Goal: Task Accomplishment & Management: Manage account settings

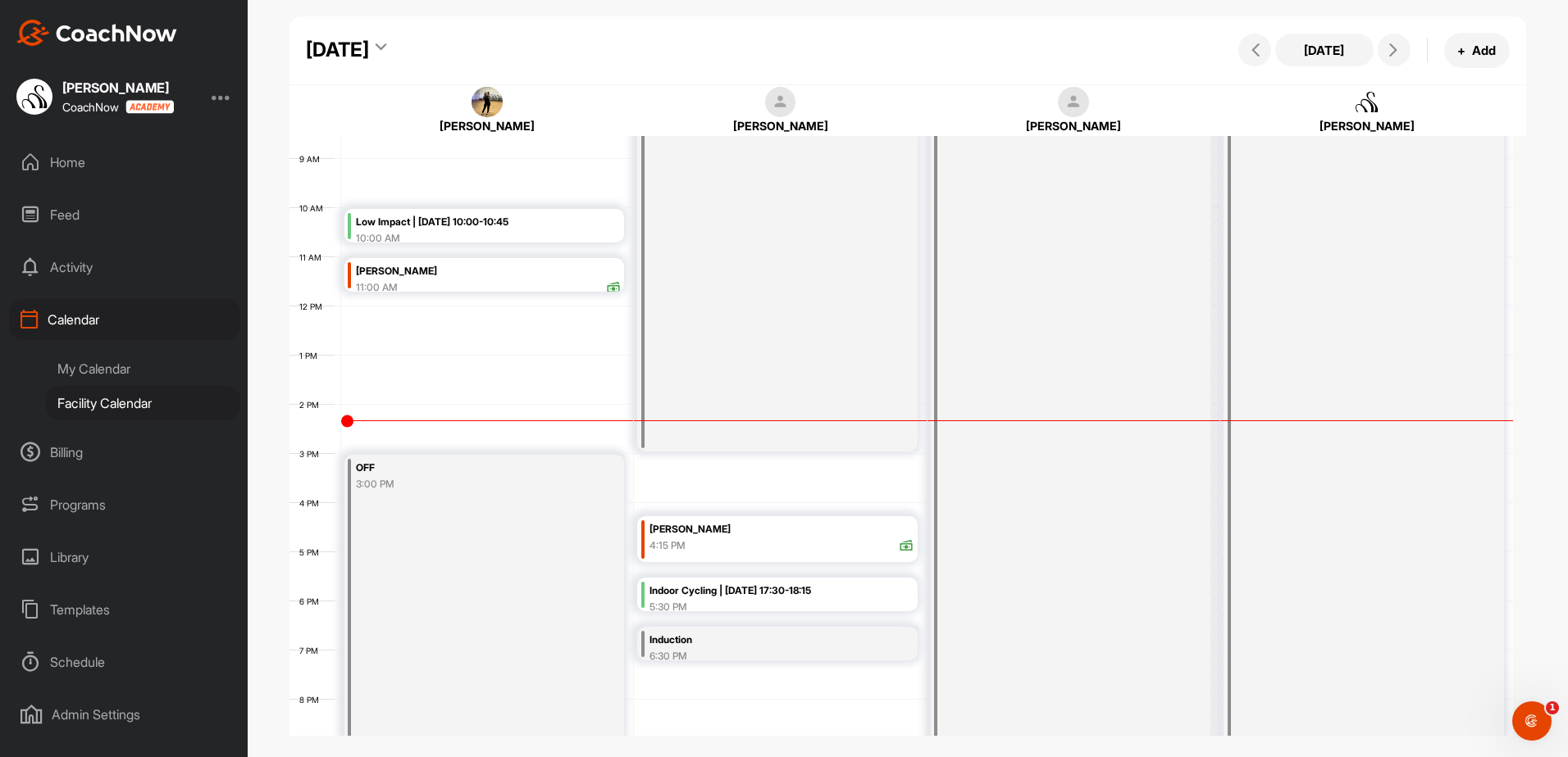
scroll to position [448, 0]
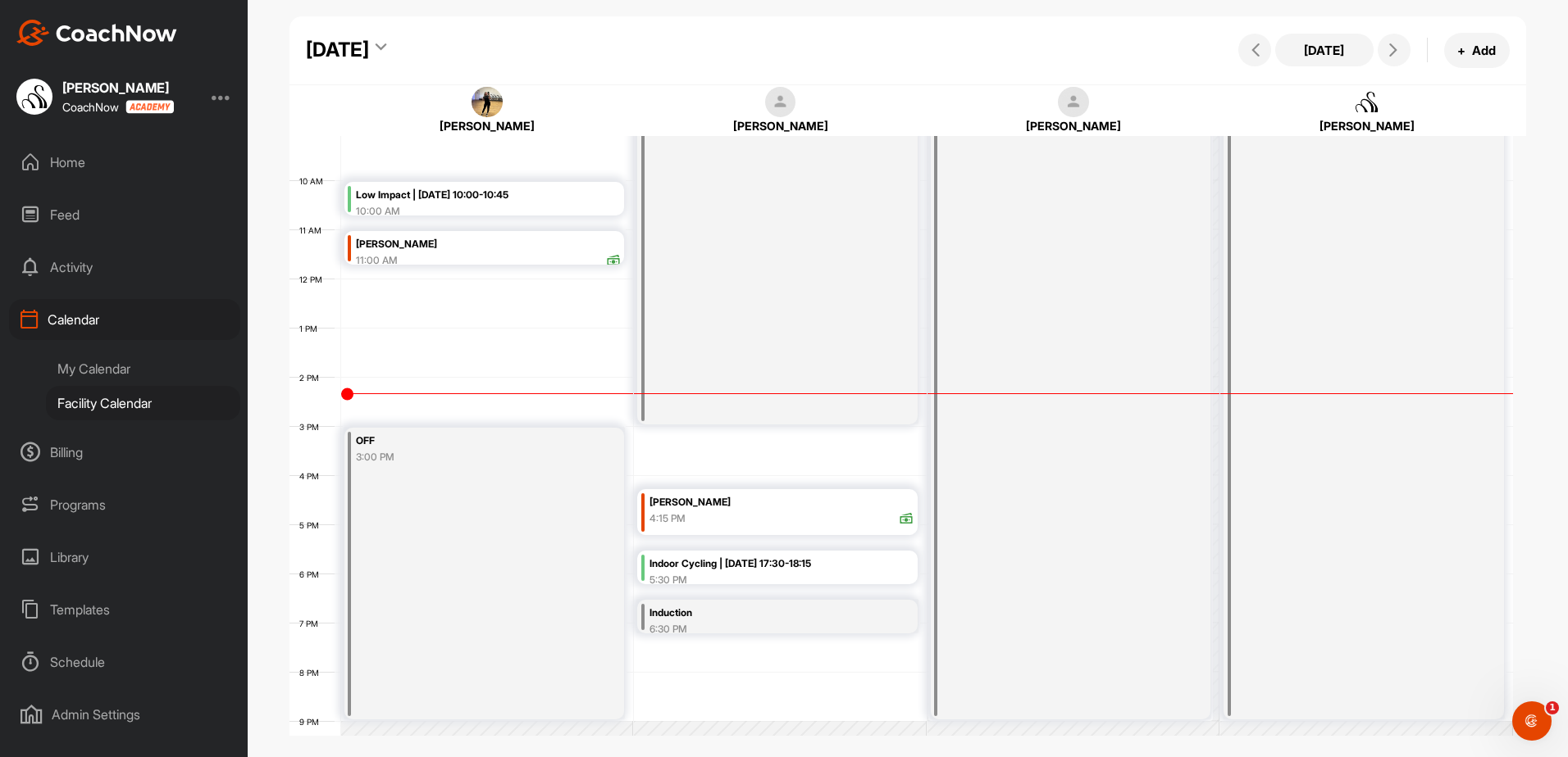
click at [687, 612] on div "Induction" at bounding box center [758, 613] width 218 height 19
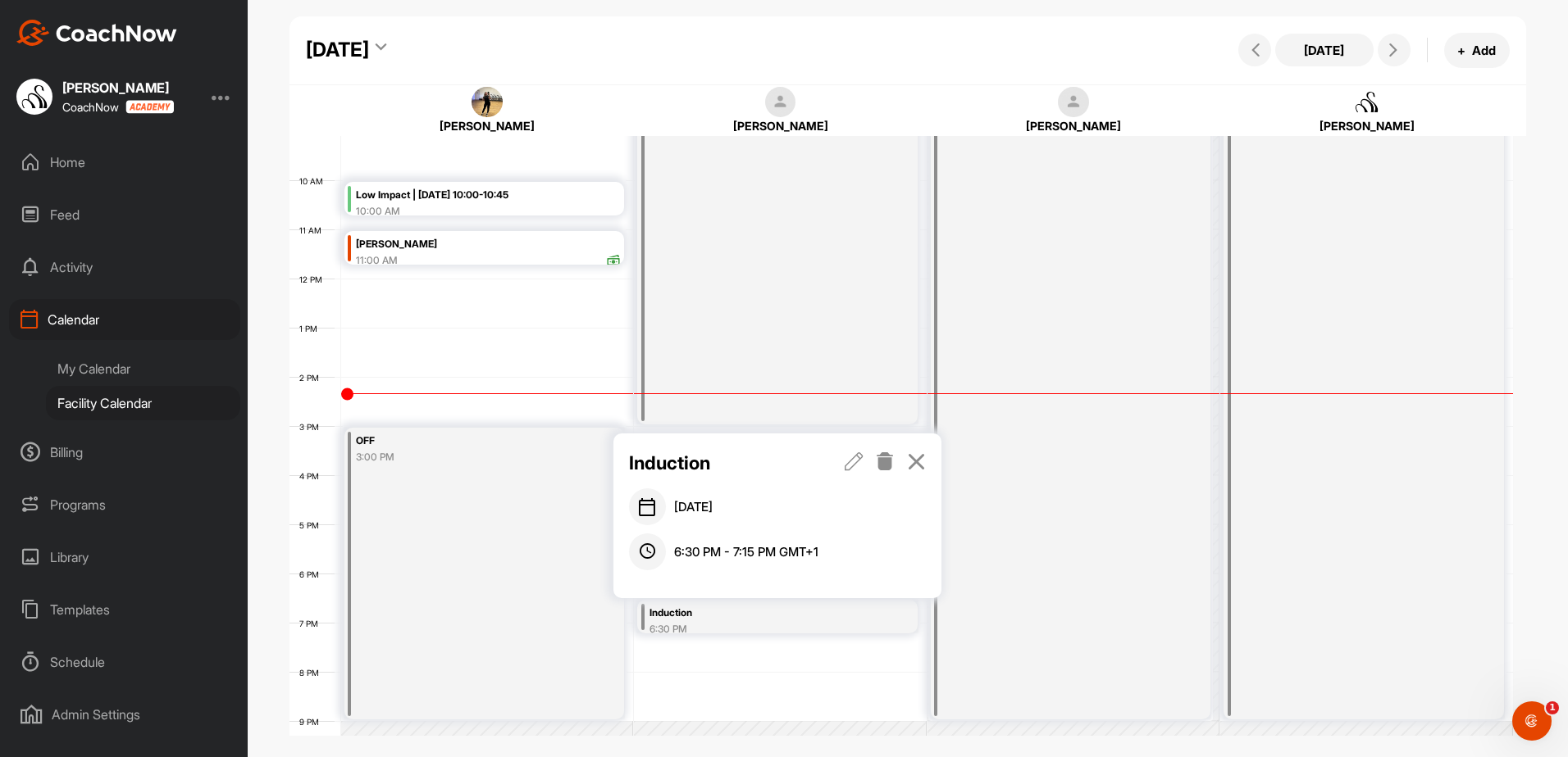
click at [845, 470] on icon at bounding box center [853, 462] width 19 height 18
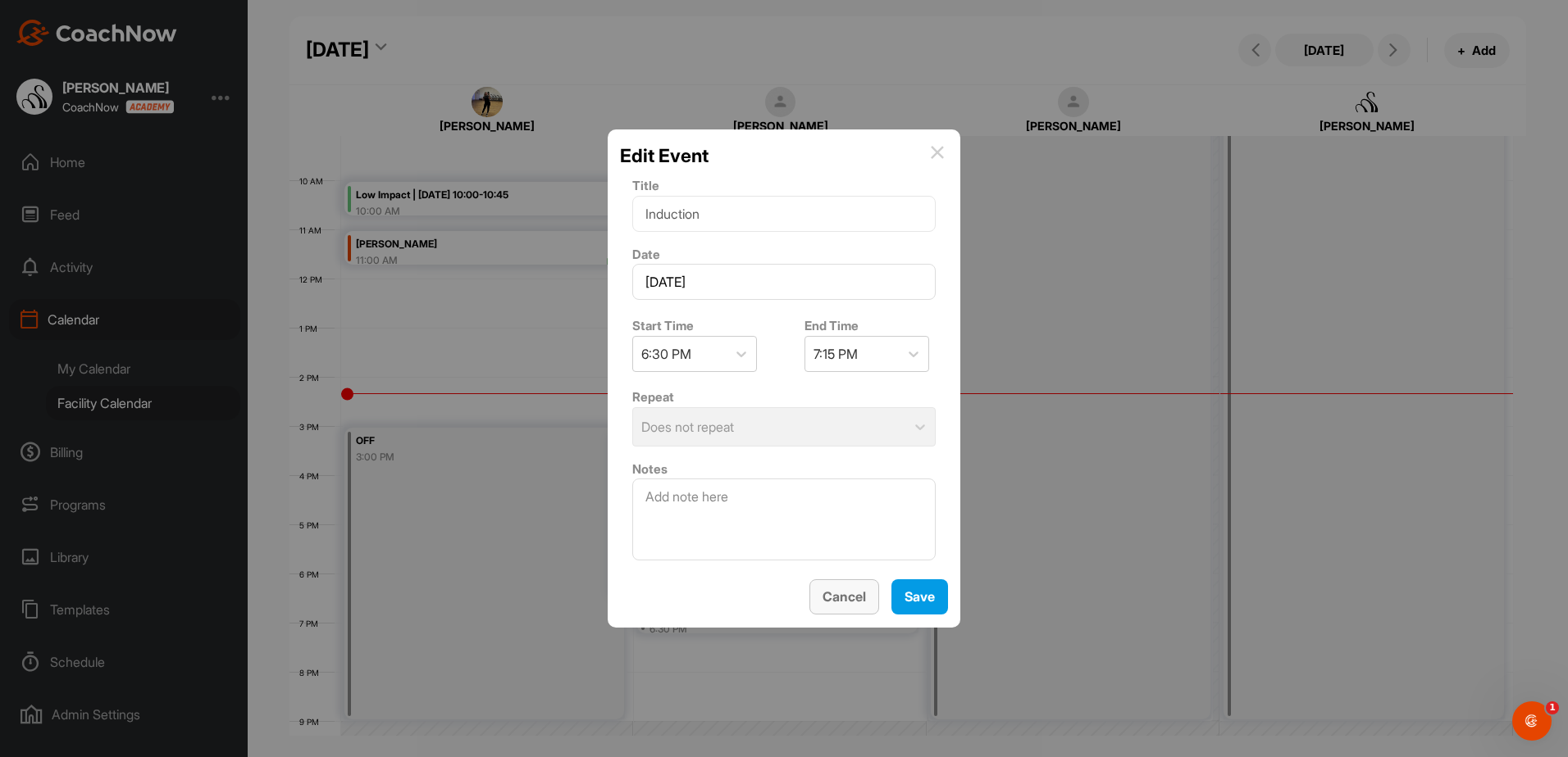
click at [840, 586] on button "Cancel" at bounding box center [844, 597] width 69 height 36
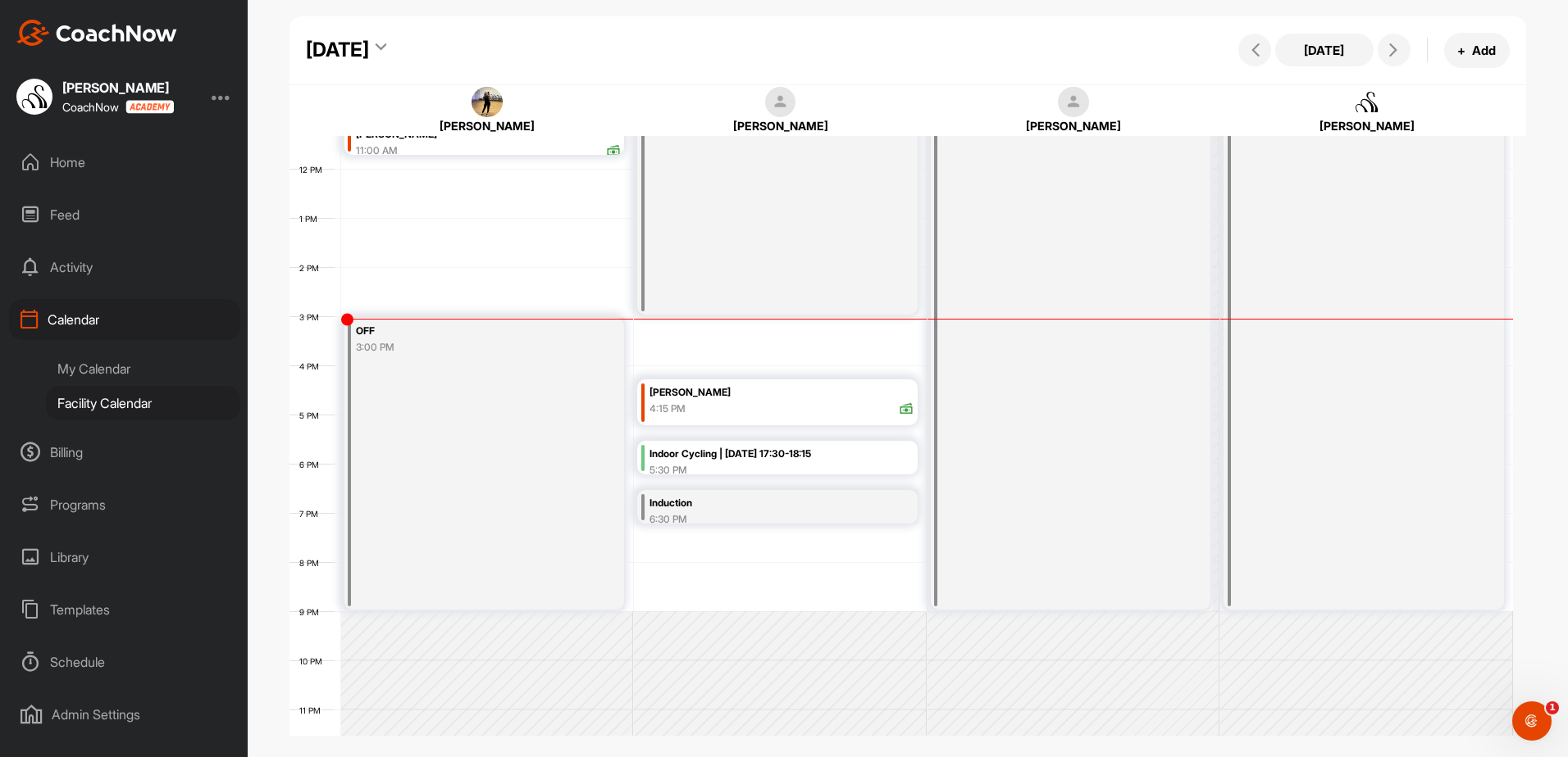
scroll to position [581, 0]
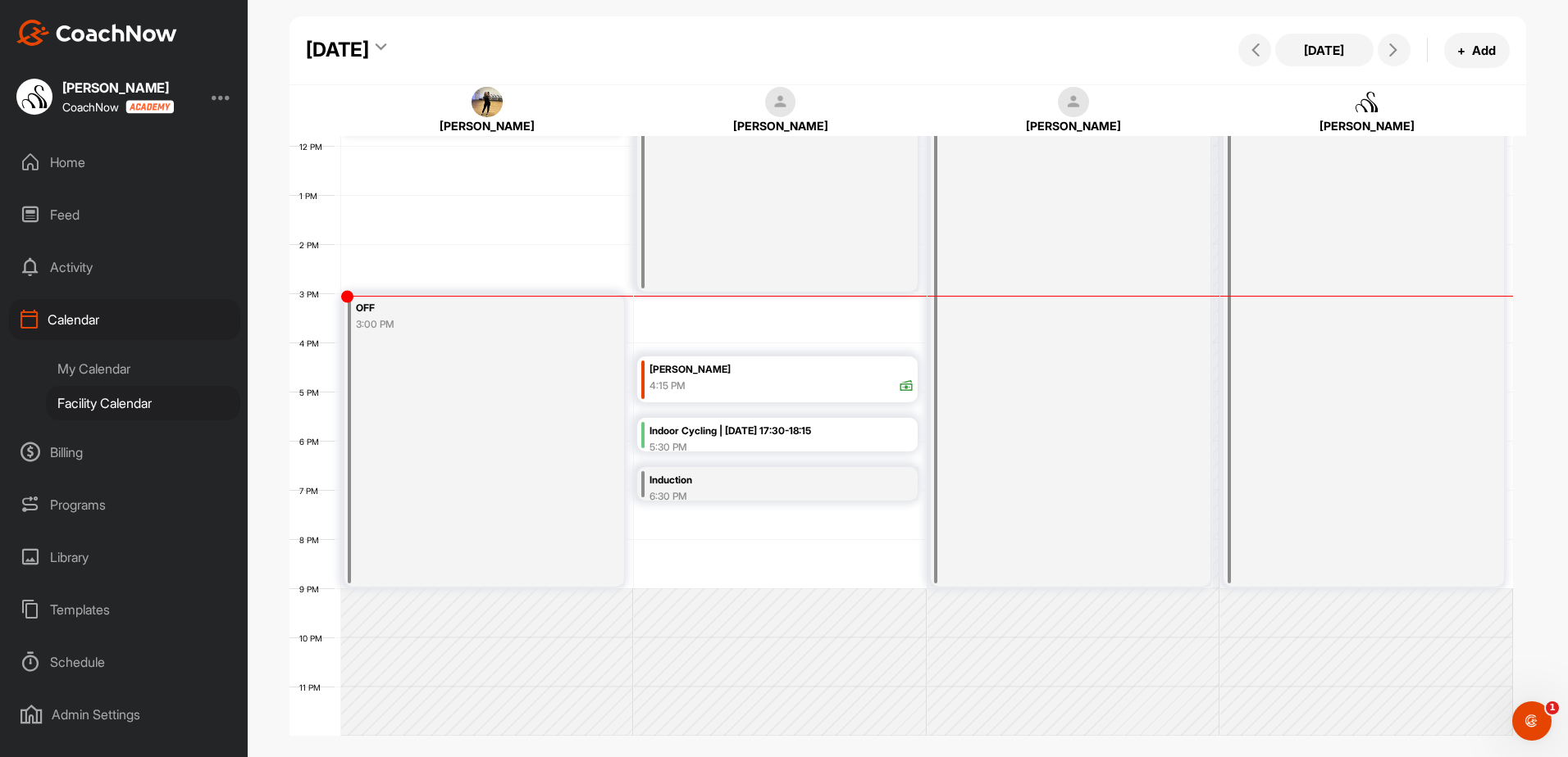
click at [830, 447] on div "5:30 PM" at bounding box center [781, 447] width 265 height 15
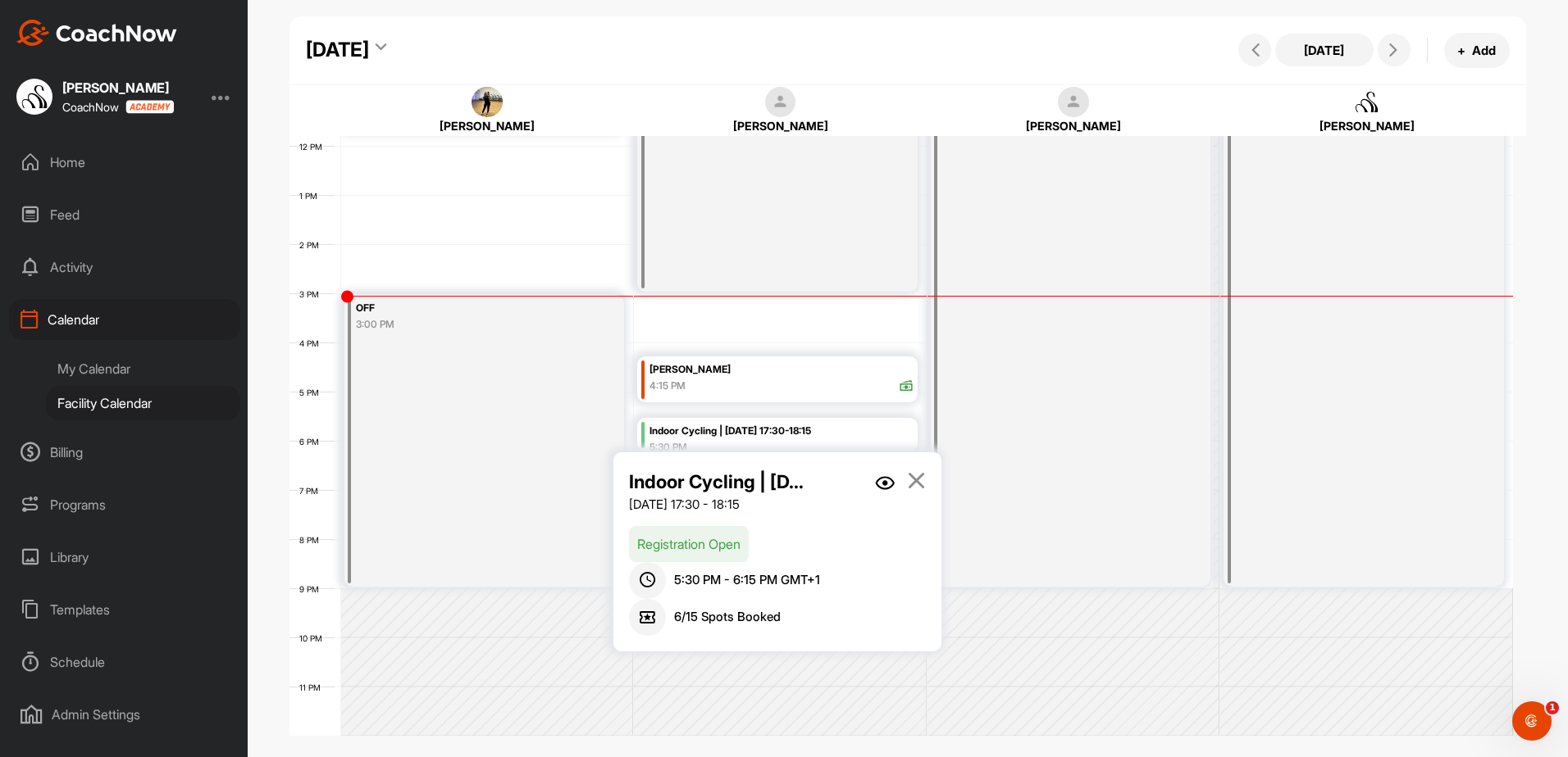
click at [889, 483] on img at bounding box center [885, 484] width 20 height 14
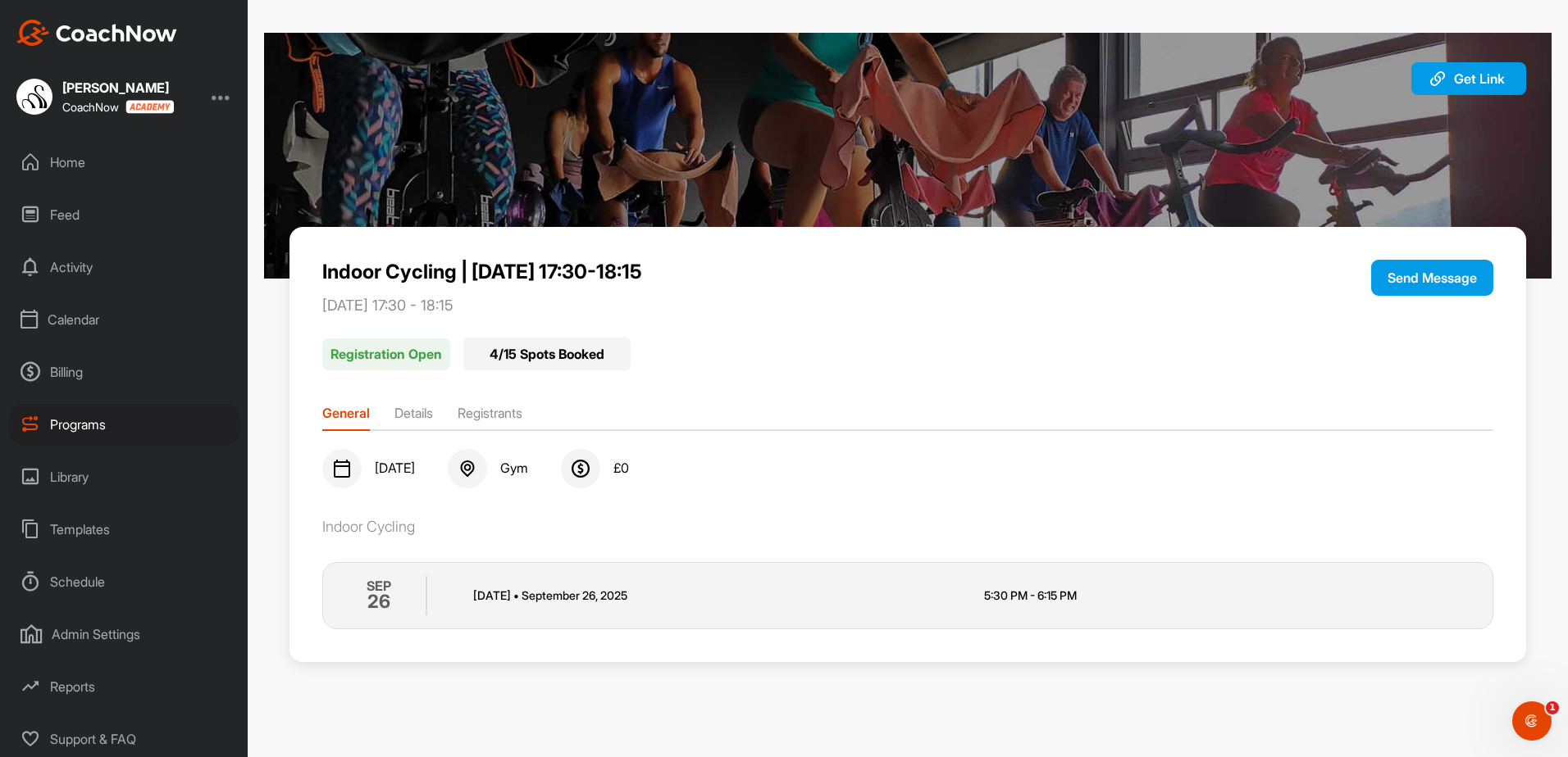
click at [501, 413] on li "Registrants" at bounding box center [490, 416] width 64 height 26
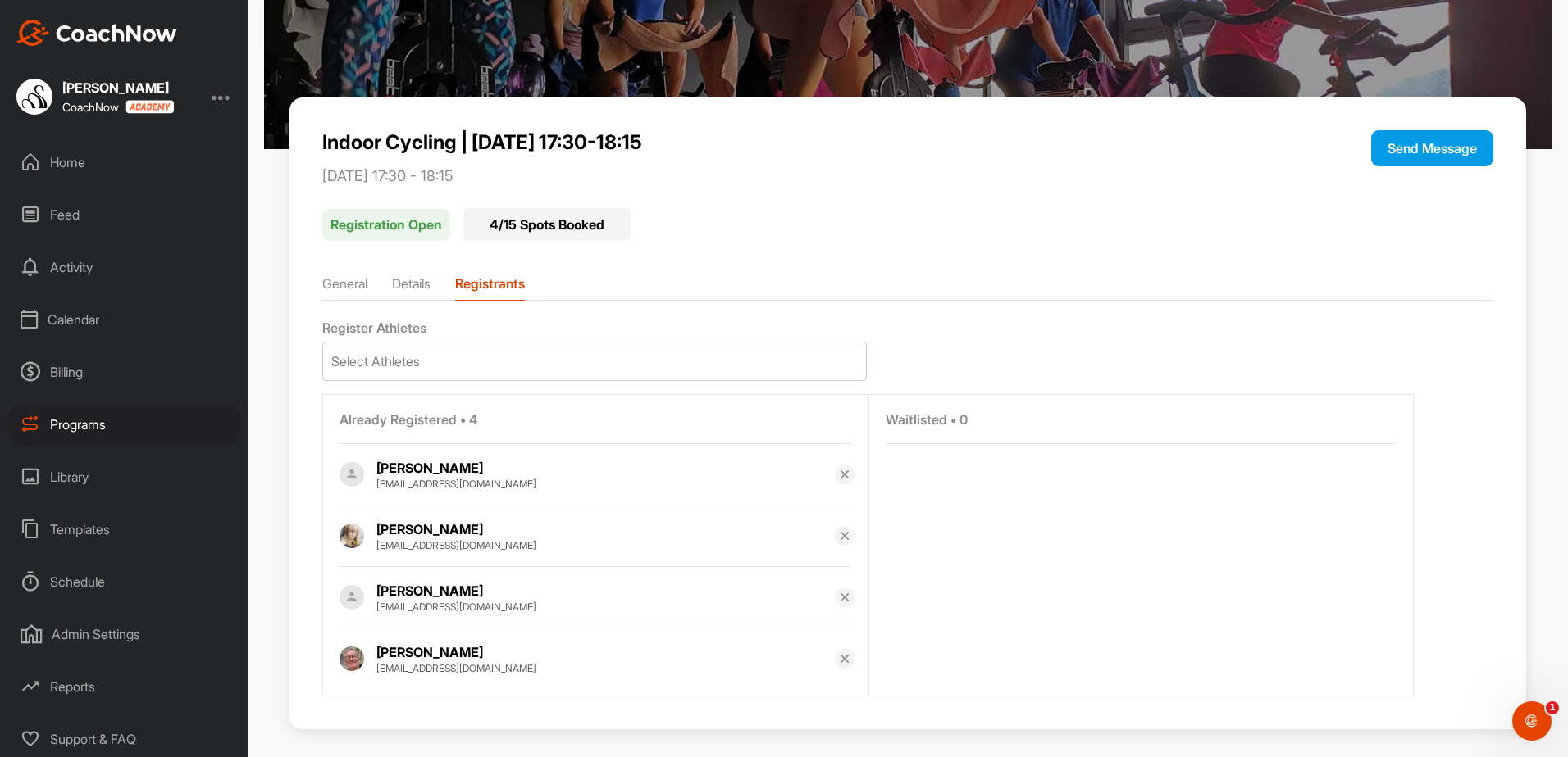
scroll to position [140, 0]
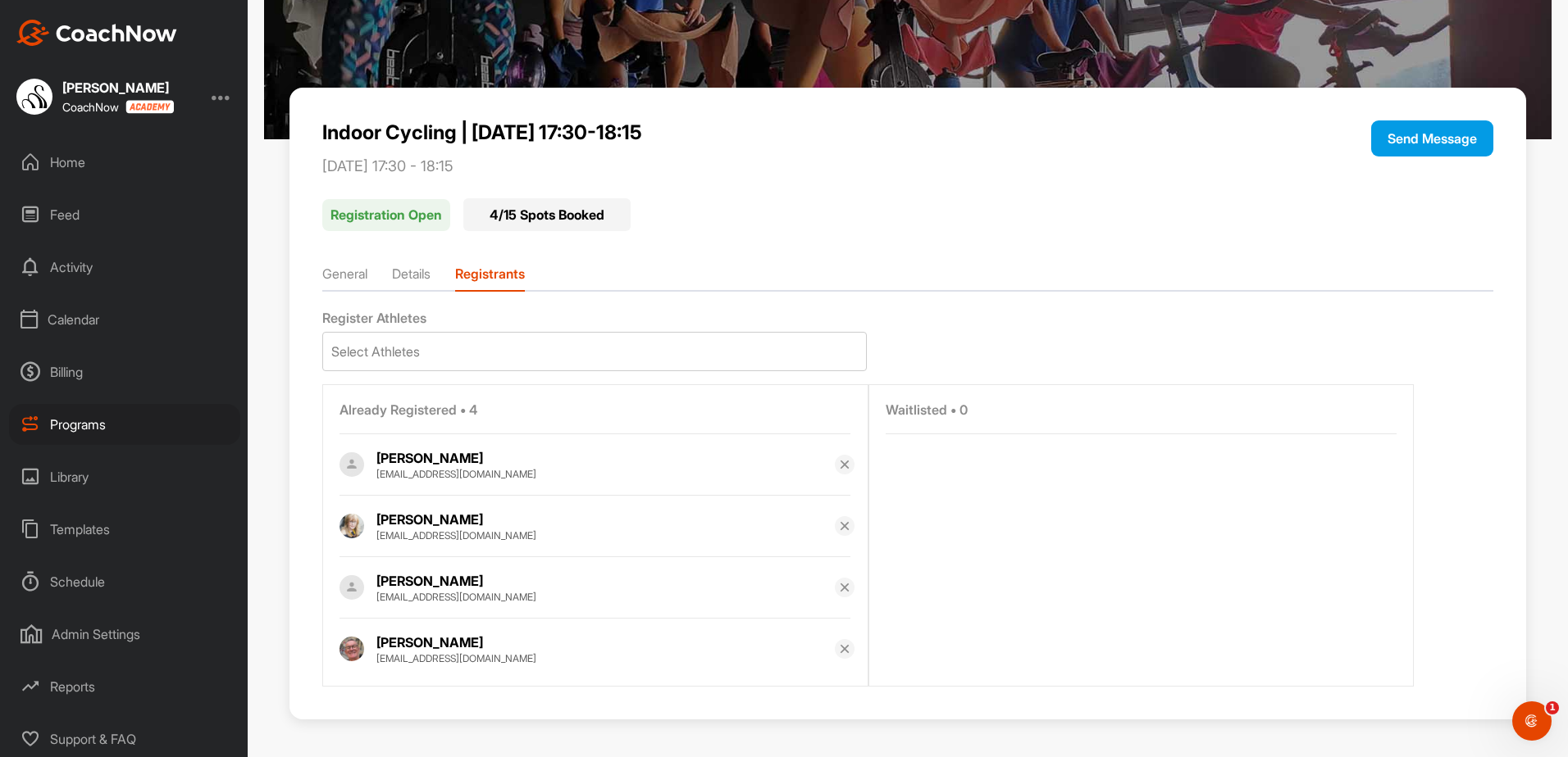
click at [121, 310] on div "Calendar" at bounding box center [124, 319] width 231 height 41
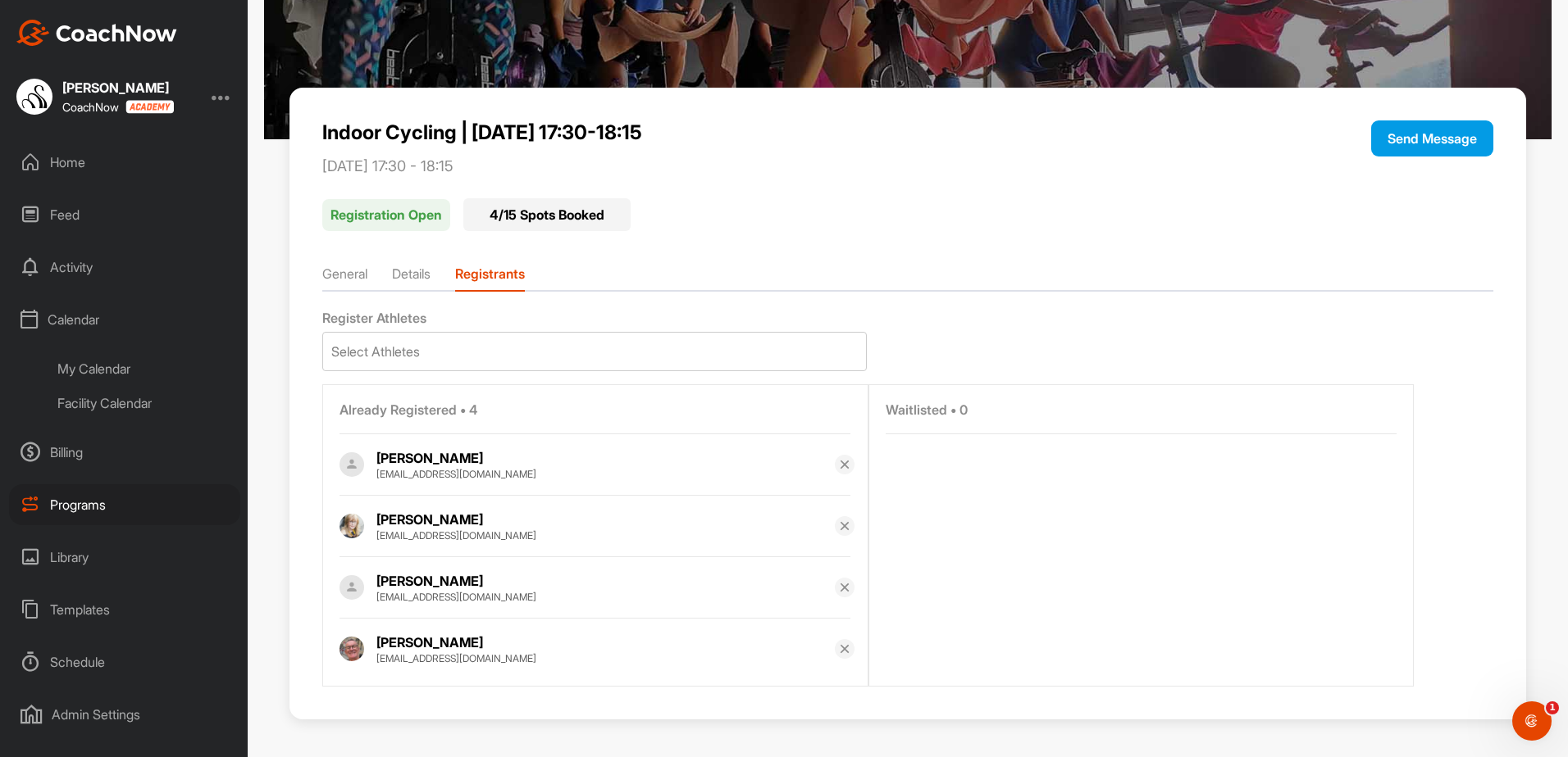
click at [136, 396] on div "Facility Calendar" at bounding box center [143, 403] width 194 height 35
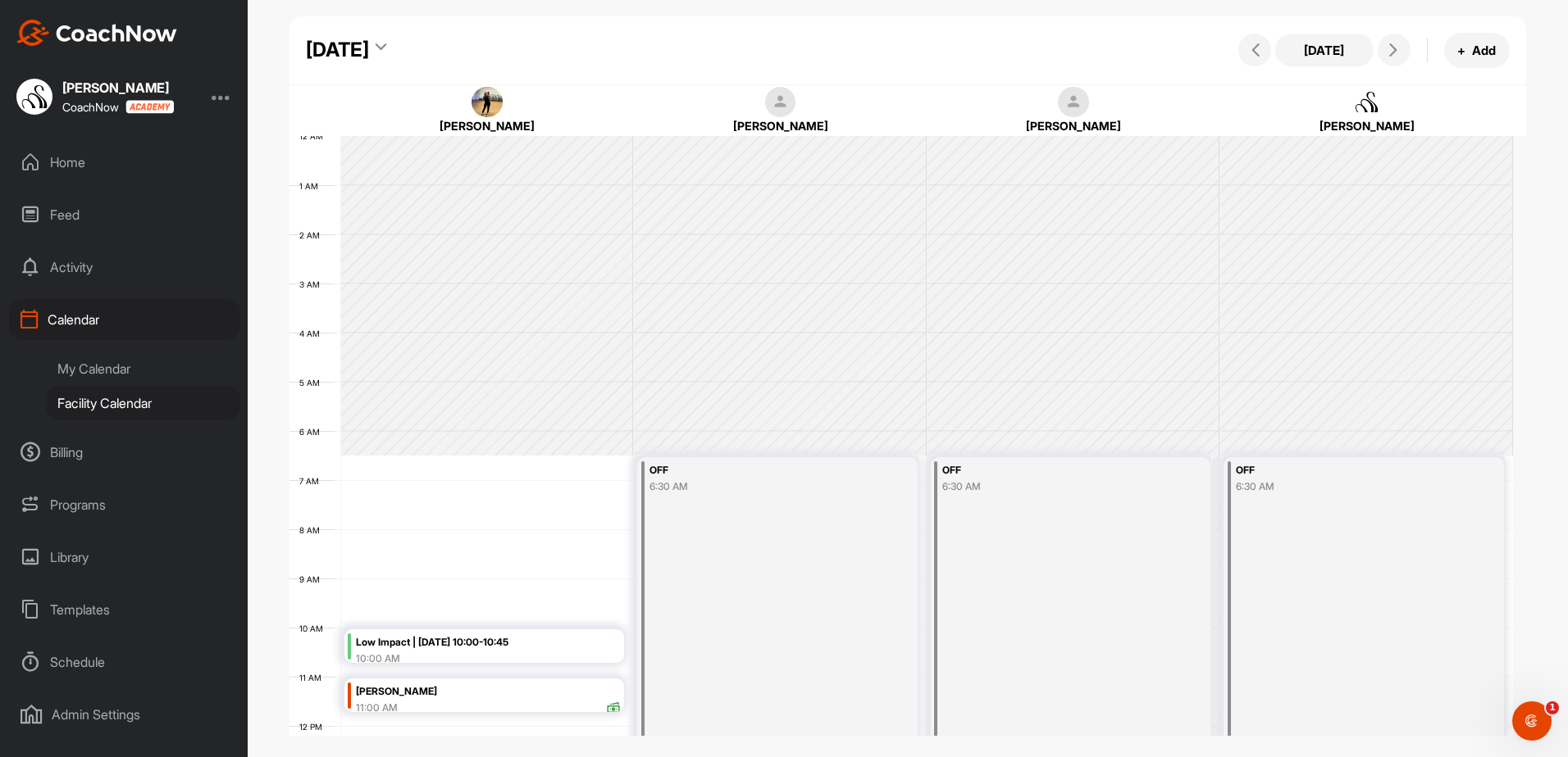
scroll to position [283, 0]
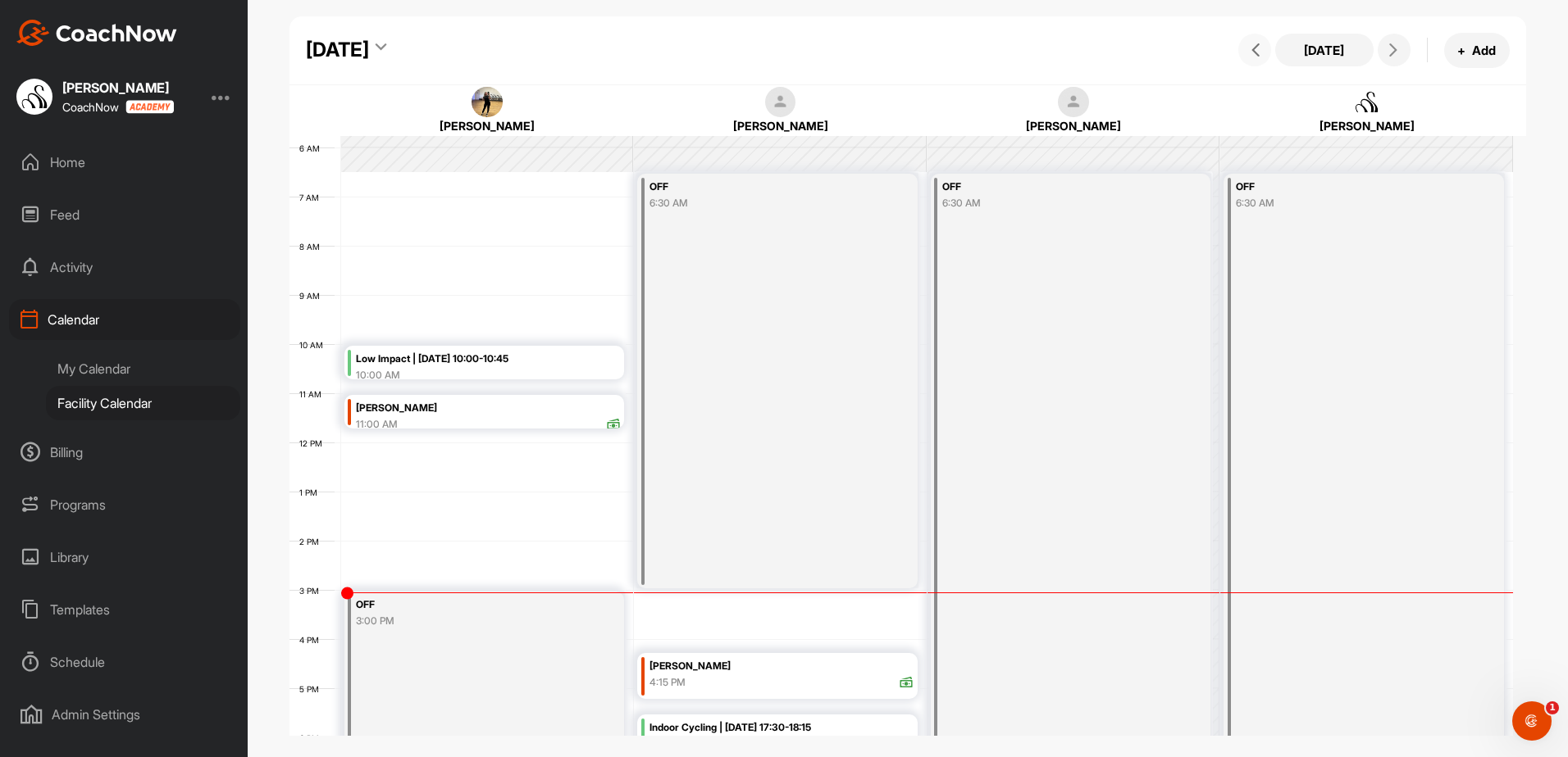
click at [1256, 53] on icon at bounding box center [1255, 50] width 13 height 13
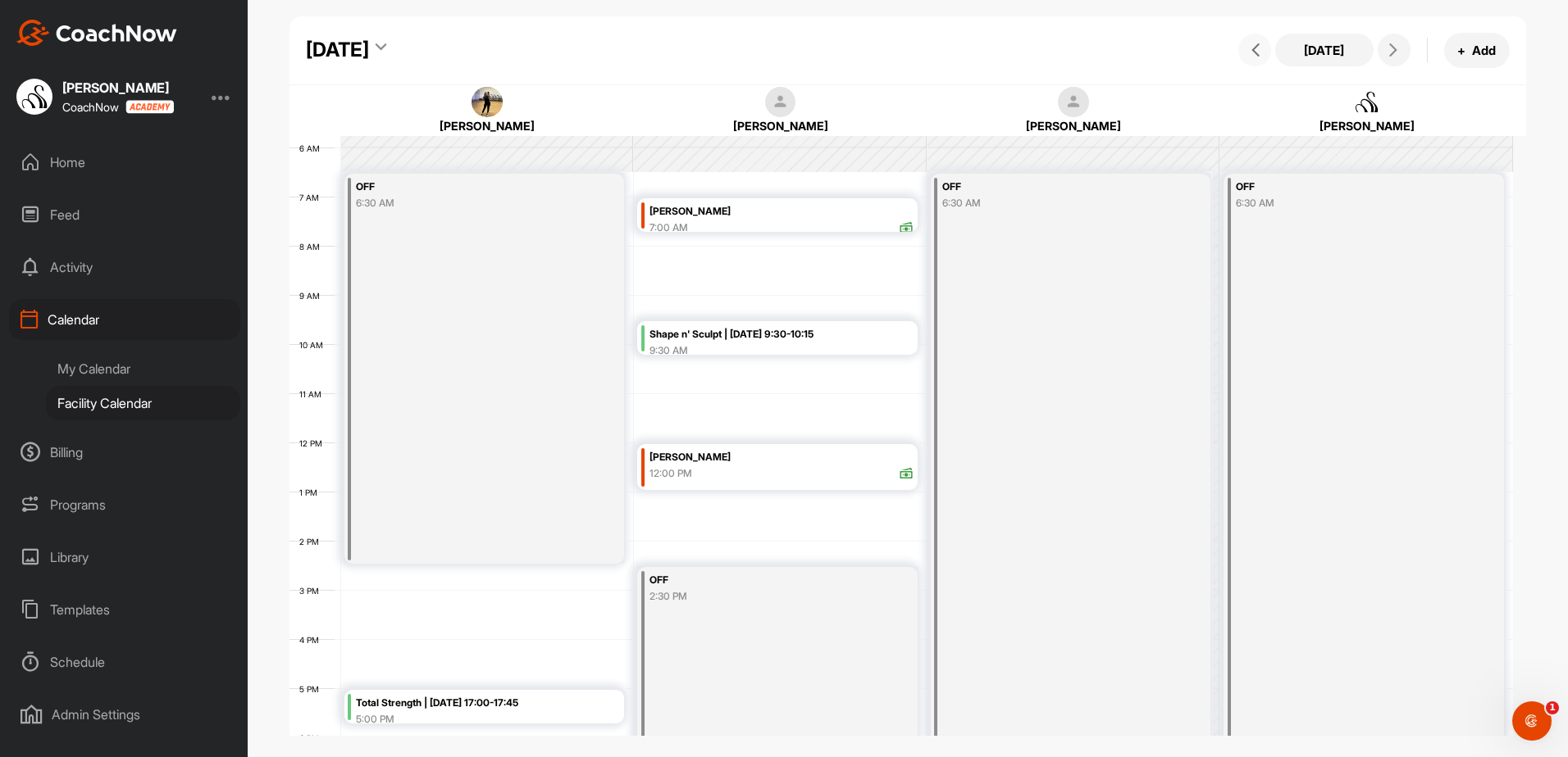
click at [1256, 53] on icon at bounding box center [1255, 50] width 13 height 13
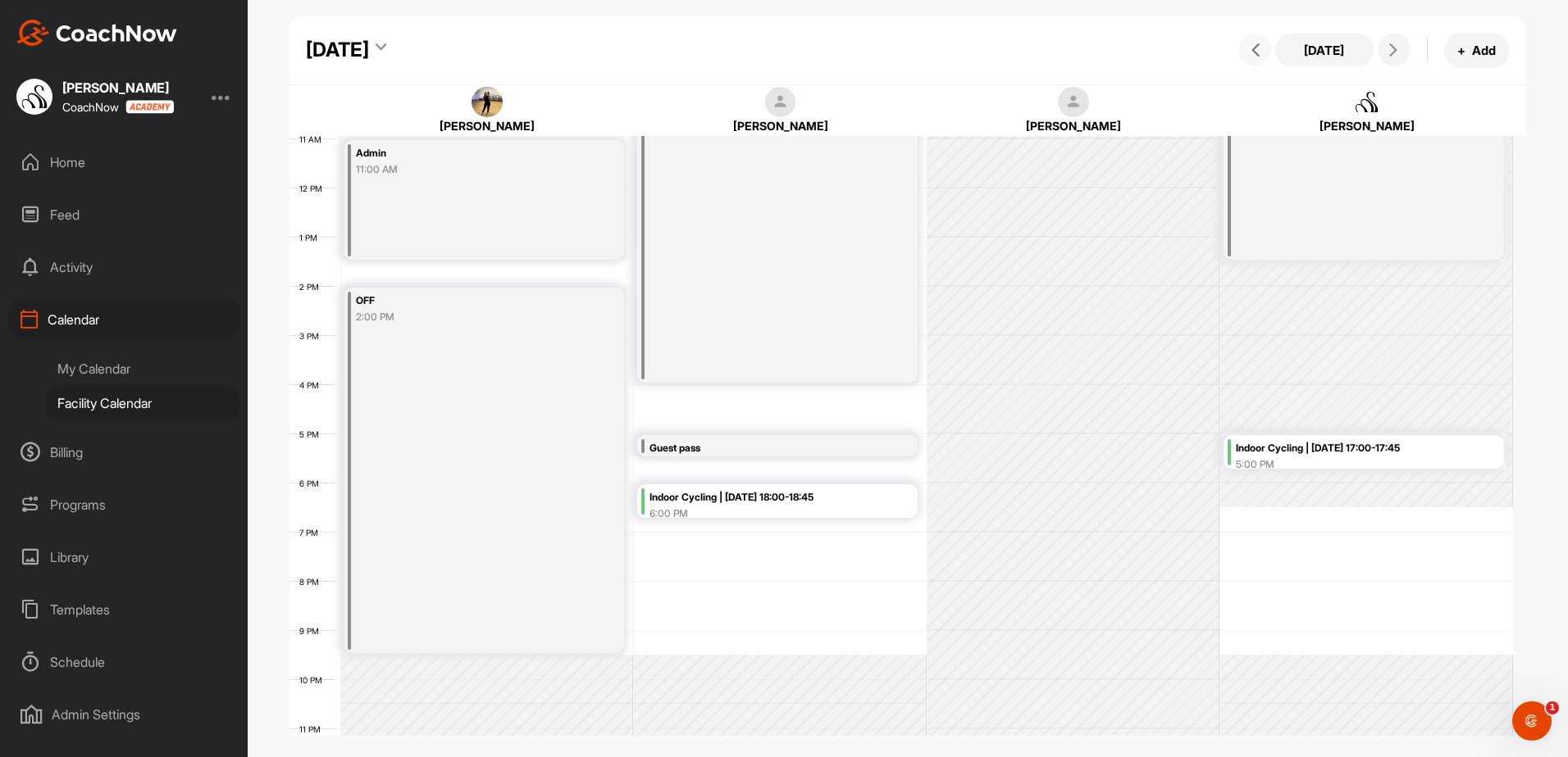
scroll to position [581, 0]
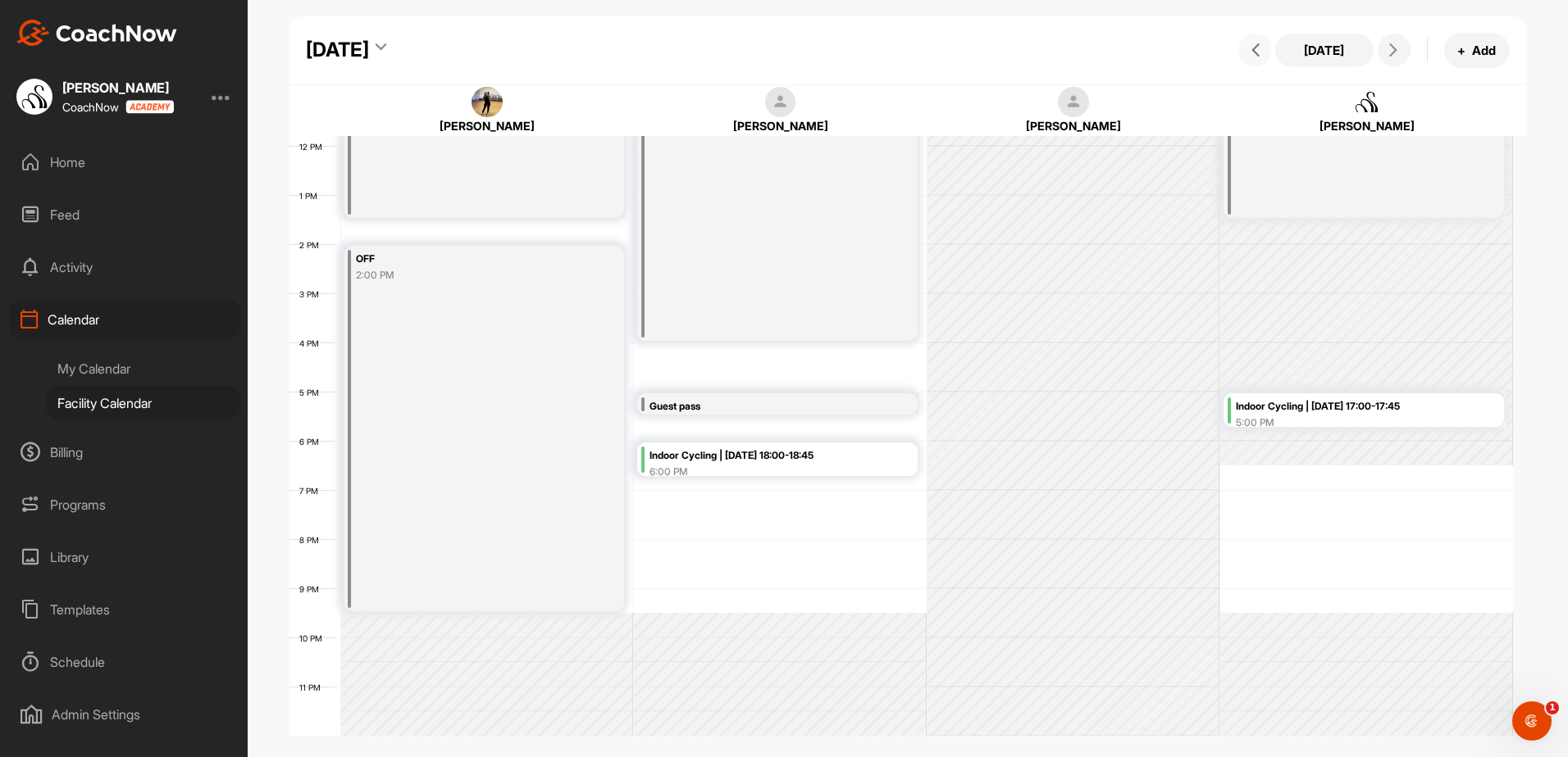
click at [825, 469] on div "6:00 PM" at bounding box center [781, 472] width 265 height 15
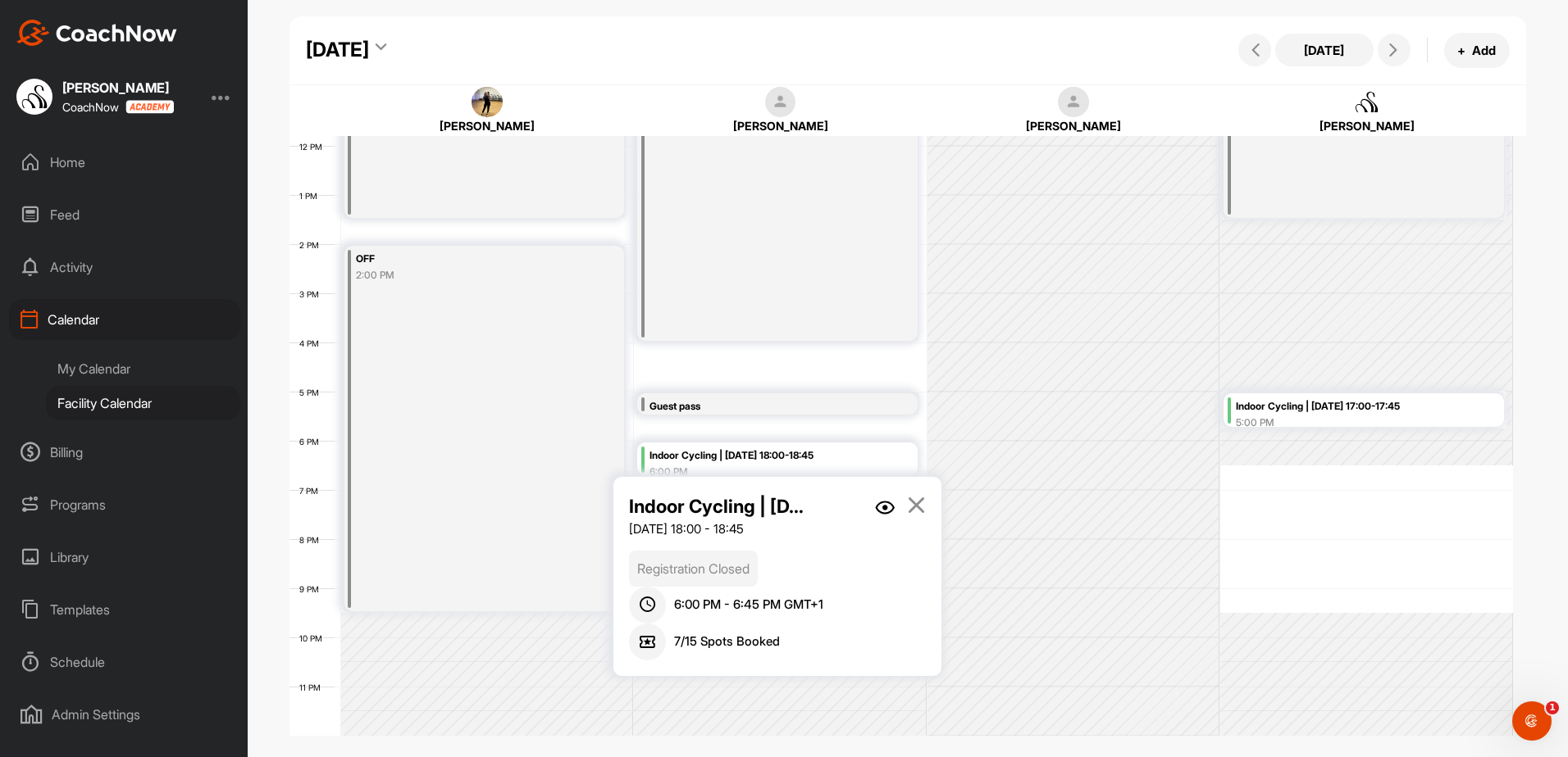
click at [889, 508] on img at bounding box center [885, 507] width 20 height 14
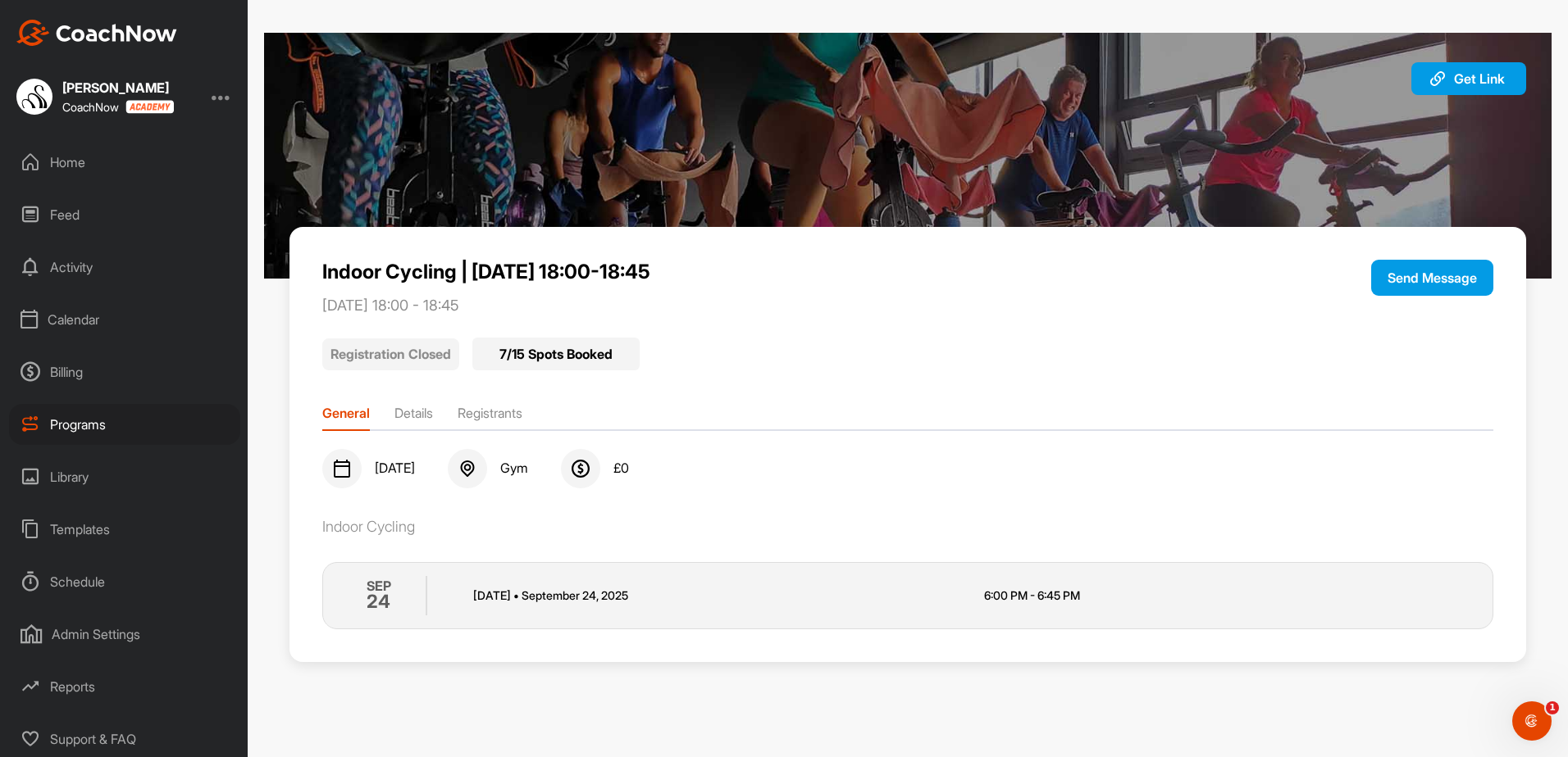
click at [517, 420] on li "Registrants" at bounding box center [490, 416] width 64 height 26
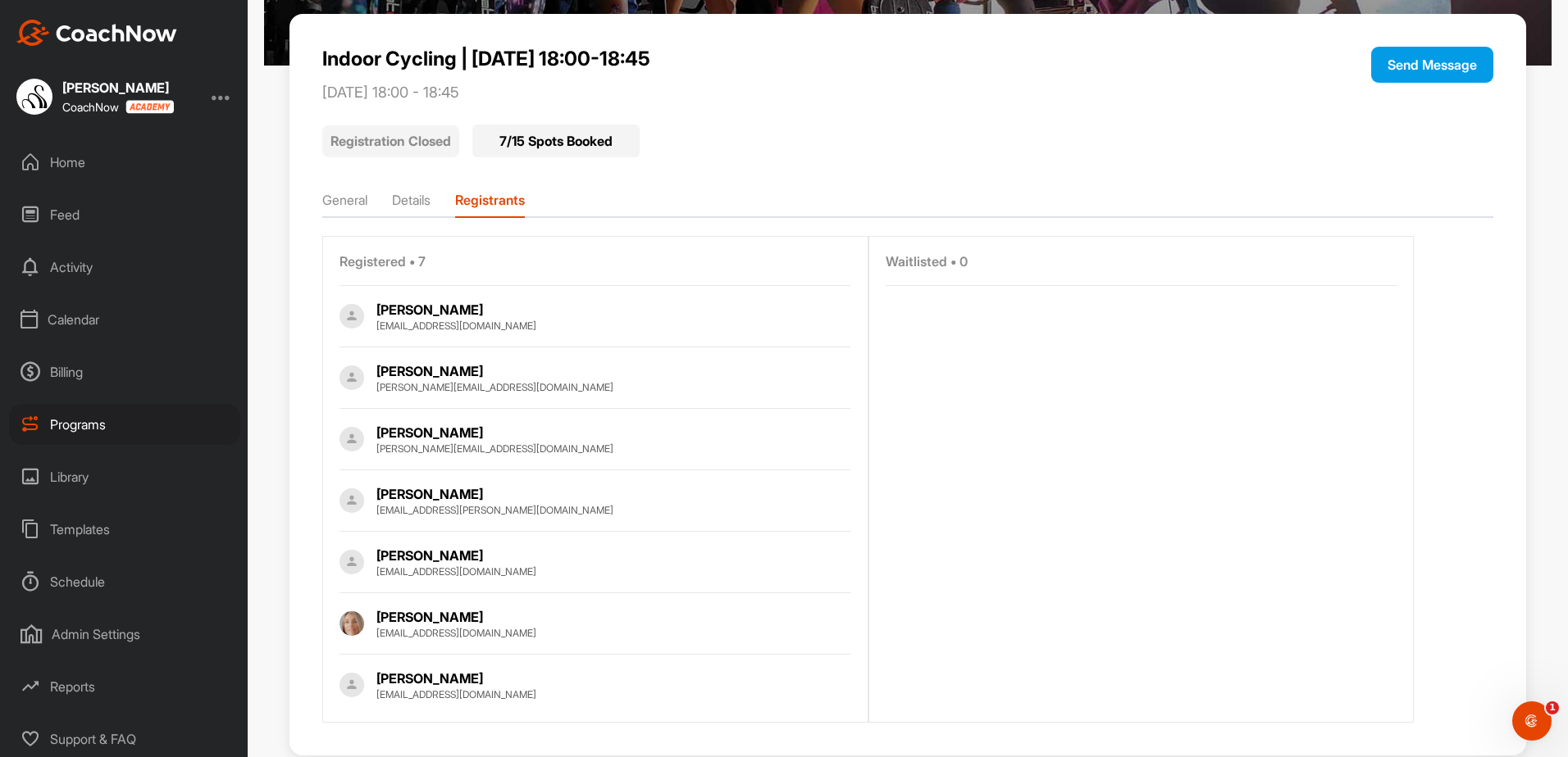
scroll to position [246, 0]
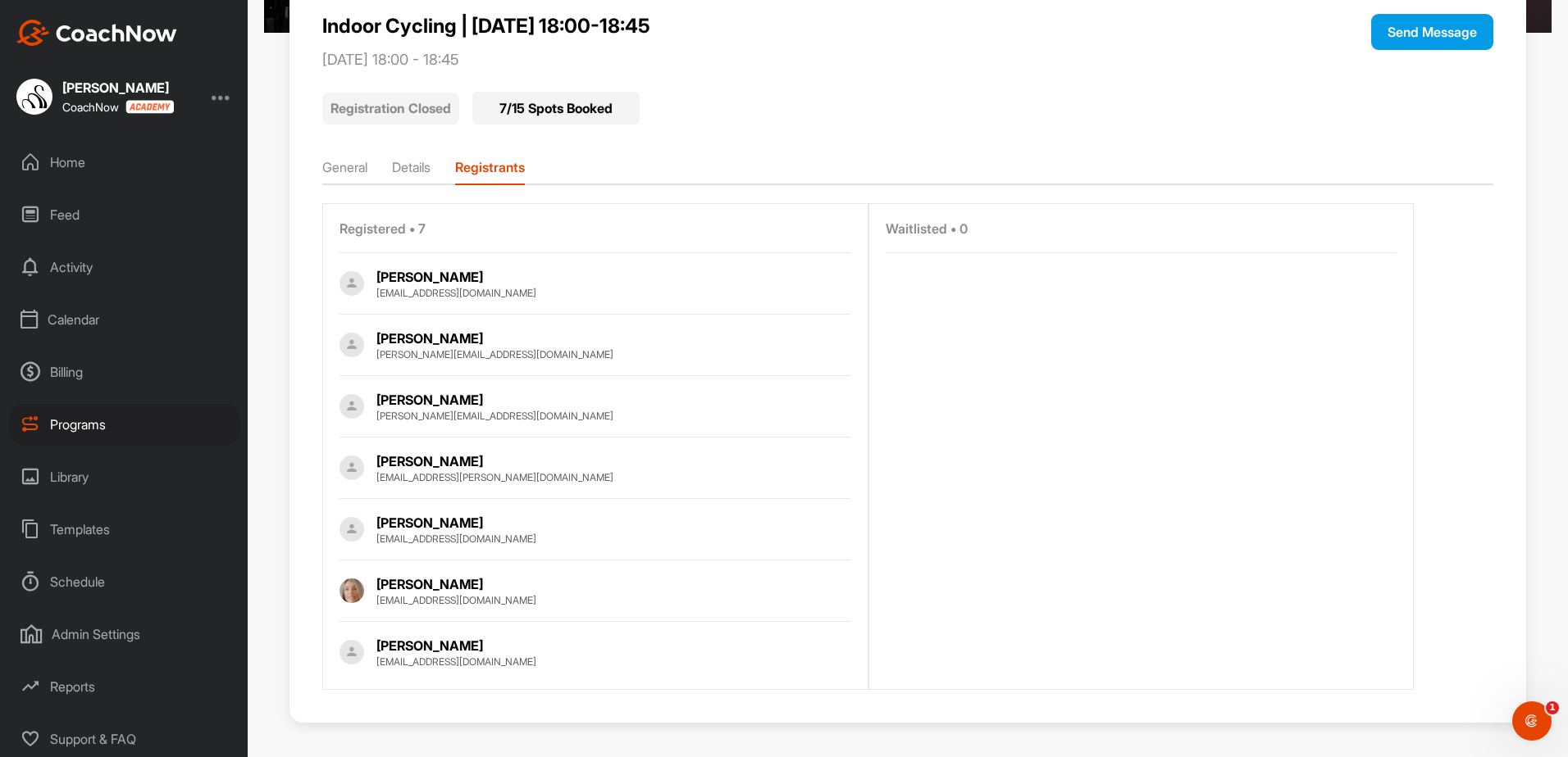
click at [135, 320] on div "Calendar" at bounding box center [124, 319] width 231 height 41
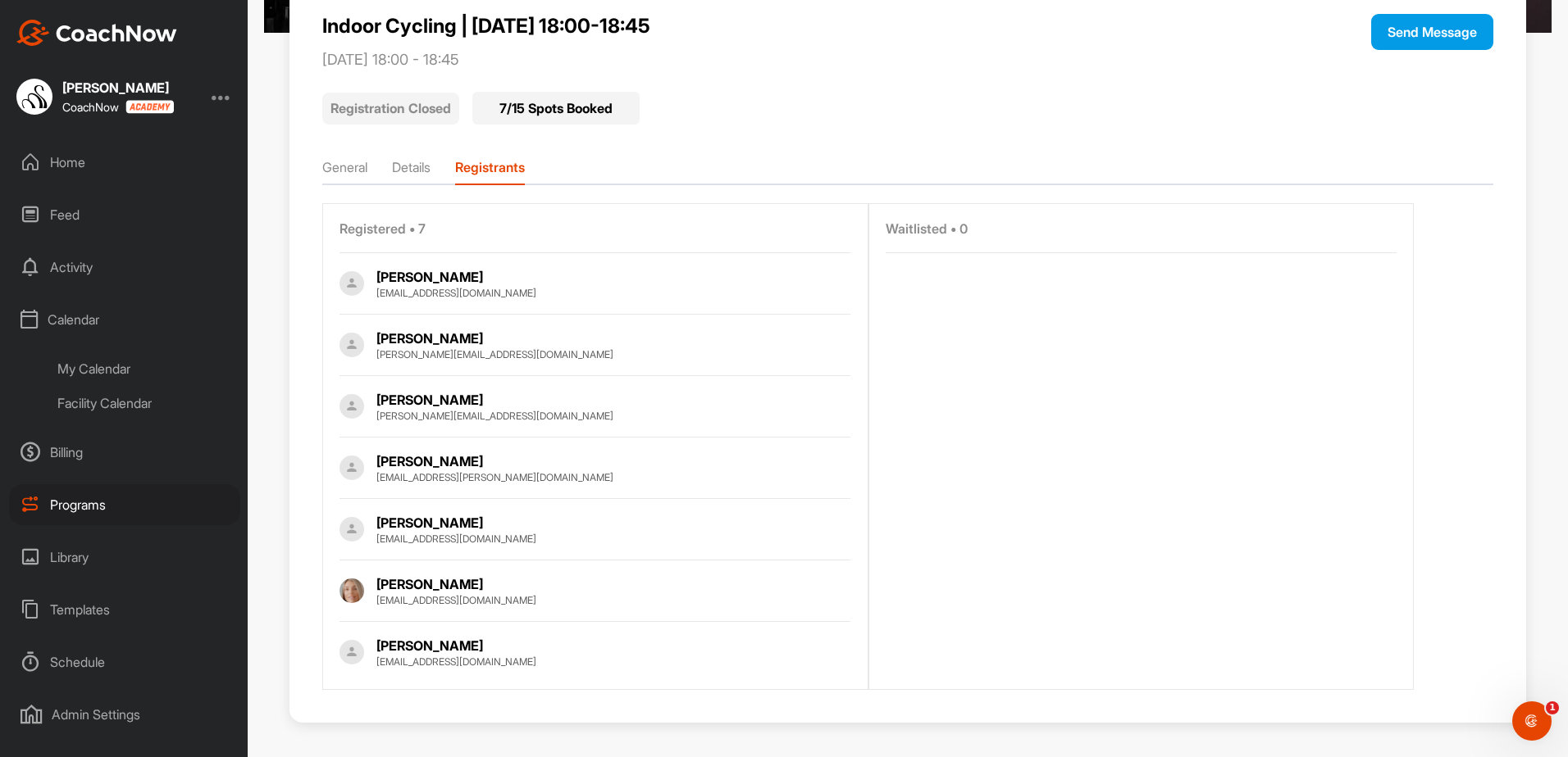
click at [142, 402] on div "Facility Calendar" at bounding box center [143, 403] width 194 height 35
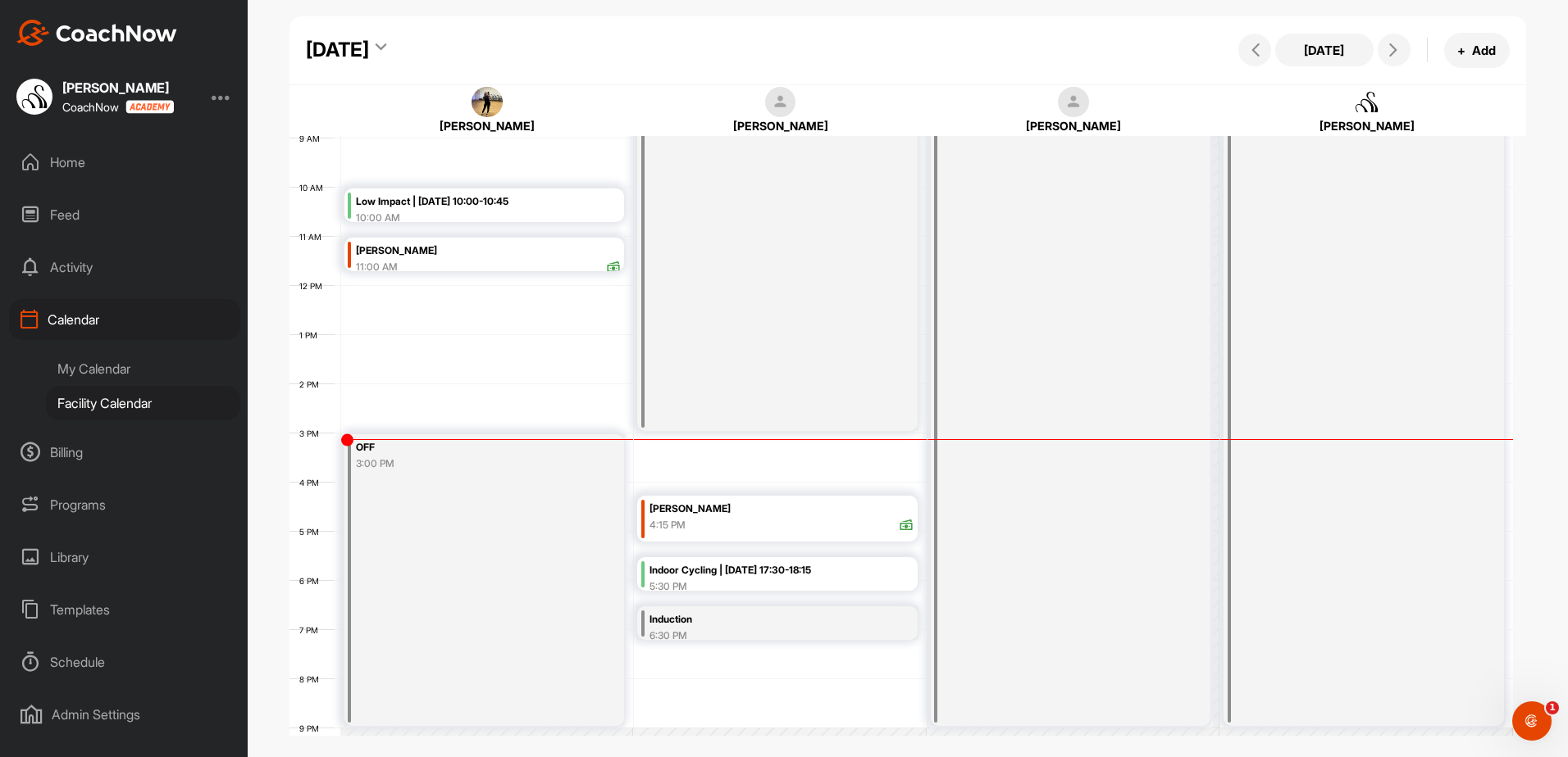
scroll to position [448, 0]
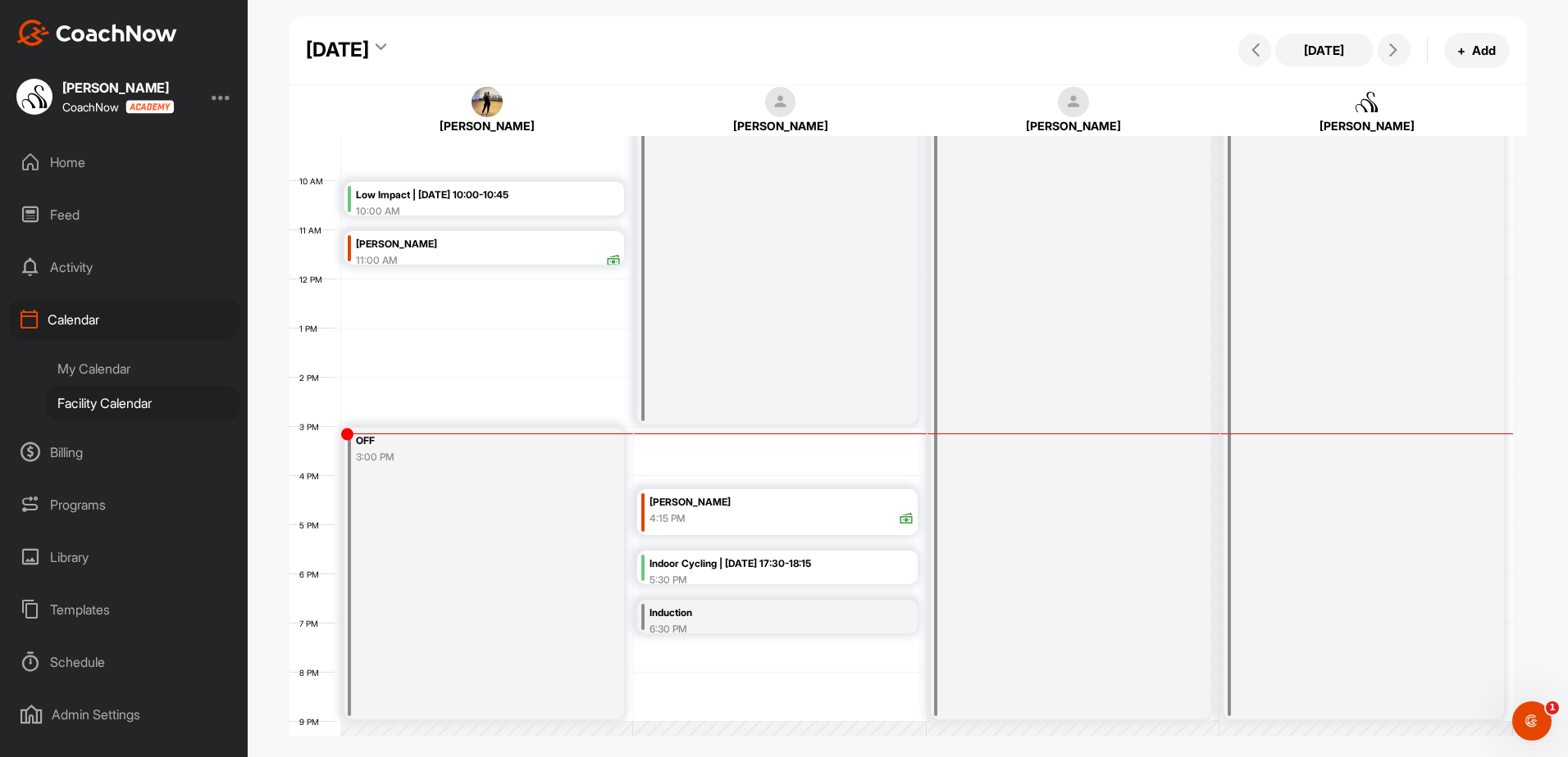
click at [724, 565] on div "Indoor Cycling | [DATE] 17:30-18:15" at bounding box center [781, 564] width 265 height 19
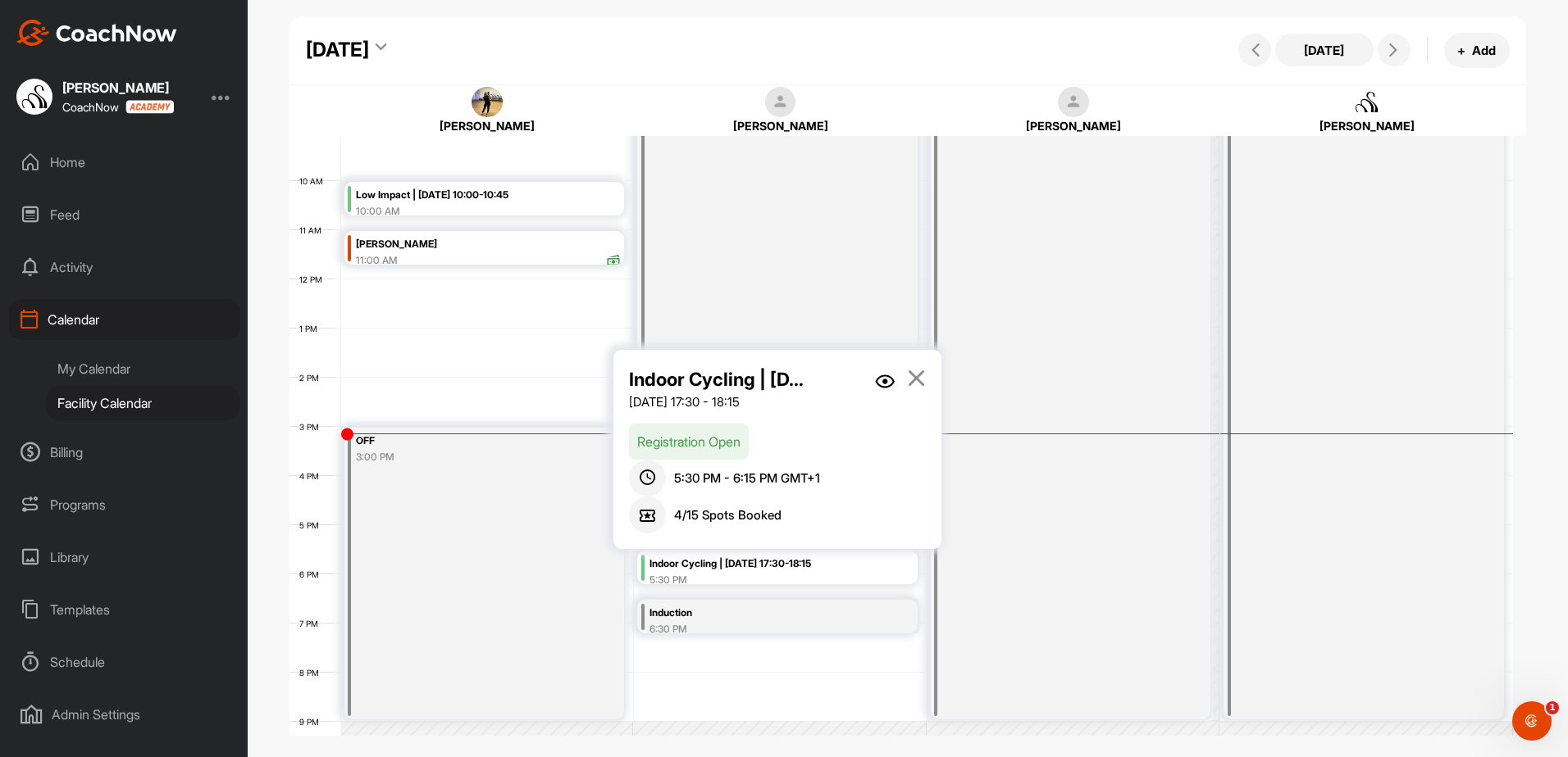
click at [888, 379] on img at bounding box center [885, 381] width 20 height 14
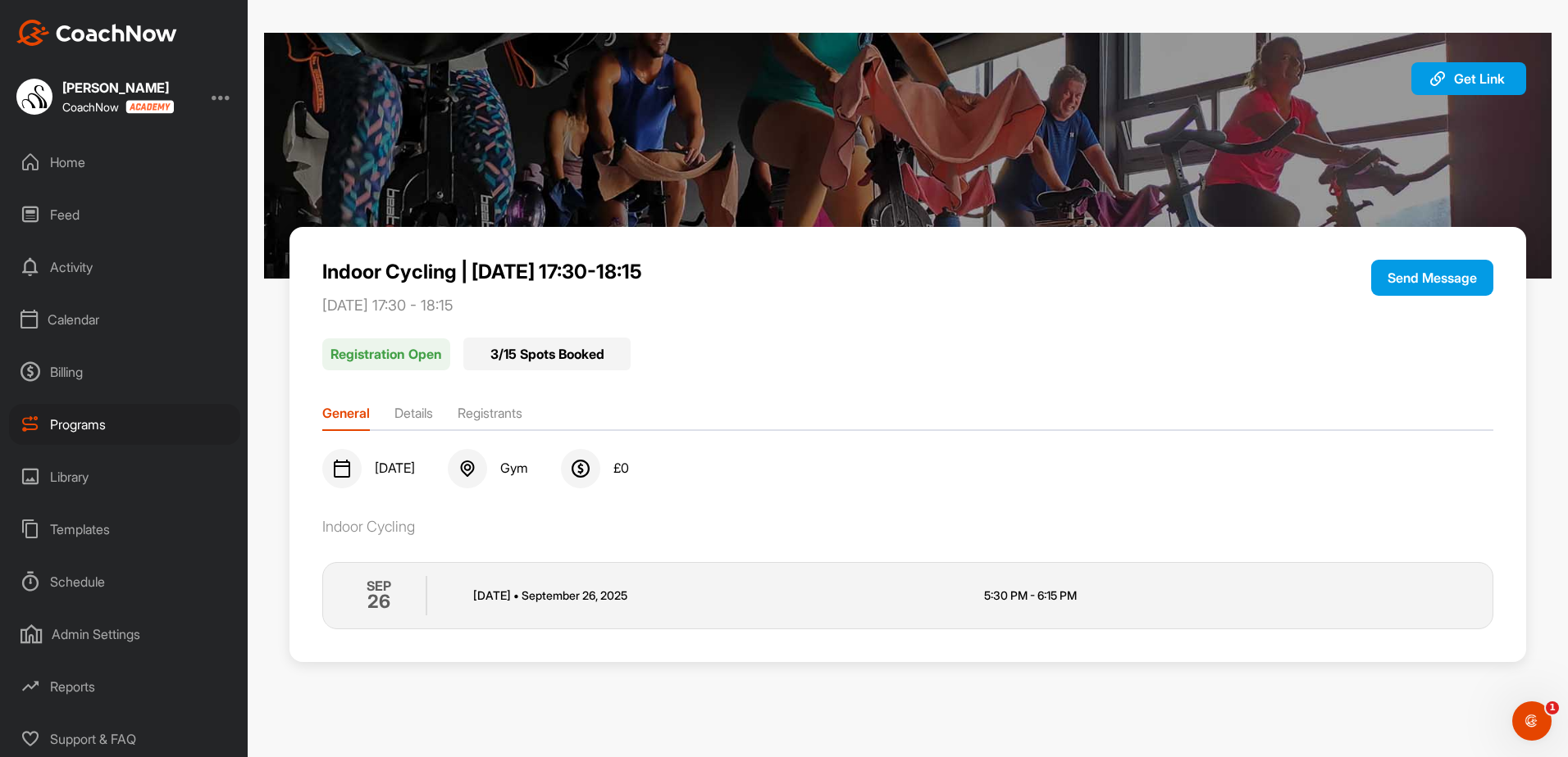
click at [521, 415] on li "Registrants" at bounding box center [490, 416] width 64 height 26
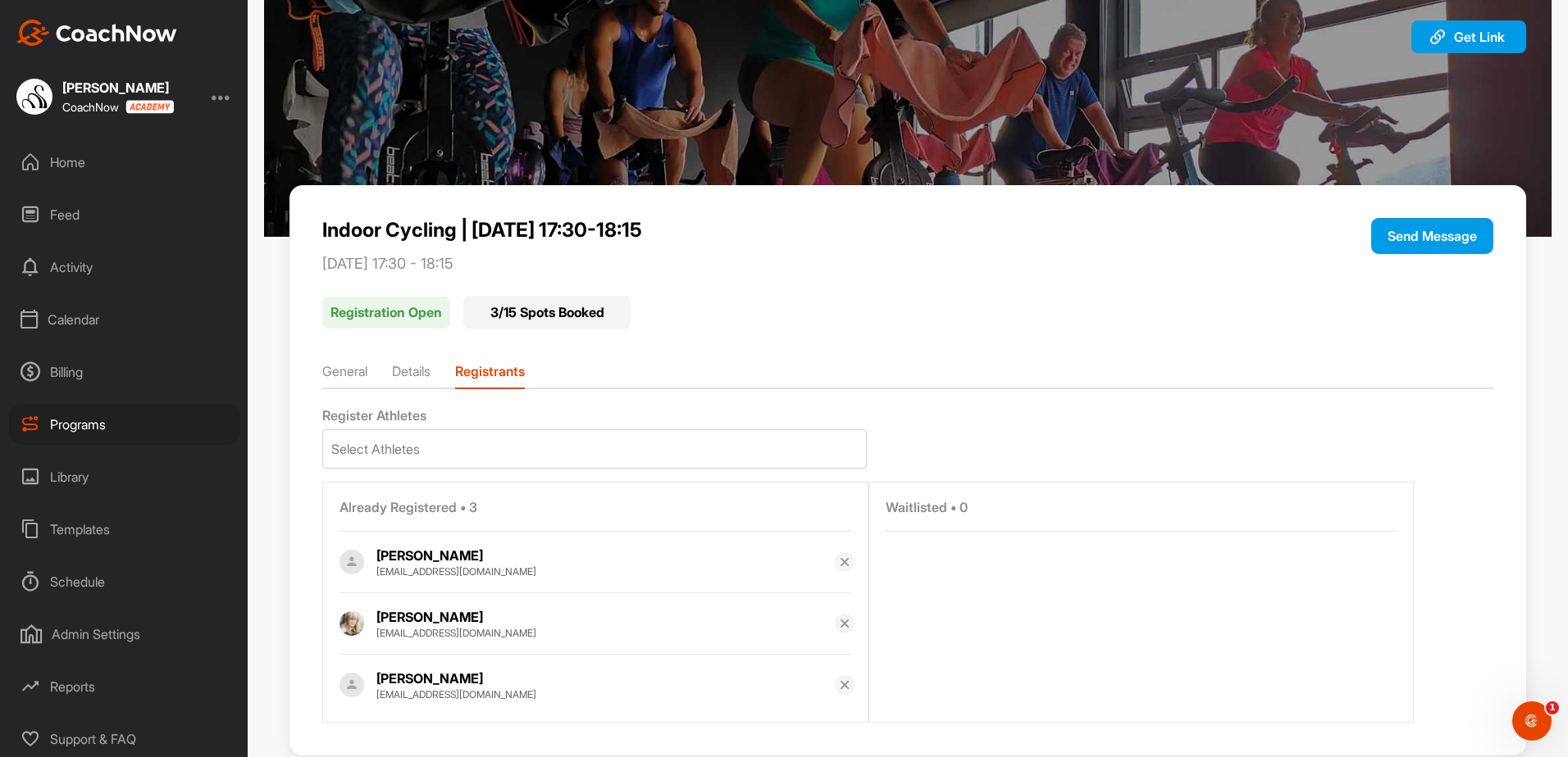
scroll to position [78, 0]
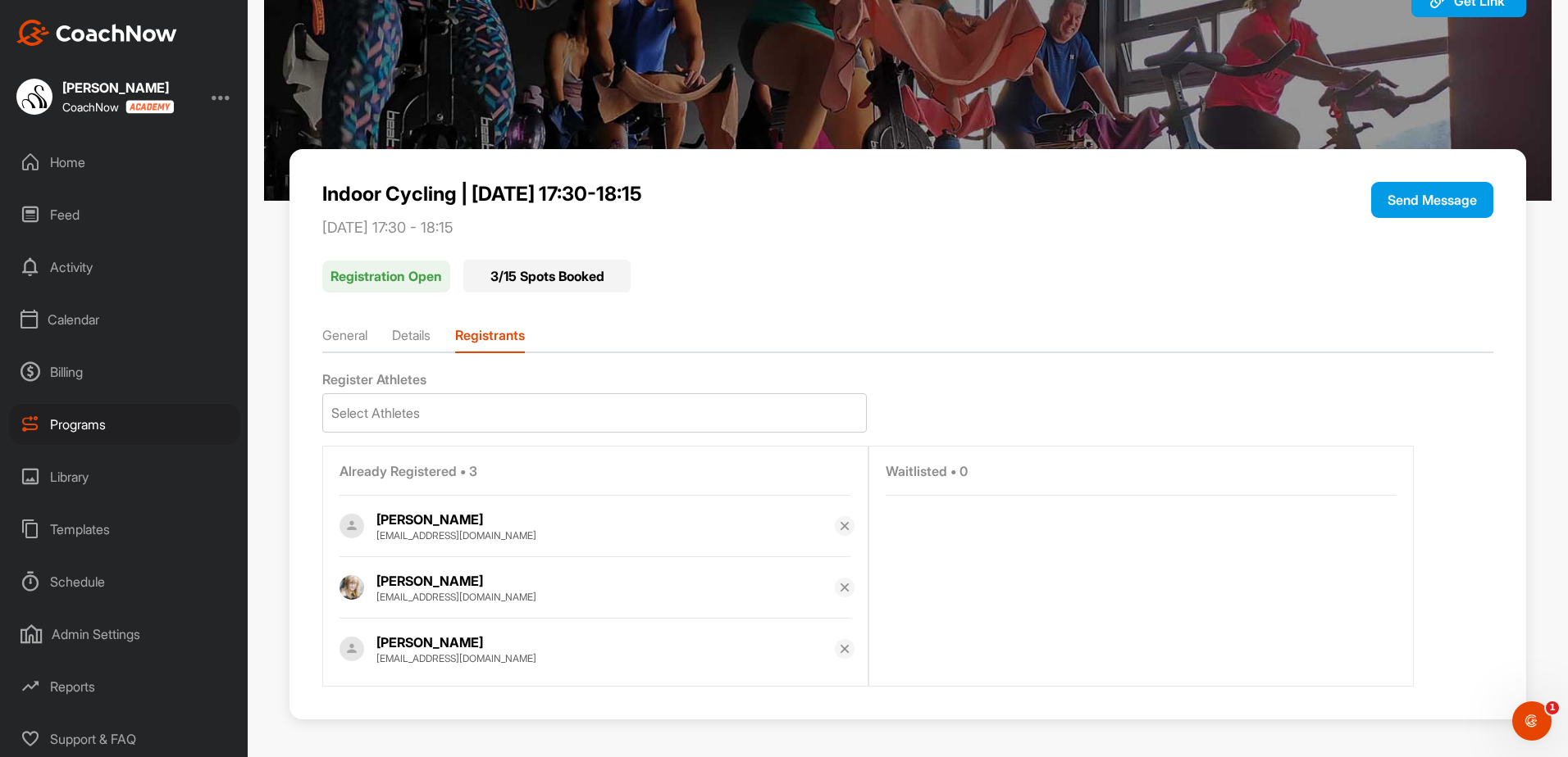
click at [86, 317] on div "Calendar" at bounding box center [124, 319] width 231 height 41
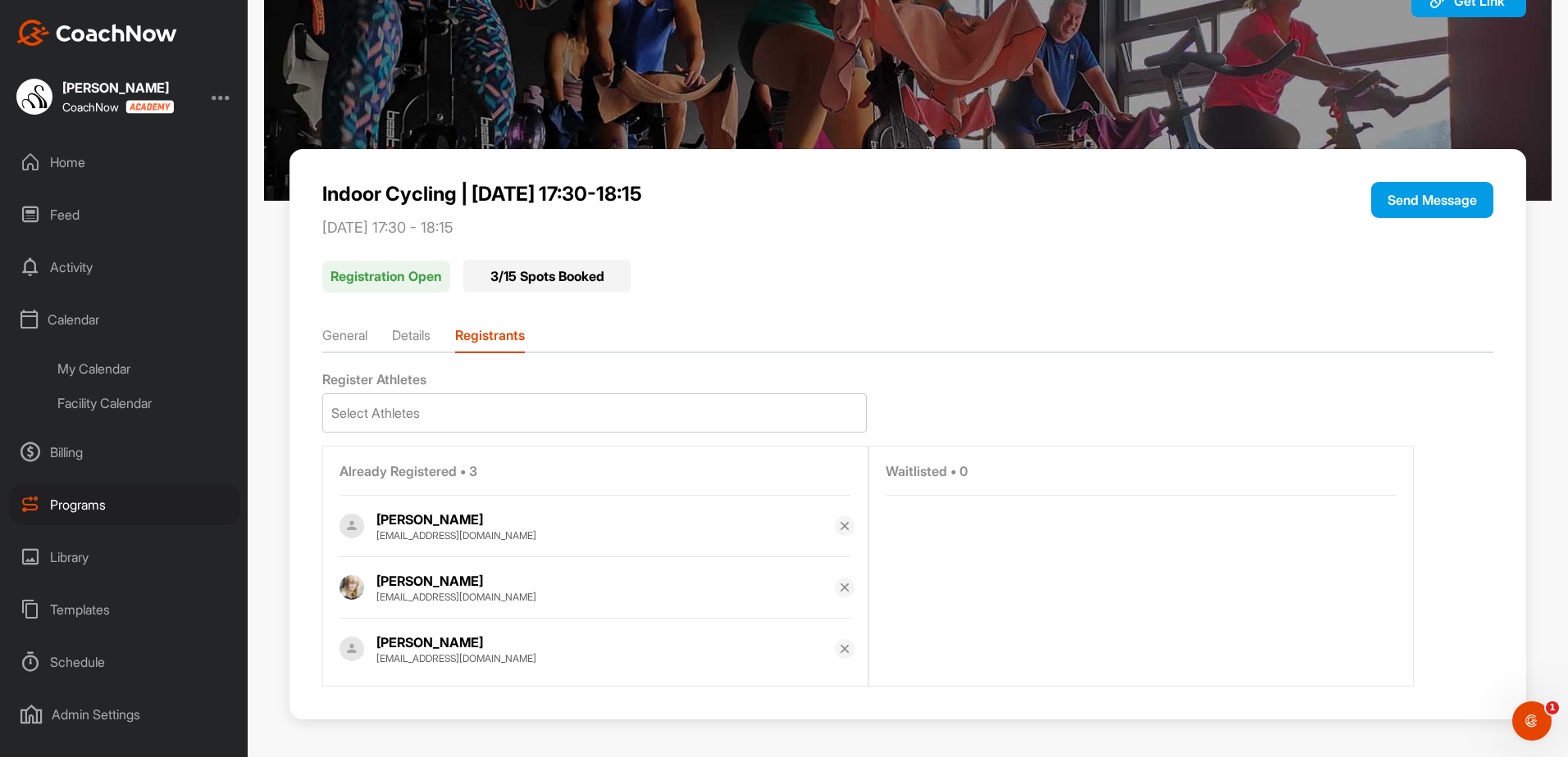
click at [138, 392] on div "Facility Calendar" at bounding box center [143, 403] width 194 height 35
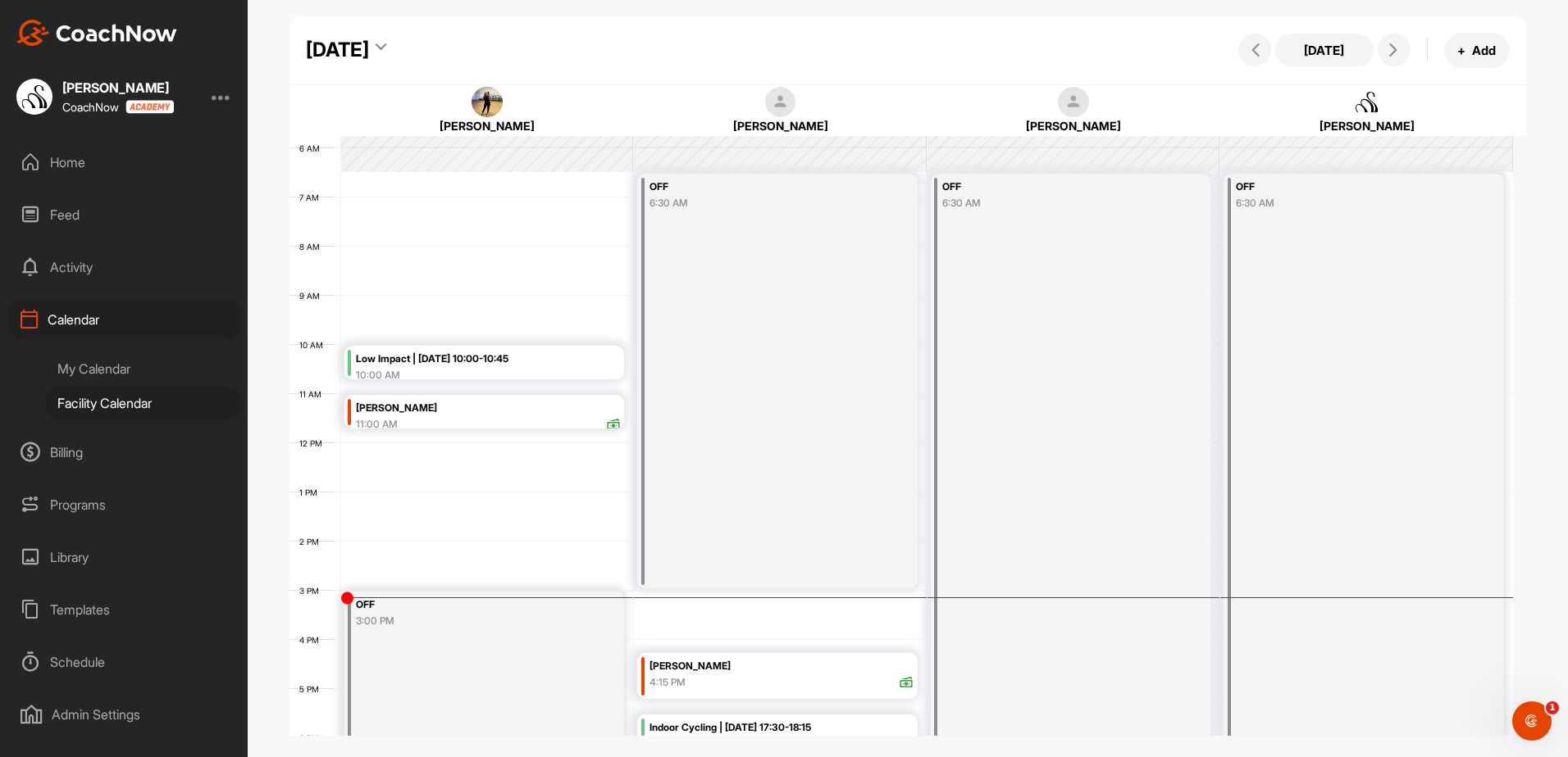
scroll to position [366, 0]
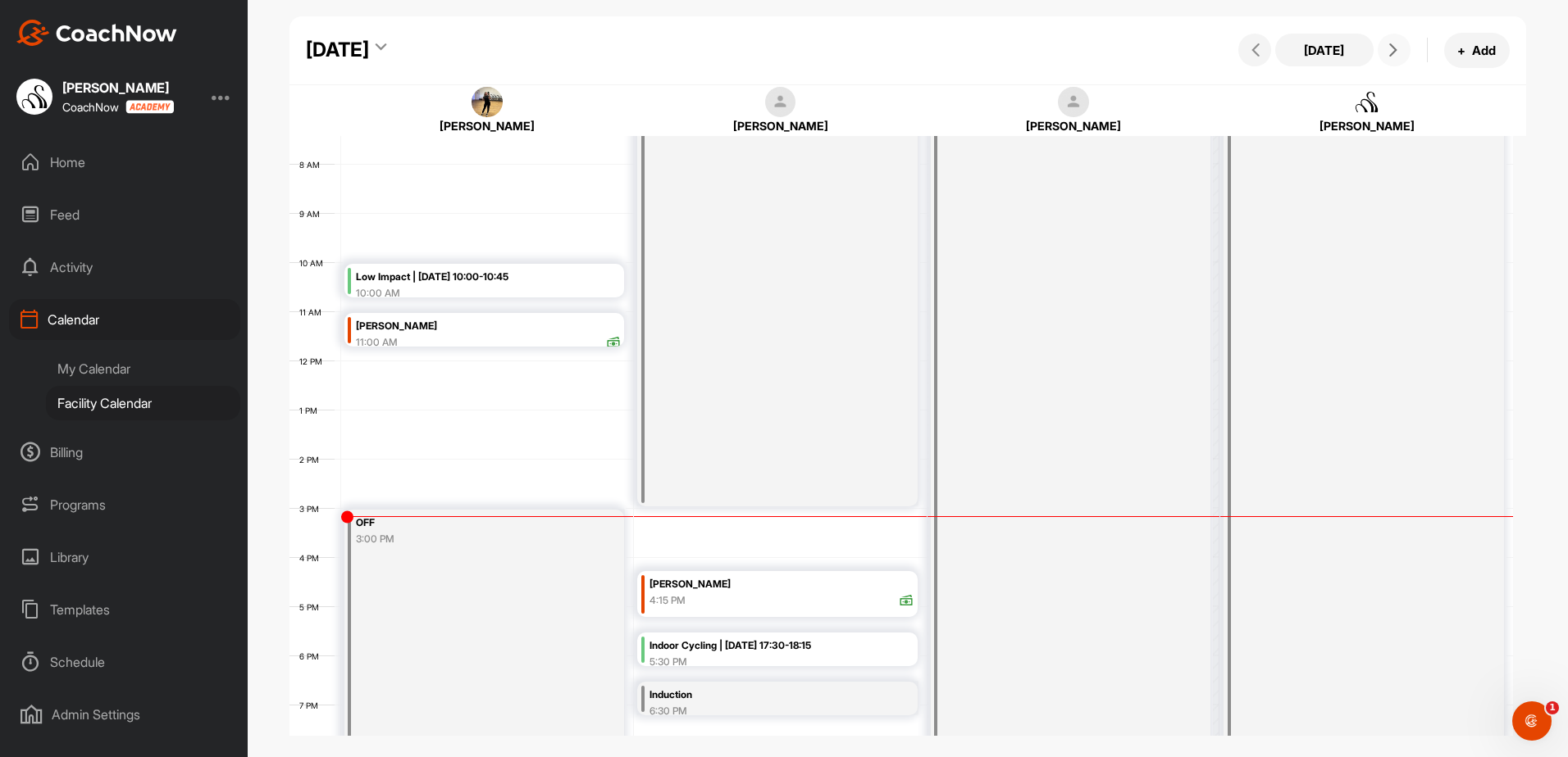
click at [1398, 45] on icon at bounding box center [1393, 50] width 13 height 13
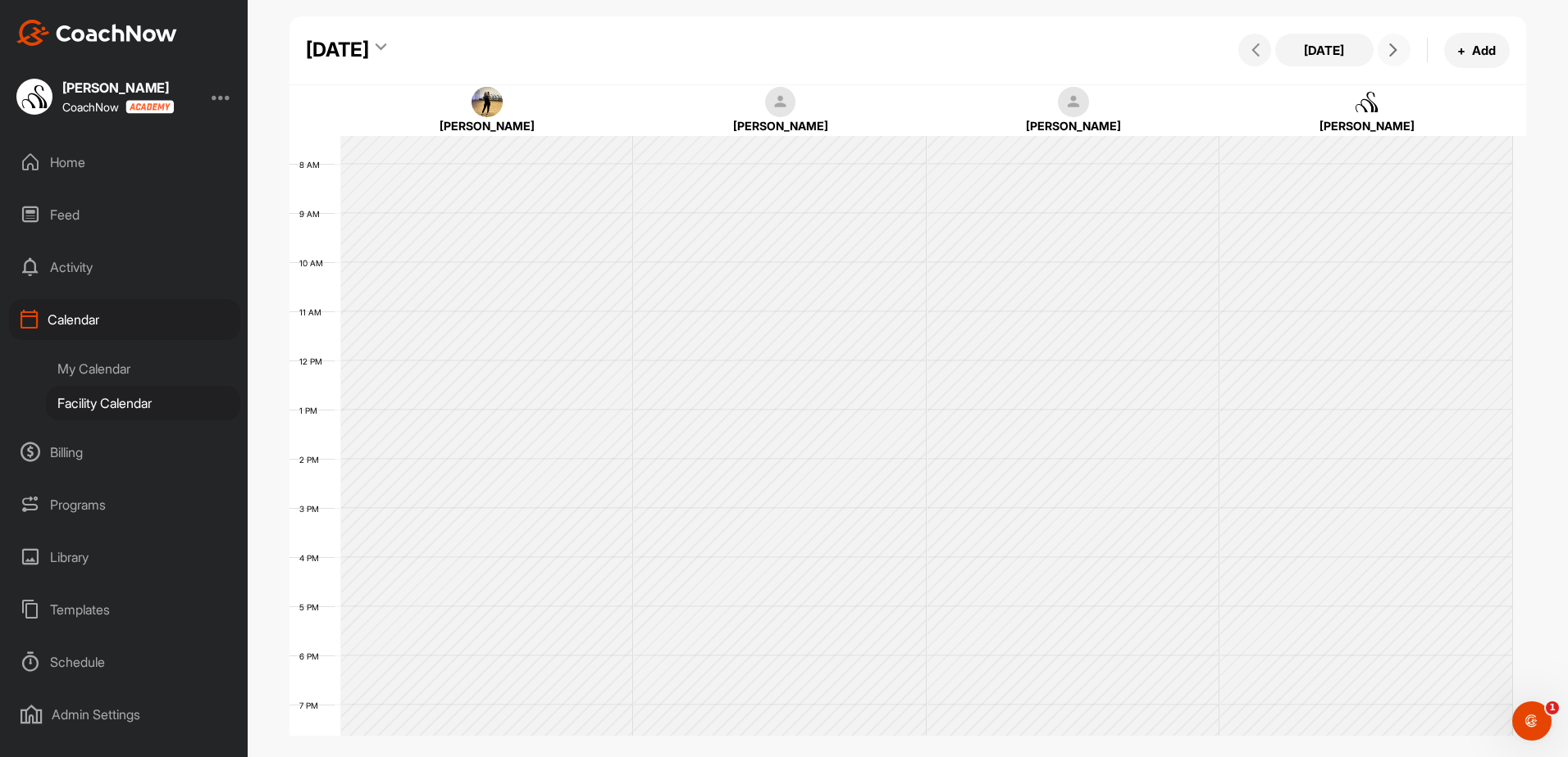
scroll to position [283, 0]
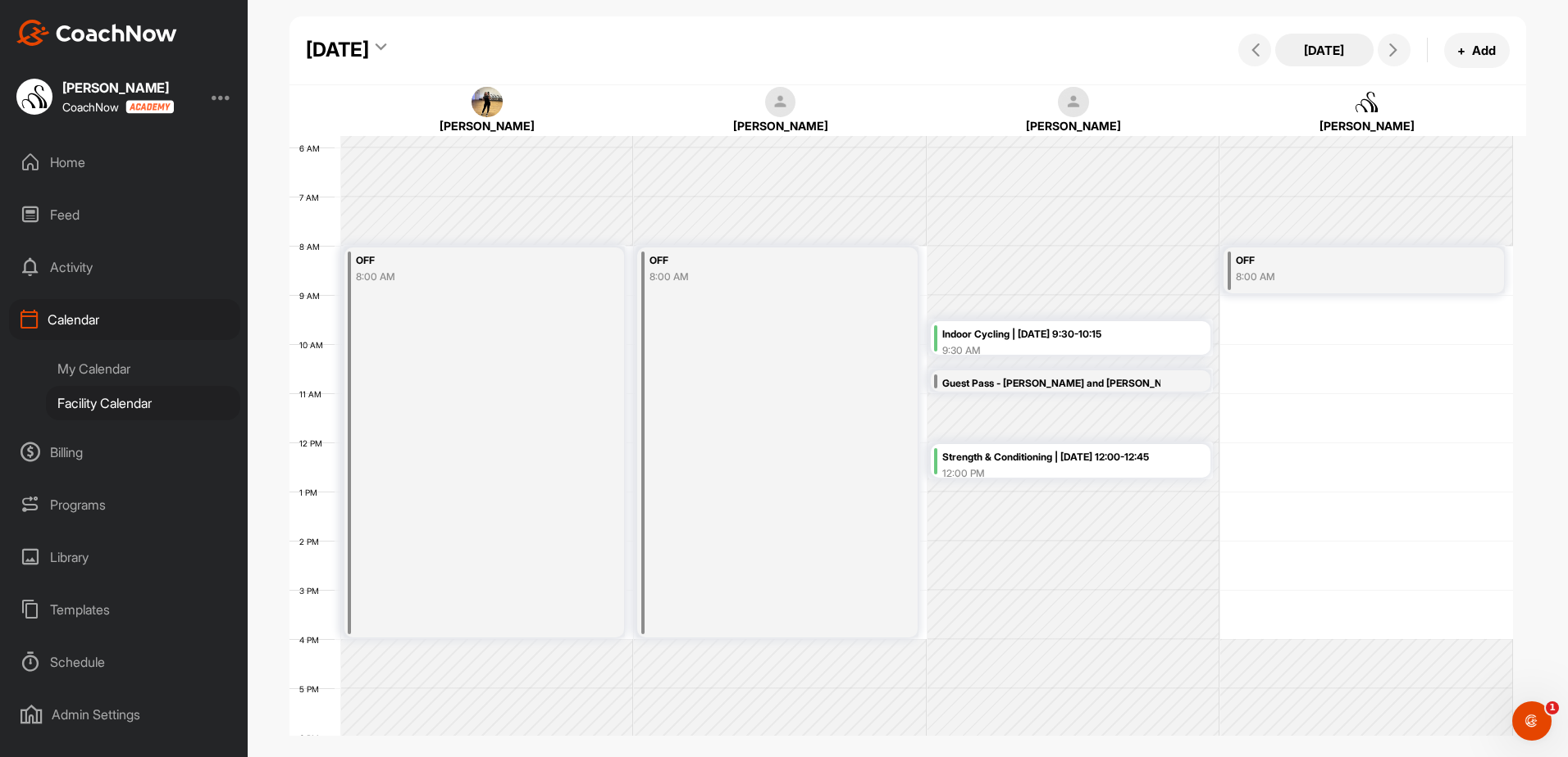
click at [1332, 46] on button "[DATE]" at bounding box center [1323, 50] width 98 height 33
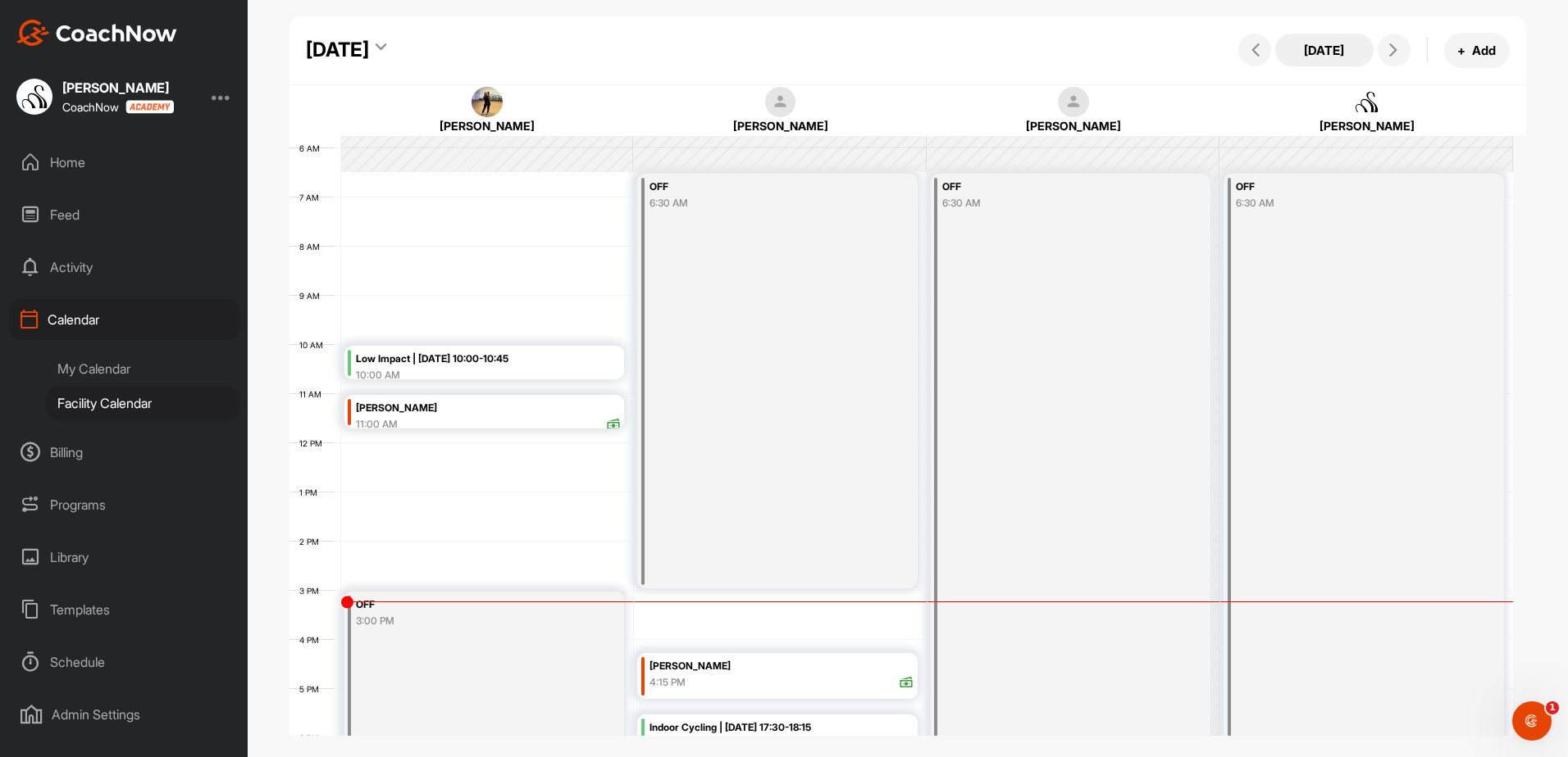
click at [1298, 51] on button "[DATE]" at bounding box center [1323, 50] width 98 height 33
click at [369, 57] on div "[DATE]" at bounding box center [338, 51] width 63 height 30
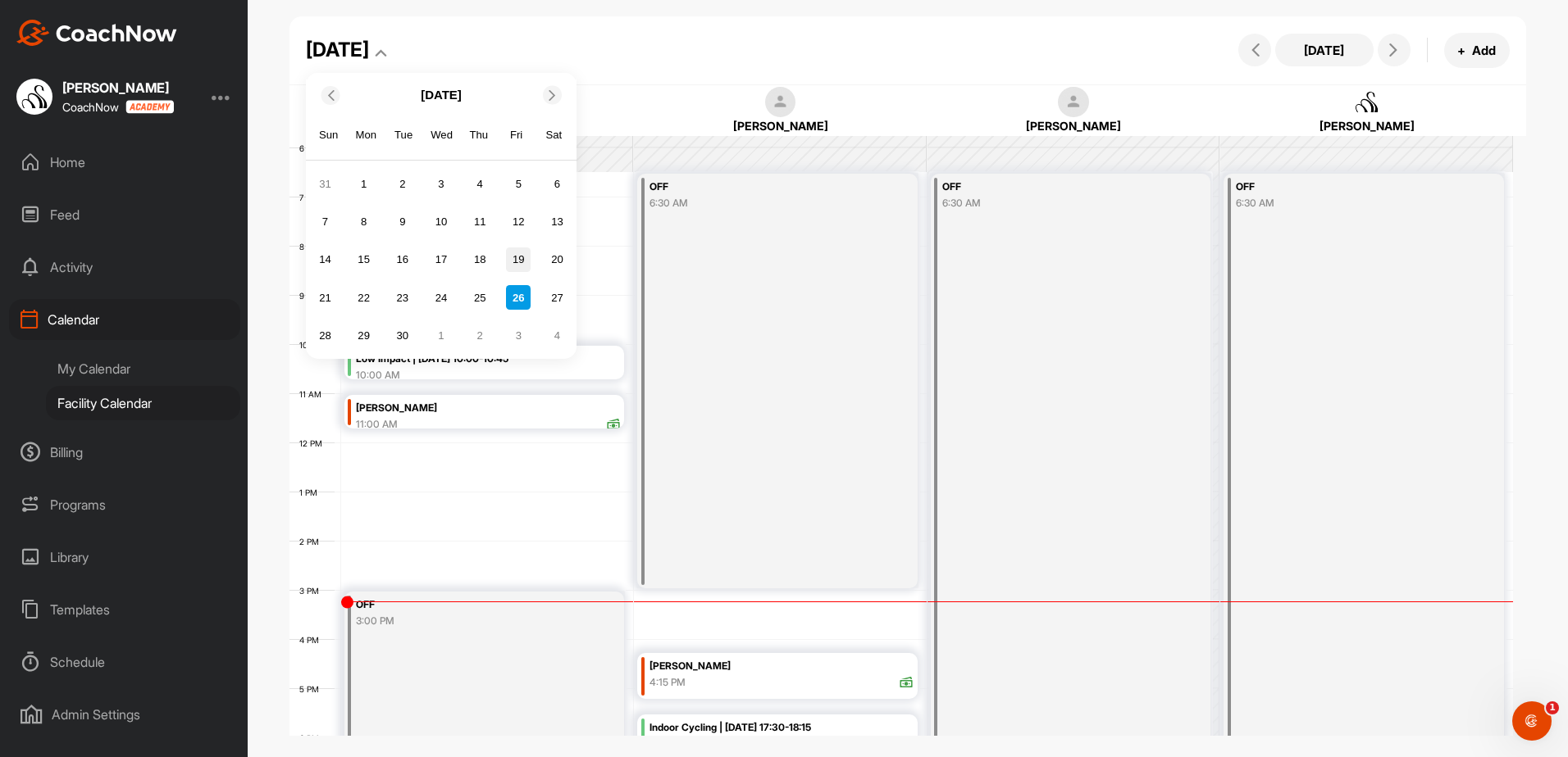
click at [519, 271] on div "19" at bounding box center [517, 260] width 25 height 25
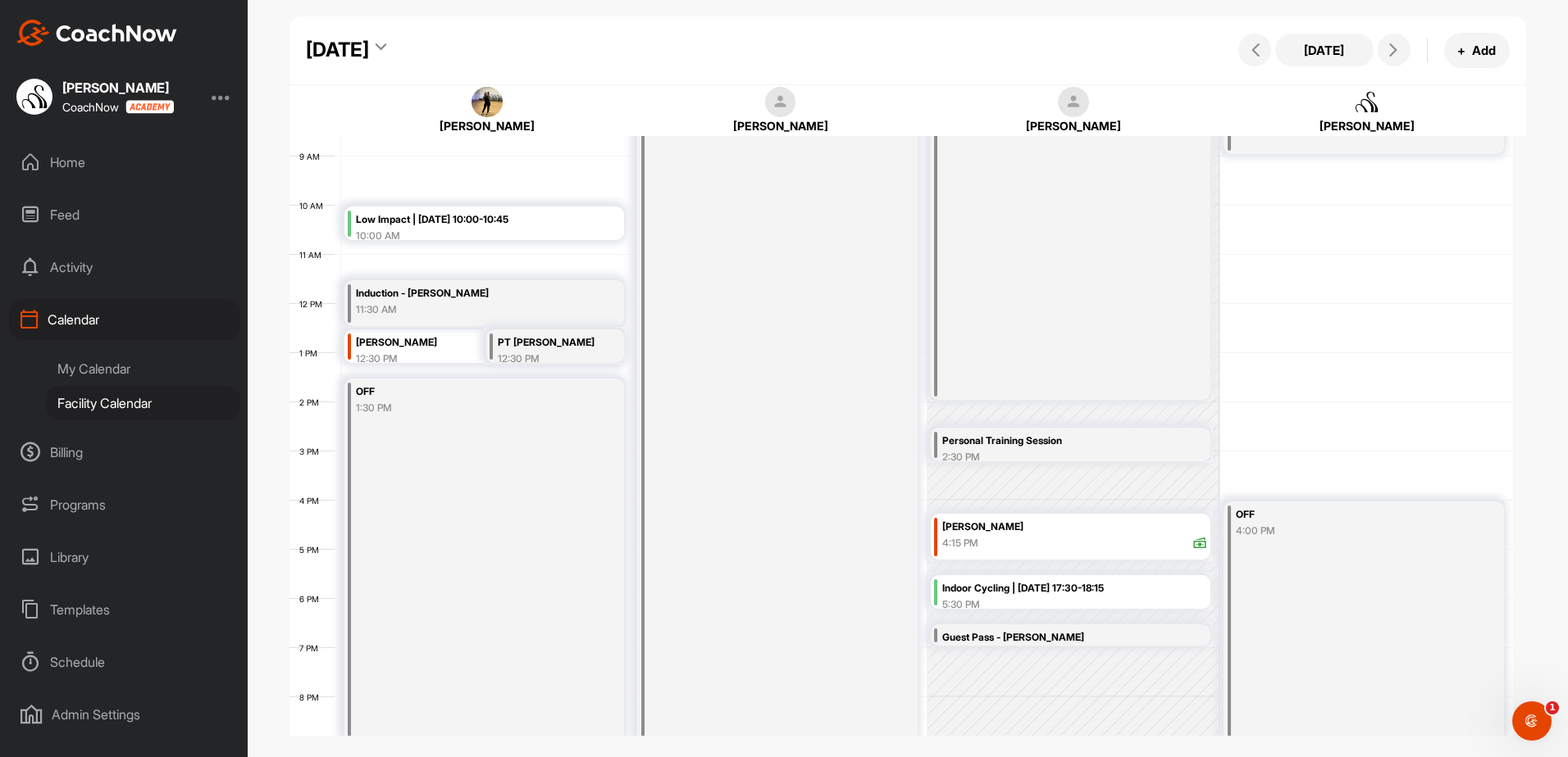
scroll to position [448, 0]
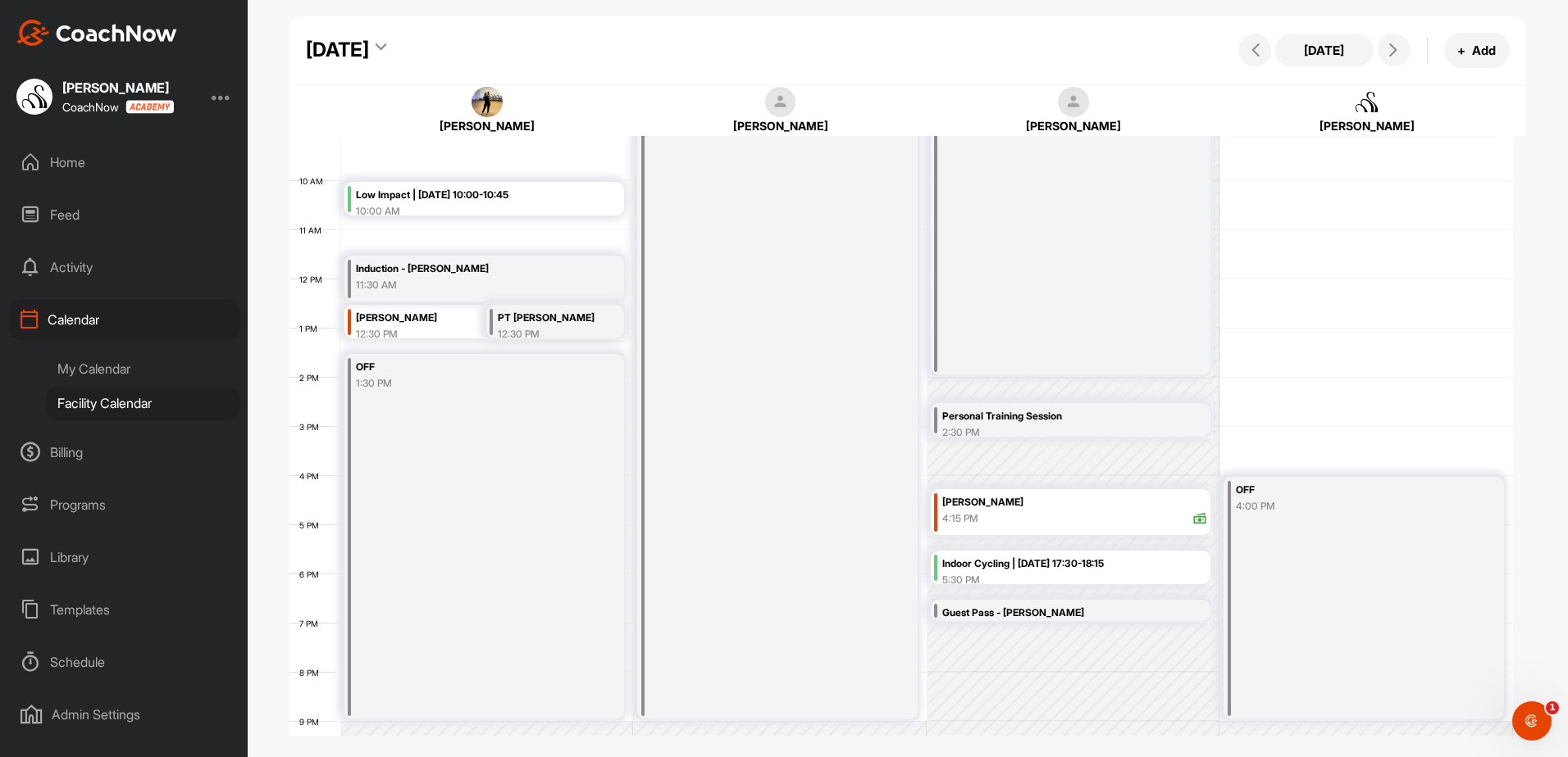
click at [387, 54] on icon at bounding box center [381, 50] width 11 height 17
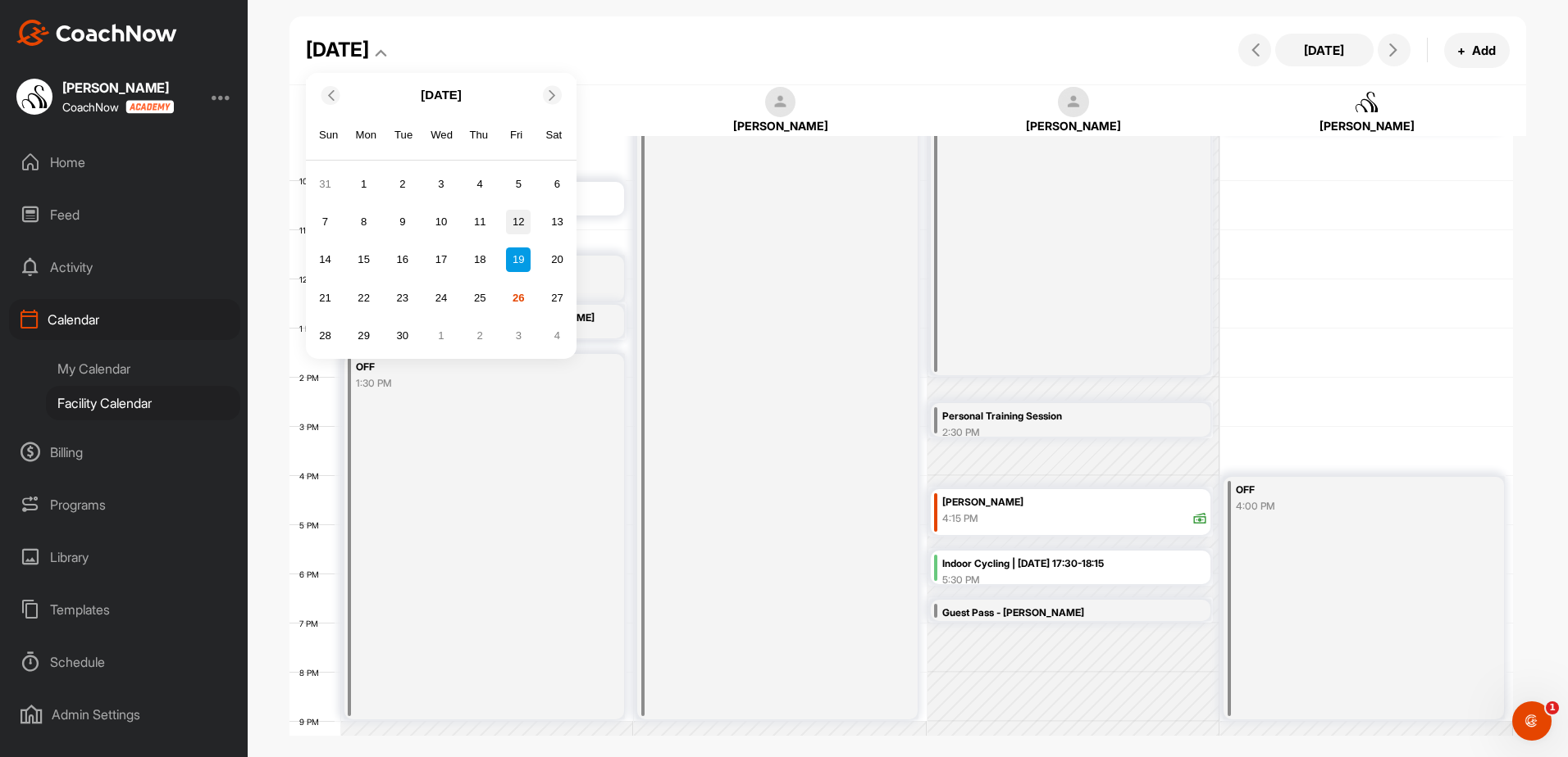
click at [518, 226] on div "12" at bounding box center [517, 222] width 25 height 25
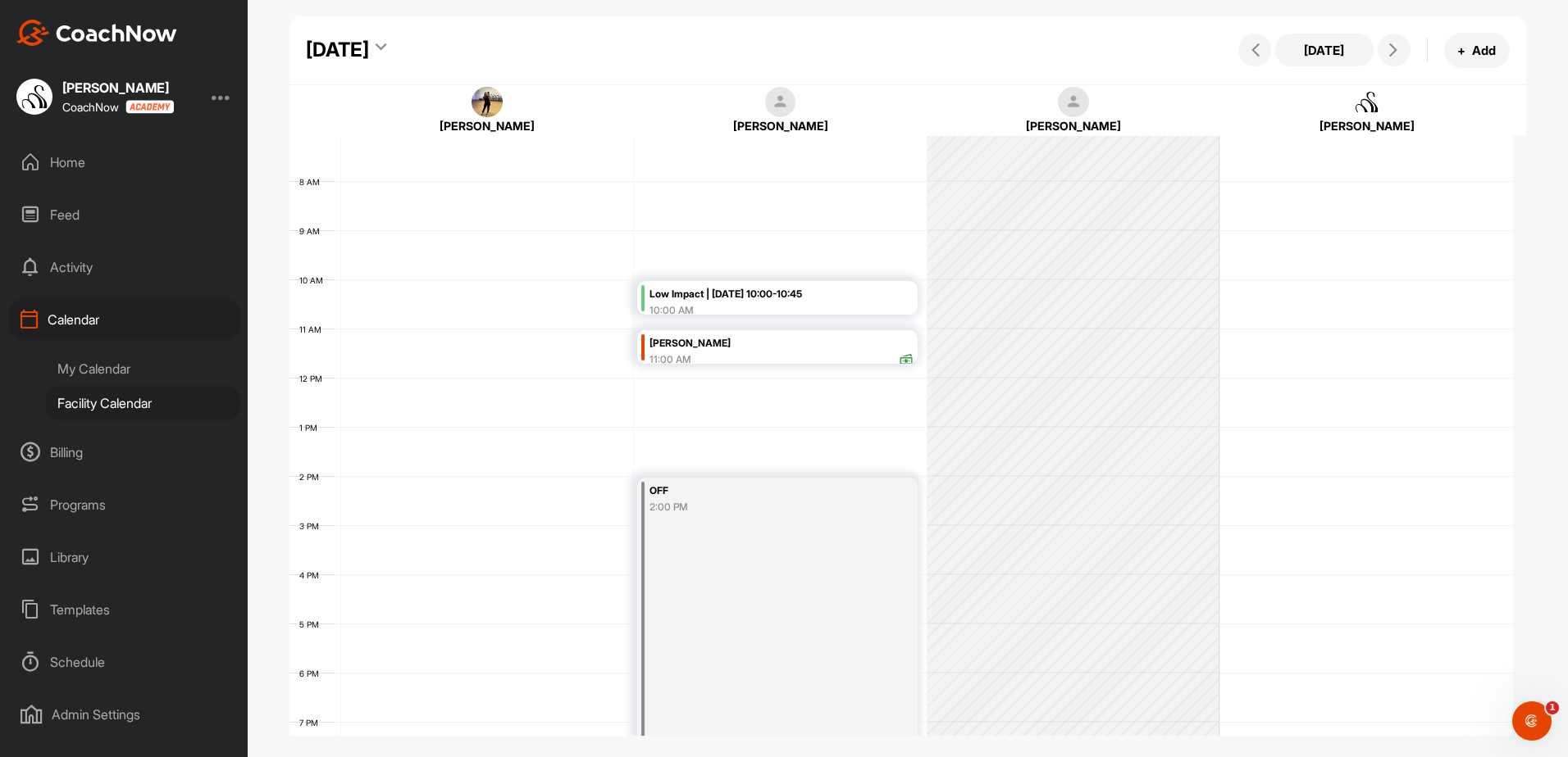
scroll to position [335, 0]
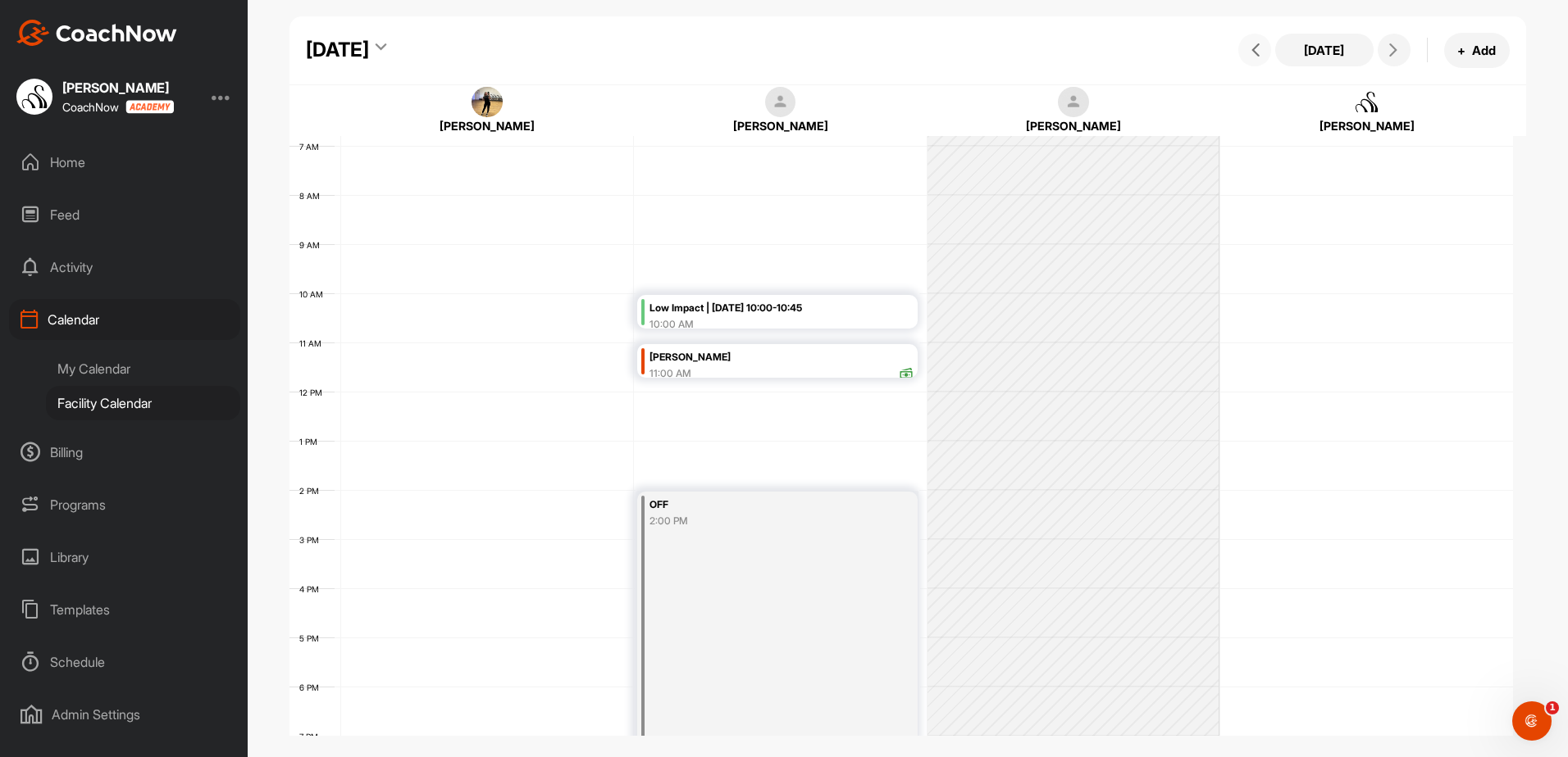
click at [1253, 46] on icon at bounding box center [1255, 50] width 13 height 13
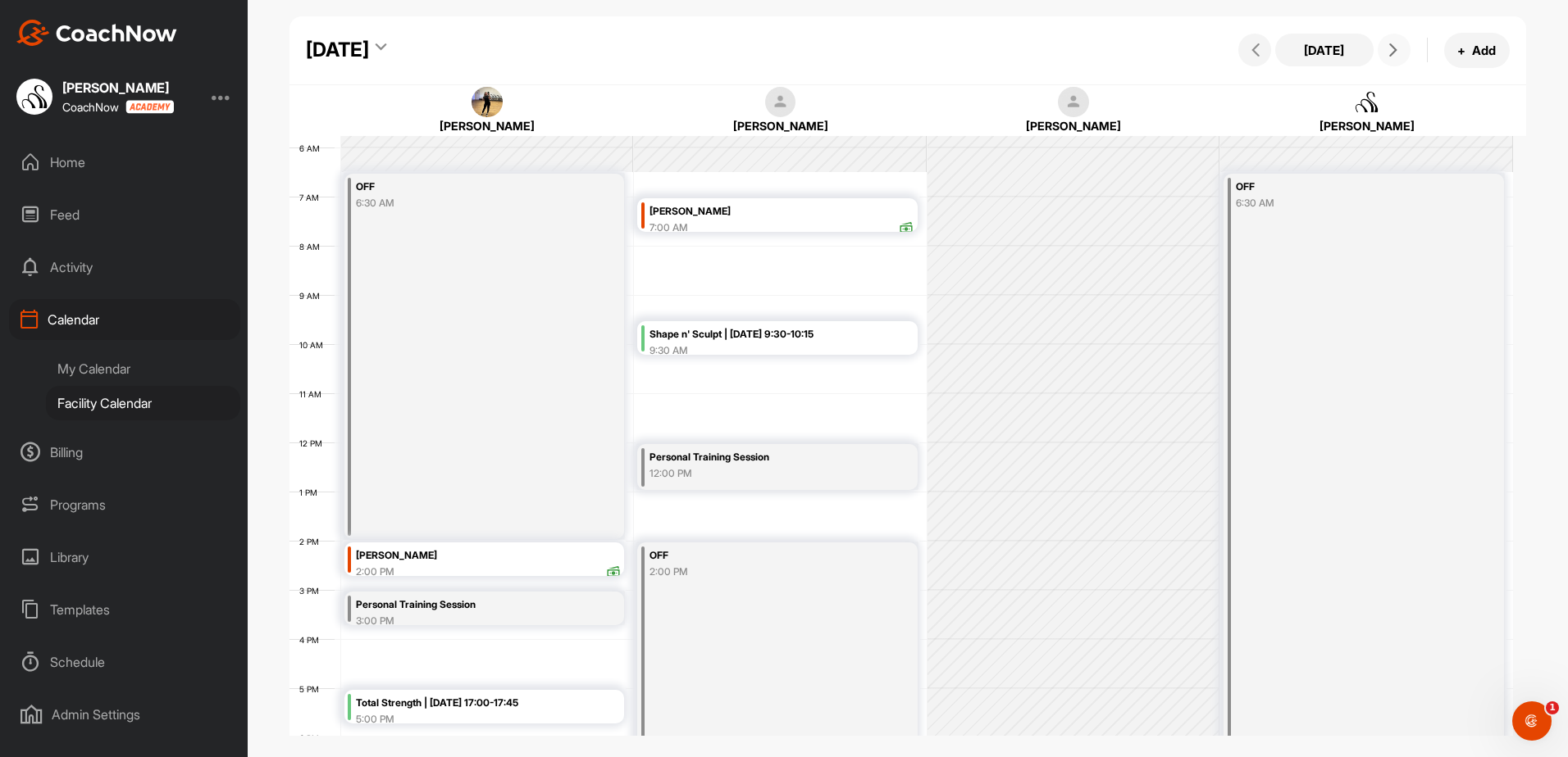
click at [1385, 56] on button at bounding box center [1394, 50] width 33 height 33
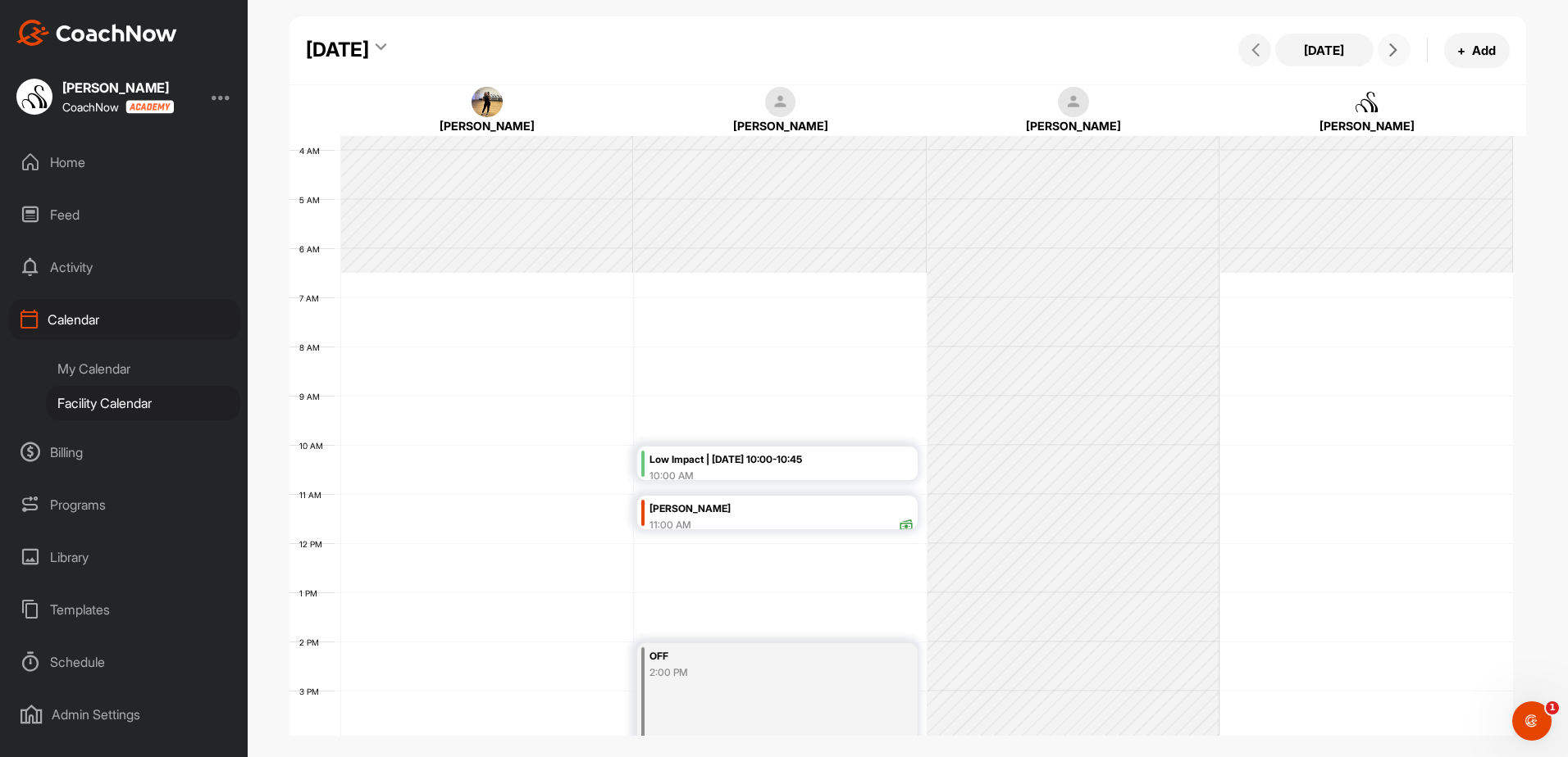
scroll to position [170, 0]
click at [1251, 60] on button at bounding box center [1254, 50] width 33 height 33
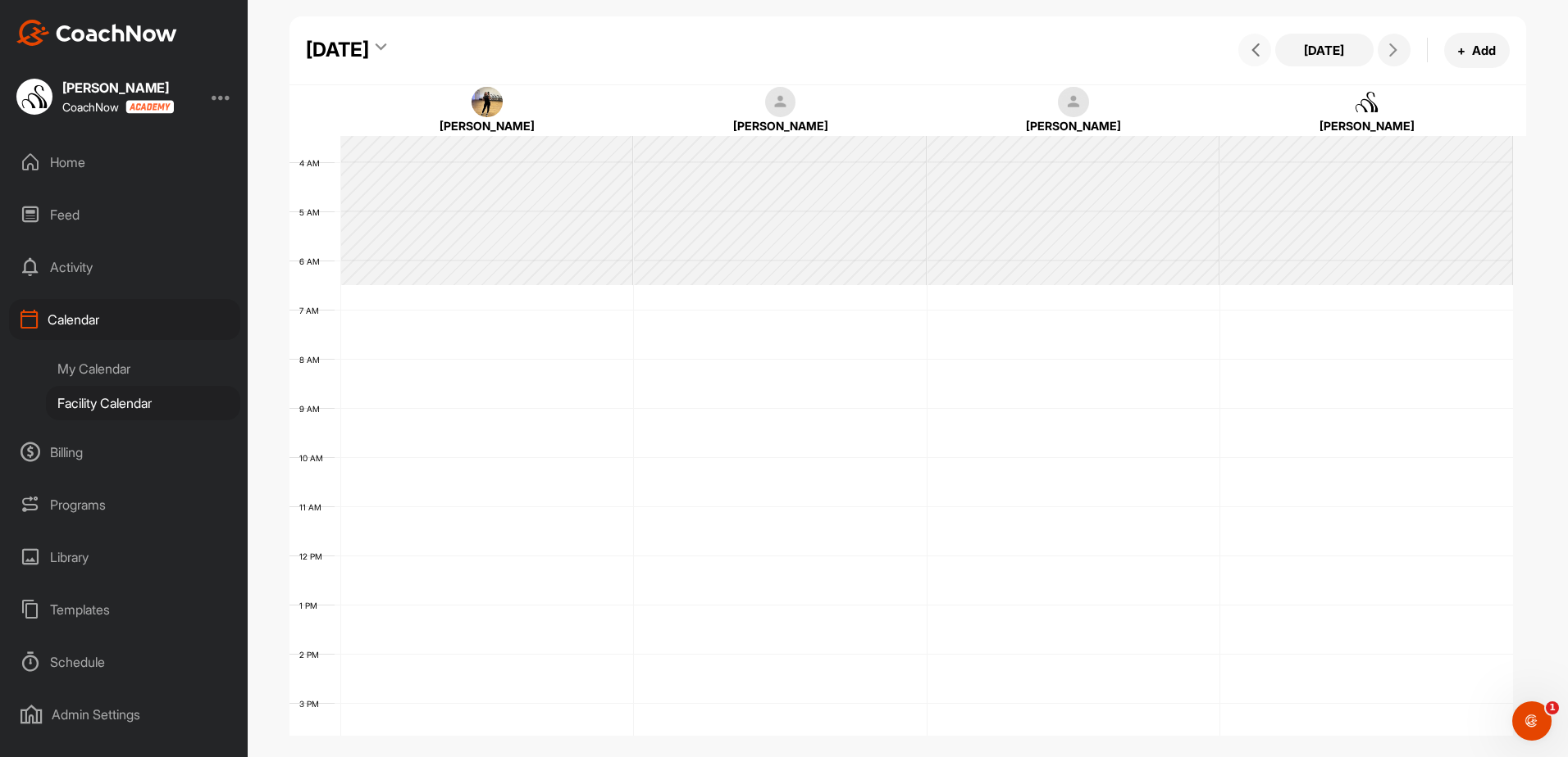
scroll to position [283, 0]
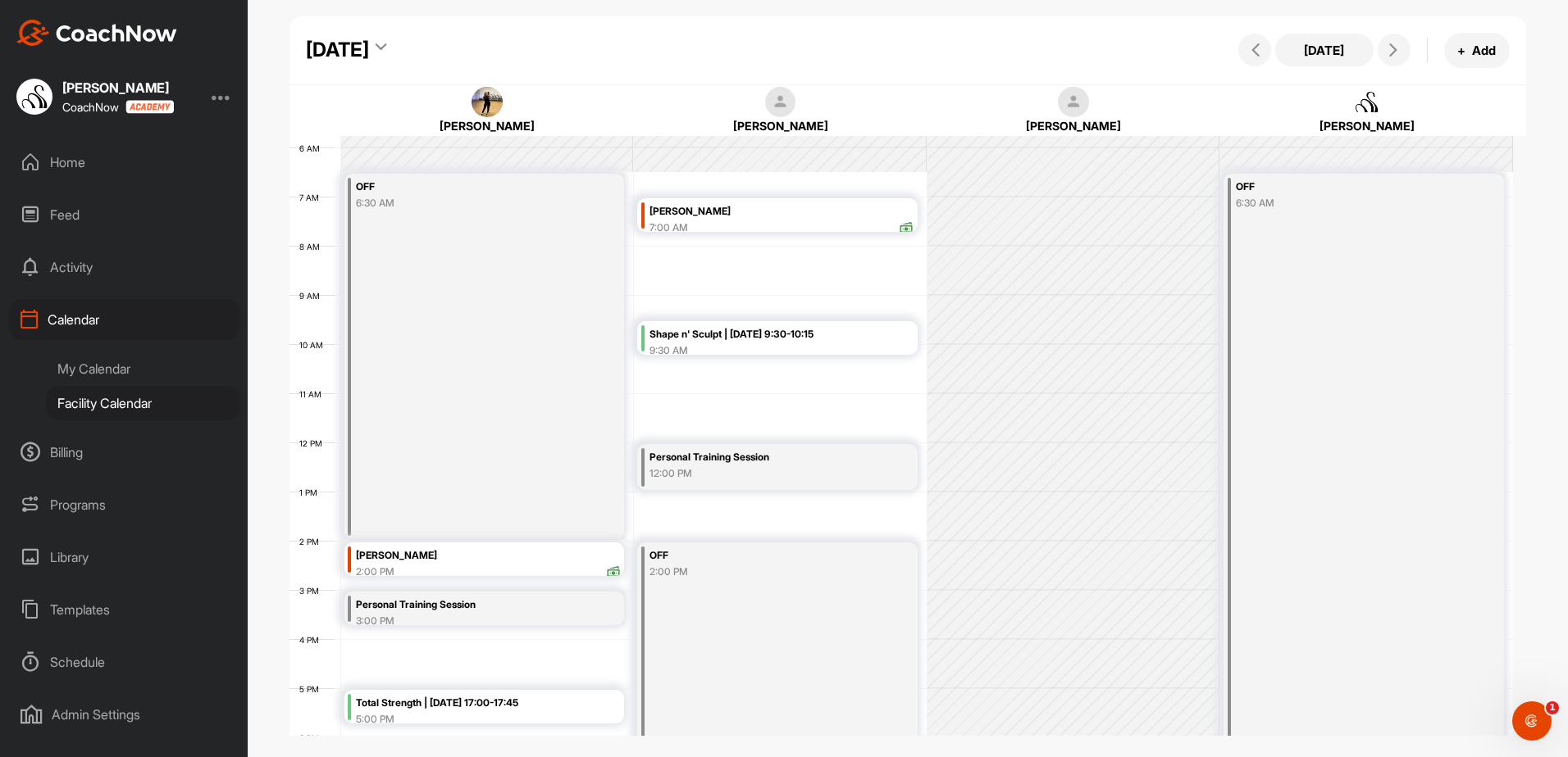
click at [369, 45] on div "[DATE]" at bounding box center [338, 51] width 63 height 30
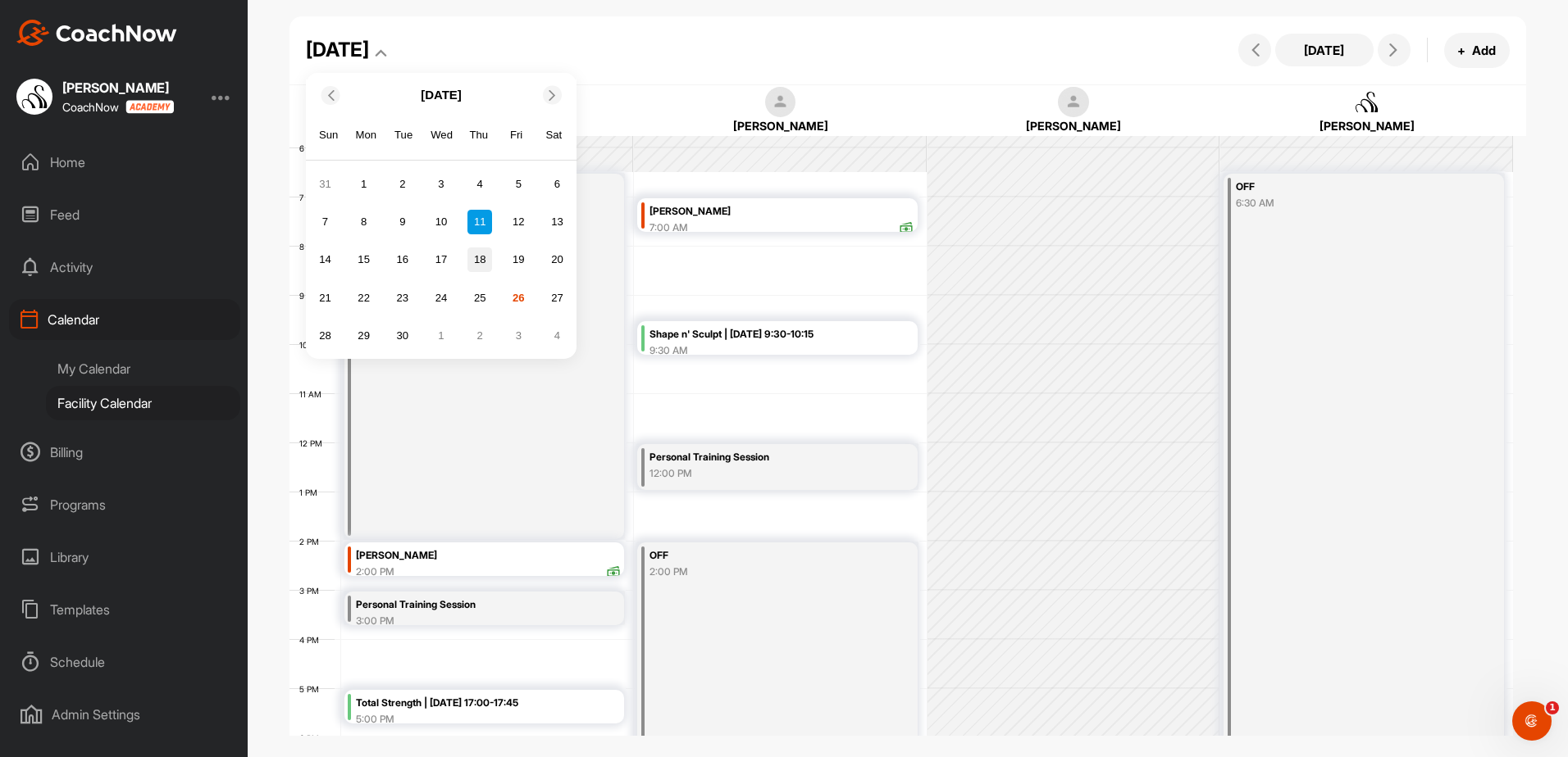
click at [485, 264] on div "18" at bounding box center [480, 260] width 25 height 25
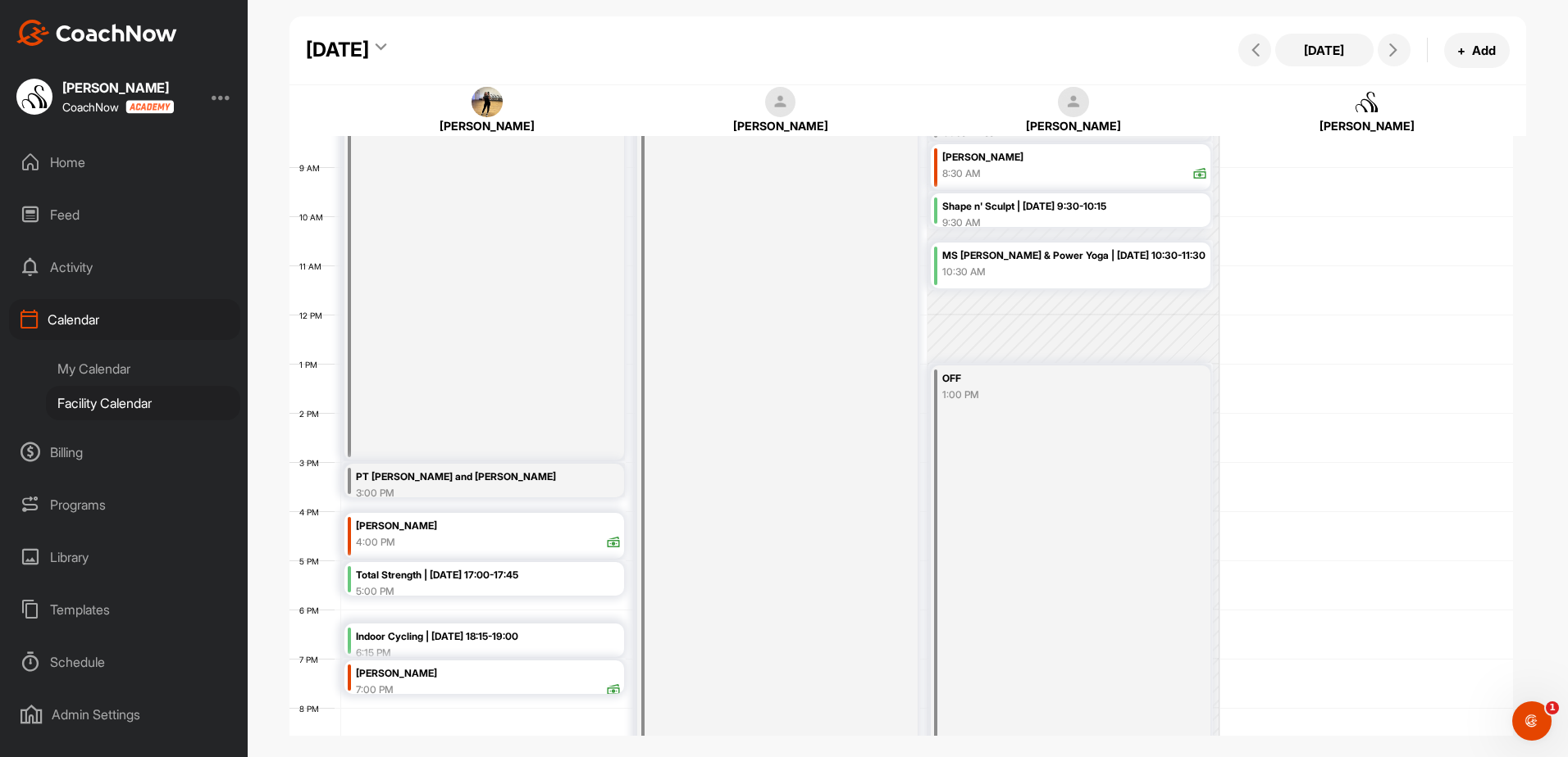
scroll to position [448, 0]
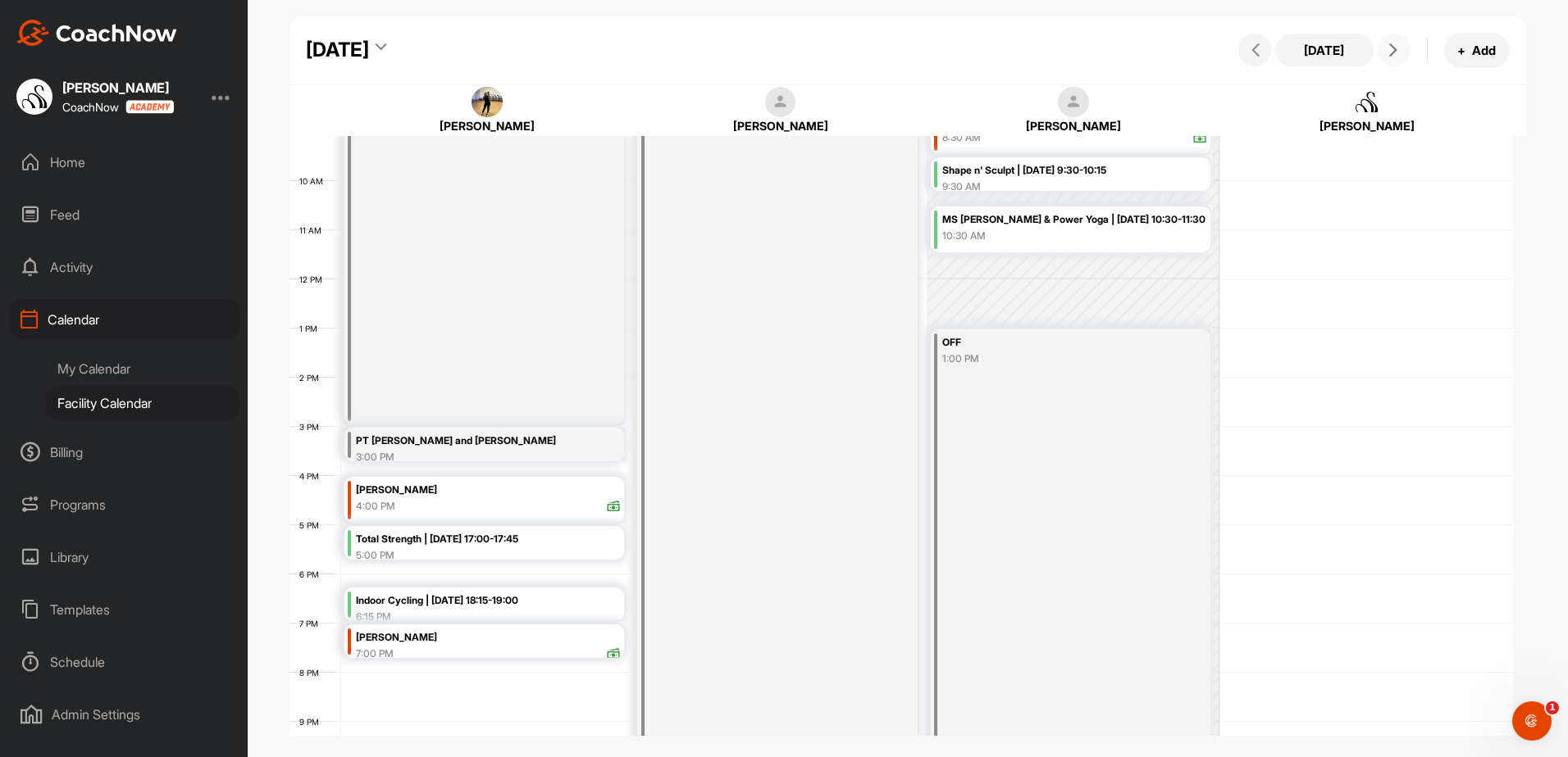
click at [1395, 49] on icon at bounding box center [1393, 50] width 13 height 13
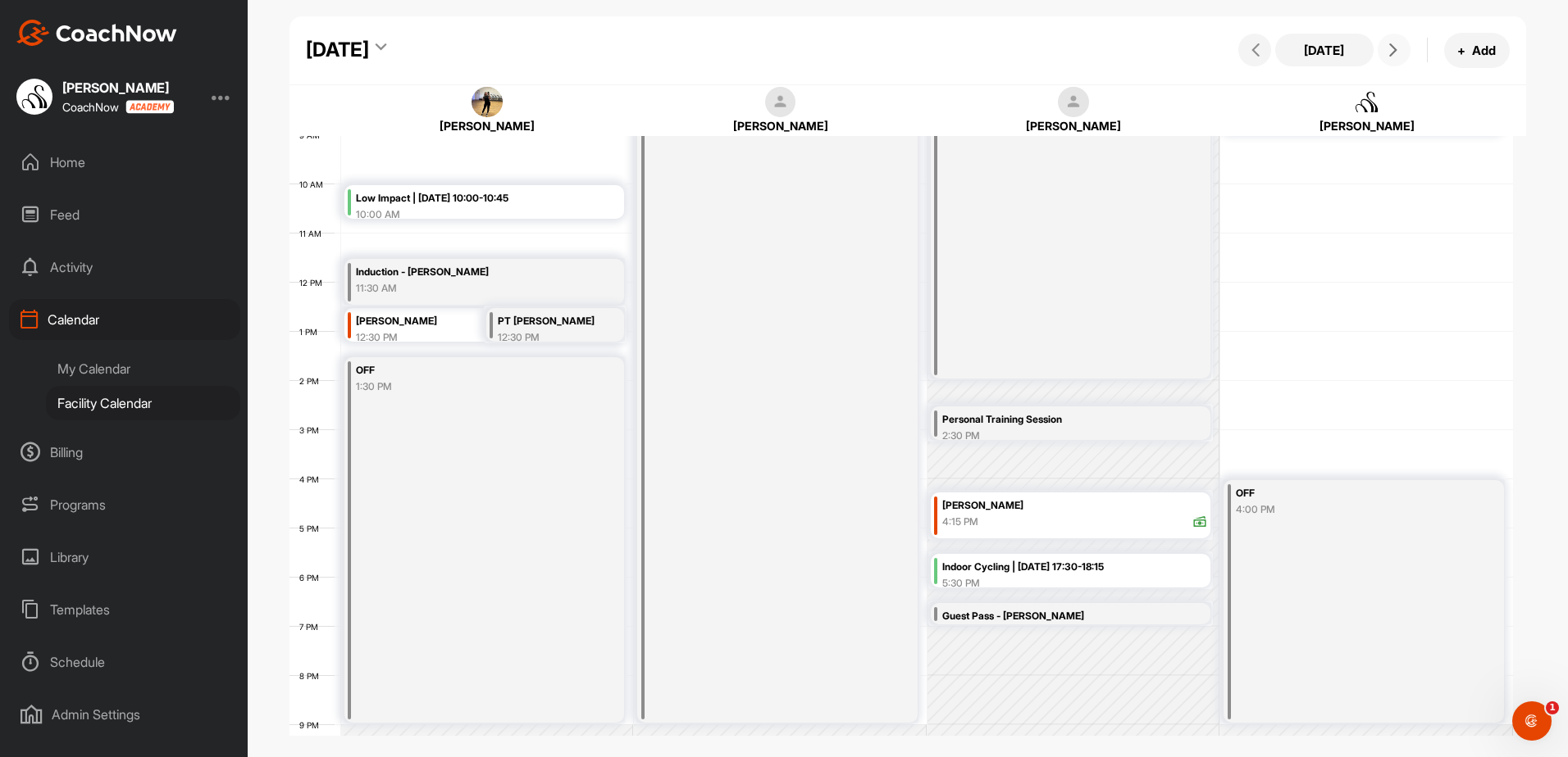
scroll to position [416, 0]
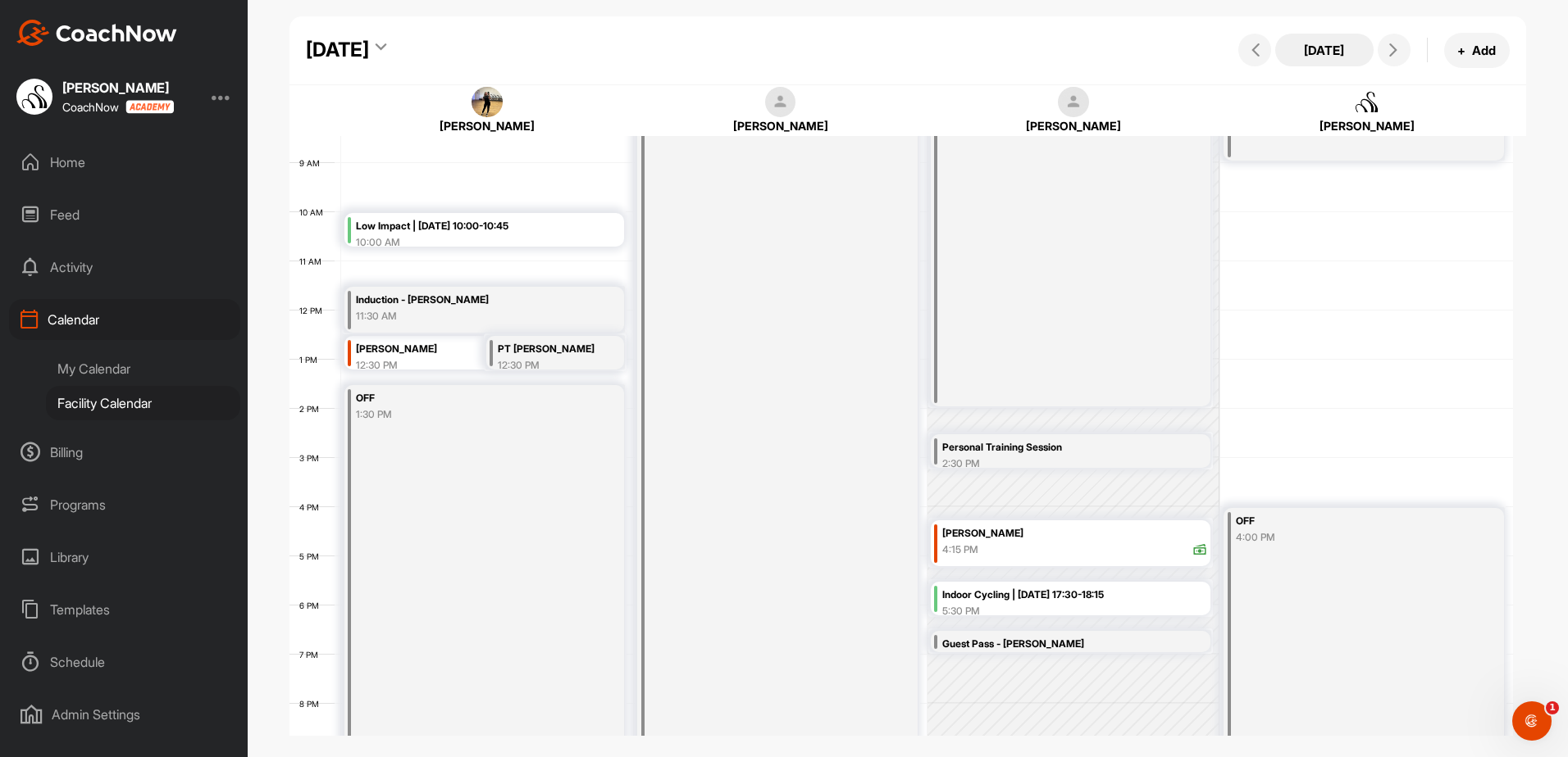
click at [1288, 53] on button "[DATE]" at bounding box center [1323, 50] width 98 height 33
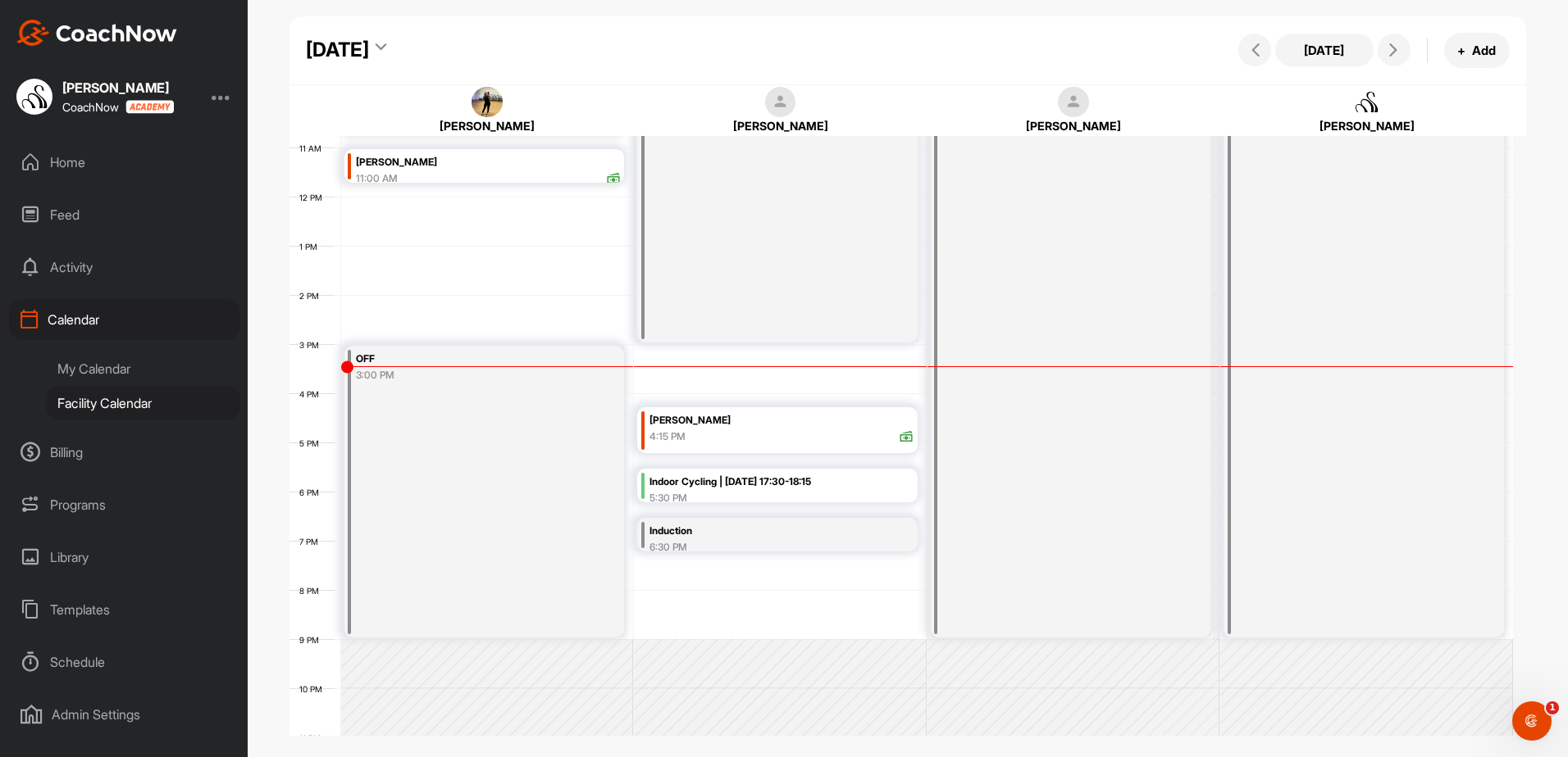
scroll to position [581, 0]
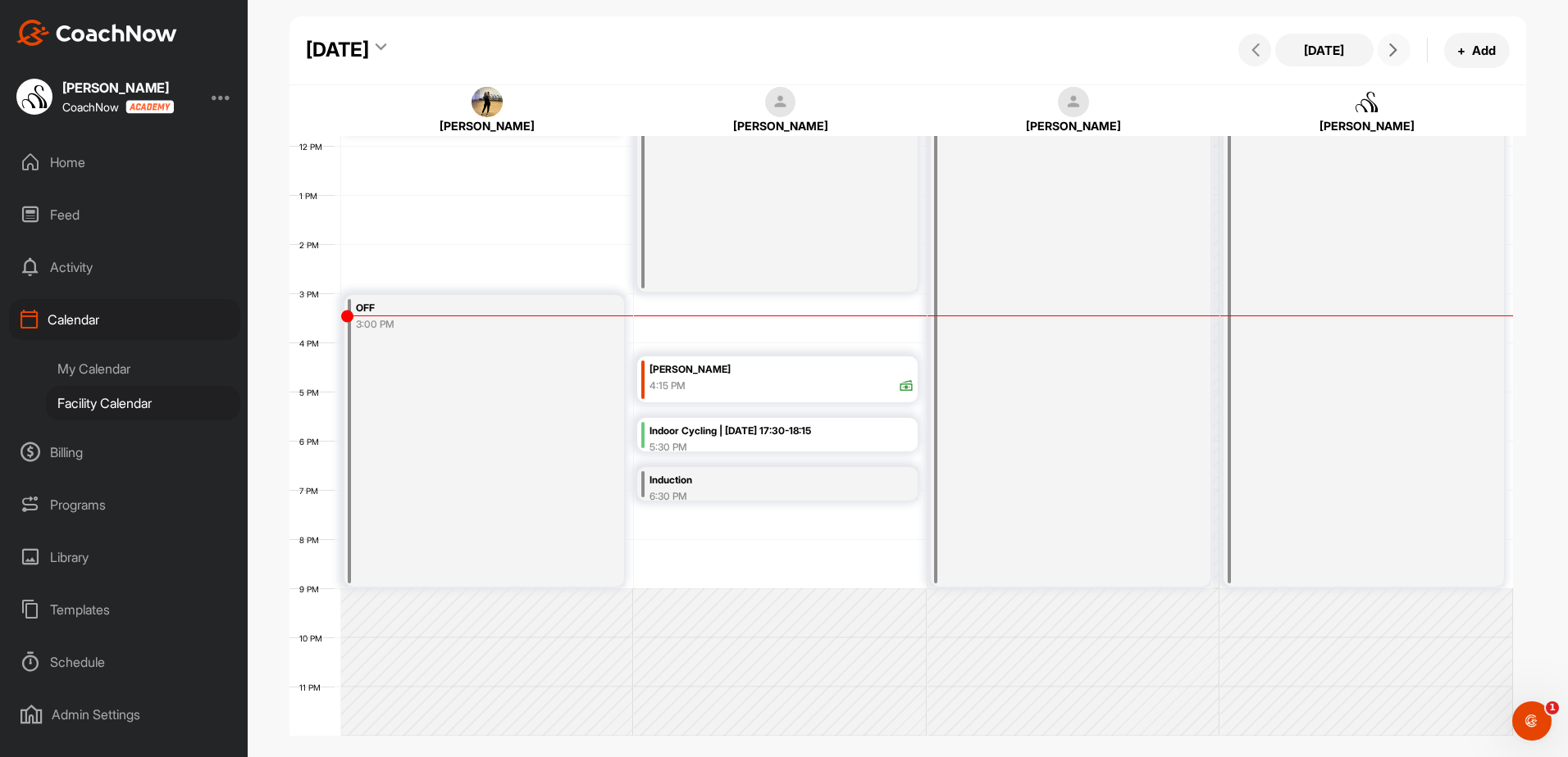
click at [1389, 44] on icon at bounding box center [1393, 50] width 13 height 13
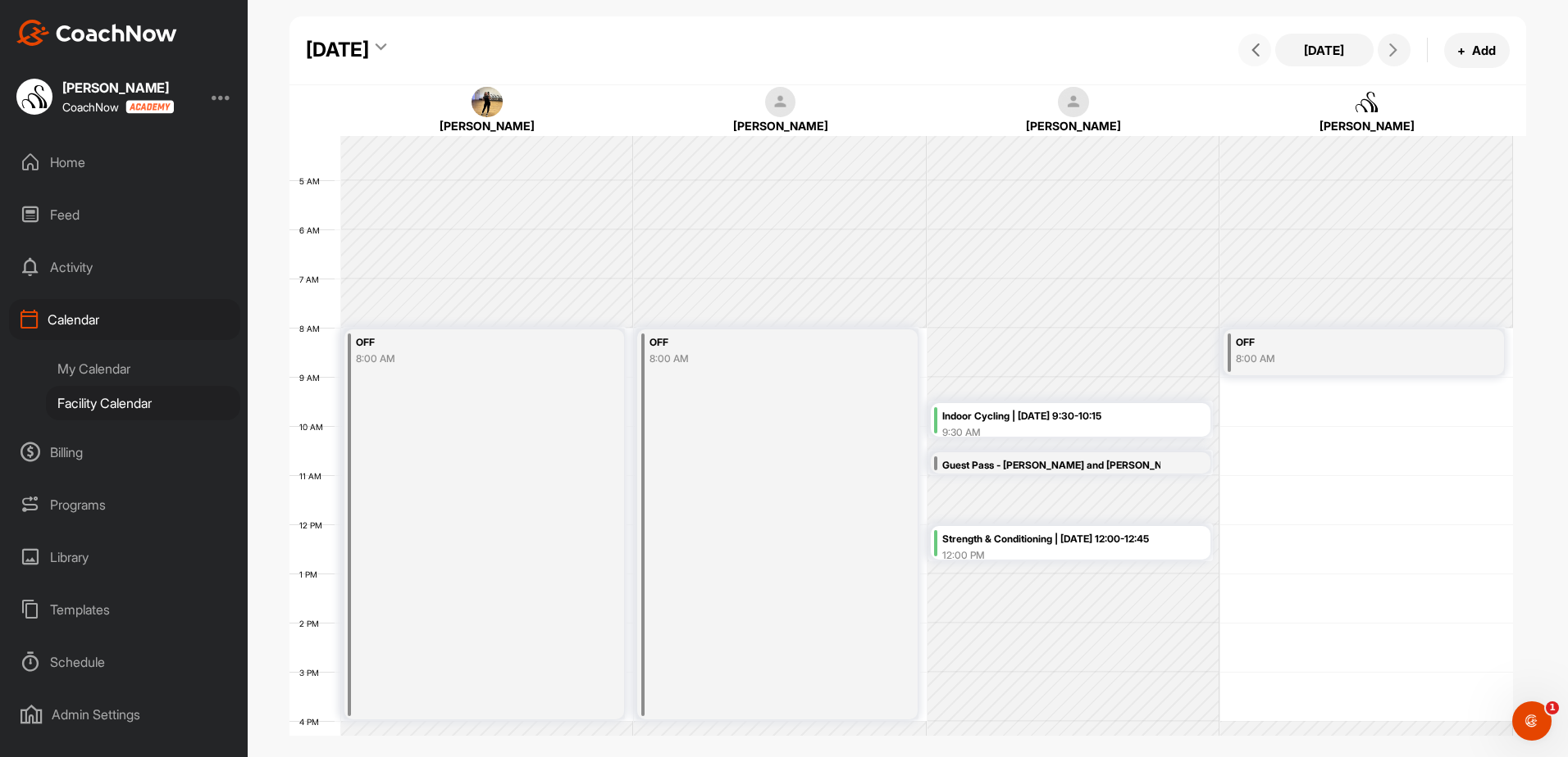
click at [1266, 51] on button at bounding box center [1254, 50] width 33 height 33
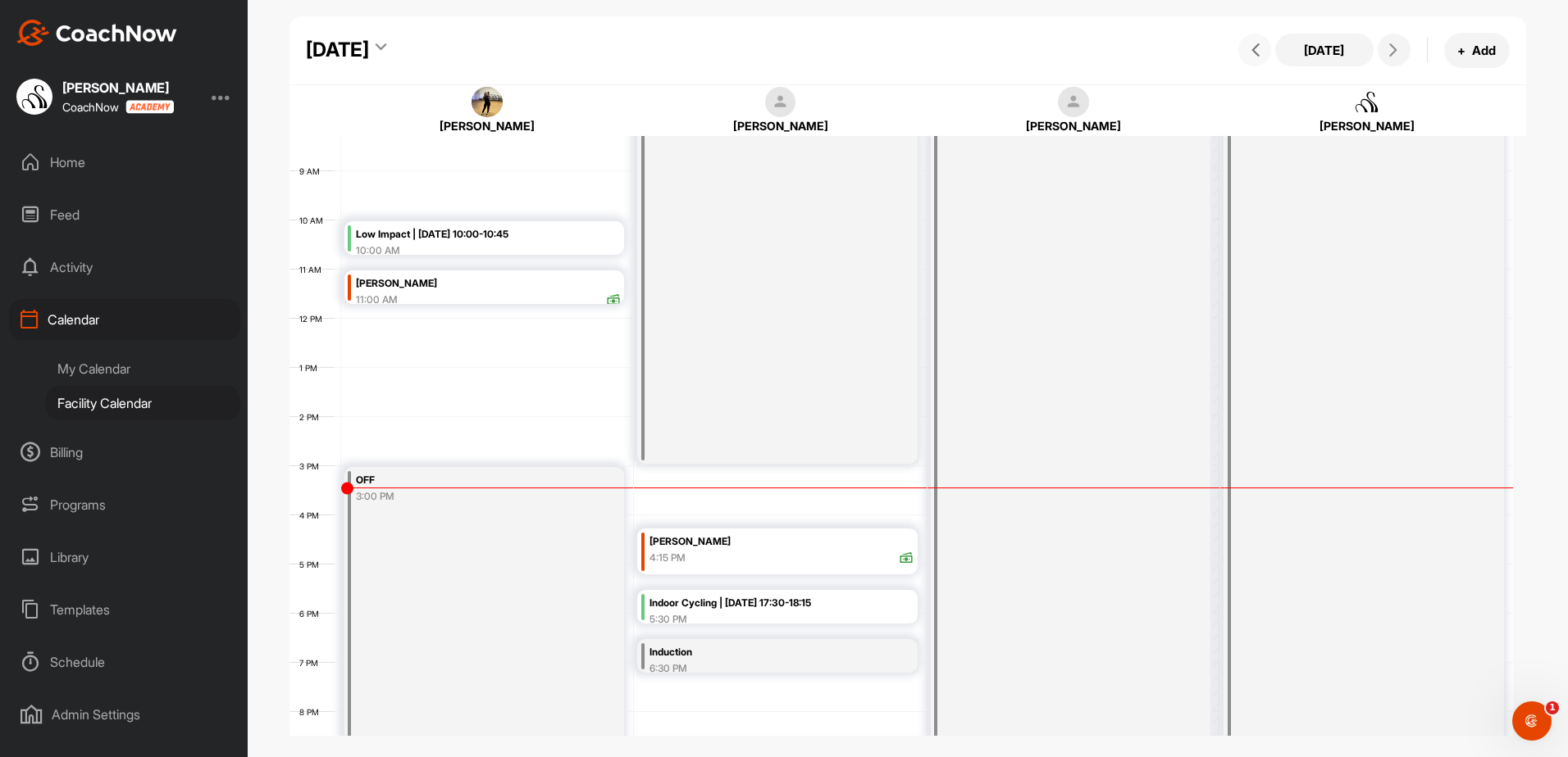
scroll to position [448, 0]
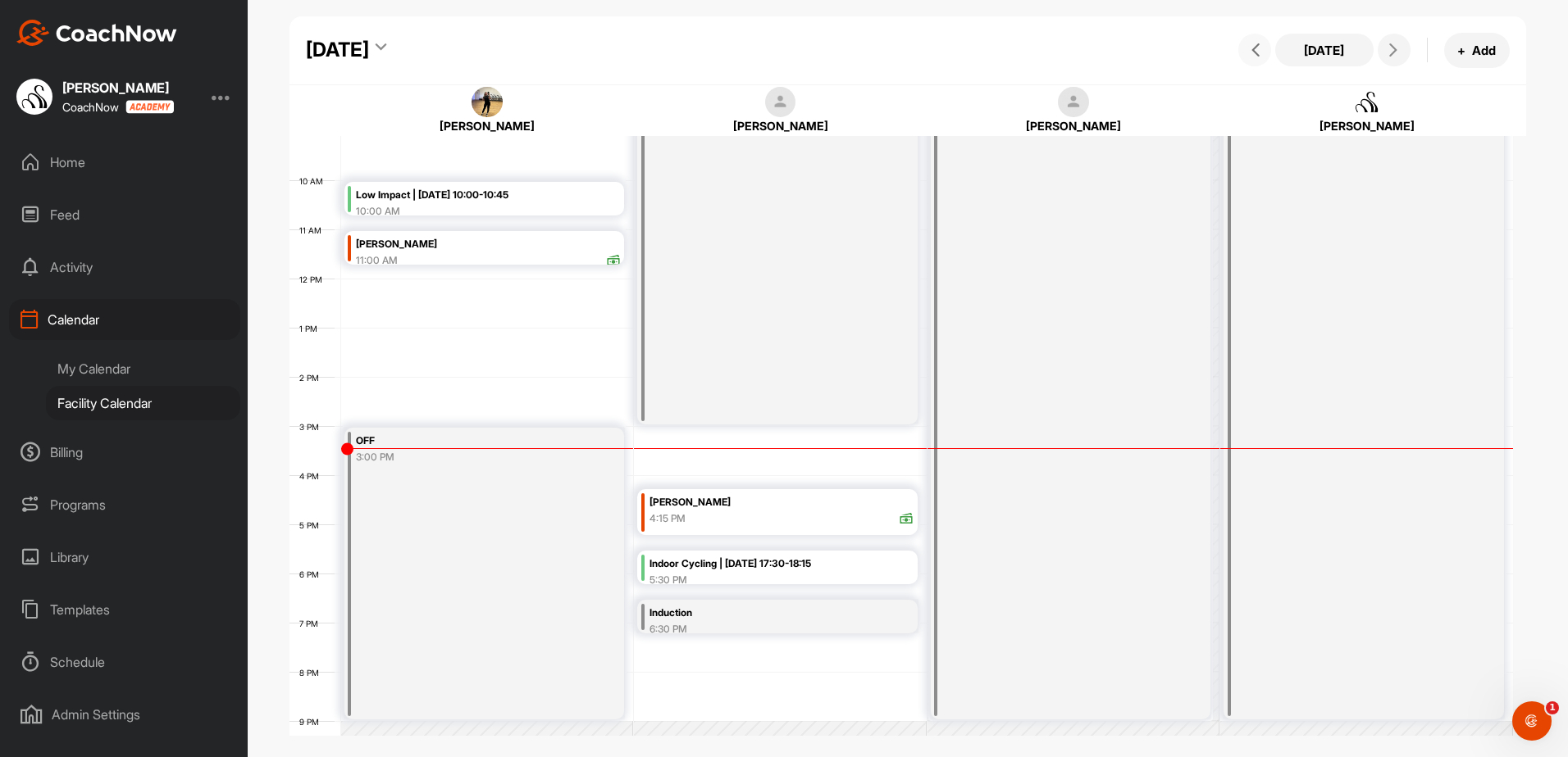
click at [764, 614] on div "Induction" at bounding box center [758, 613] width 218 height 19
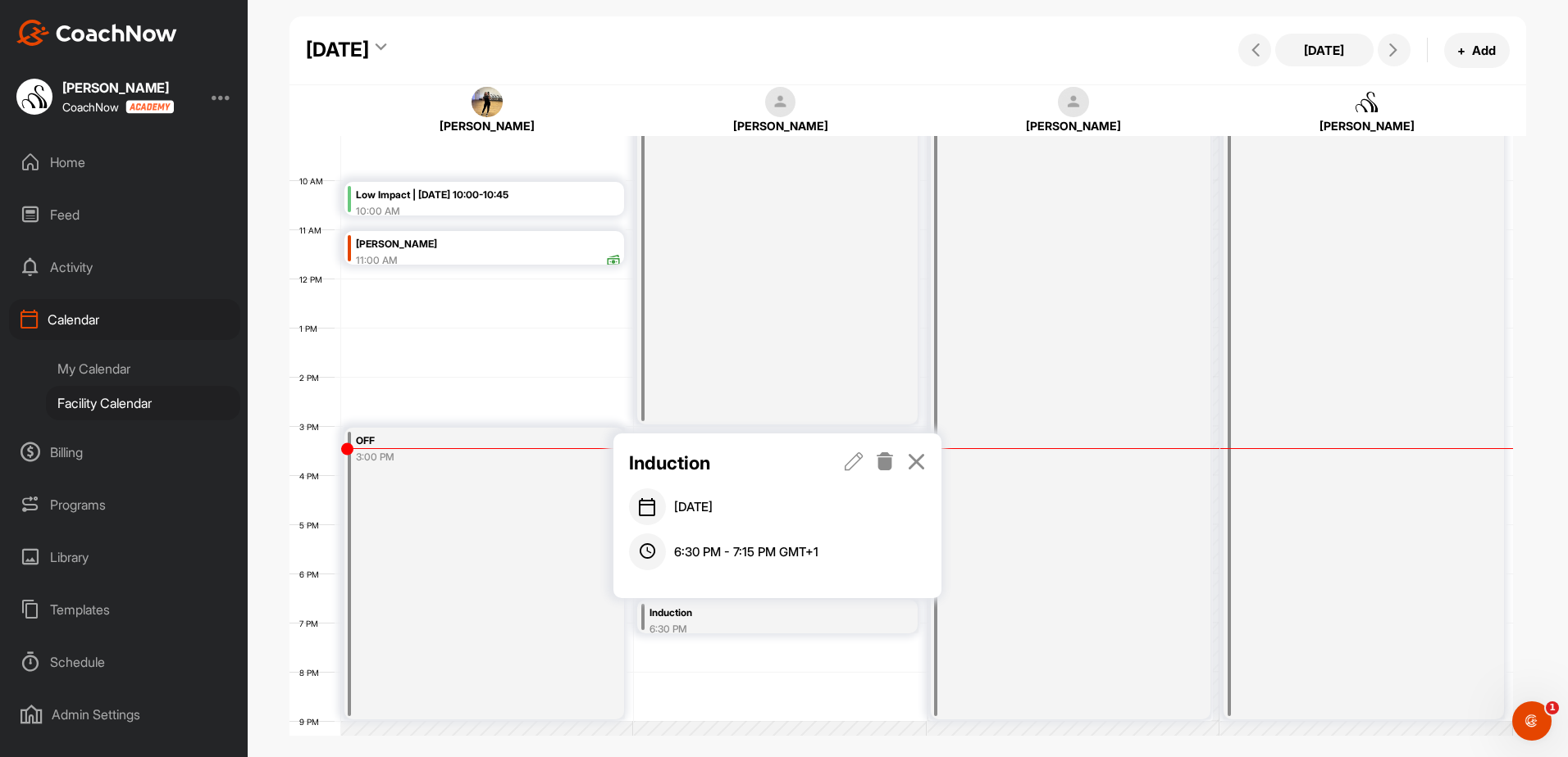
click at [853, 465] on icon at bounding box center [853, 462] width 19 height 18
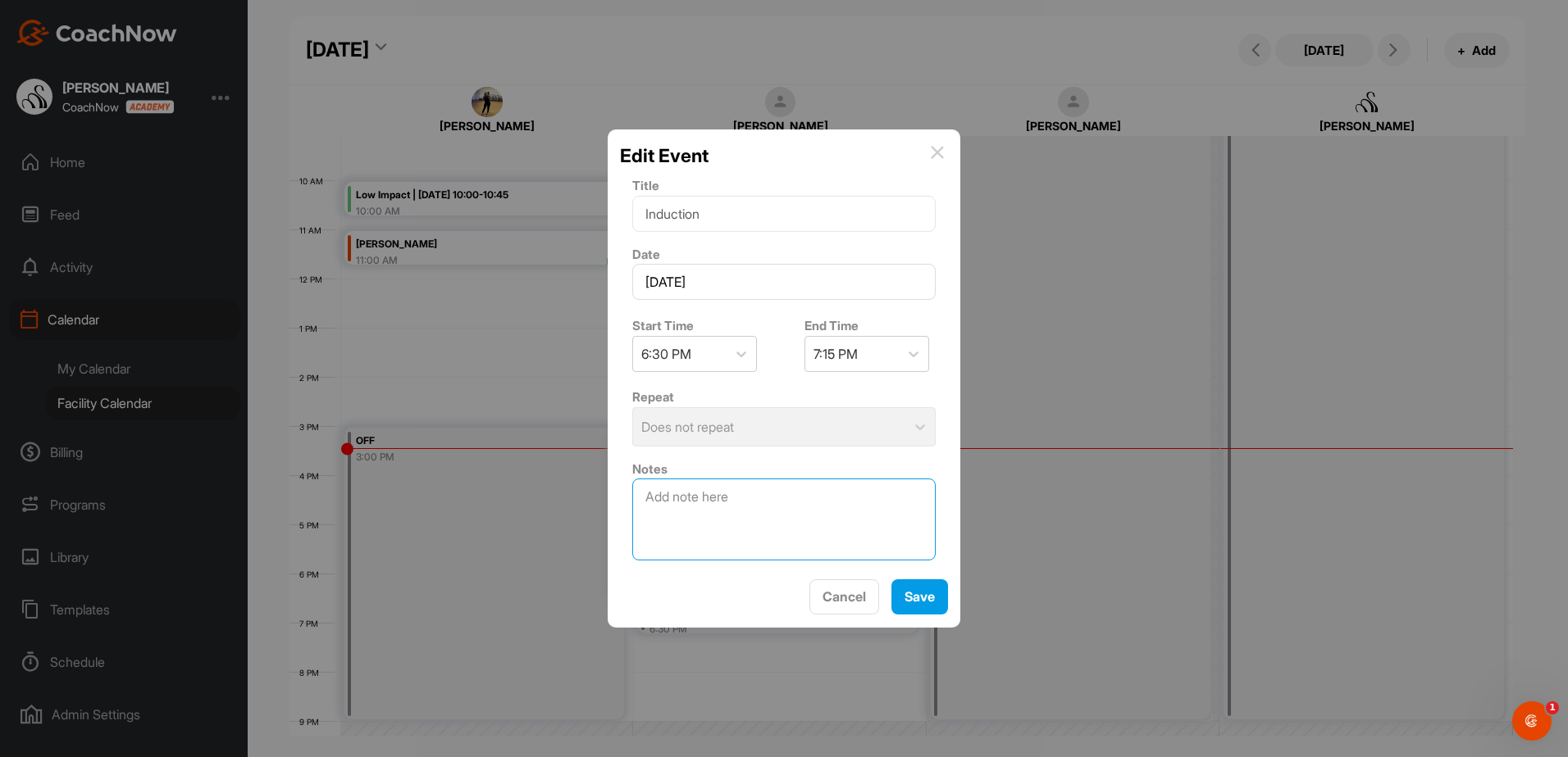
click at [772, 531] on textarea at bounding box center [784, 519] width 303 height 82
type textarea "[PERSON_NAME]"
click at [914, 603] on span "Save" at bounding box center [919, 596] width 31 height 17
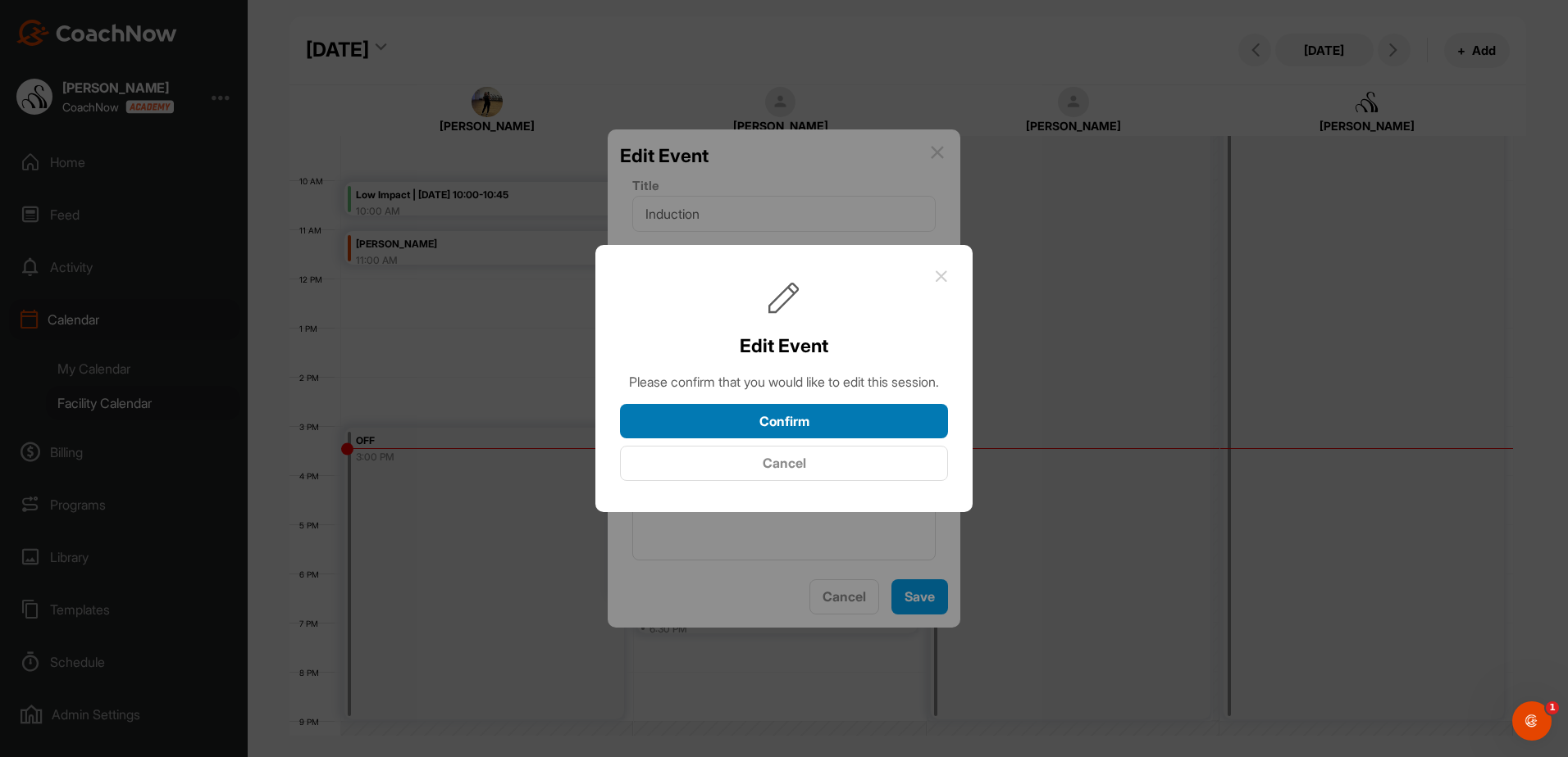
click at [847, 439] on button "Confirm" at bounding box center [783, 422] width 328 height 36
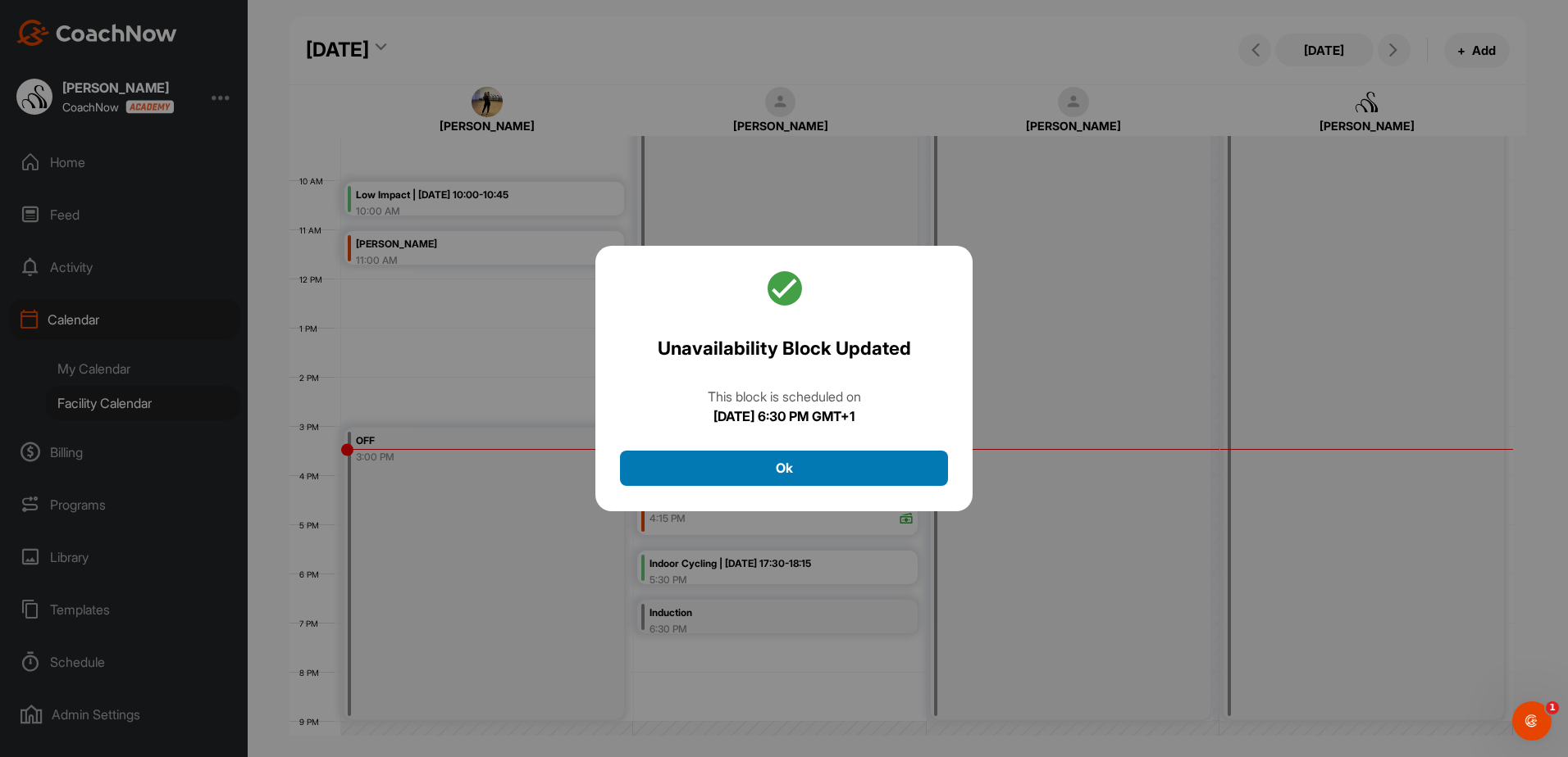
click at [814, 460] on button "Ok" at bounding box center [783, 469] width 328 height 36
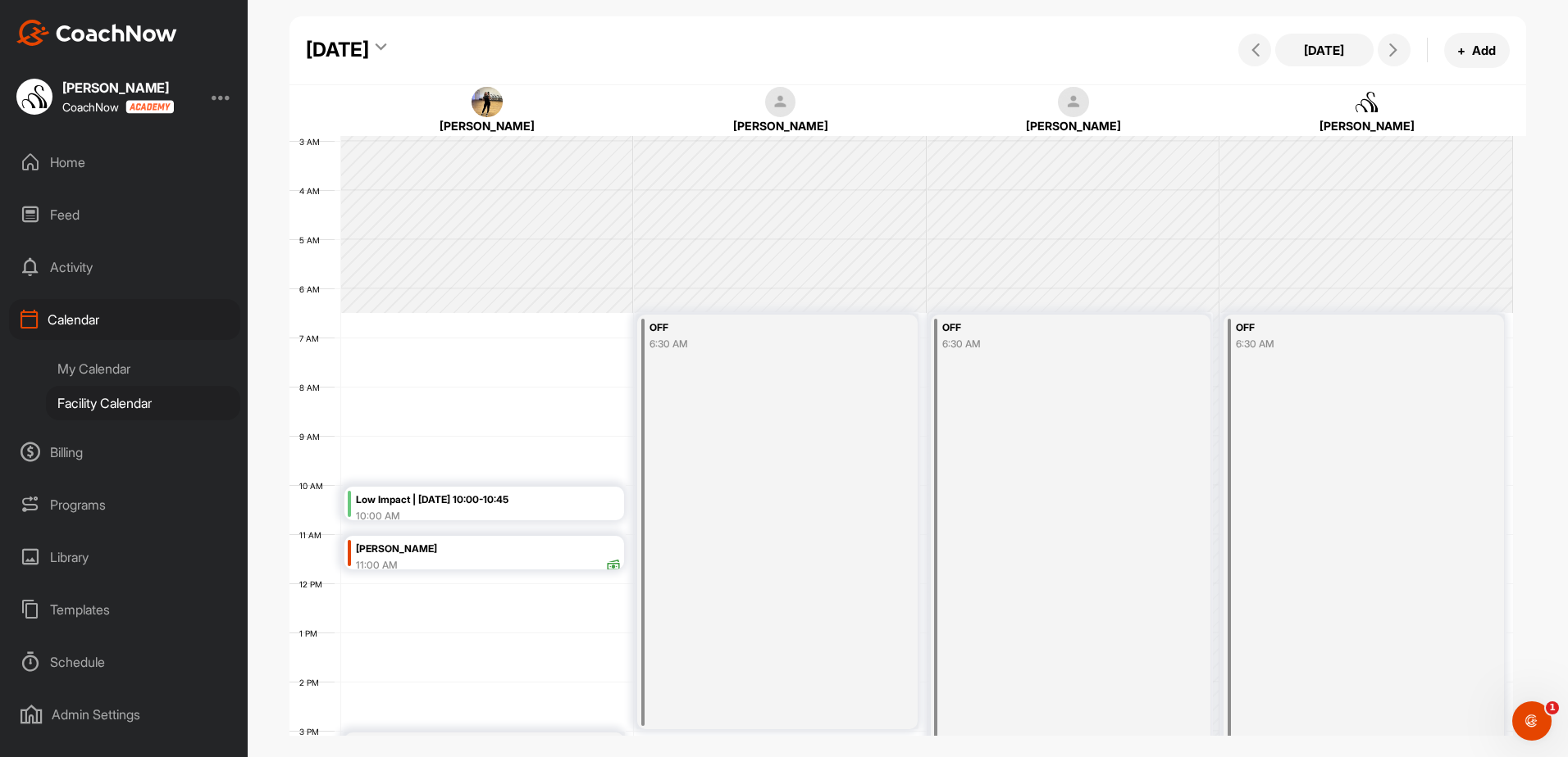
scroll to position [120, 0]
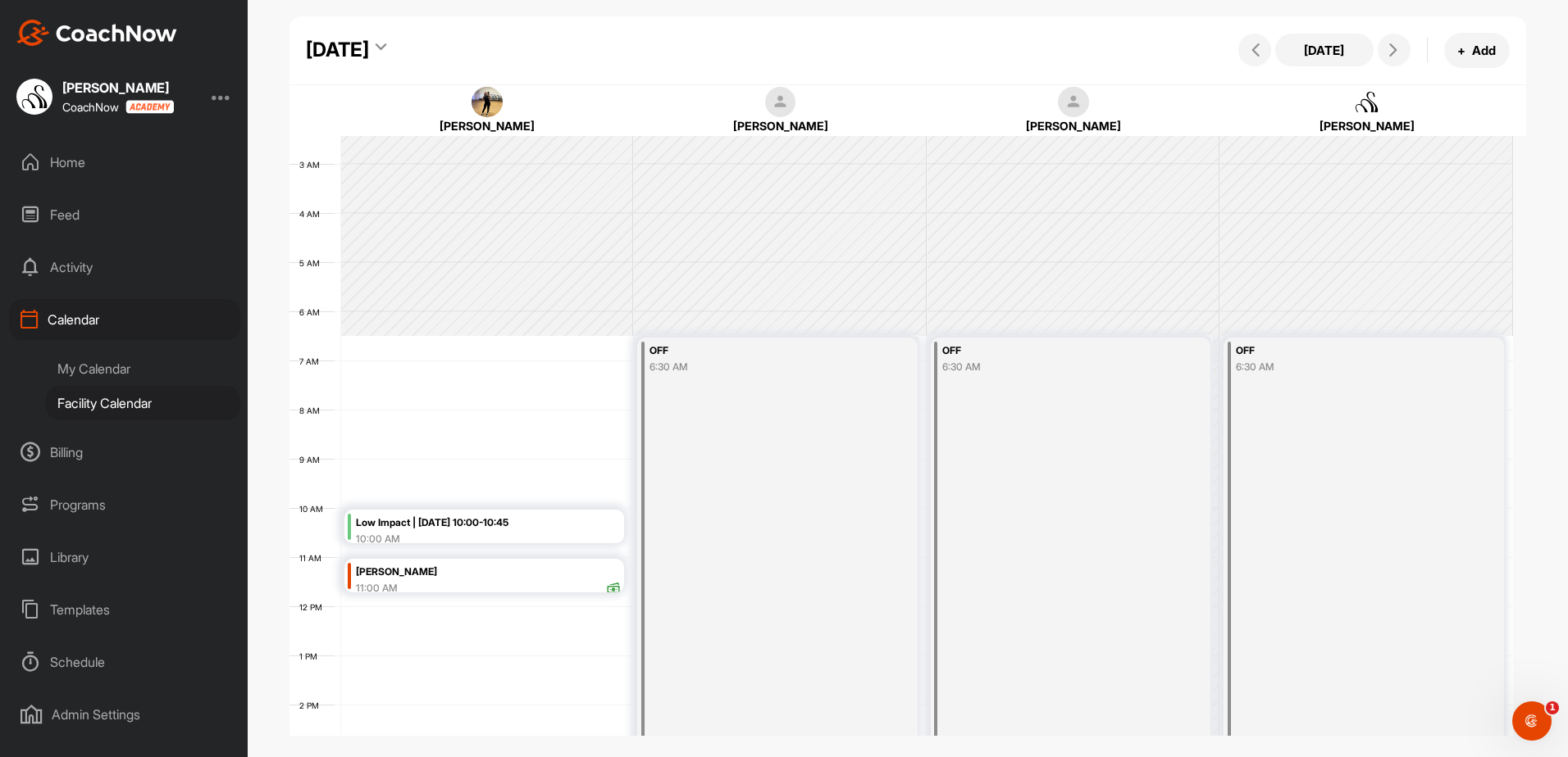
click at [369, 48] on div "[DATE]" at bounding box center [338, 51] width 63 height 30
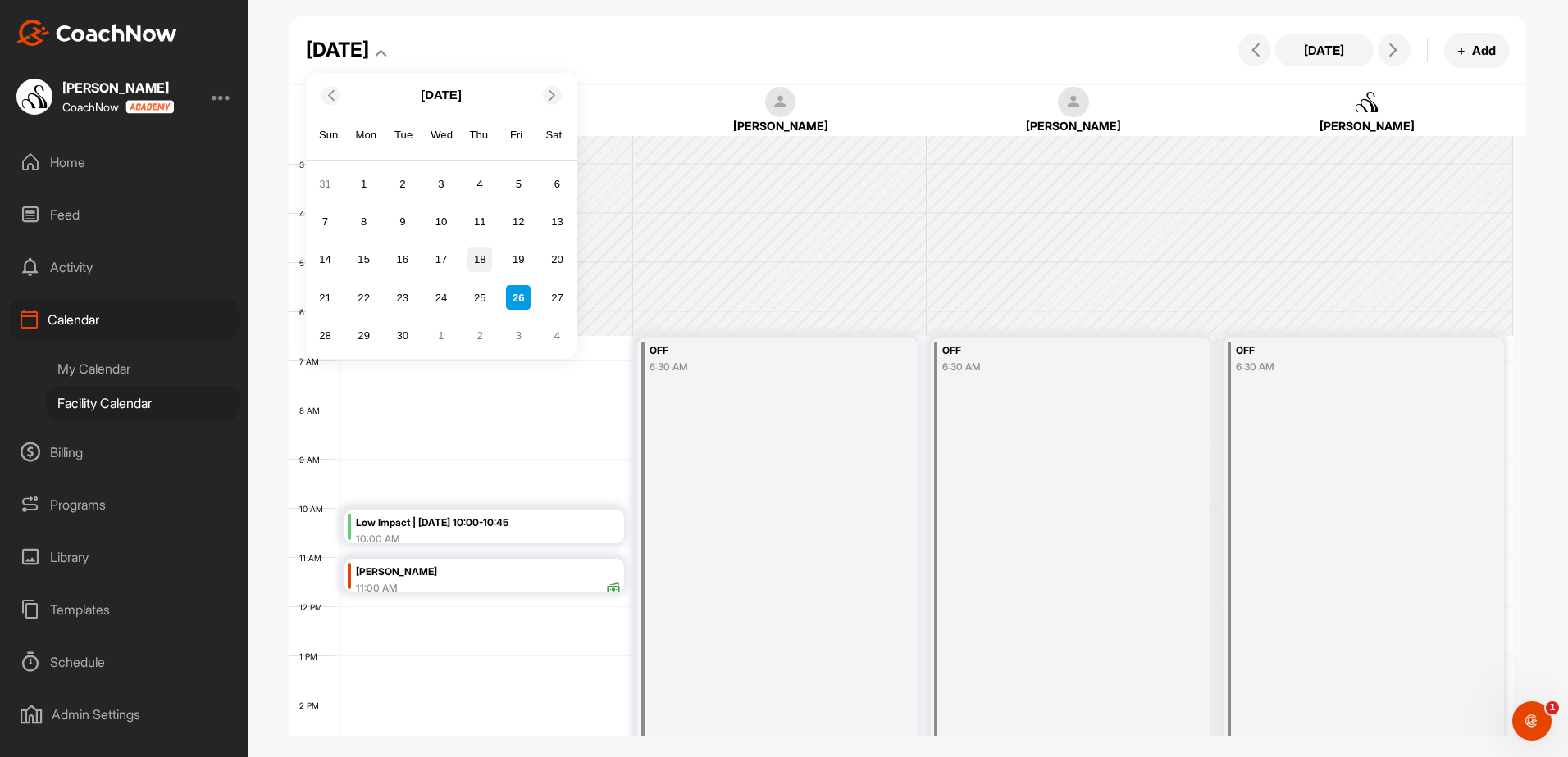
click at [485, 253] on div "18" at bounding box center [480, 260] width 25 height 25
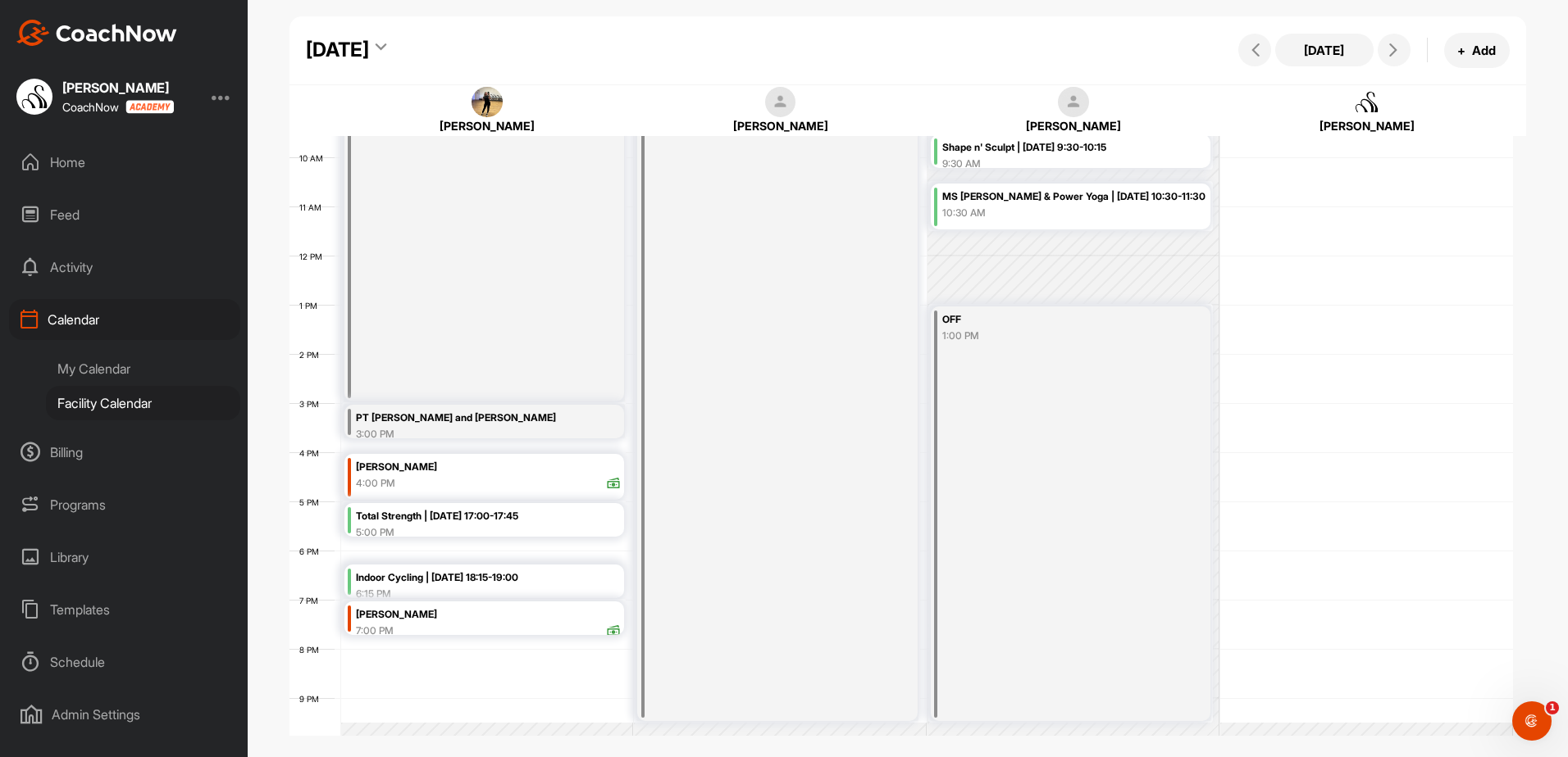
scroll to position [529, 0]
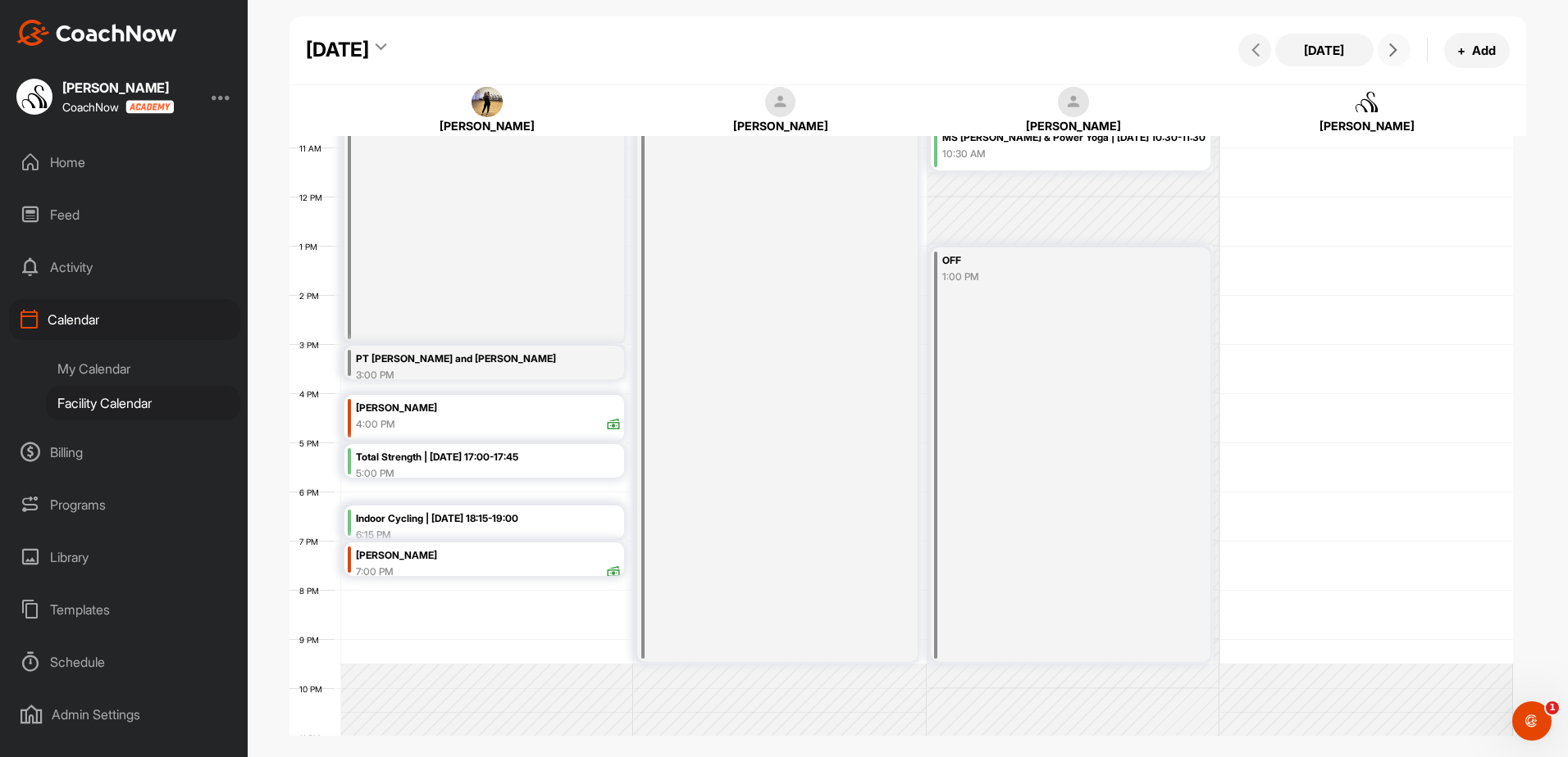
click at [1406, 52] on button at bounding box center [1394, 50] width 33 height 33
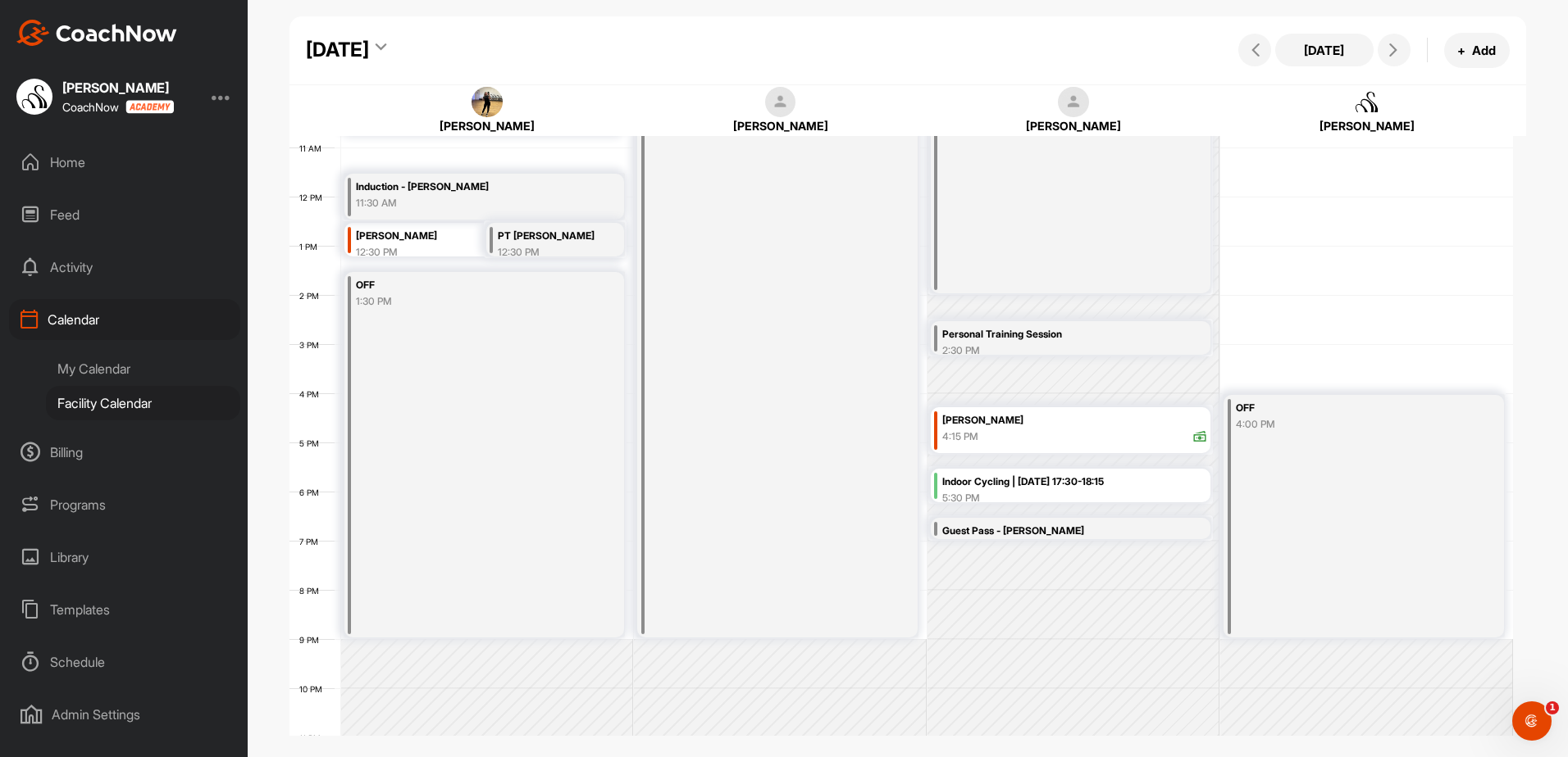
click at [1332, 31] on div "[DATE] [DATE] + Add" at bounding box center [907, 51] width 1236 height 68
click at [1332, 45] on button "[DATE]" at bounding box center [1323, 50] width 98 height 33
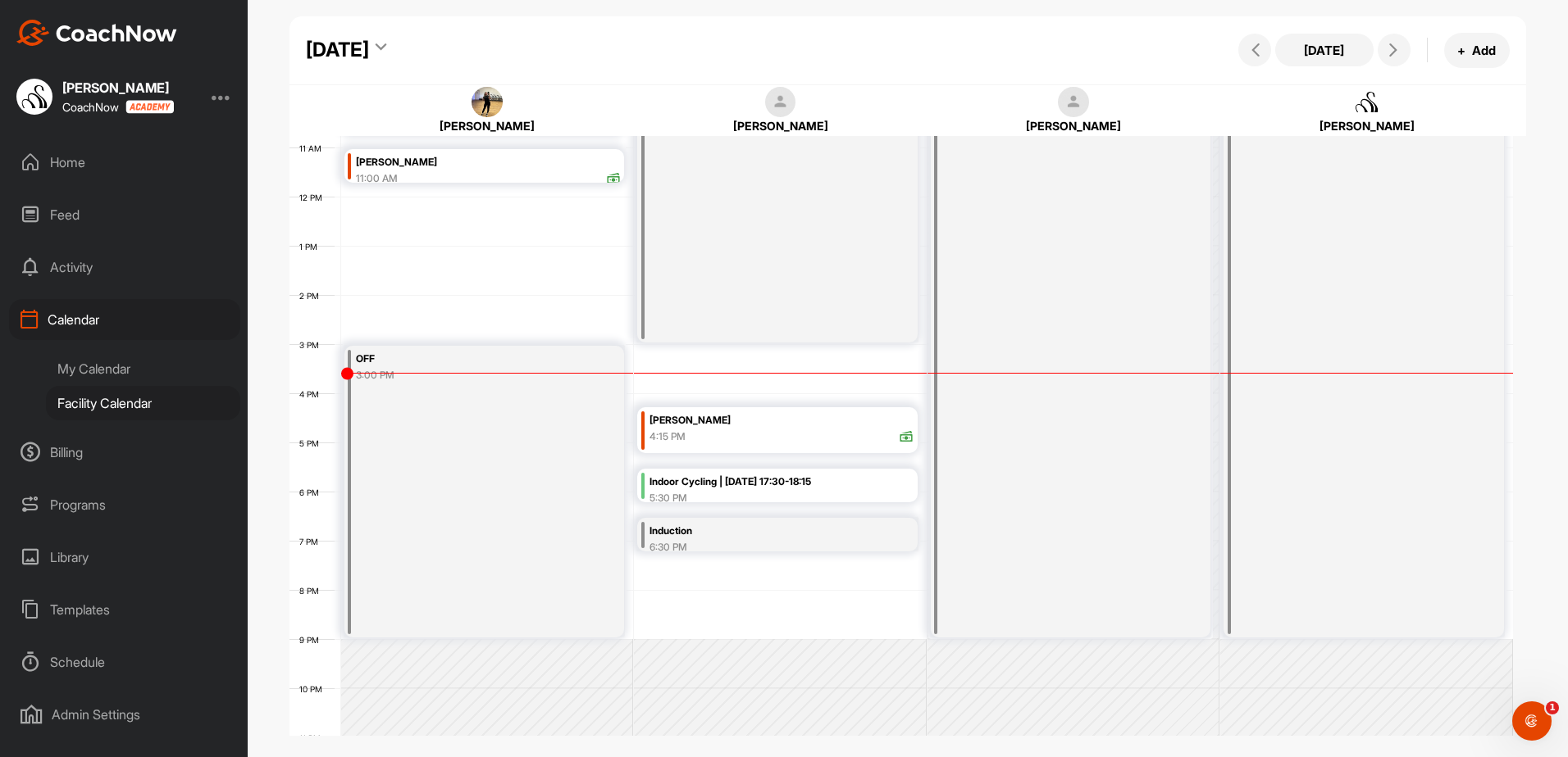
click at [852, 489] on div "Indoor Cycling | [DATE] 17:30-18:15" at bounding box center [781, 482] width 265 height 19
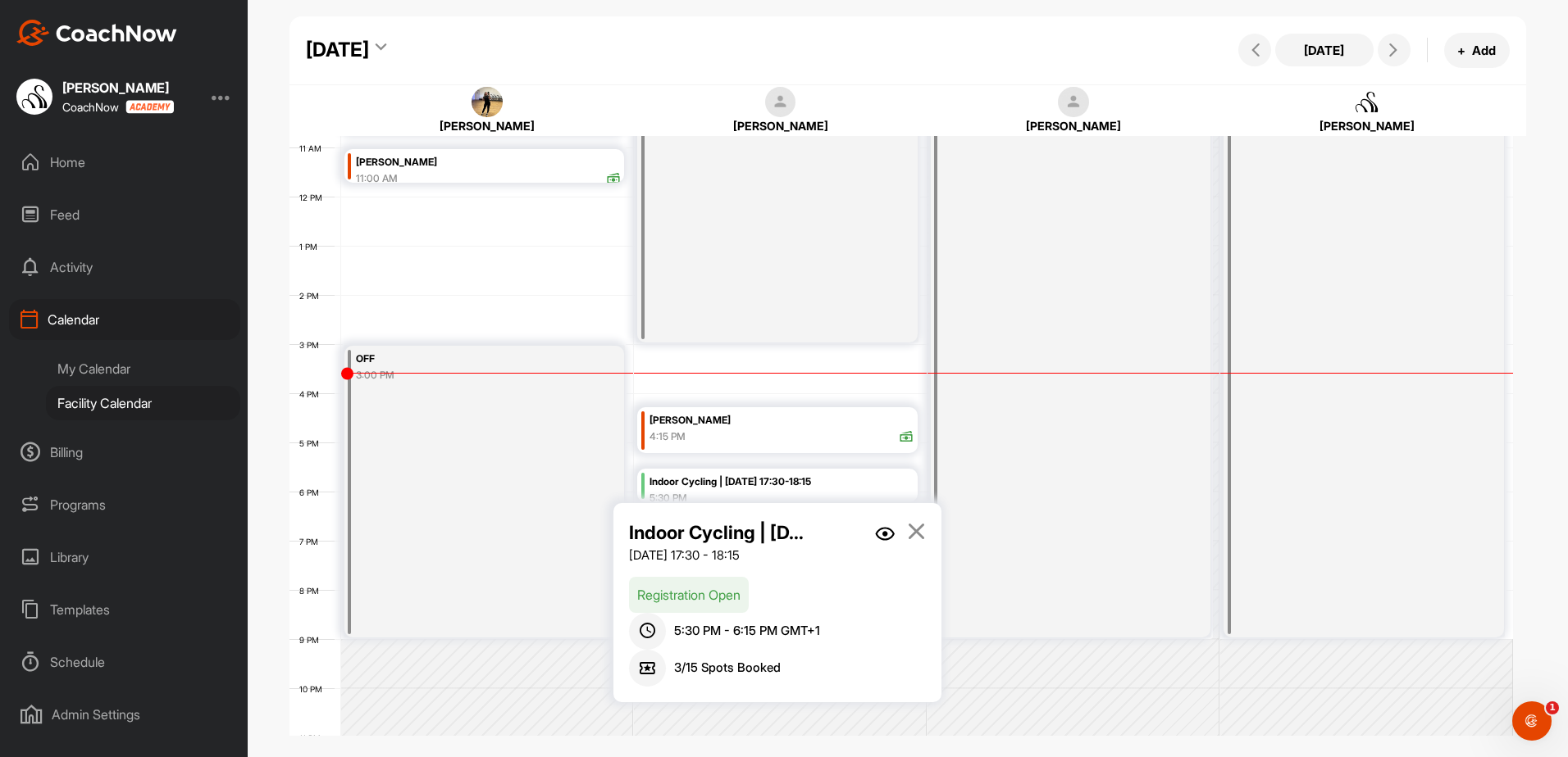
click at [889, 533] on img at bounding box center [885, 534] width 20 height 14
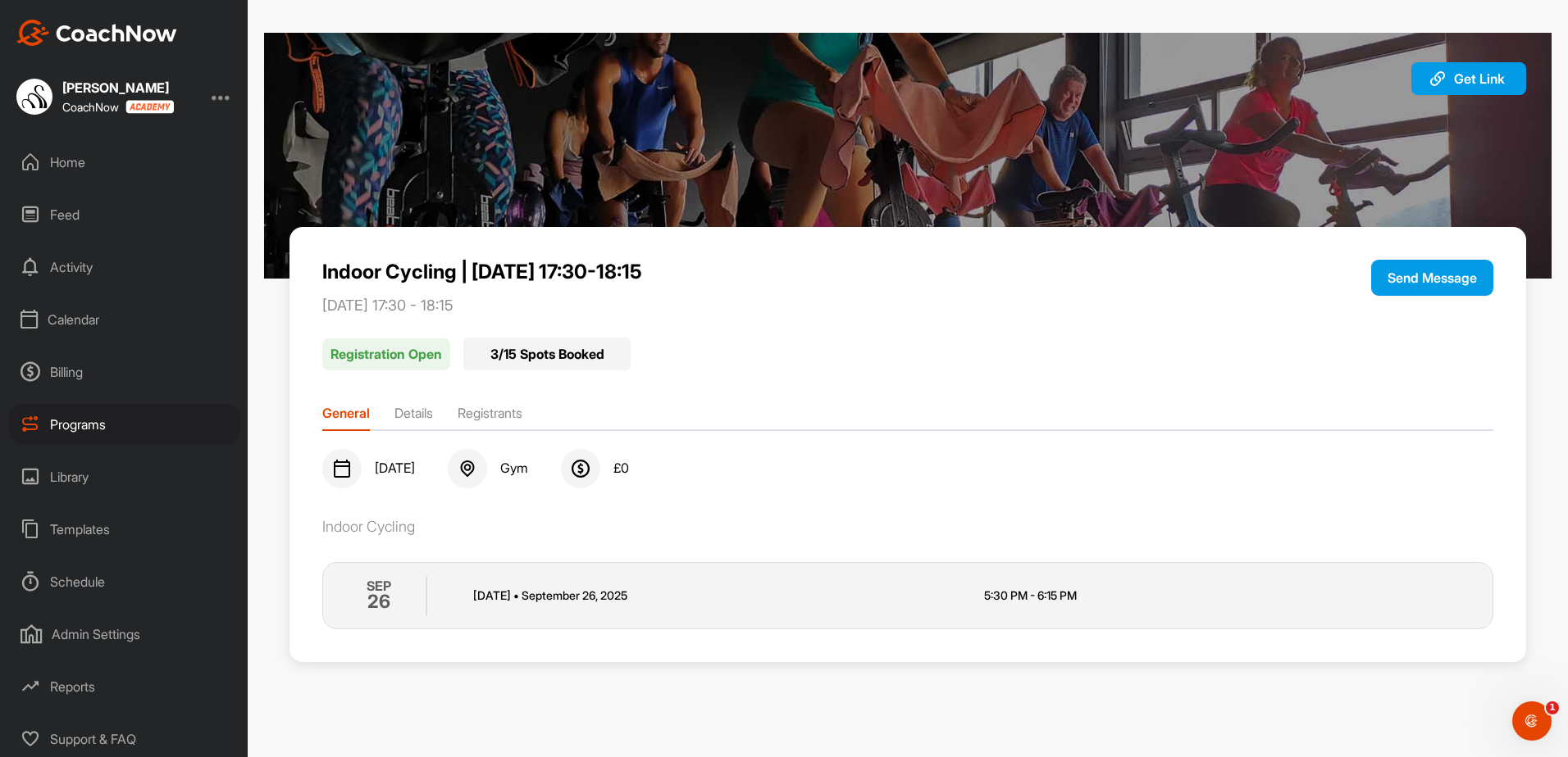
click at [495, 408] on li "Registrants" at bounding box center [490, 416] width 64 height 26
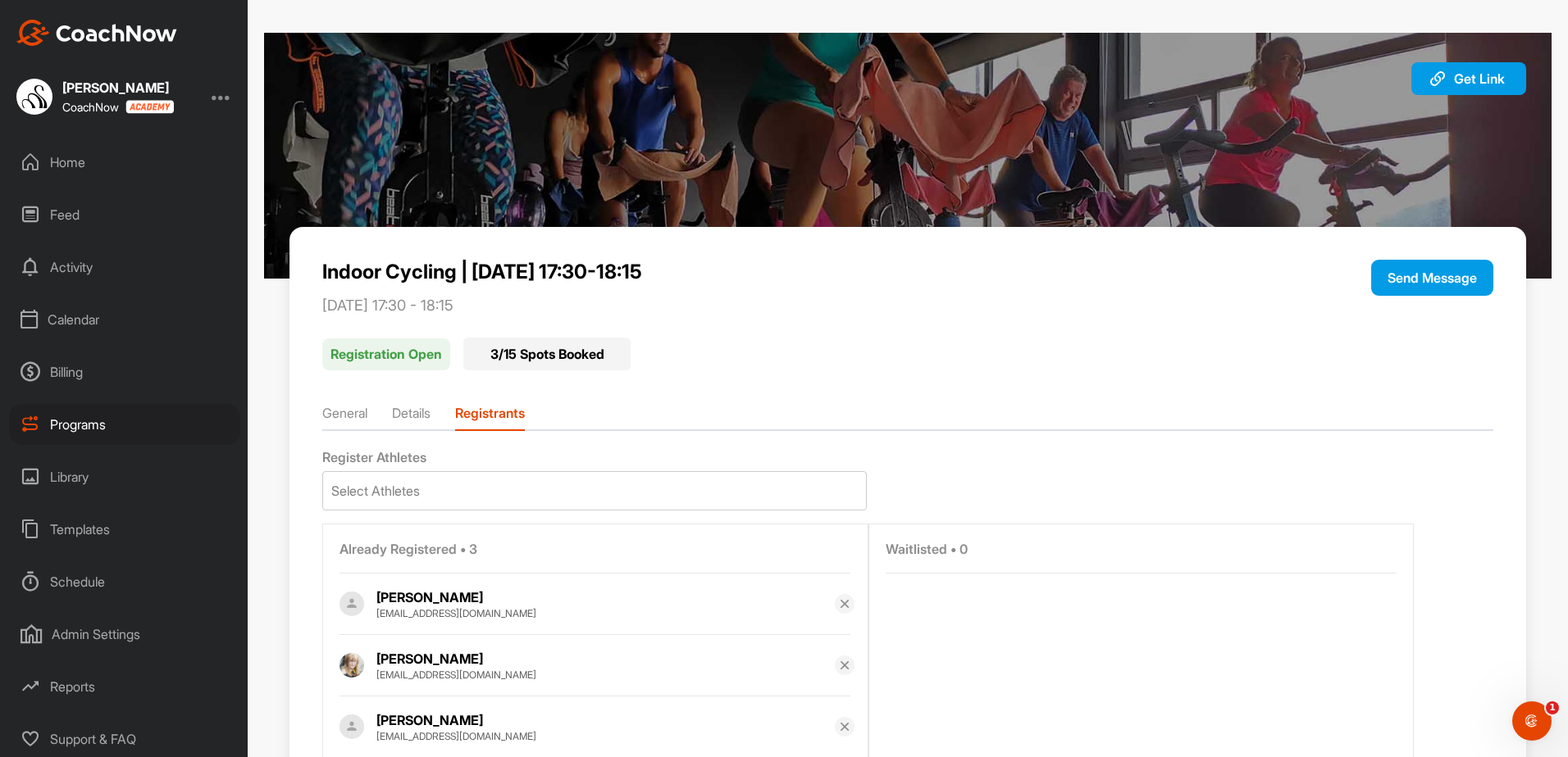
scroll to position [78, 0]
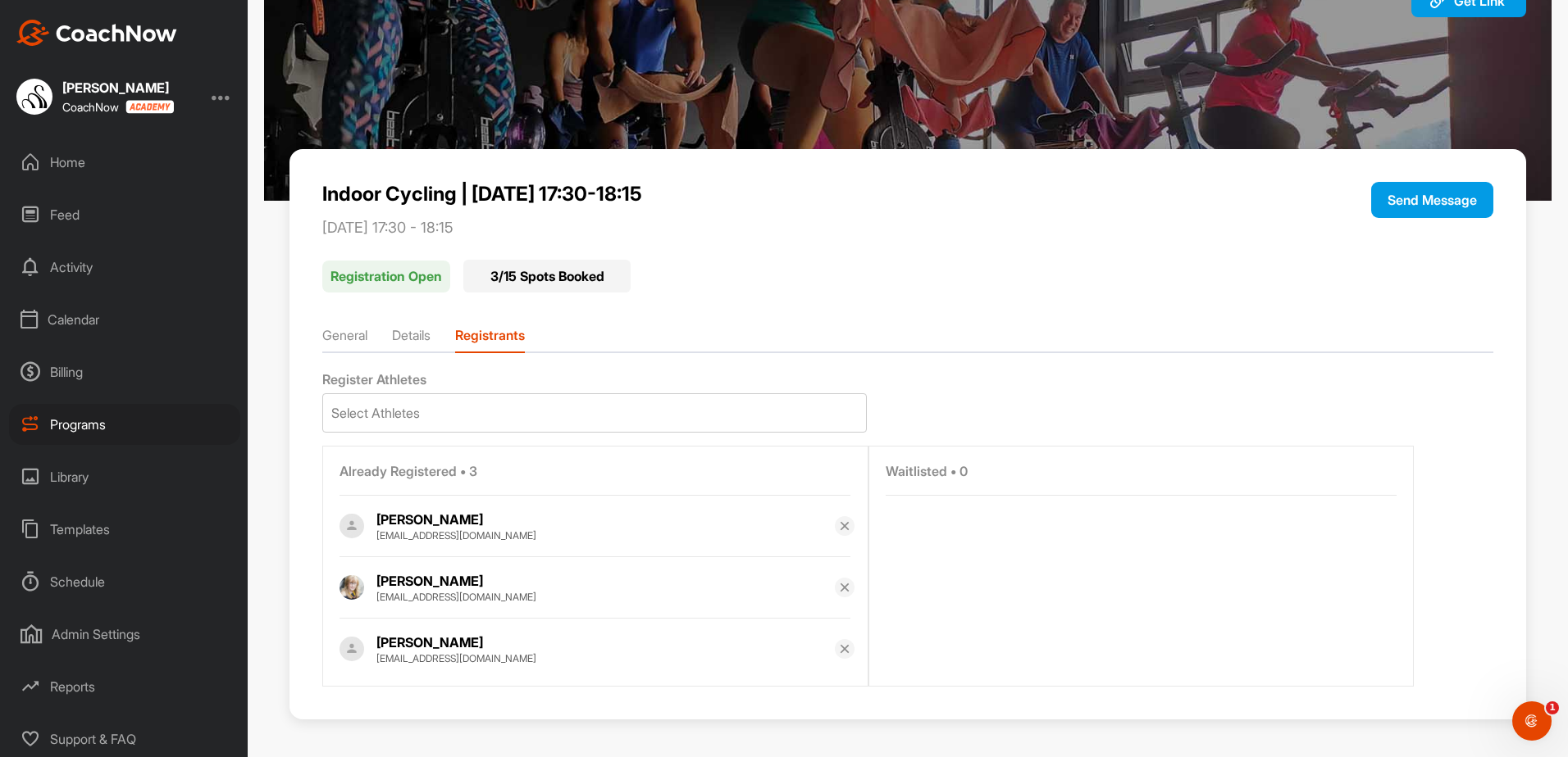
click at [1188, 412] on div "Select Athletes" at bounding box center [907, 413] width 1171 height 40
click at [103, 418] on div "Programs" at bounding box center [124, 424] width 231 height 41
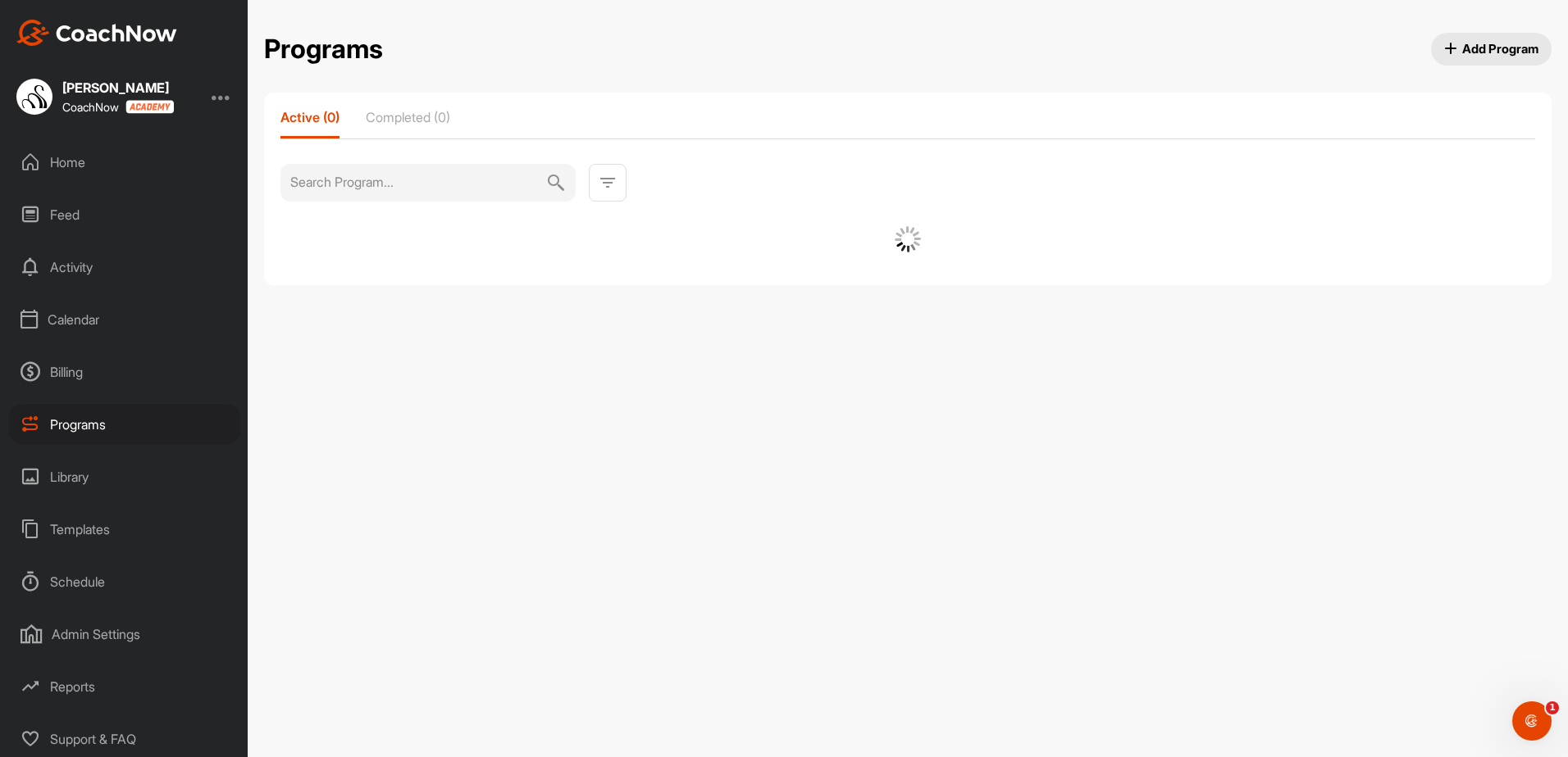
click at [116, 323] on div "Calendar" at bounding box center [124, 319] width 231 height 41
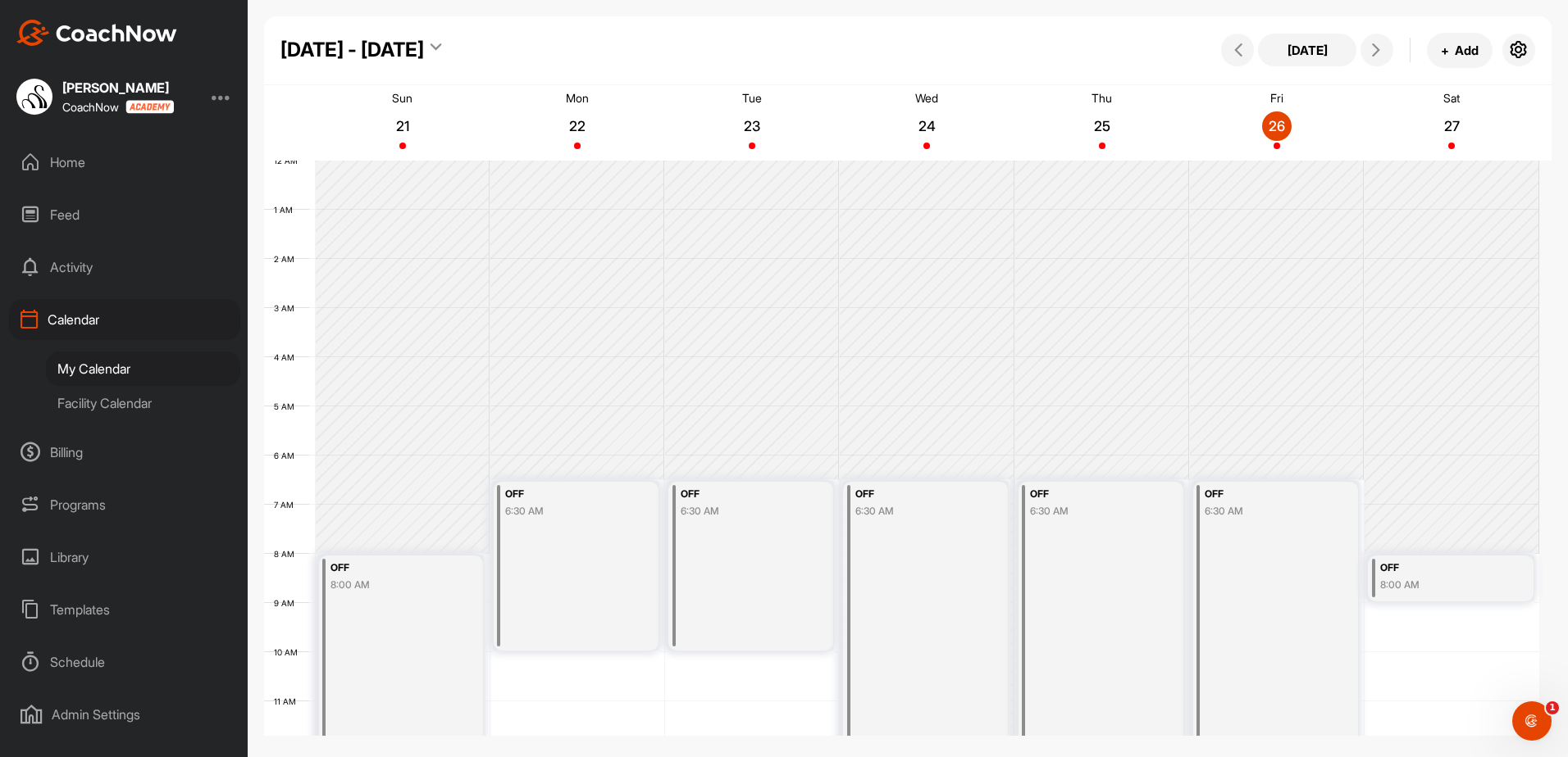
scroll to position [283, 0]
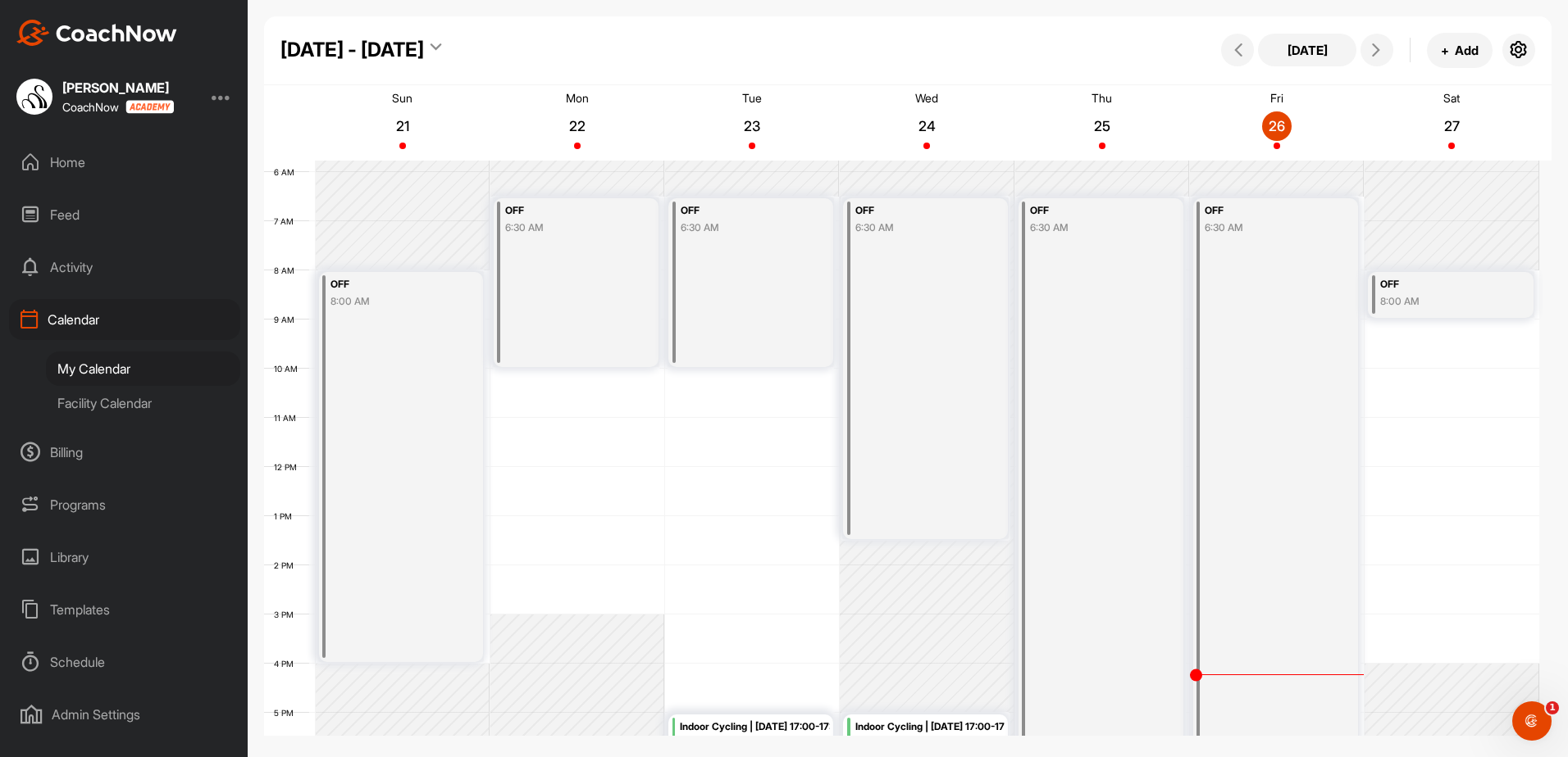
click at [128, 398] on div "Facility Calendar" at bounding box center [143, 403] width 194 height 35
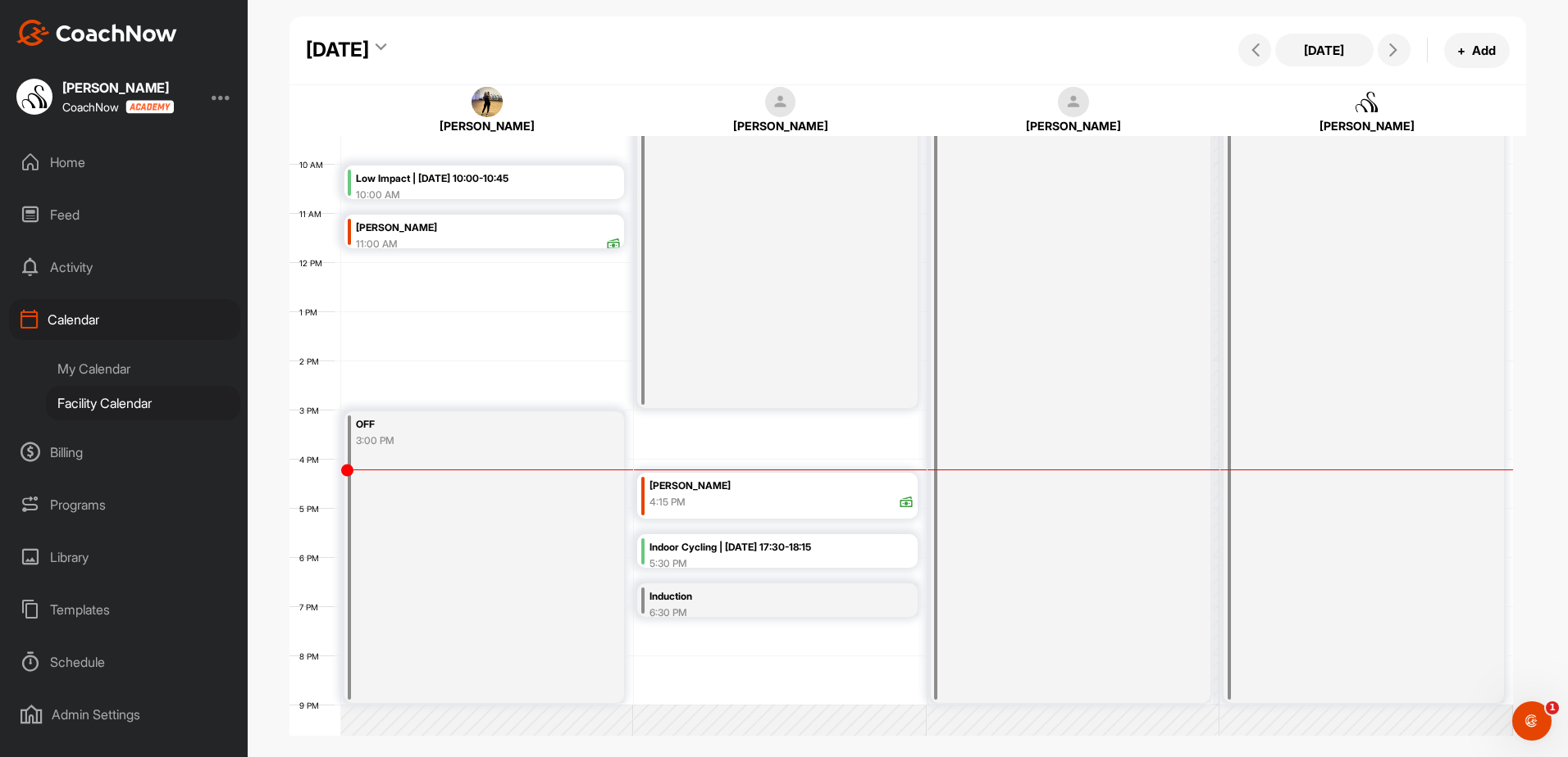
scroll to position [529, 0]
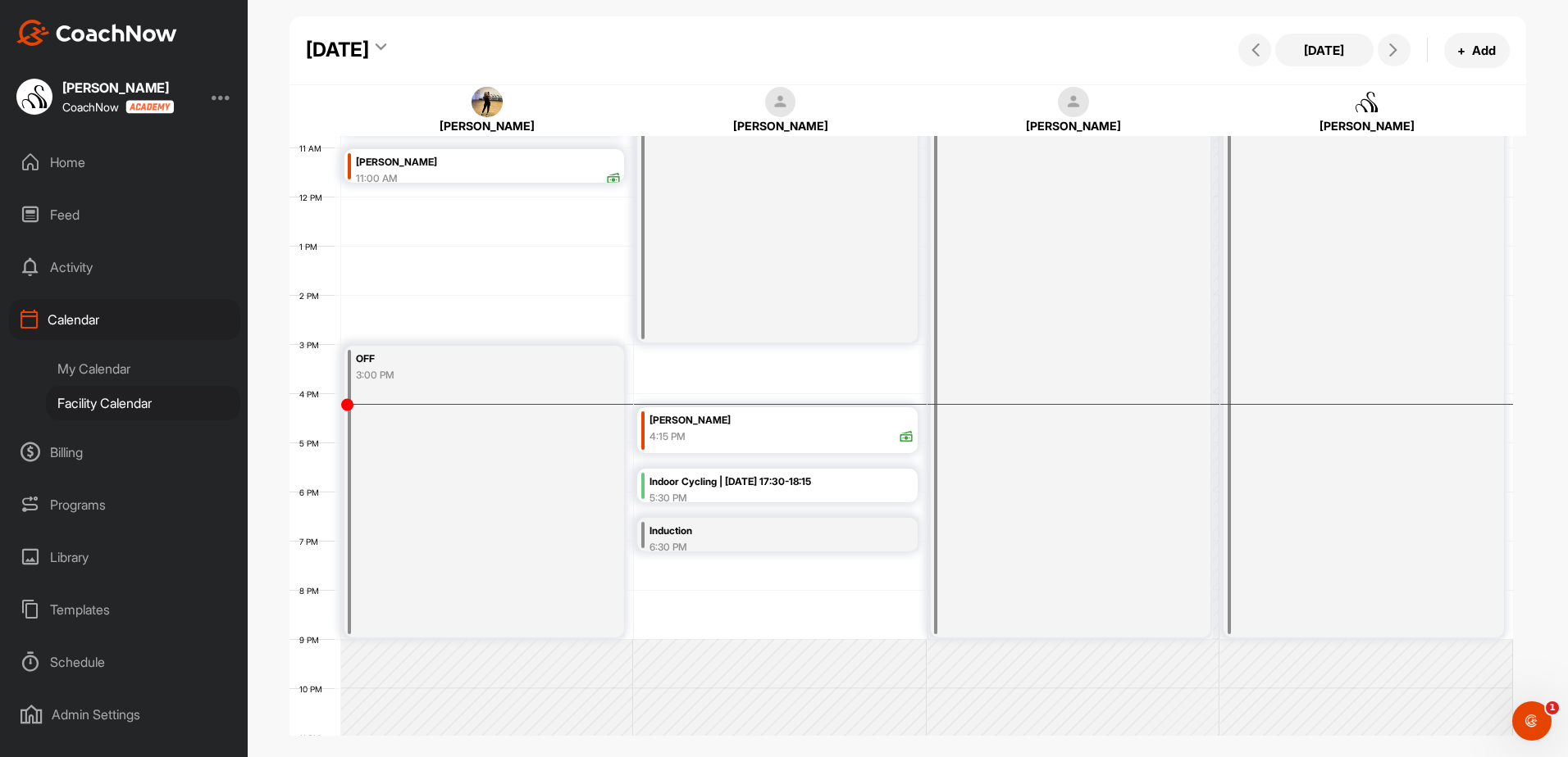
click at [742, 433] on div "4:15 PM" at bounding box center [781, 436] width 265 height 15
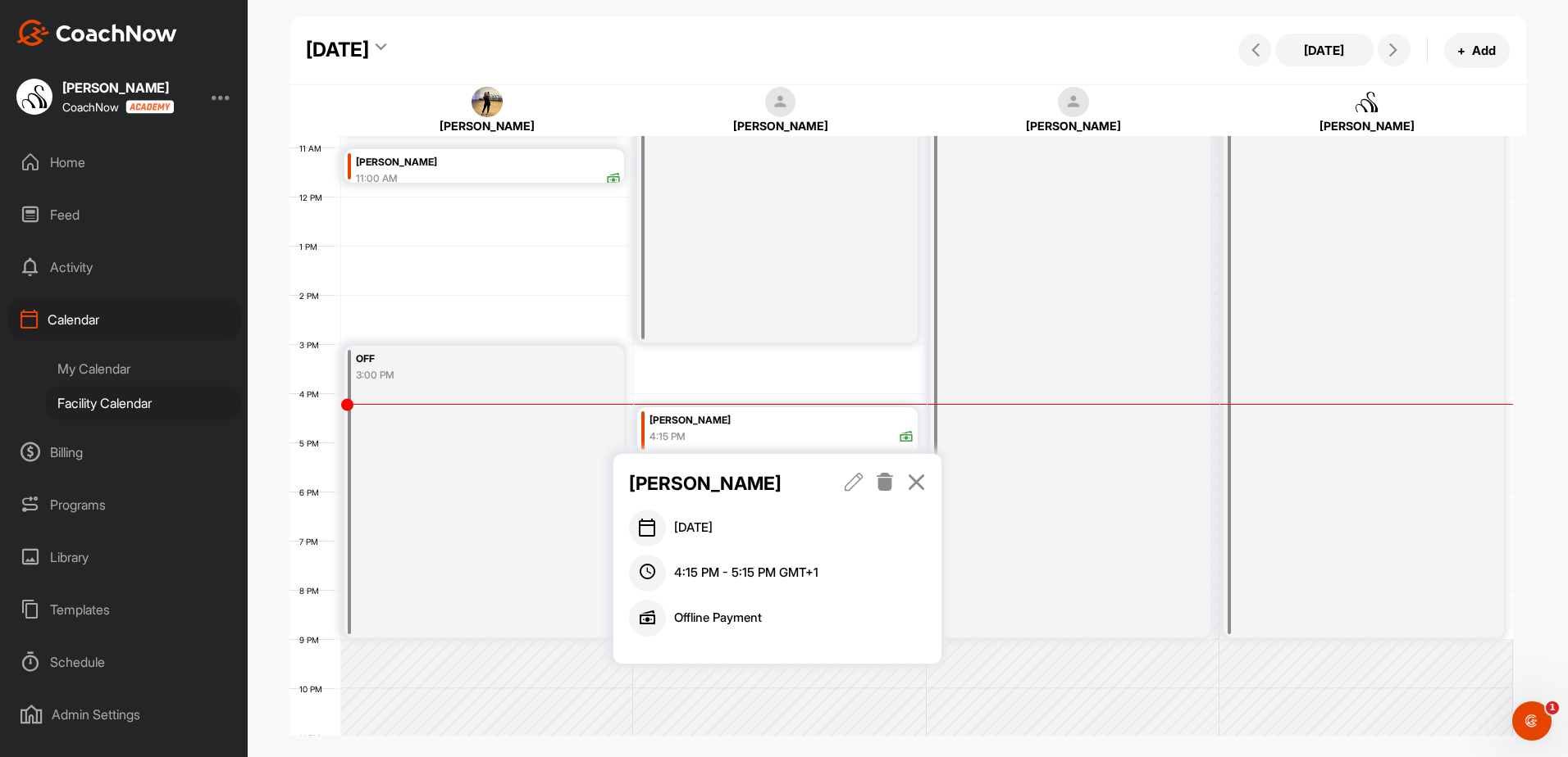
click at [861, 373] on div "12 AM 1 AM 2 AM 3 AM 4 AM 5 AM 6 AM 7 AM 8 AM 9 AM 10 AM 11 AM 12 PM 1 PM 2 PM …" at bounding box center [901, 196] width 1223 height 1180
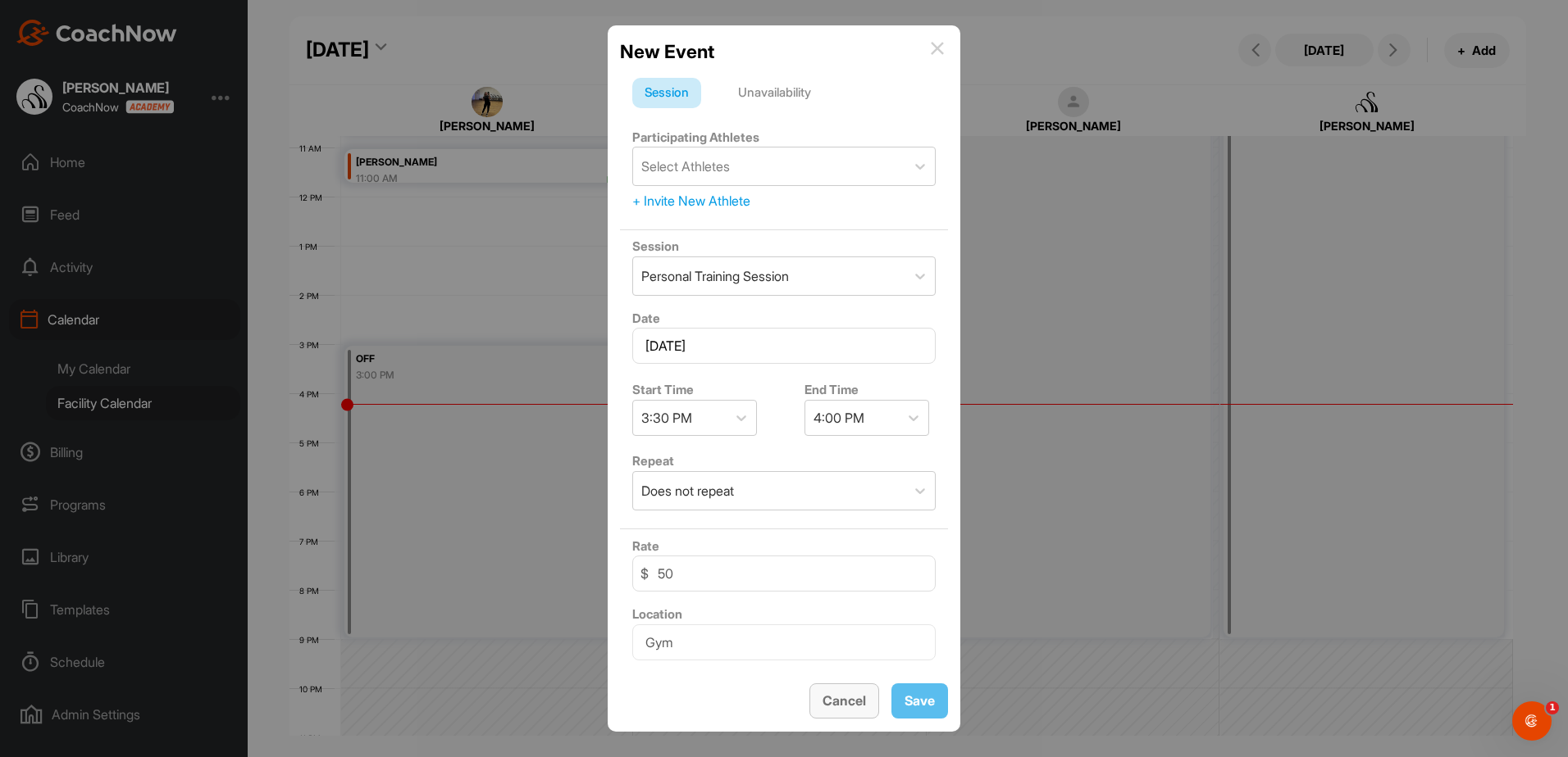
click at [841, 699] on span "Cancel" at bounding box center [844, 701] width 44 height 17
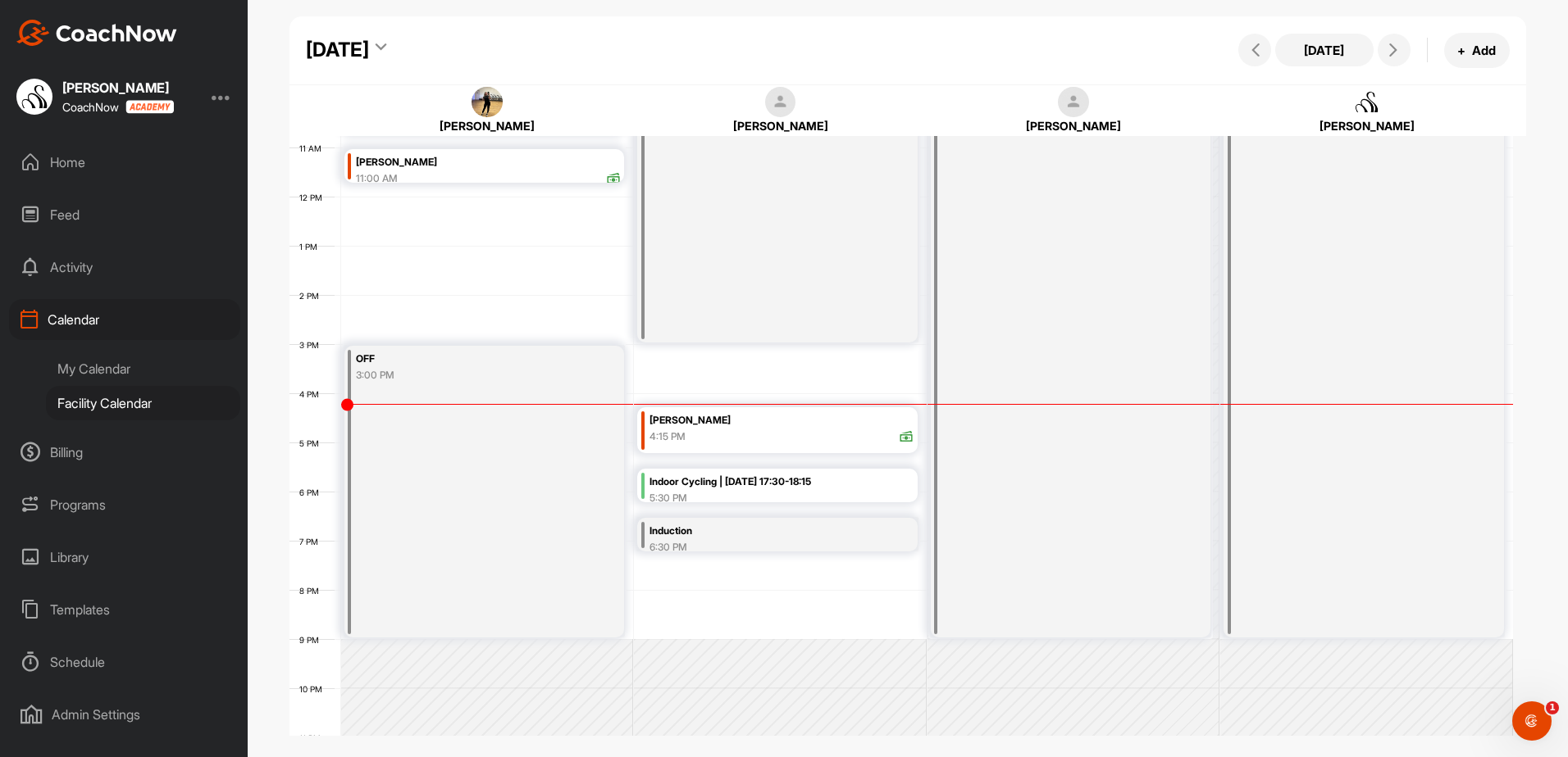
click at [833, 489] on div "Indoor Cycling | [DATE] 17:30-18:15" at bounding box center [781, 482] width 265 height 19
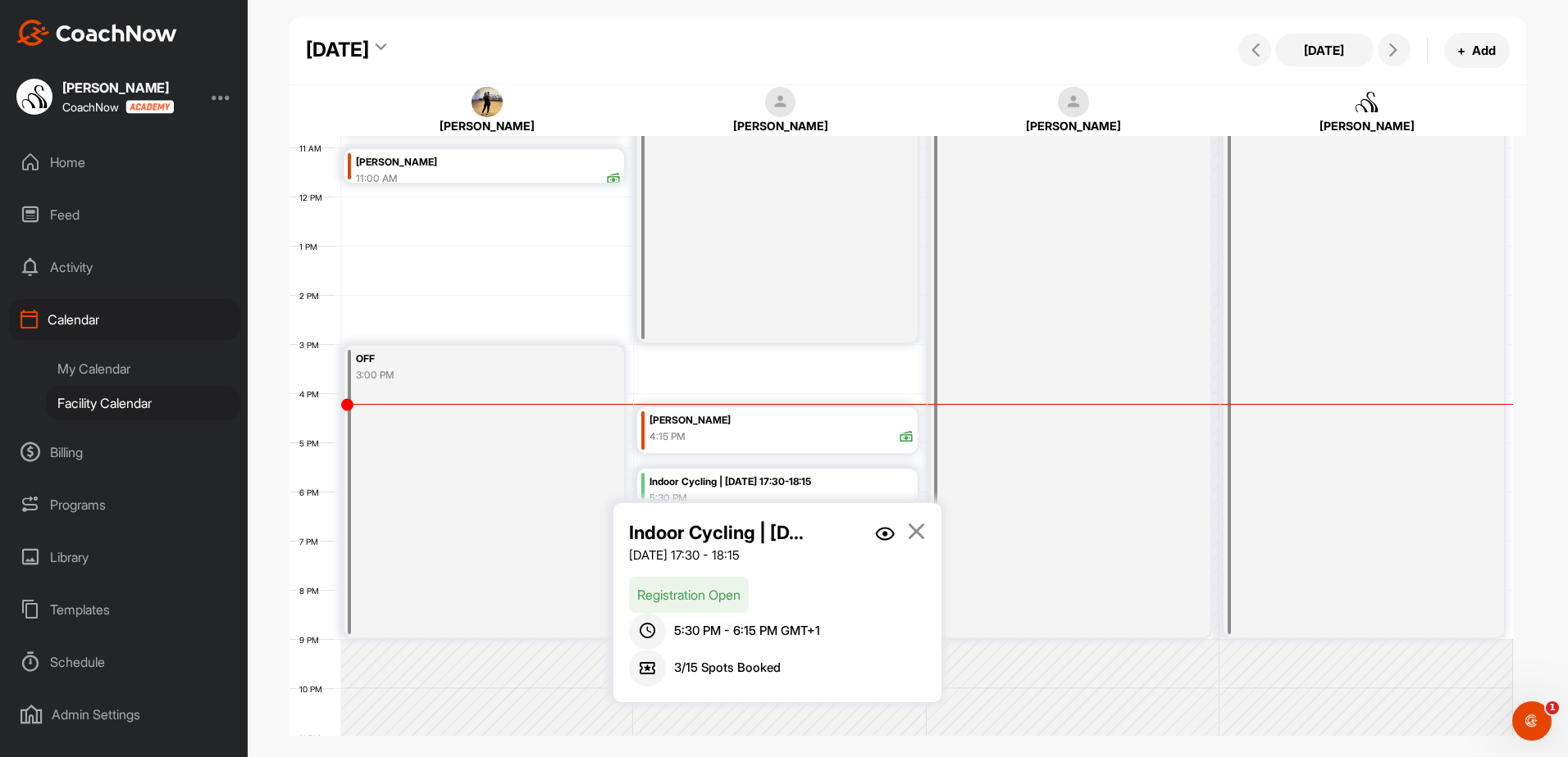
click at [875, 531] on img at bounding box center [885, 534] width 20 height 14
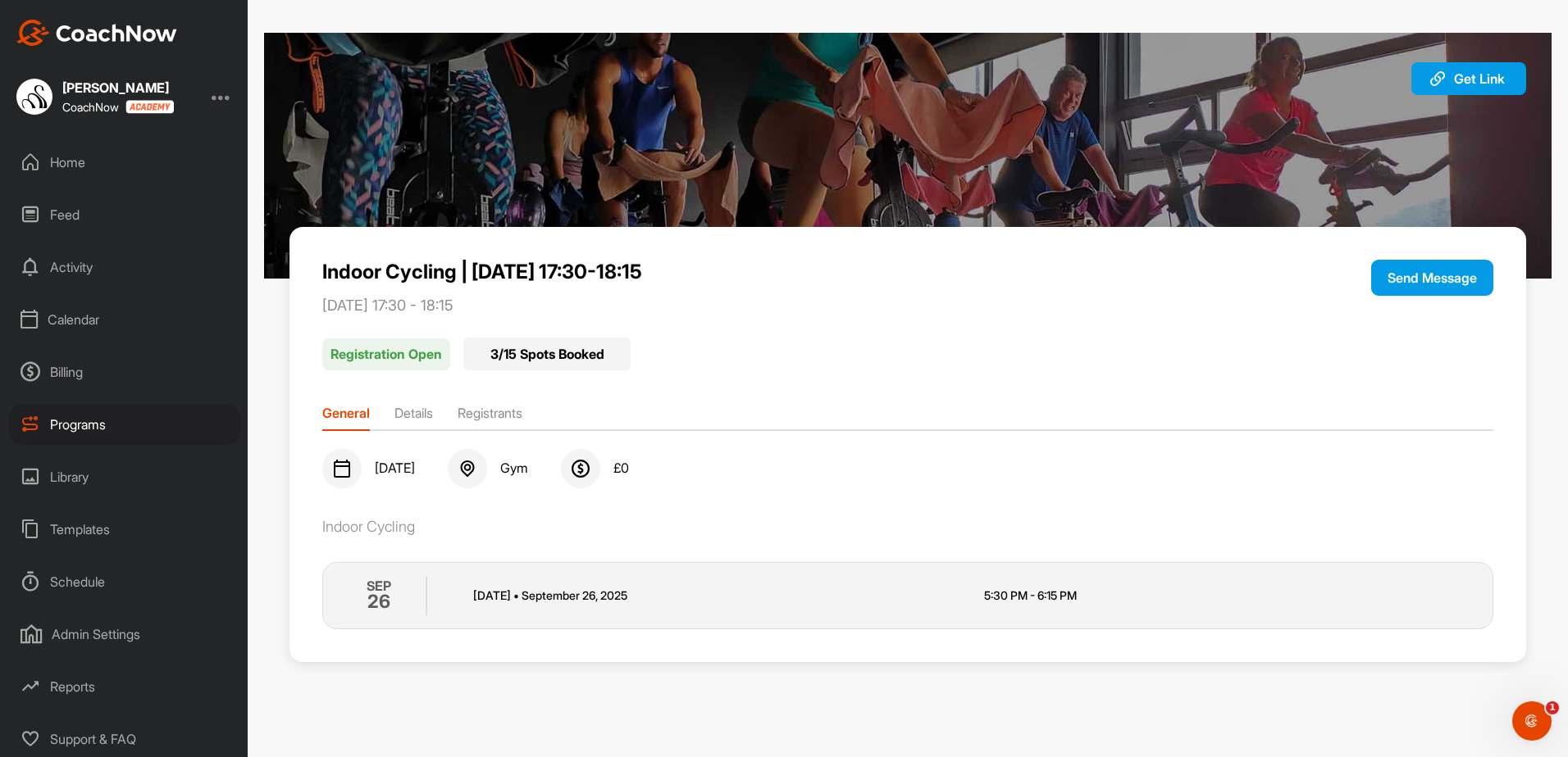
click at [115, 319] on div "Calendar" at bounding box center [124, 319] width 231 height 41
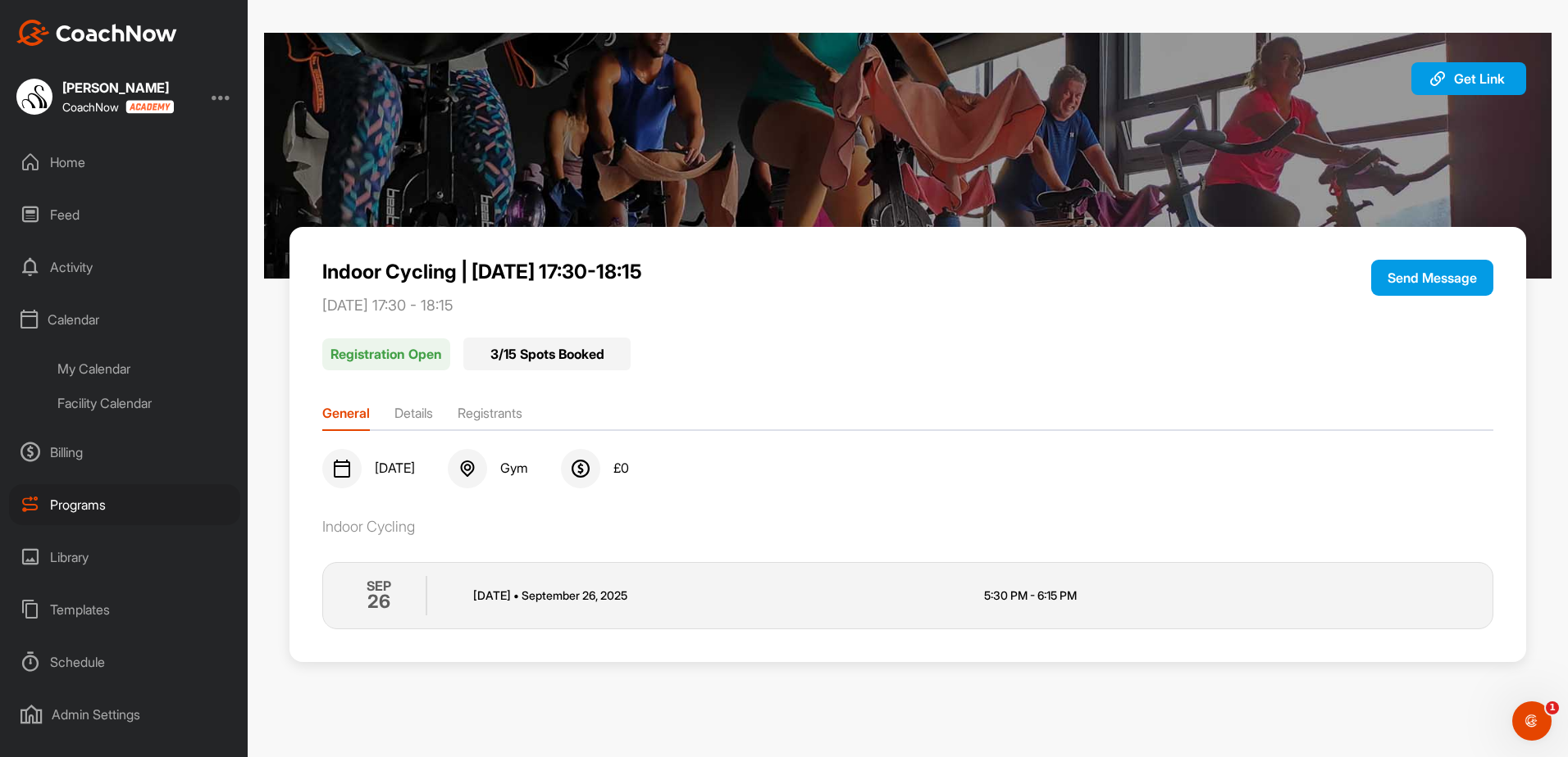
click at [168, 407] on div "Facility Calendar" at bounding box center [143, 403] width 194 height 35
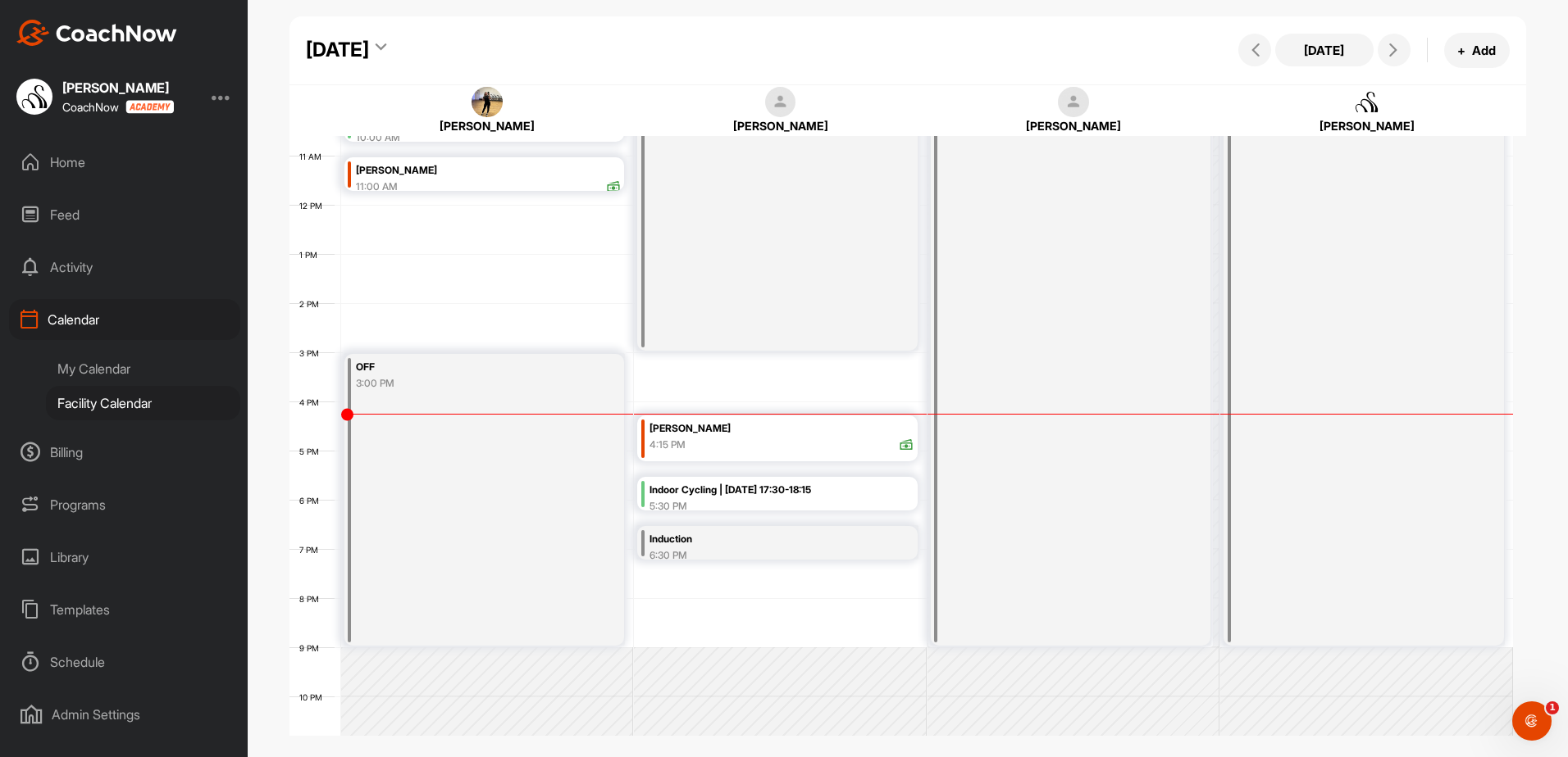
scroll to position [529, 0]
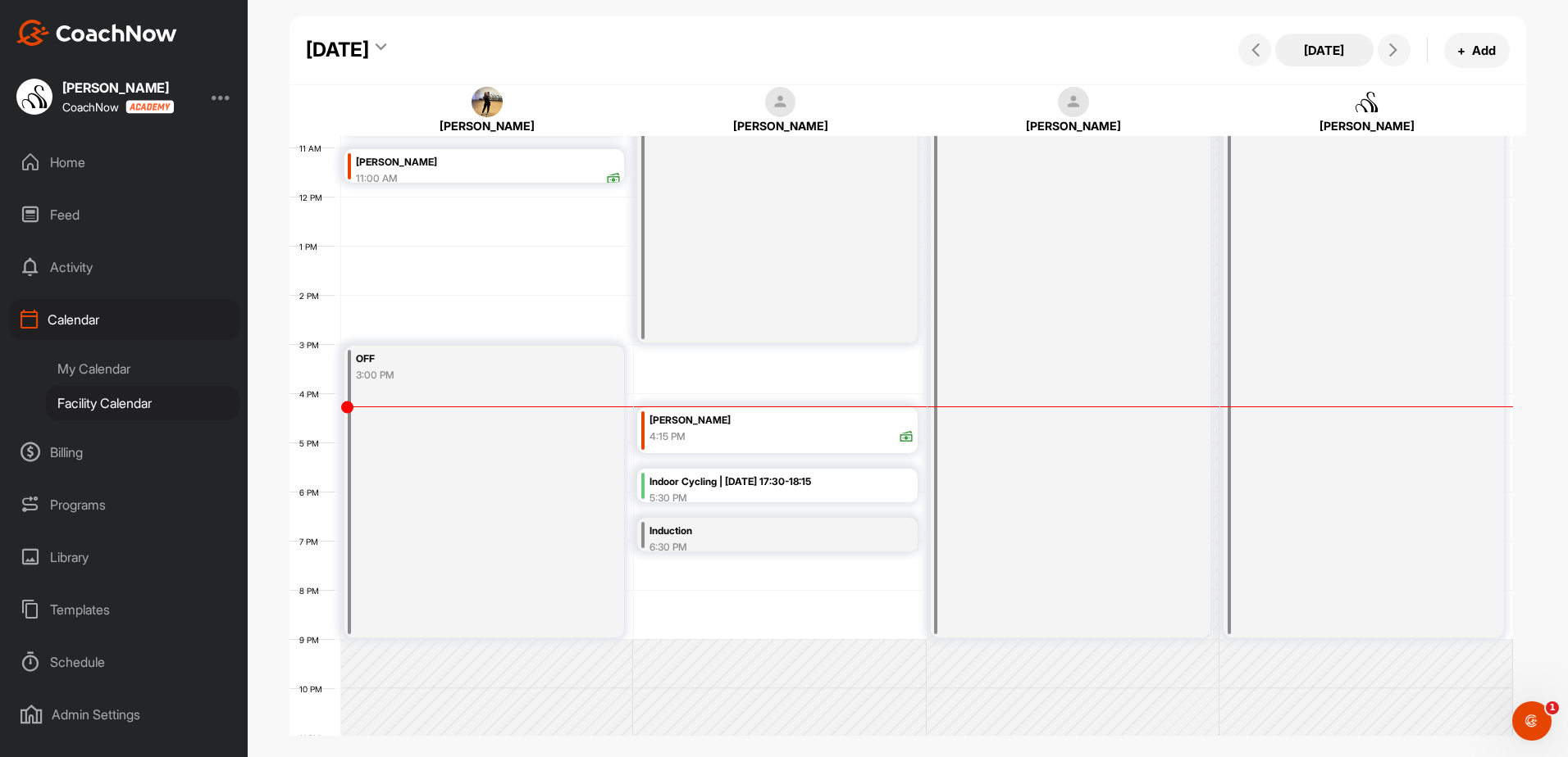
click at [1343, 50] on button "[DATE]" at bounding box center [1323, 50] width 98 height 33
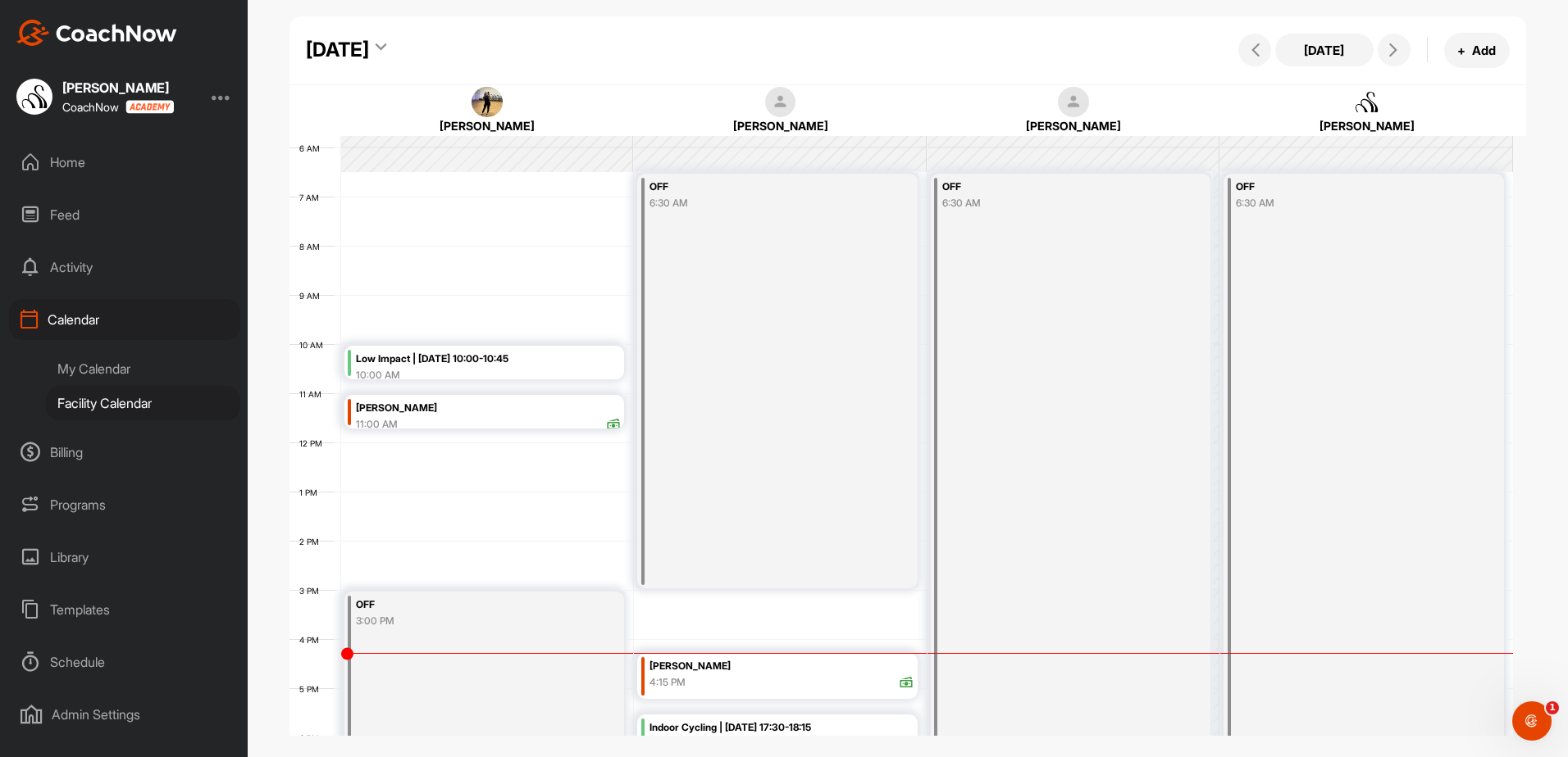
click at [369, 56] on div "[DATE]" at bounding box center [338, 51] width 63 height 30
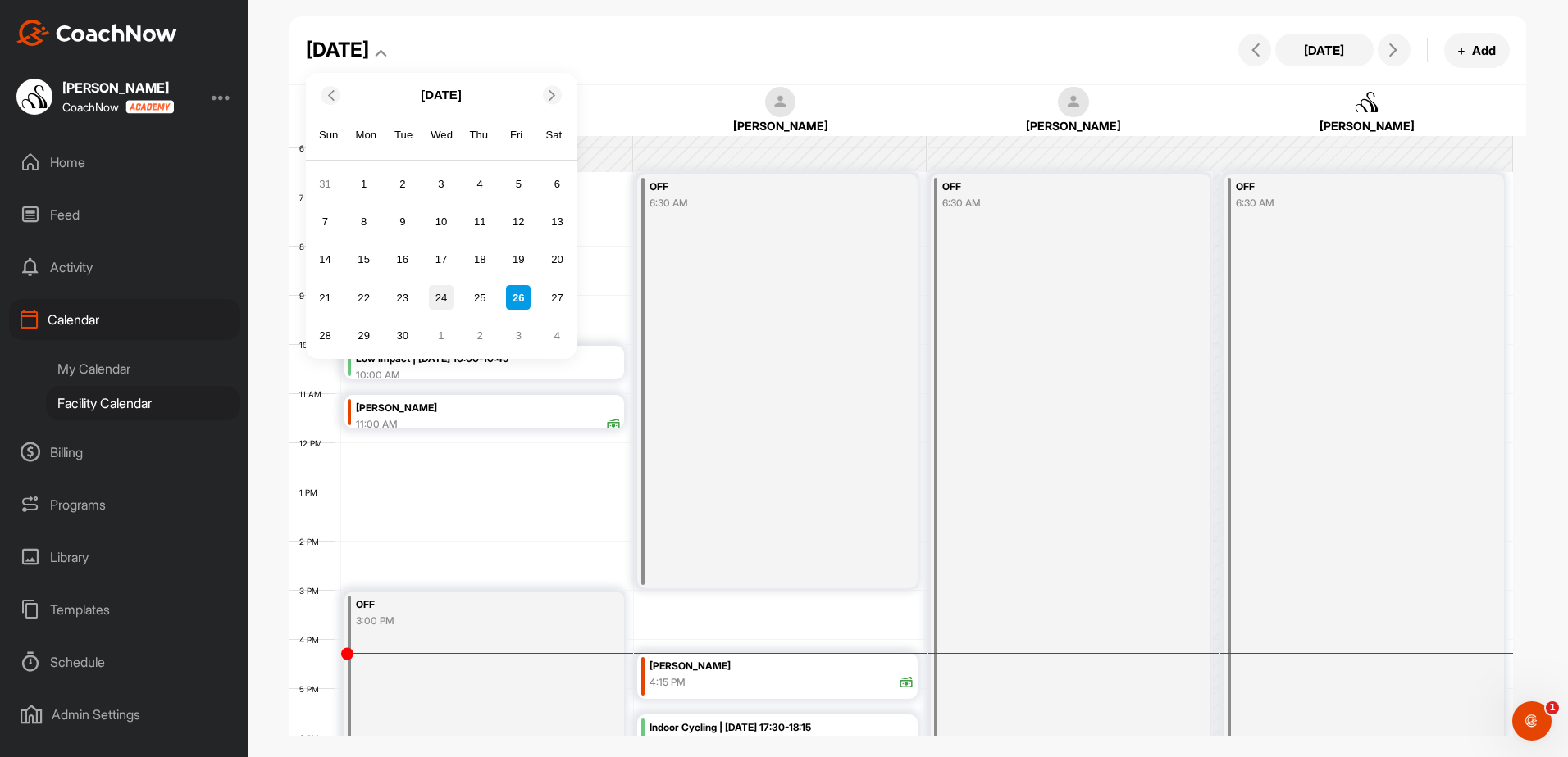
click at [442, 300] on div "24" at bounding box center [441, 297] width 25 height 25
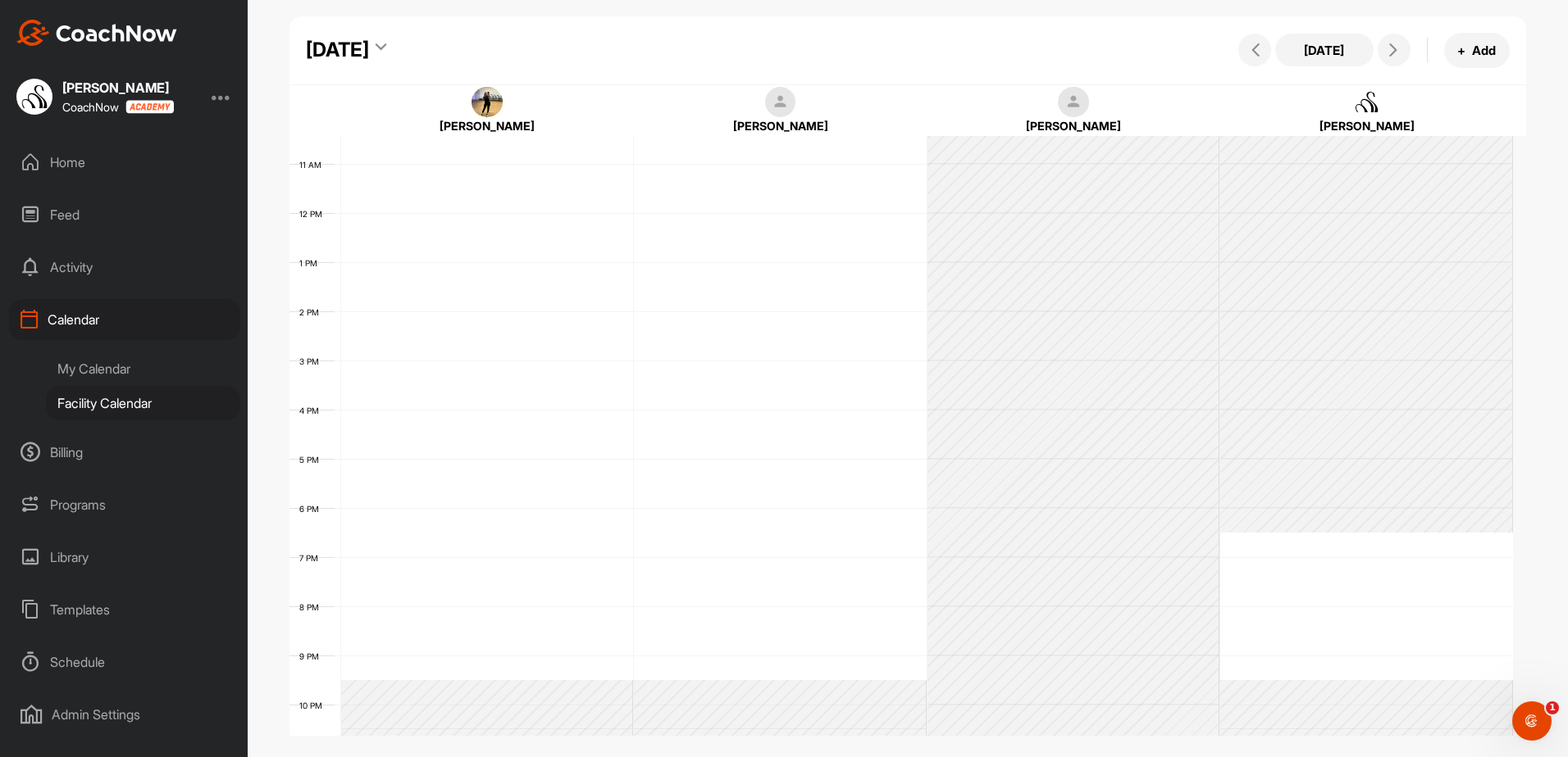
scroll to position [529, 0]
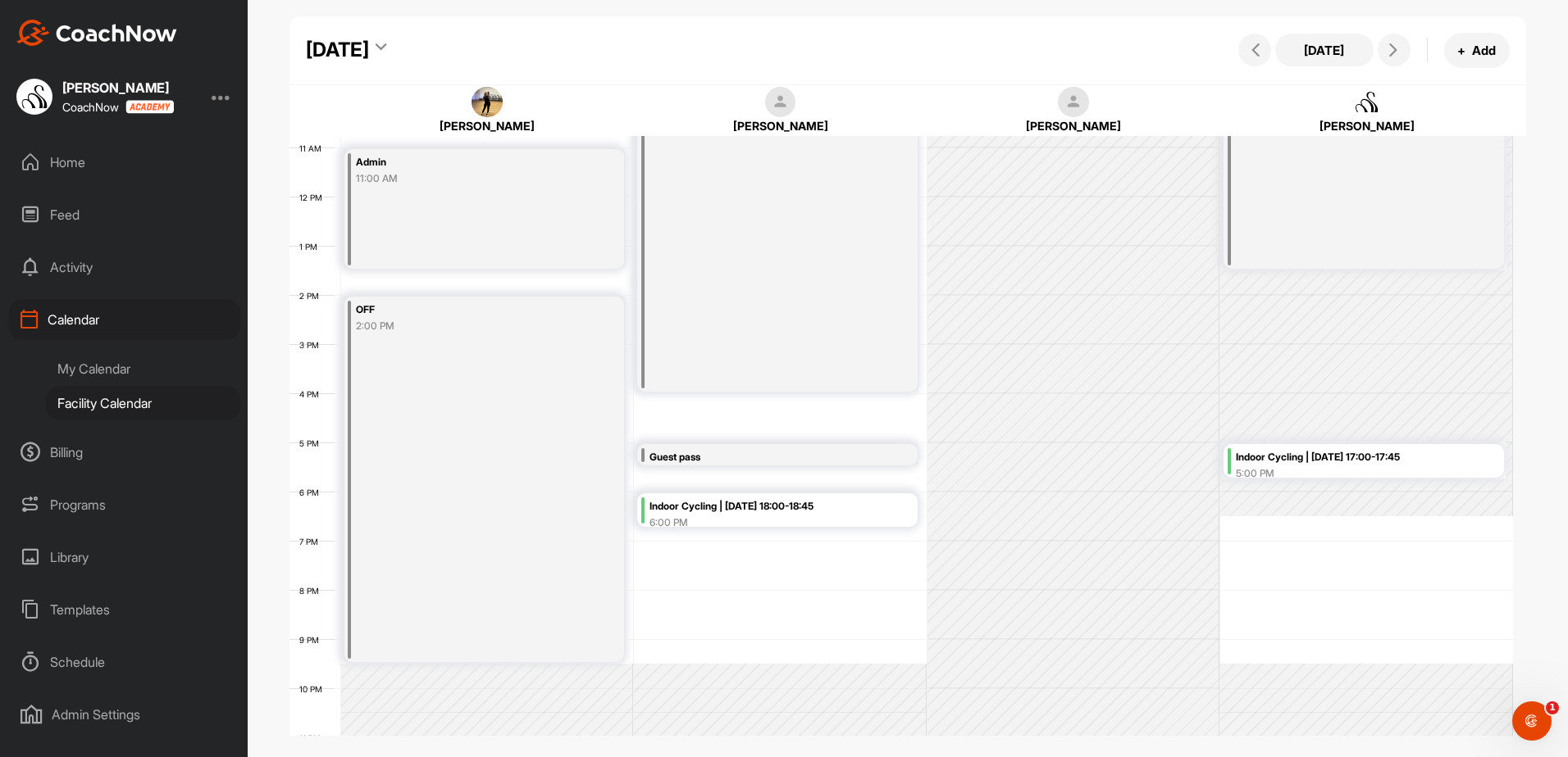
click at [861, 519] on div "6:00 PM" at bounding box center [781, 522] width 265 height 15
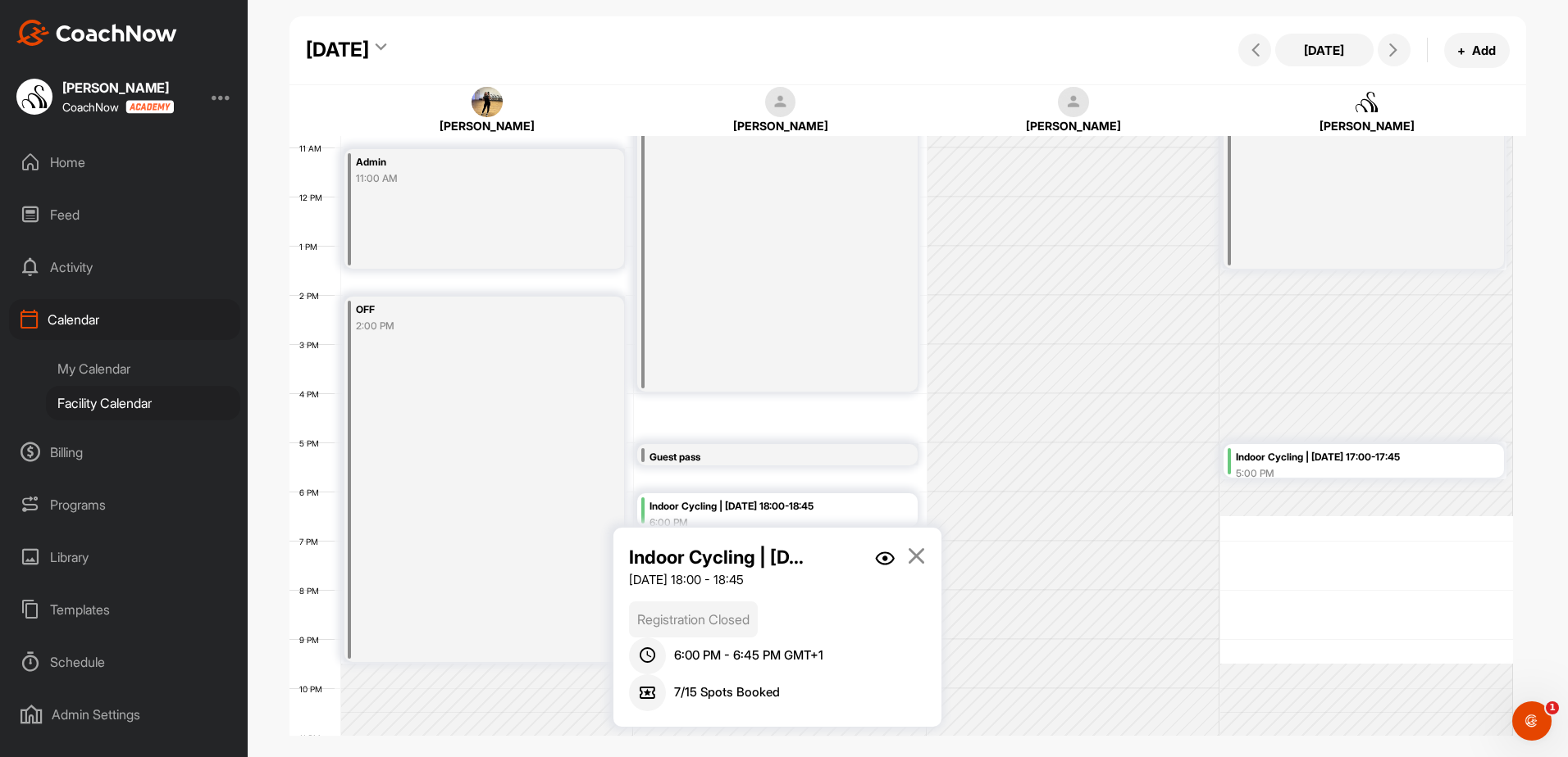
click at [888, 549] on link at bounding box center [885, 566] width 20 height 46
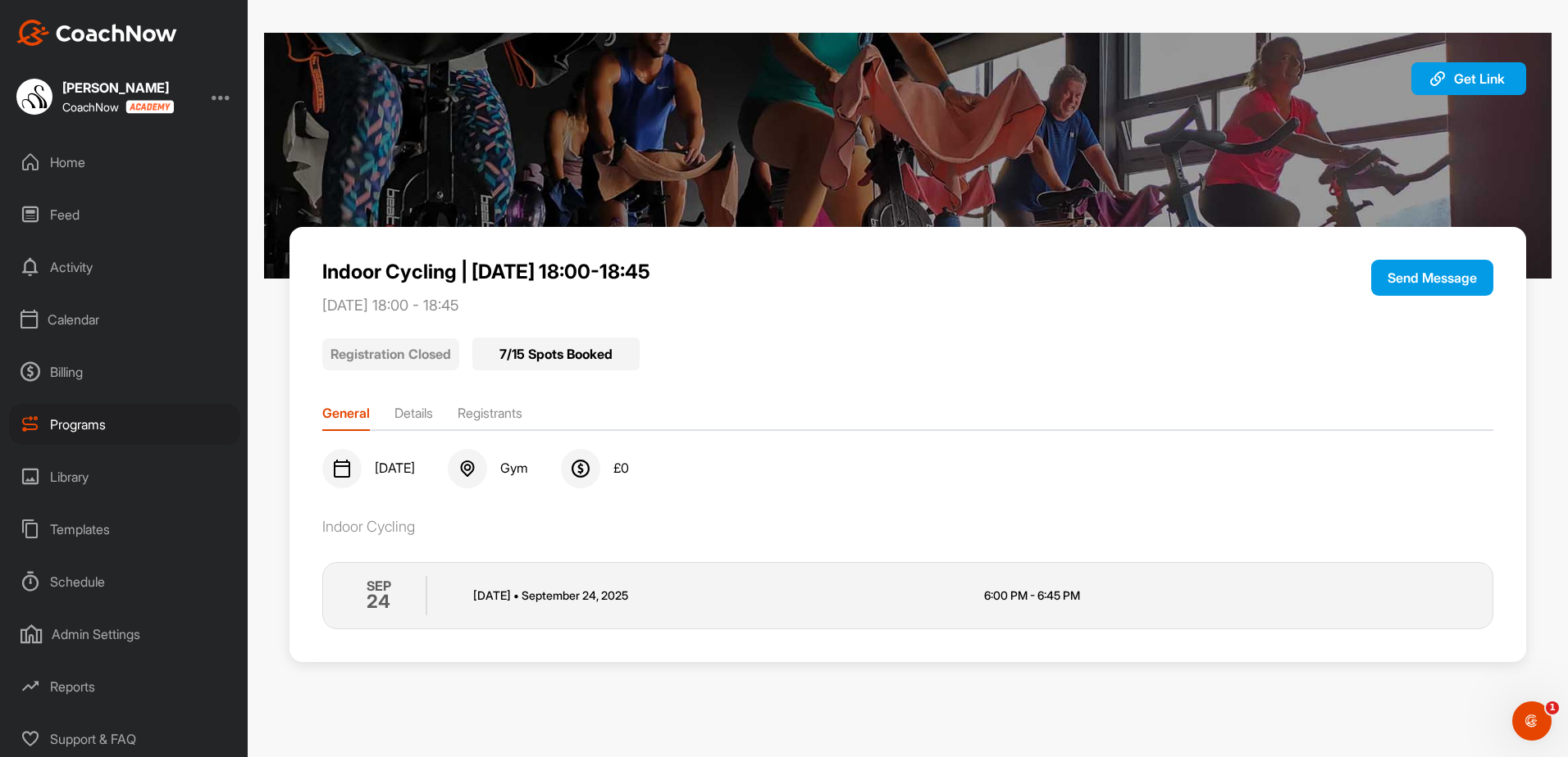
click at [543, 433] on div "Indoor Cycling | [DATE] 18:00-18:45 [DATE] 18:00 - 18:45 Send Message Registrat…" at bounding box center [907, 444] width 1236 height 435
click at [524, 429] on ul "General Details Registrants" at bounding box center [907, 417] width 1171 height 28
click at [522, 417] on li "Registrants" at bounding box center [490, 416] width 64 height 26
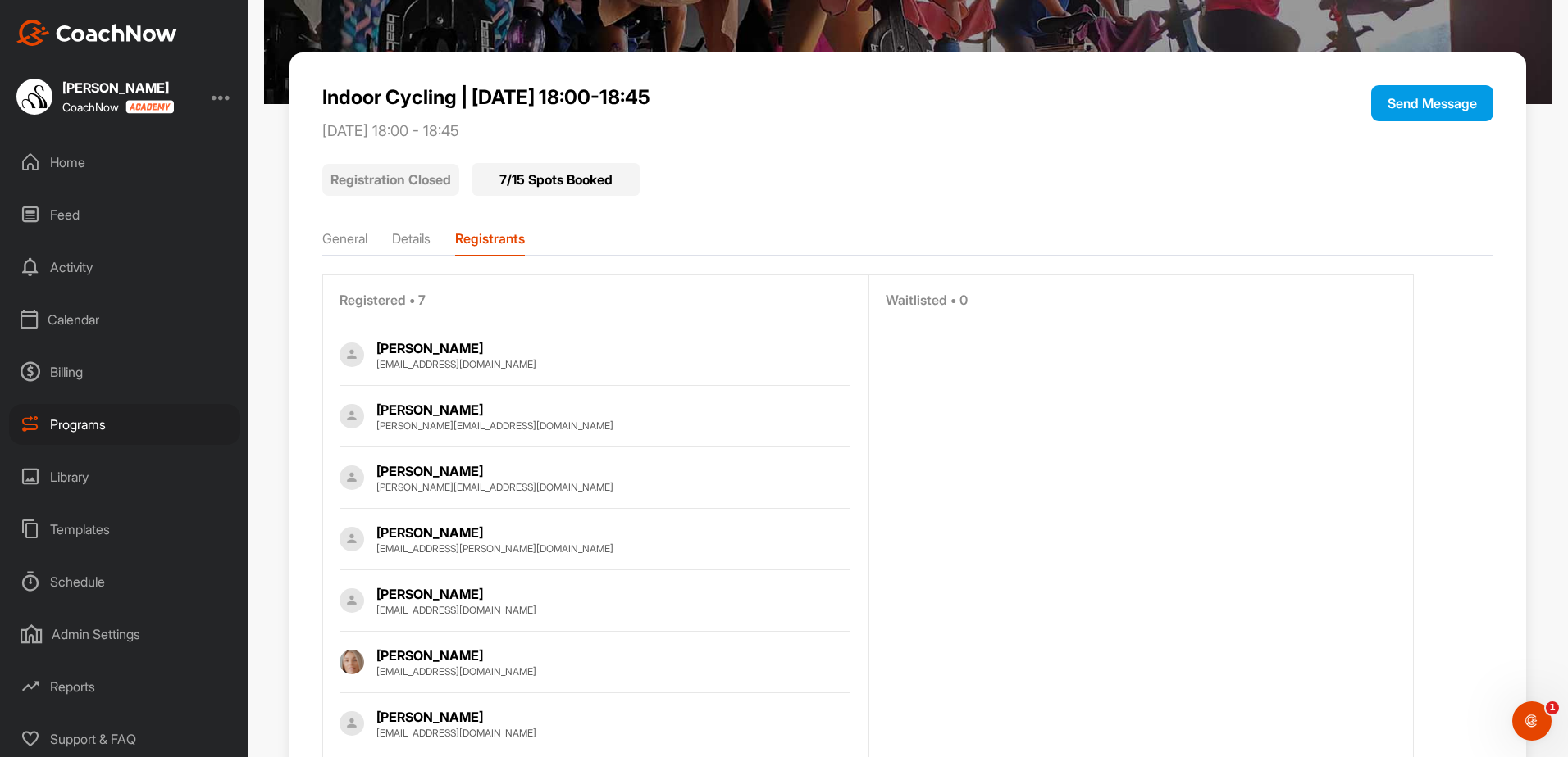
scroll to position [250, 0]
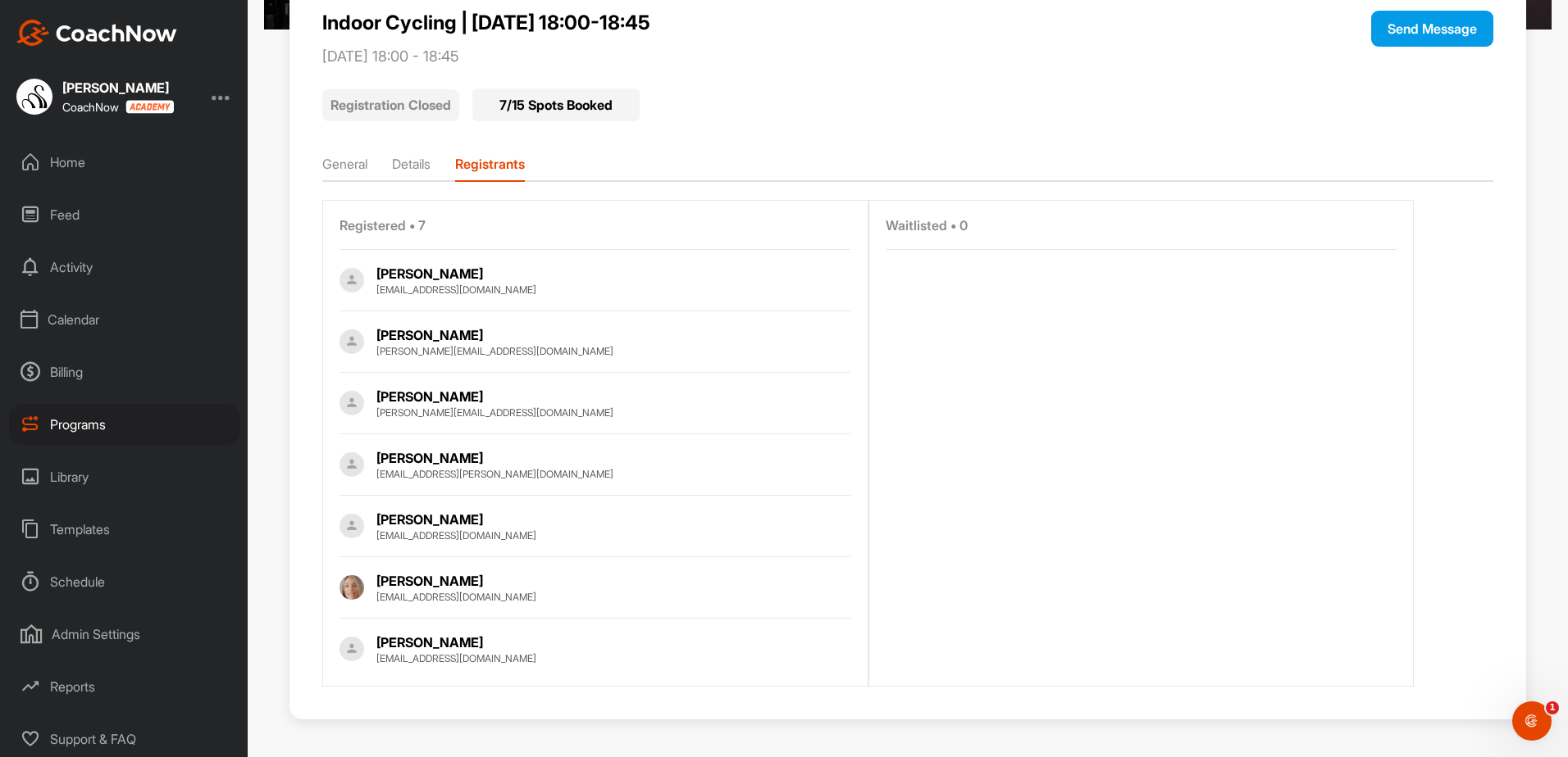
click at [126, 306] on div "Calendar" at bounding box center [124, 319] width 231 height 41
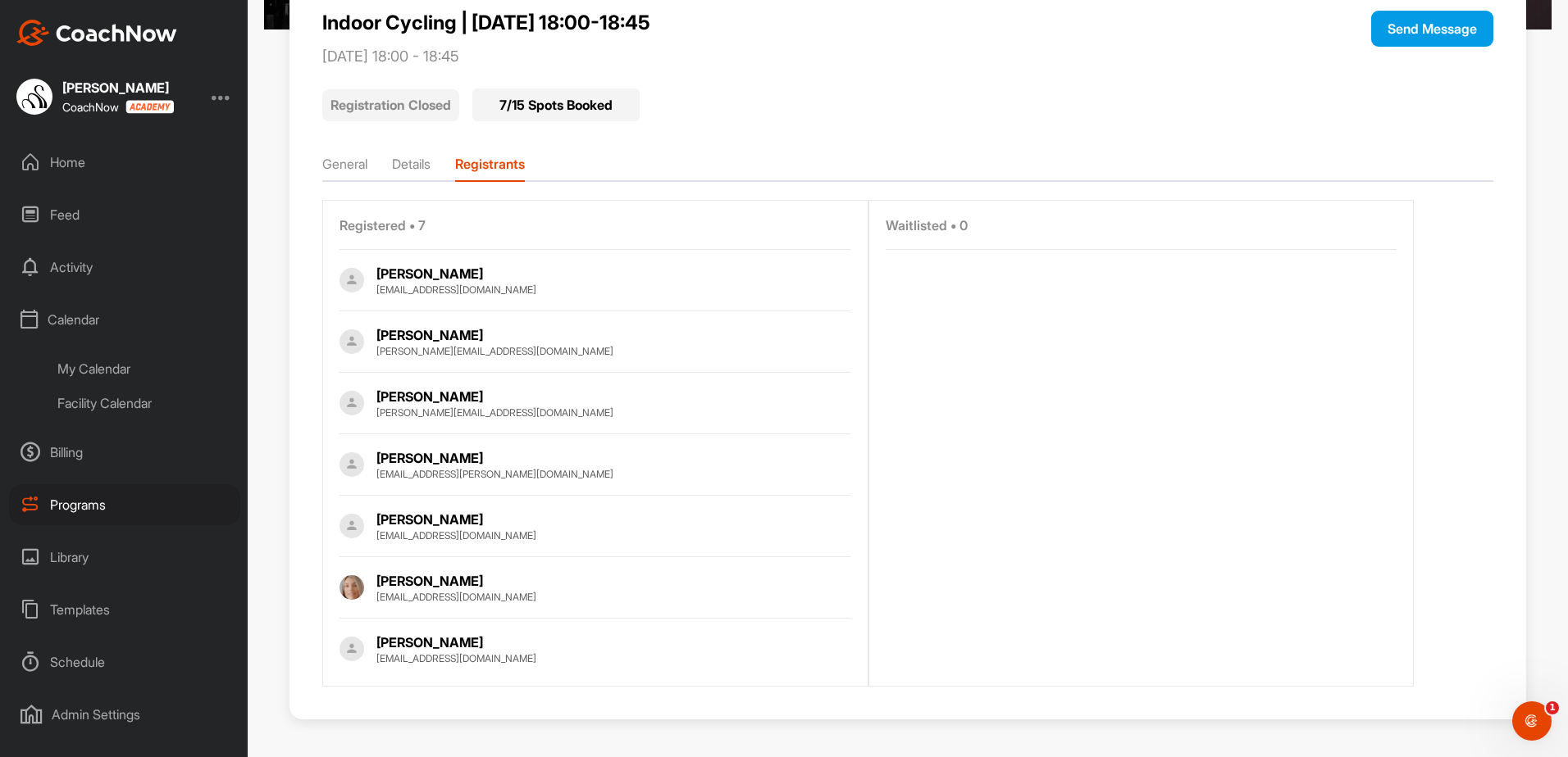
click at [168, 403] on div "Facility Calendar" at bounding box center [143, 403] width 194 height 35
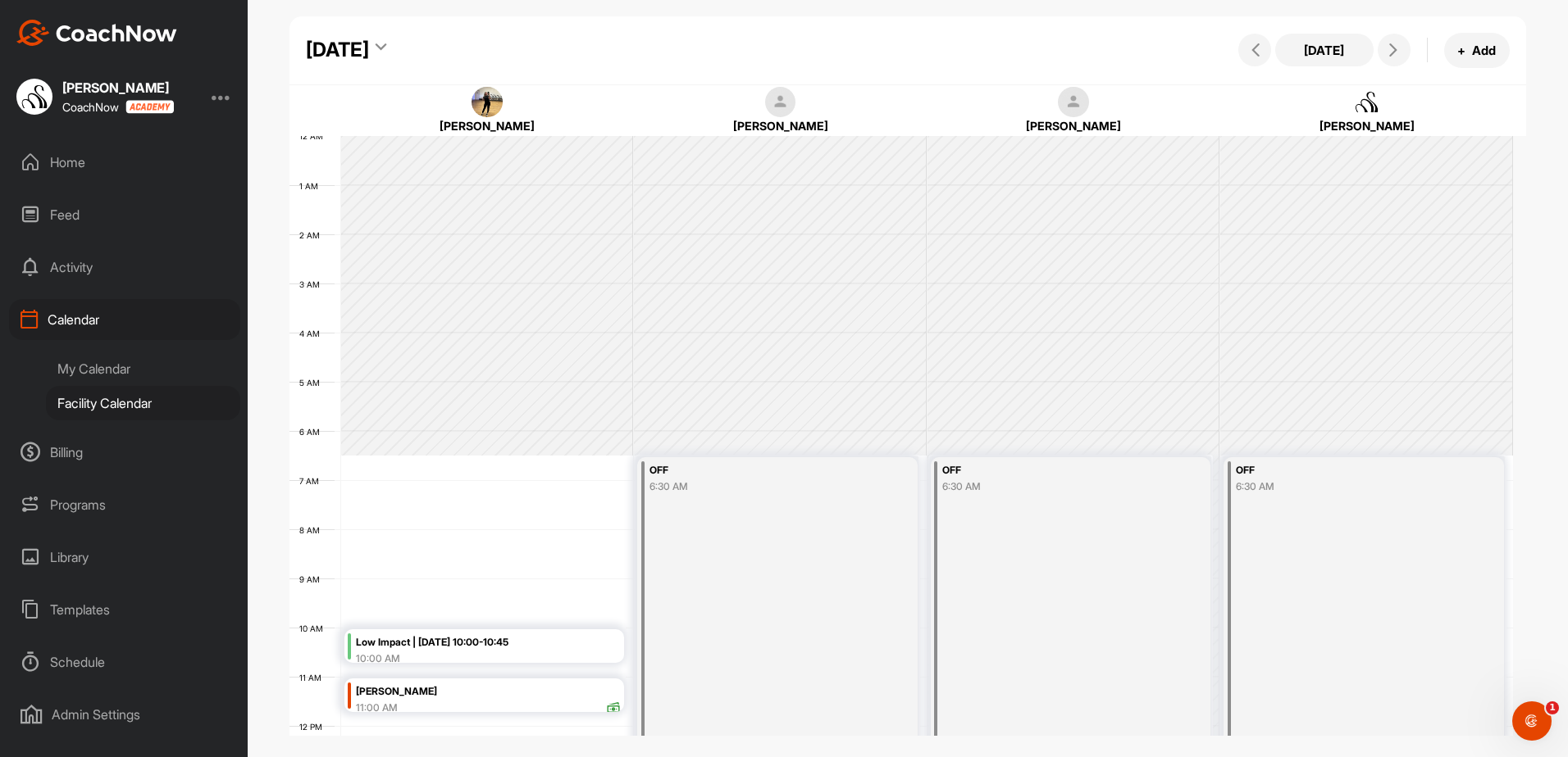
scroll to position [283, 0]
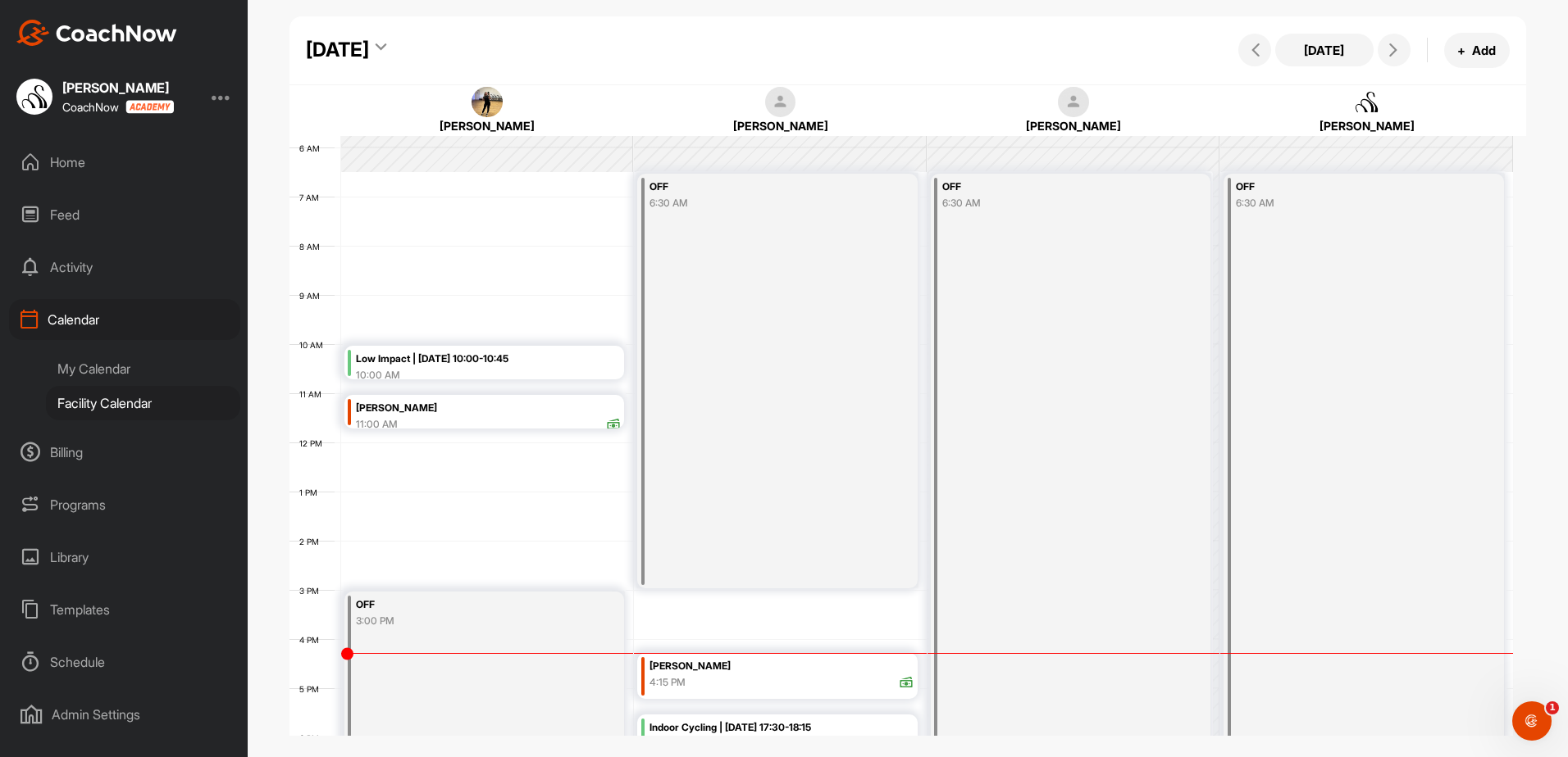
click at [855, 732] on div "Indoor Cycling | [DATE] 17:30-18:15" at bounding box center [781, 728] width 265 height 19
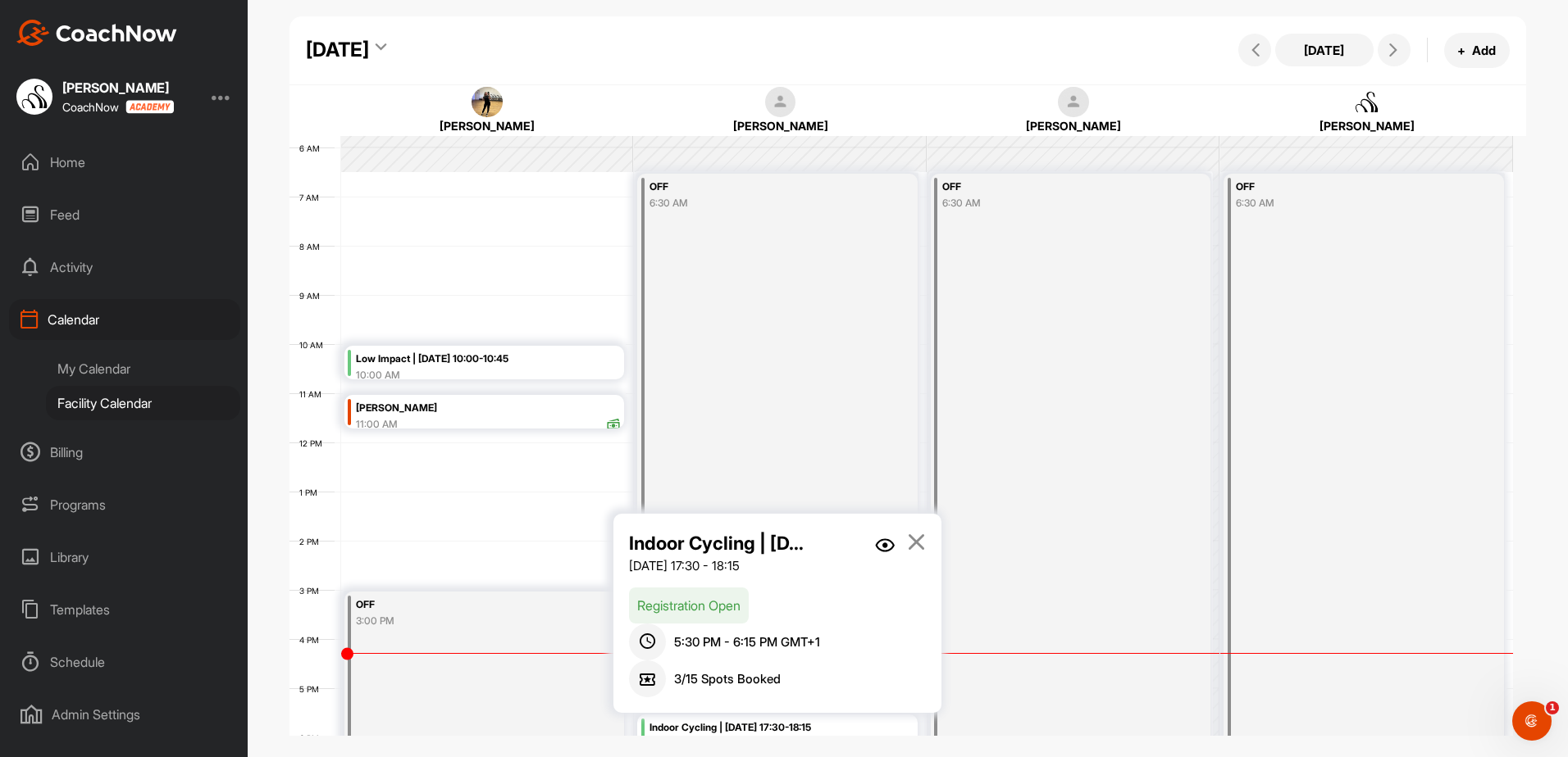
click at [889, 539] on img at bounding box center [885, 546] width 20 height 14
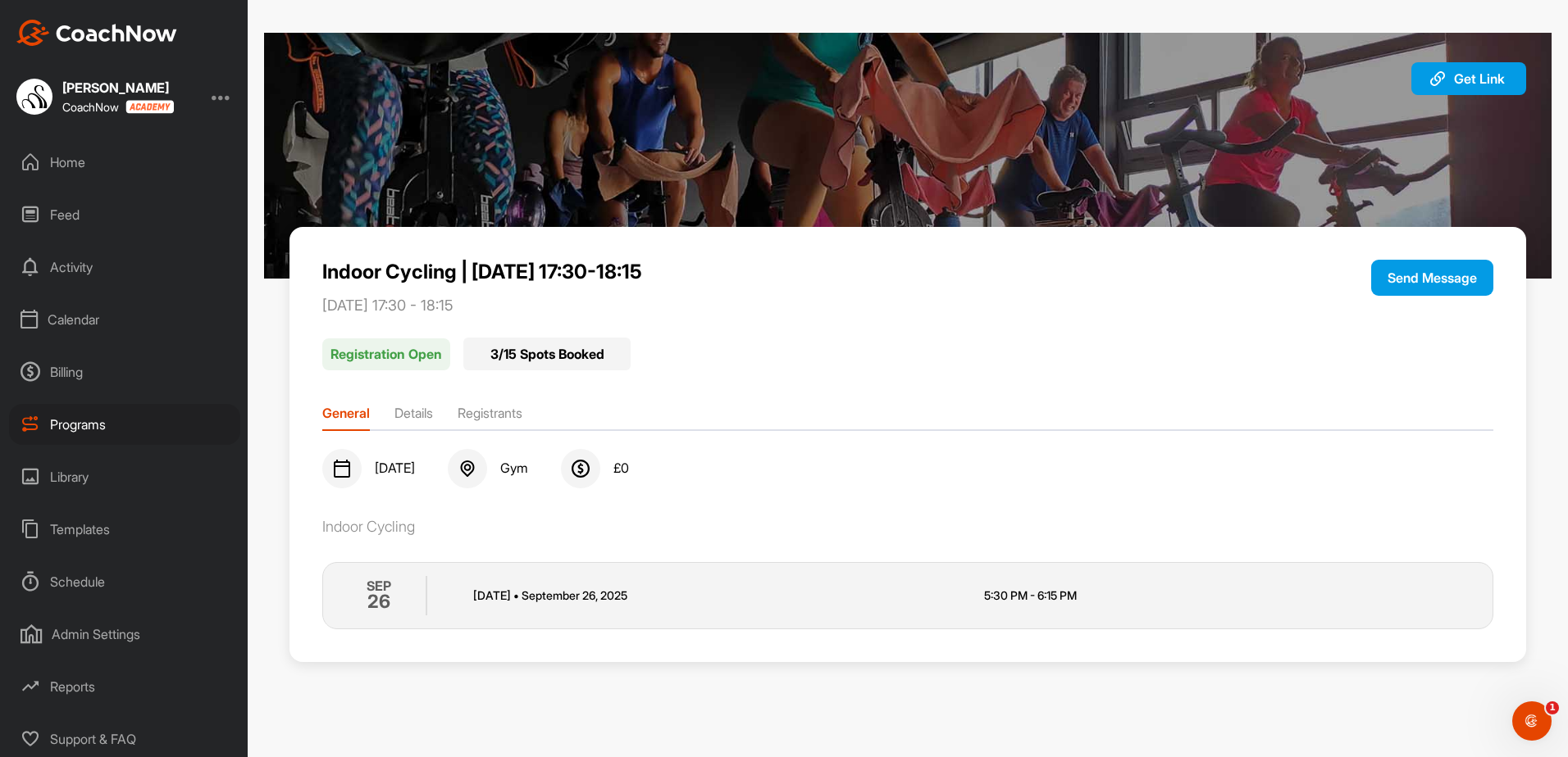
click at [522, 405] on li "Registrants" at bounding box center [490, 416] width 64 height 26
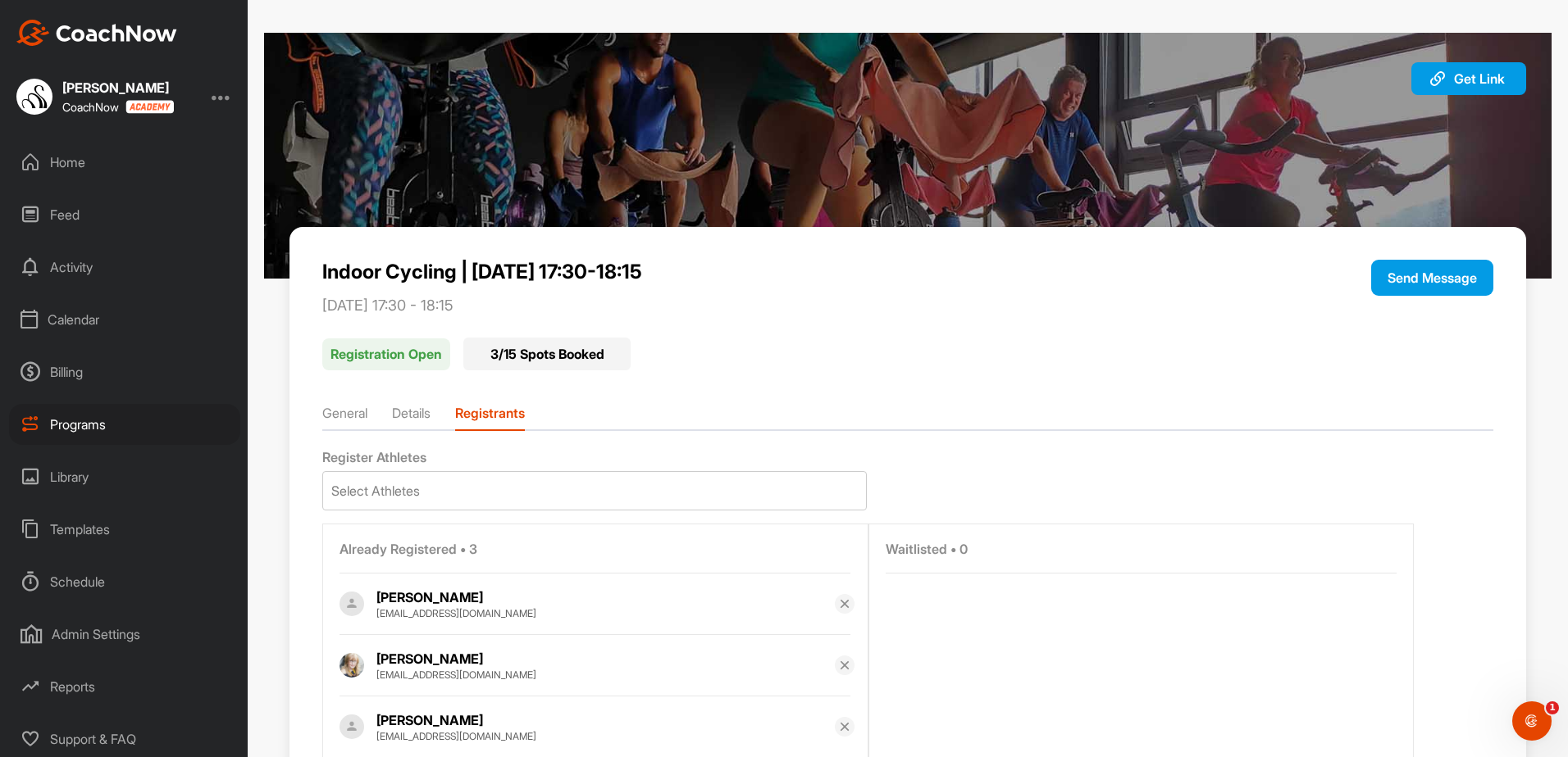
scroll to position [78, 0]
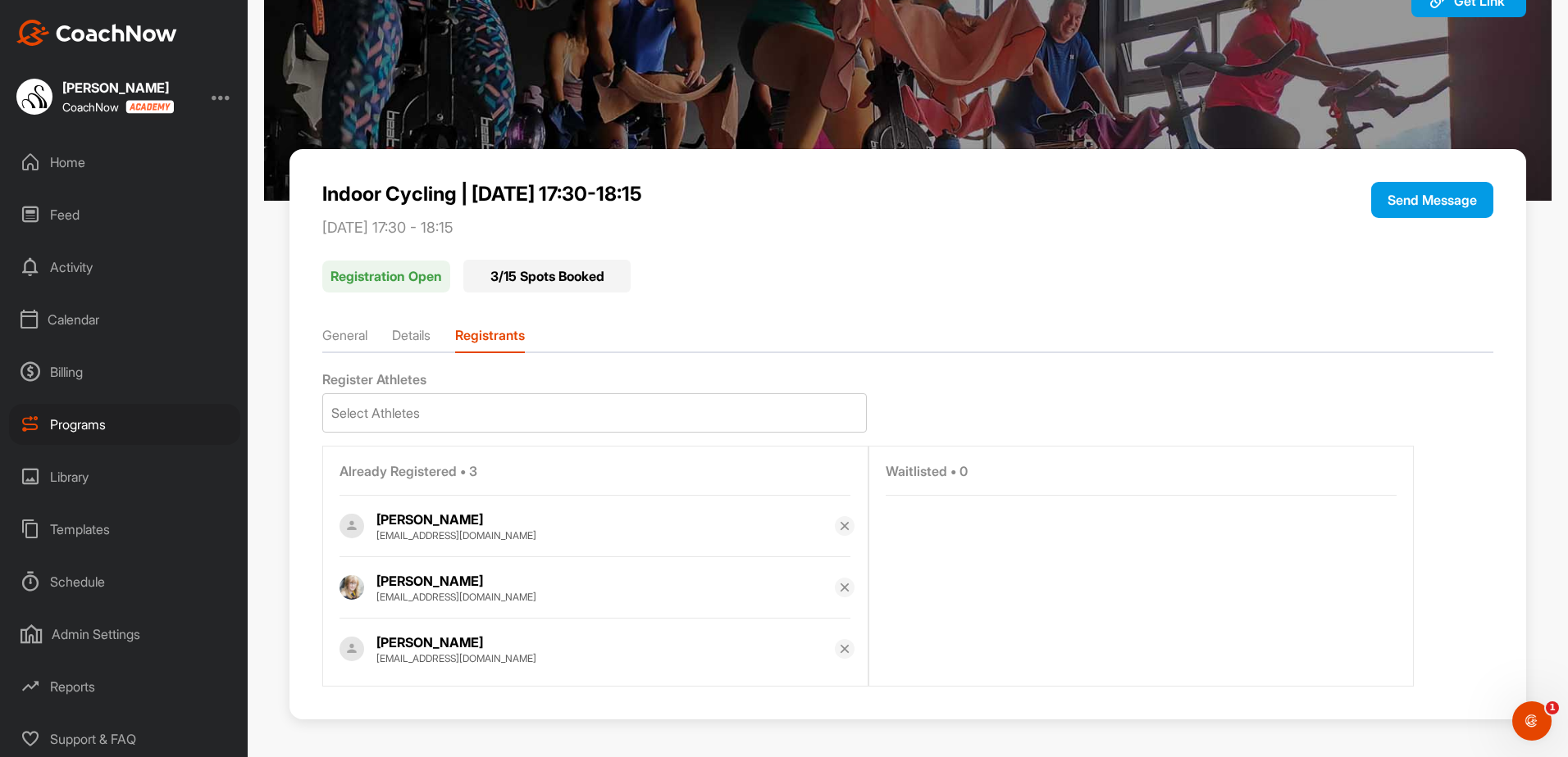
click at [97, 303] on div "Calendar" at bounding box center [124, 319] width 231 height 41
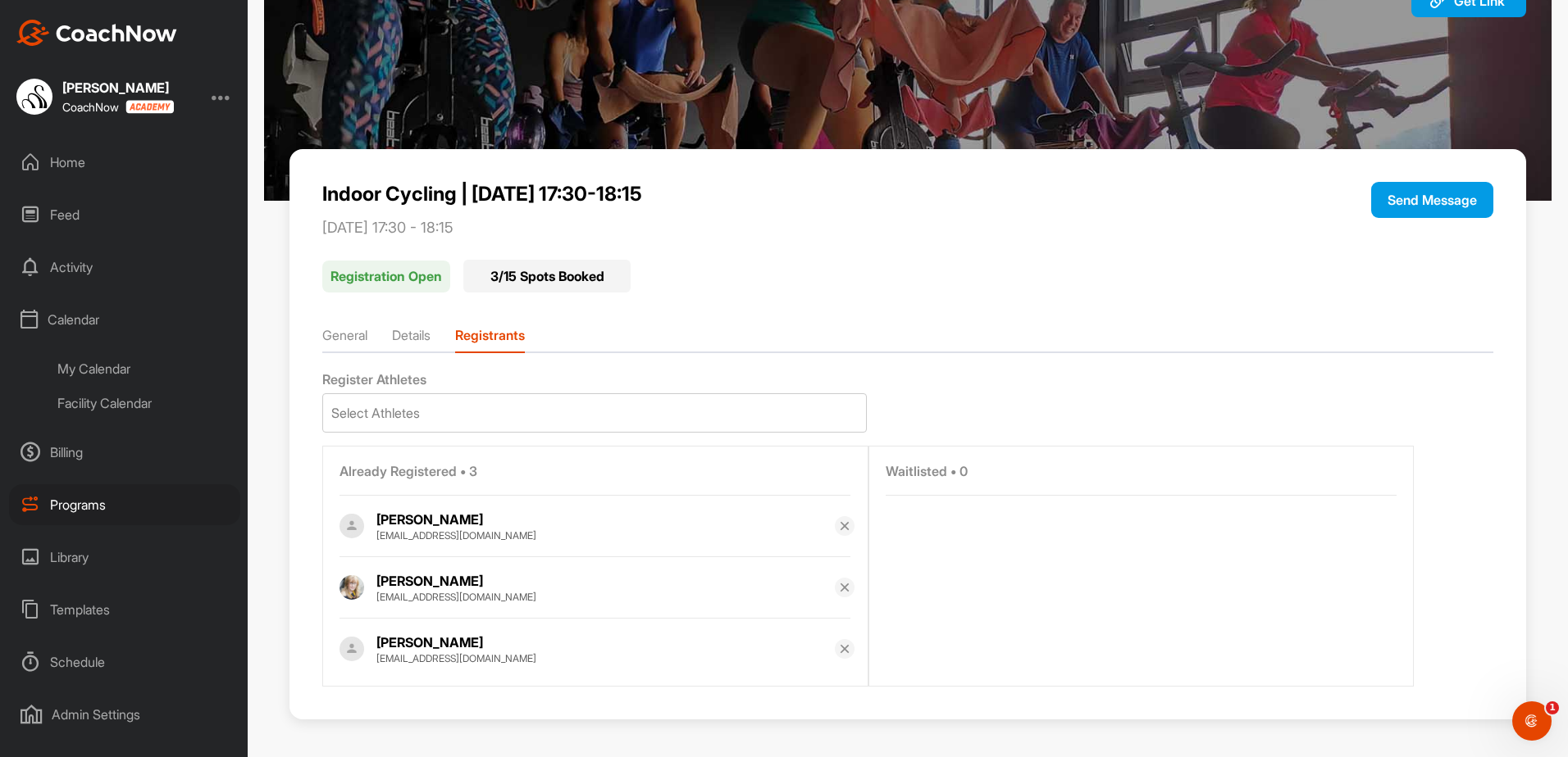
click at [106, 400] on div "Facility Calendar" at bounding box center [143, 403] width 194 height 35
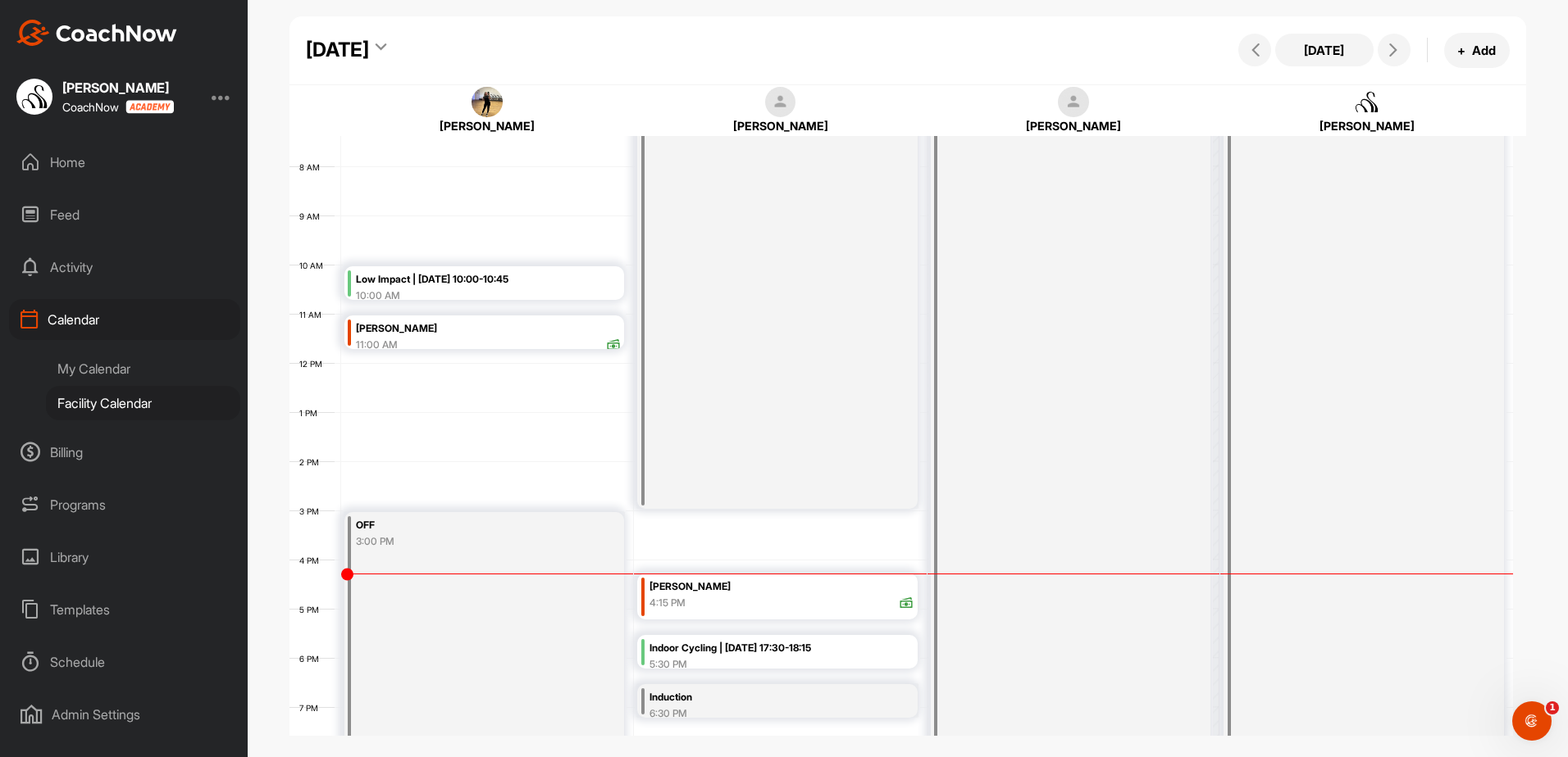
scroll to position [366, 0]
click at [756, 596] on div "4:15 PM" at bounding box center [781, 600] width 265 height 15
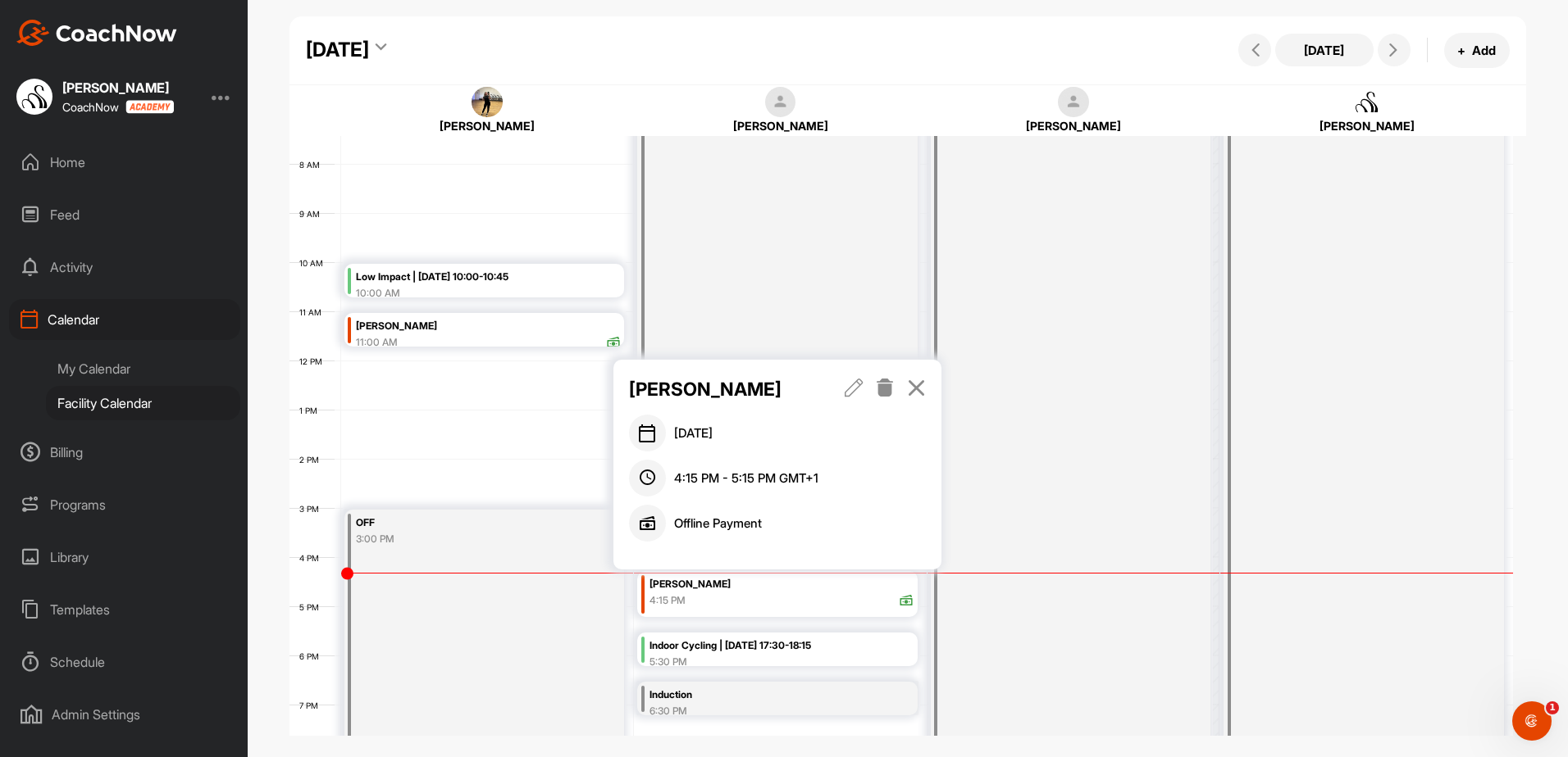
click at [852, 391] on icon at bounding box center [853, 387] width 19 height 18
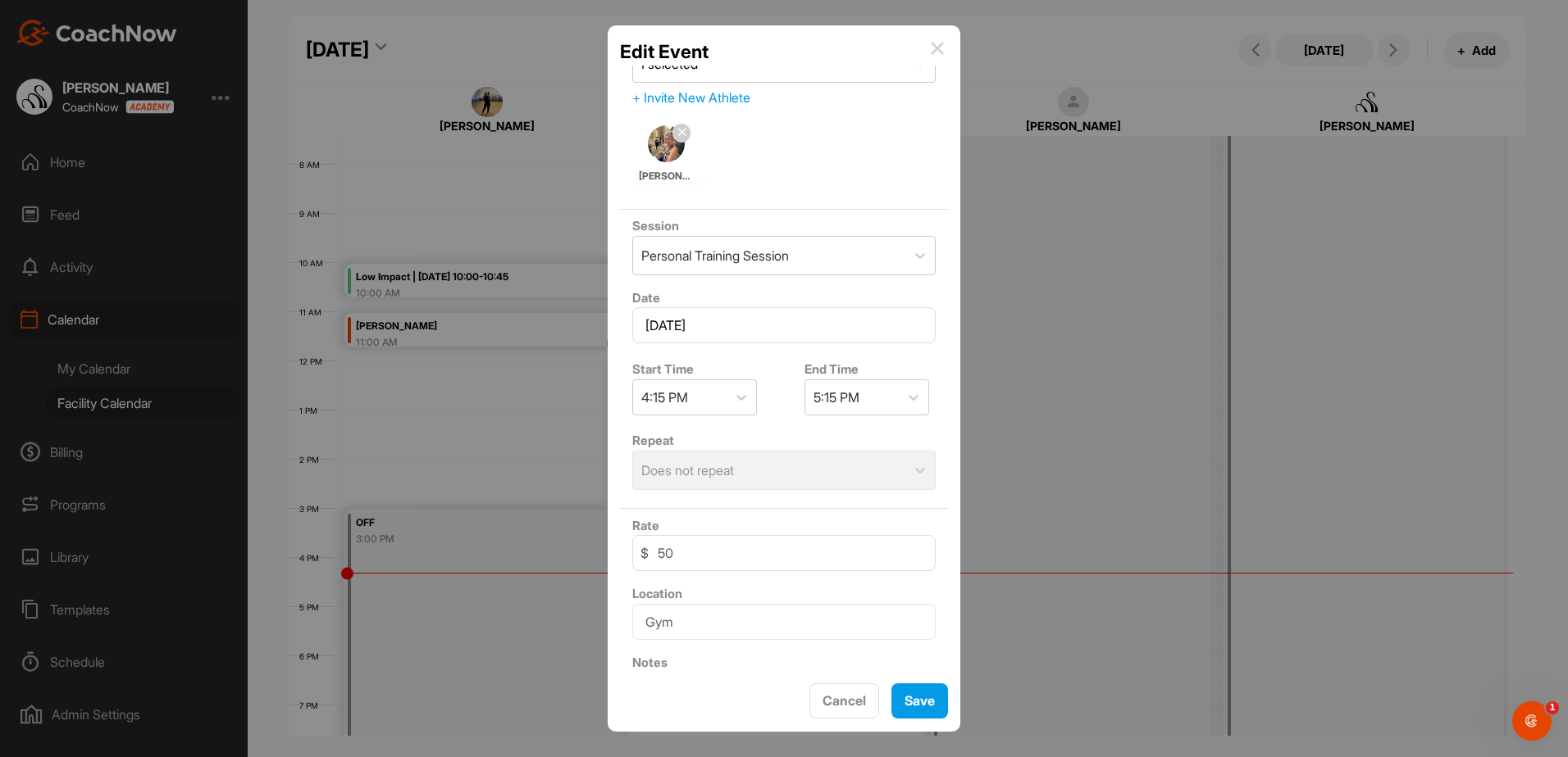
scroll to position [82, 0]
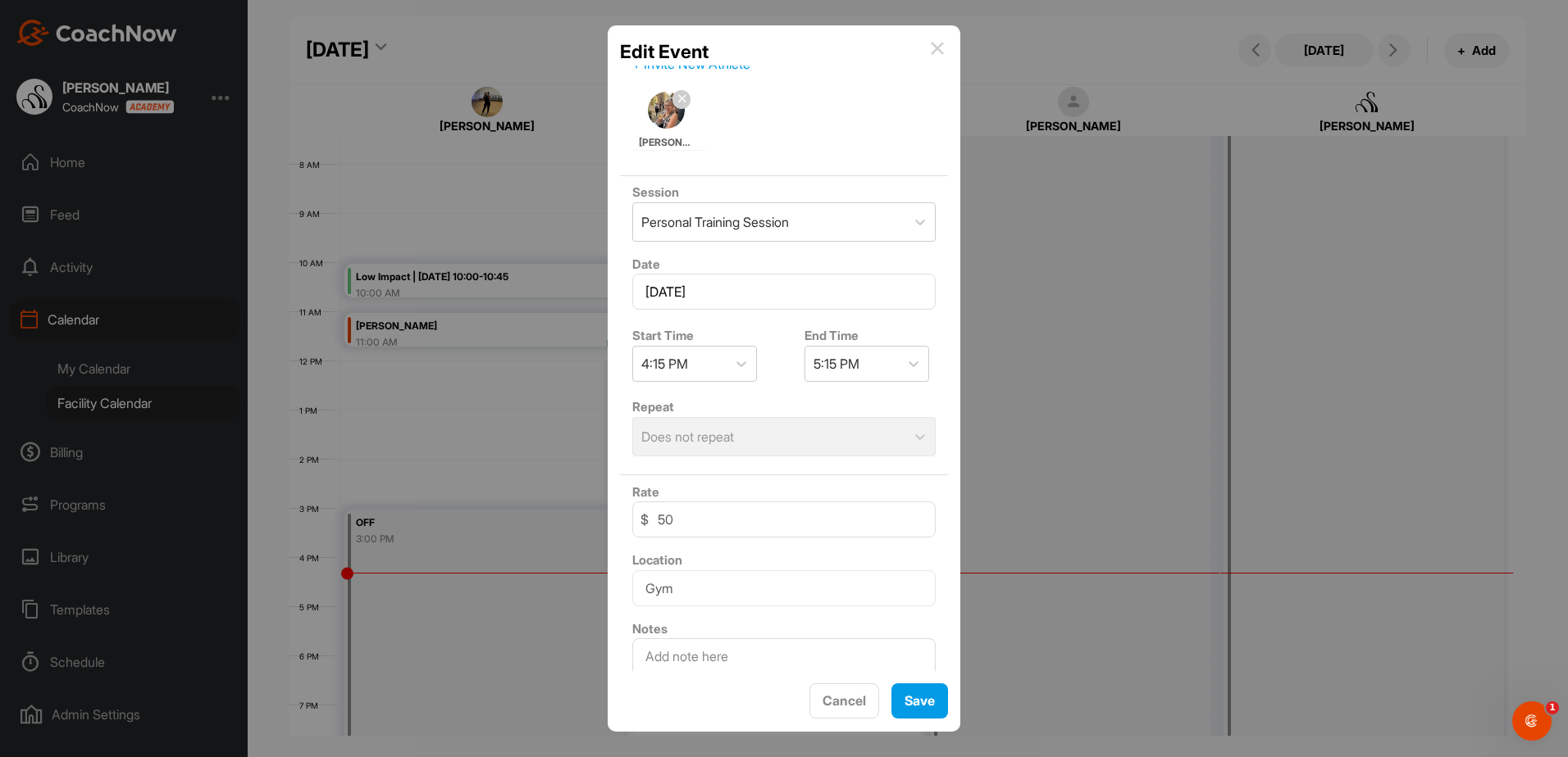
click at [934, 54] on img at bounding box center [937, 48] width 13 height 13
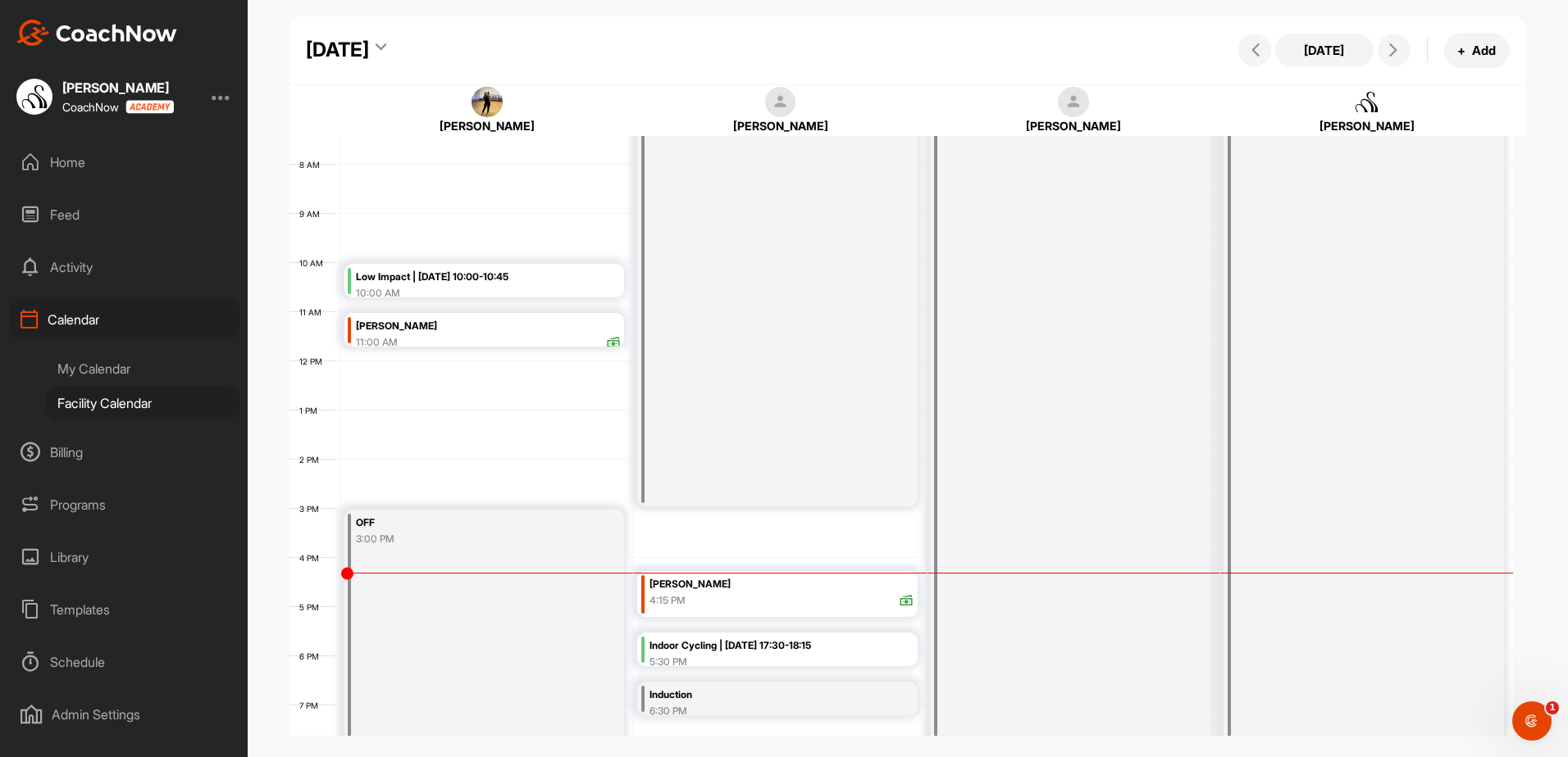
click at [762, 655] on div "5:30 PM" at bounding box center [781, 662] width 265 height 15
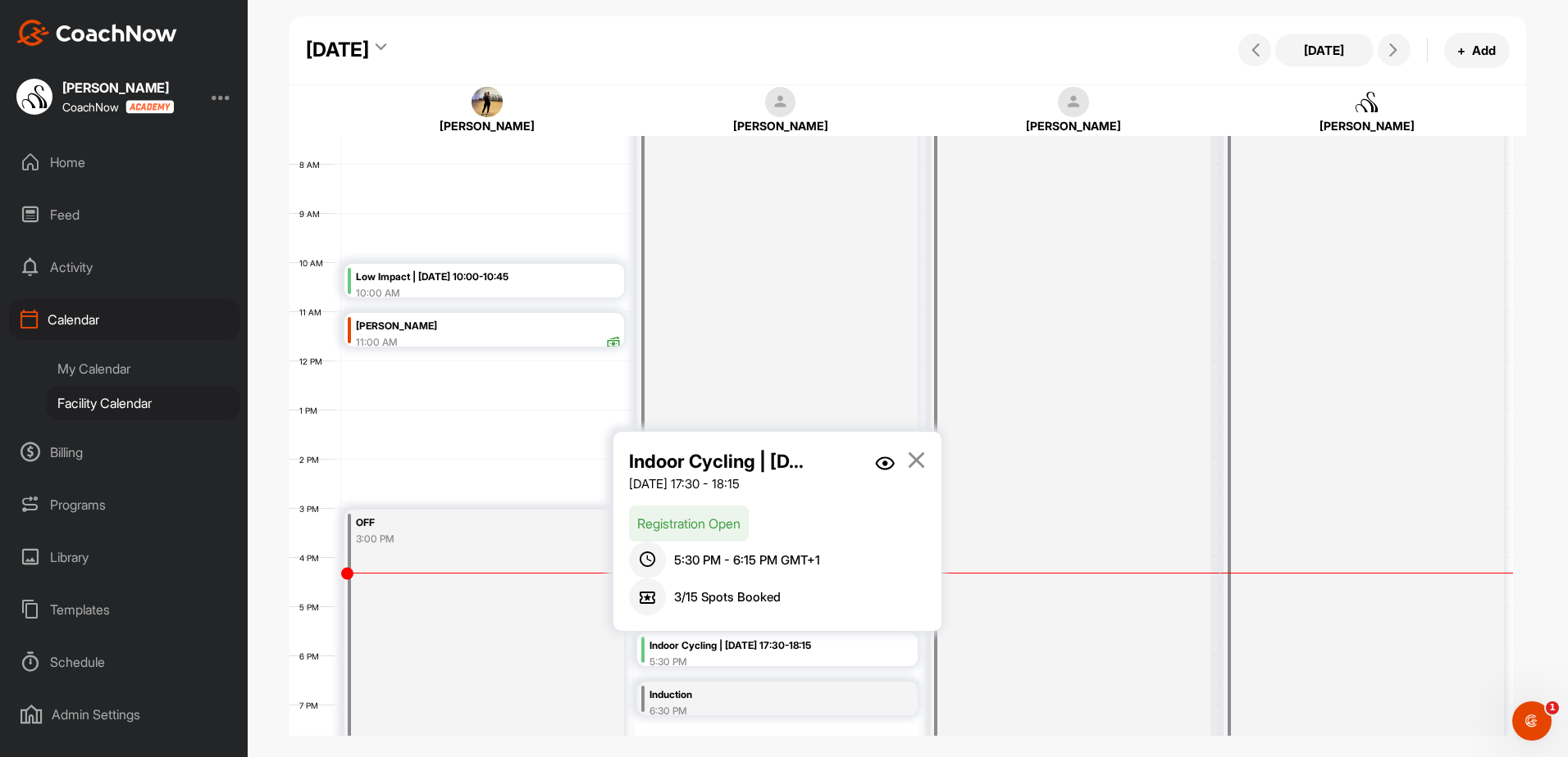
click at [890, 460] on img at bounding box center [885, 464] width 20 height 14
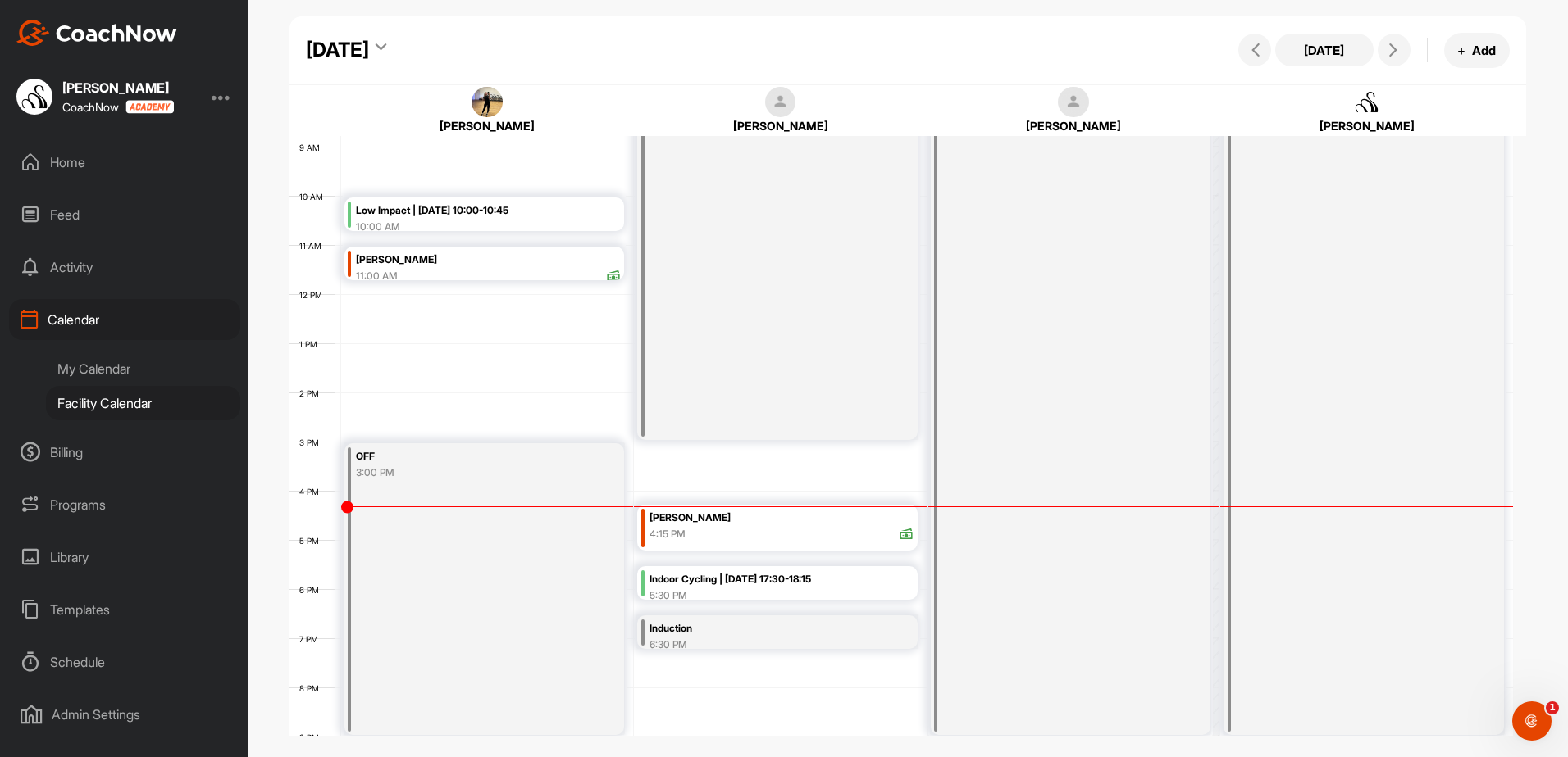
scroll to position [448, 0]
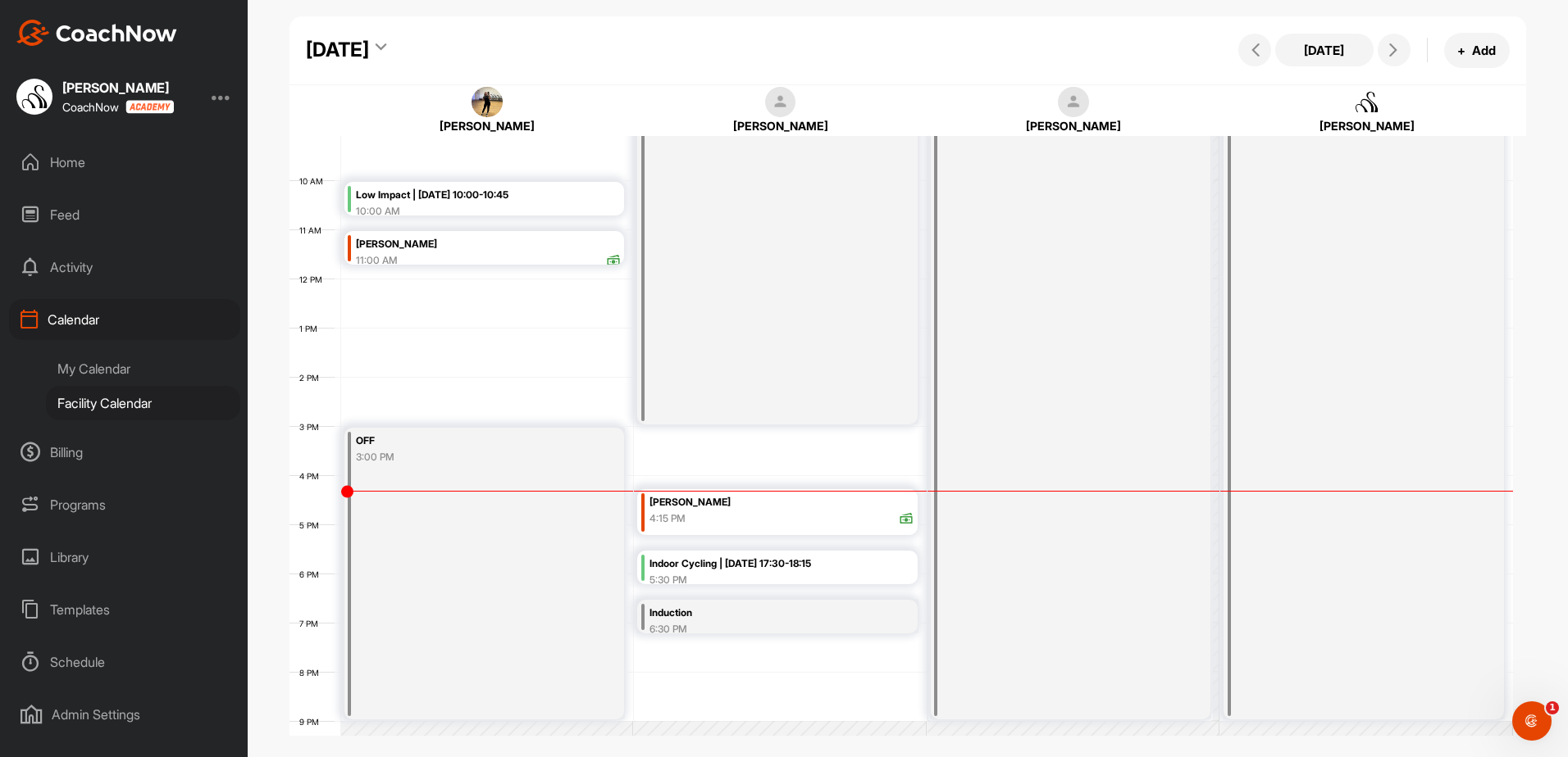
click at [720, 566] on div "Indoor Cycling | [DATE] 17:30-18:15" at bounding box center [781, 564] width 265 height 19
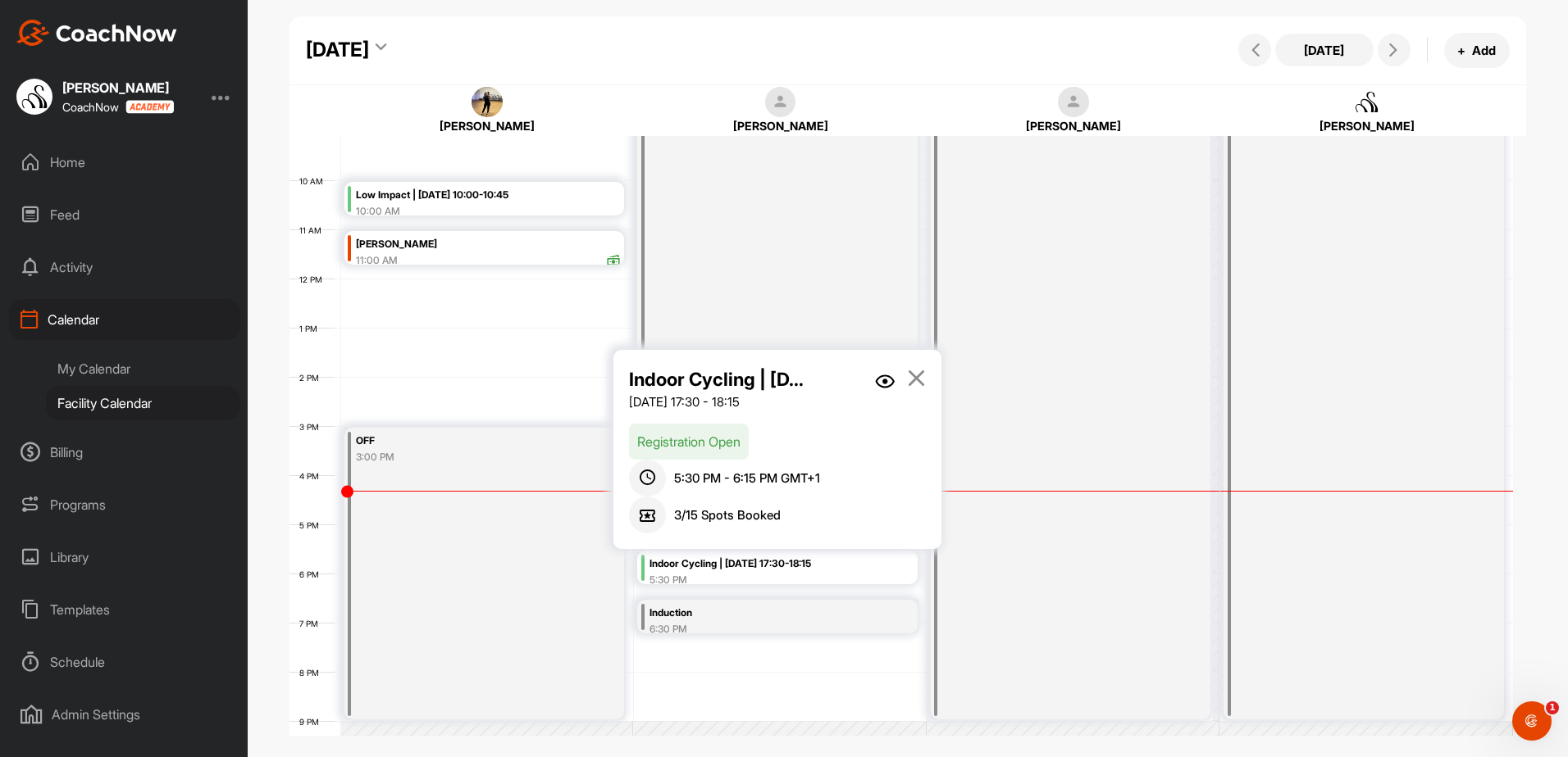
click at [887, 379] on img at bounding box center [885, 381] width 20 height 14
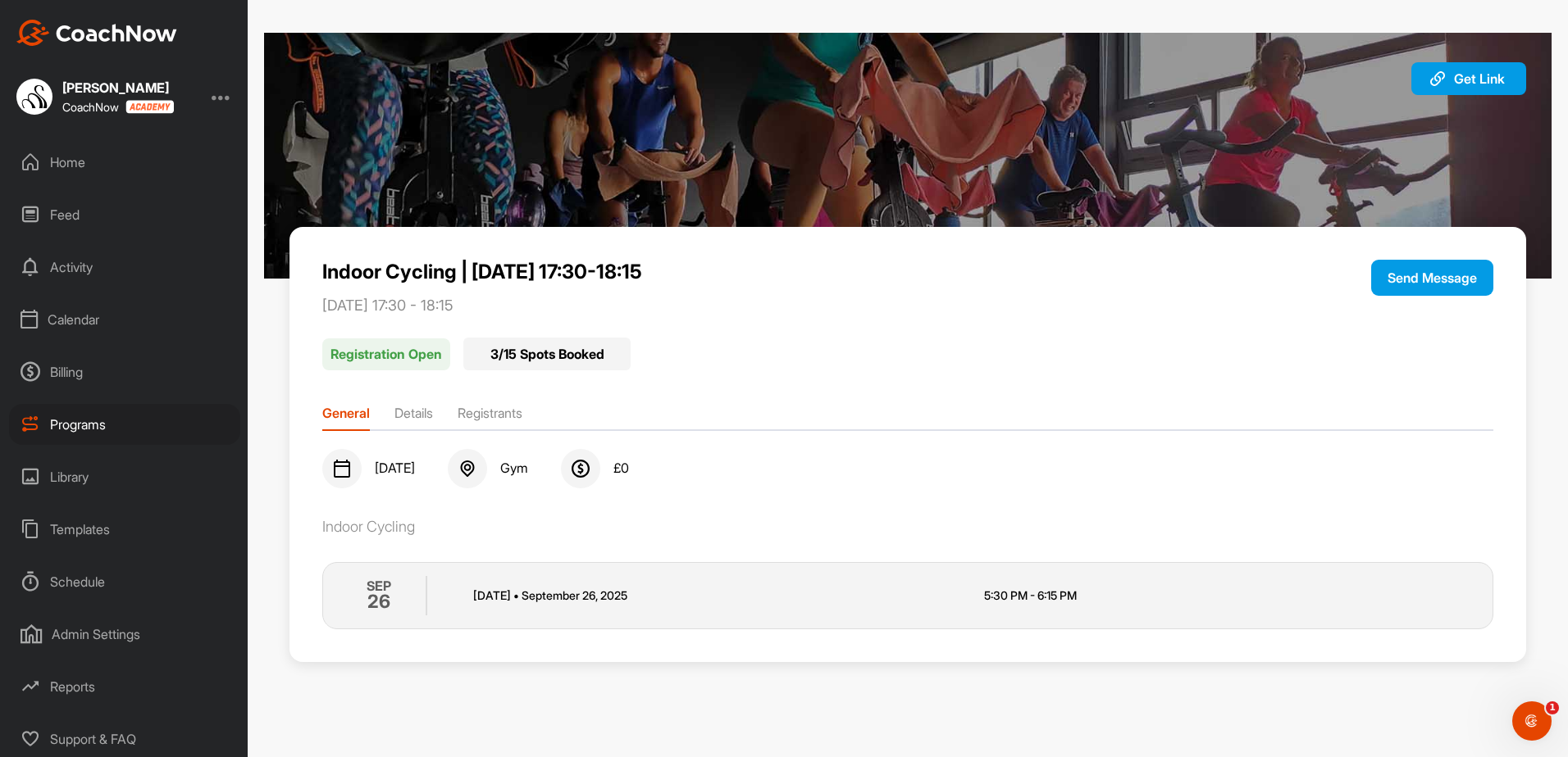
click at [509, 424] on li "Registrants" at bounding box center [490, 416] width 64 height 26
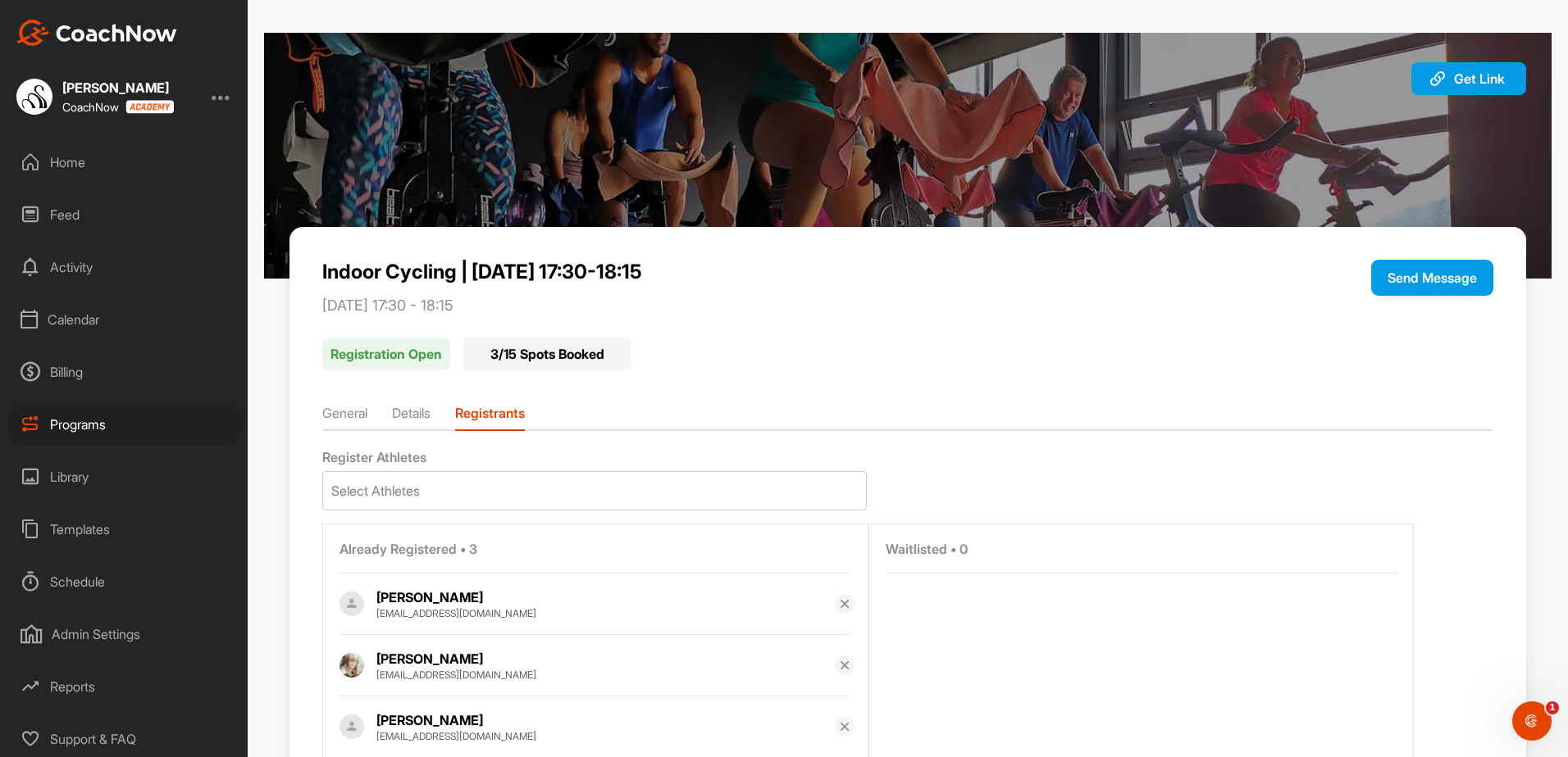
click at [100, 315] on div "Calendar" at bounding box center [124, 319] width 231 height 41
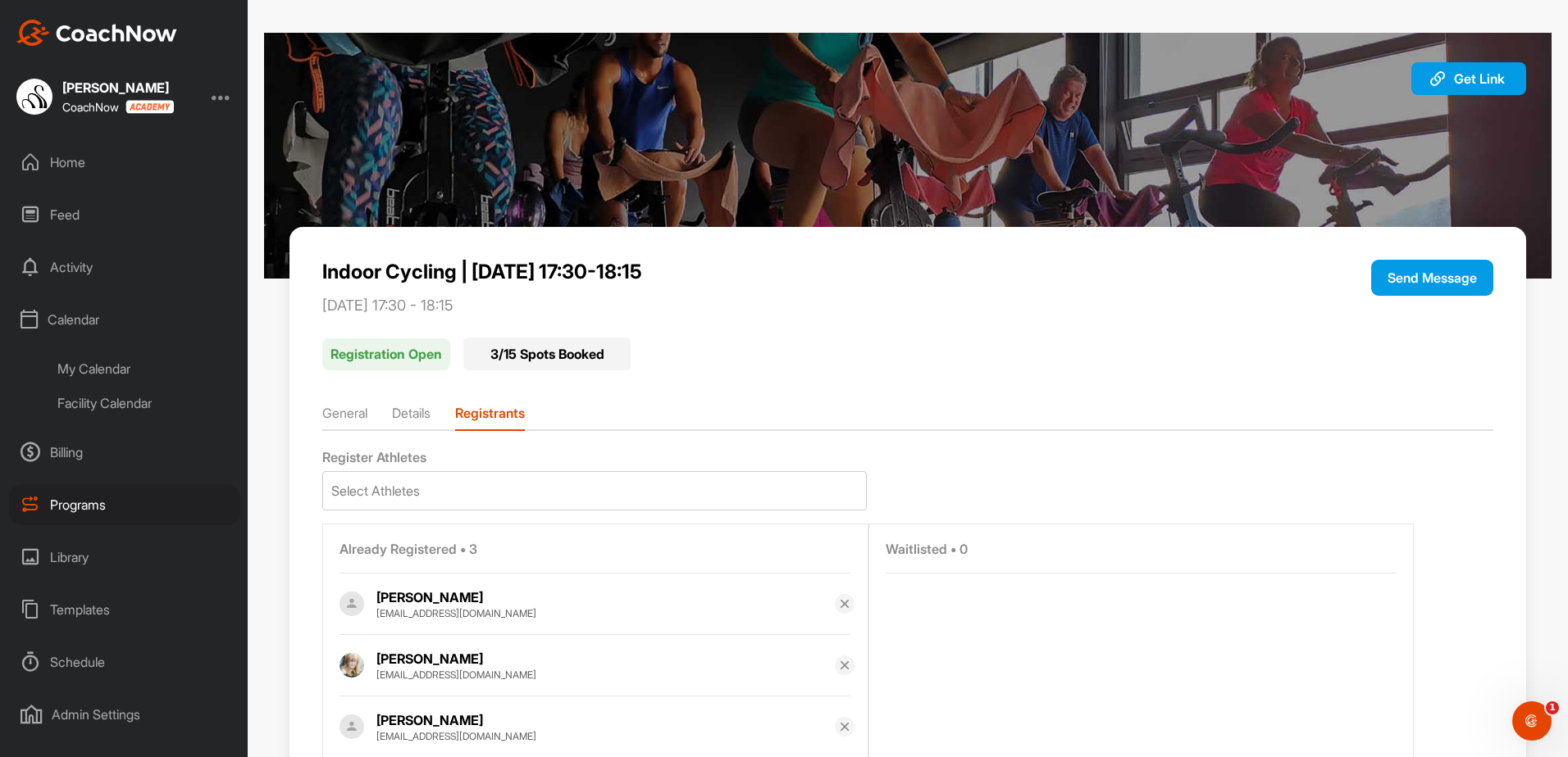
click at [116, 404] on div "Facility Calendar" at bounding box center [143, 403] width 194 height 35
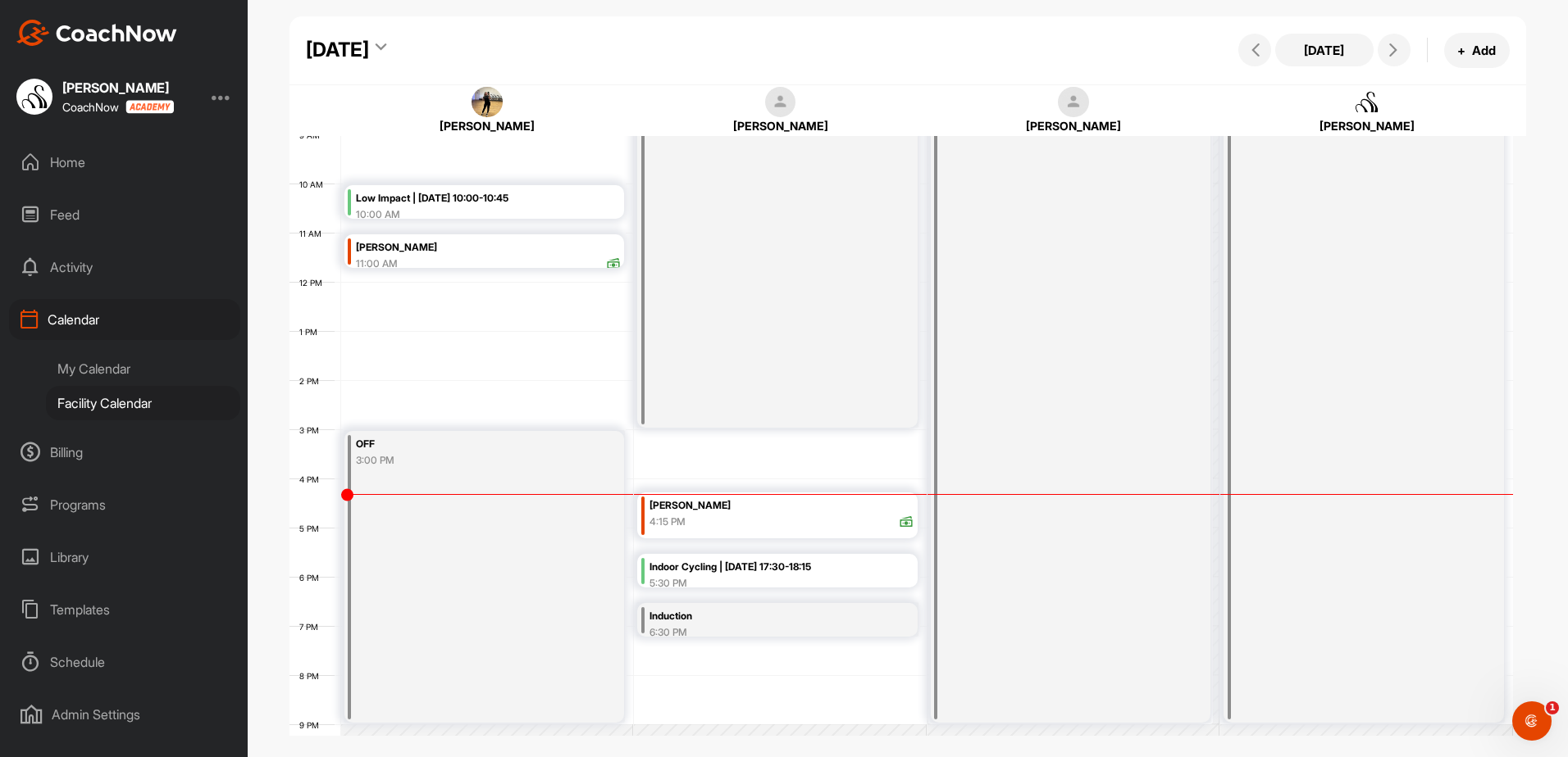
scroll to position [448, 0]
click at [730, 631] on div "6:30 PM" at bounding box center [758, 629] width 218 height 15
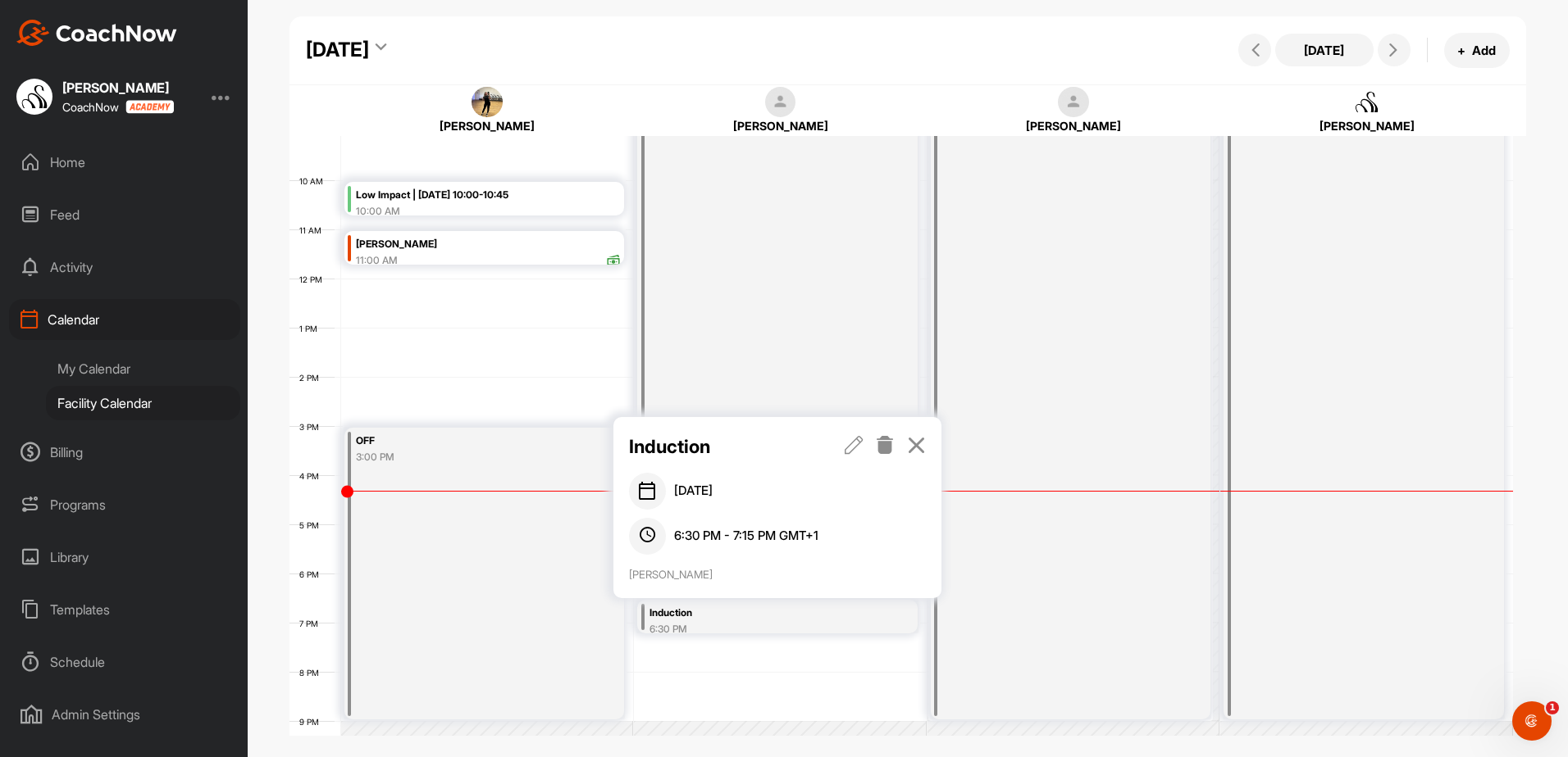
click at [860, 450] on icon at bounding box center [853, 445] width 19 height 18
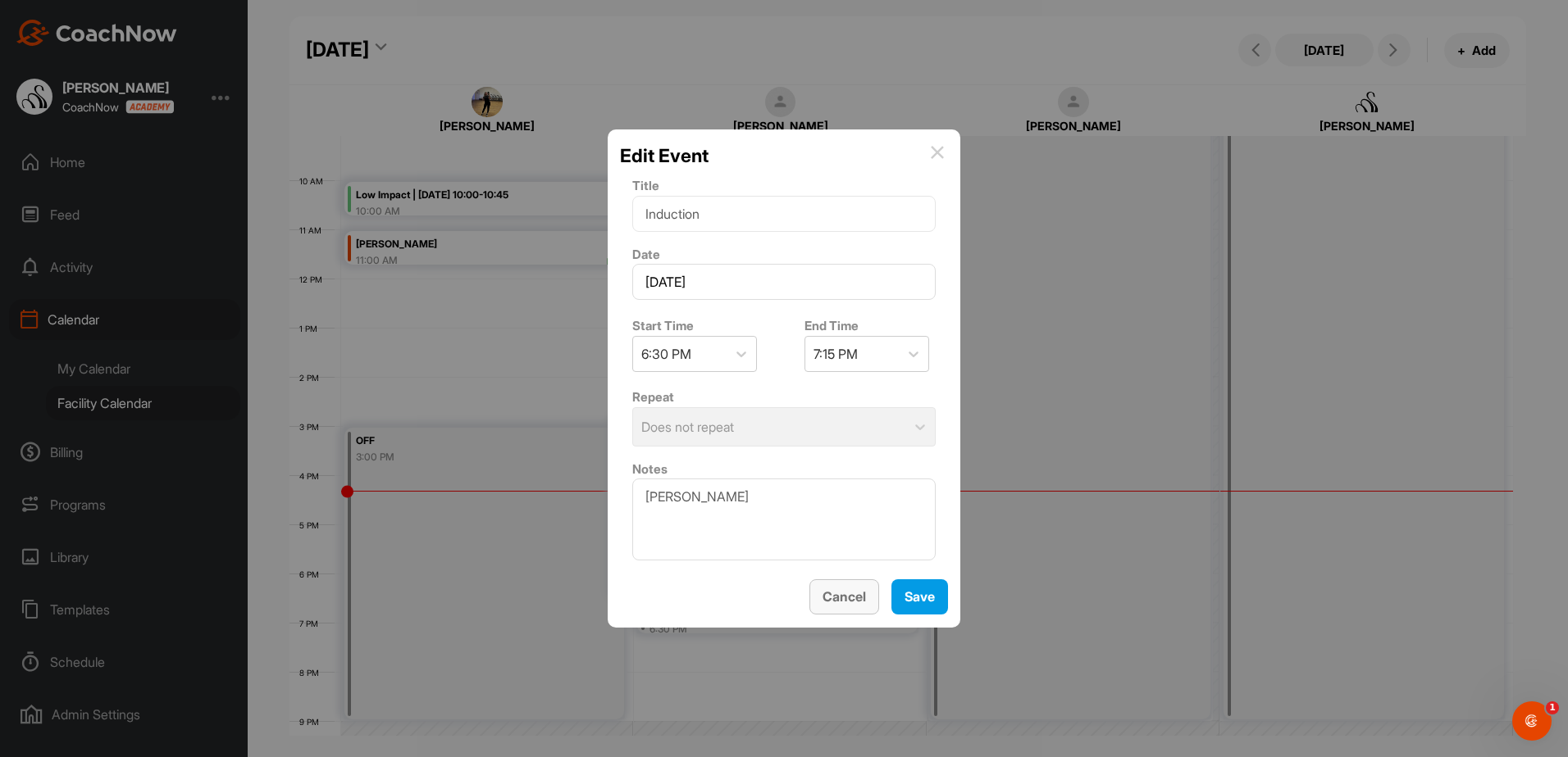
click at [841, 591] on span "Cancel" at bounding box center [844, 596] width 44 height 17
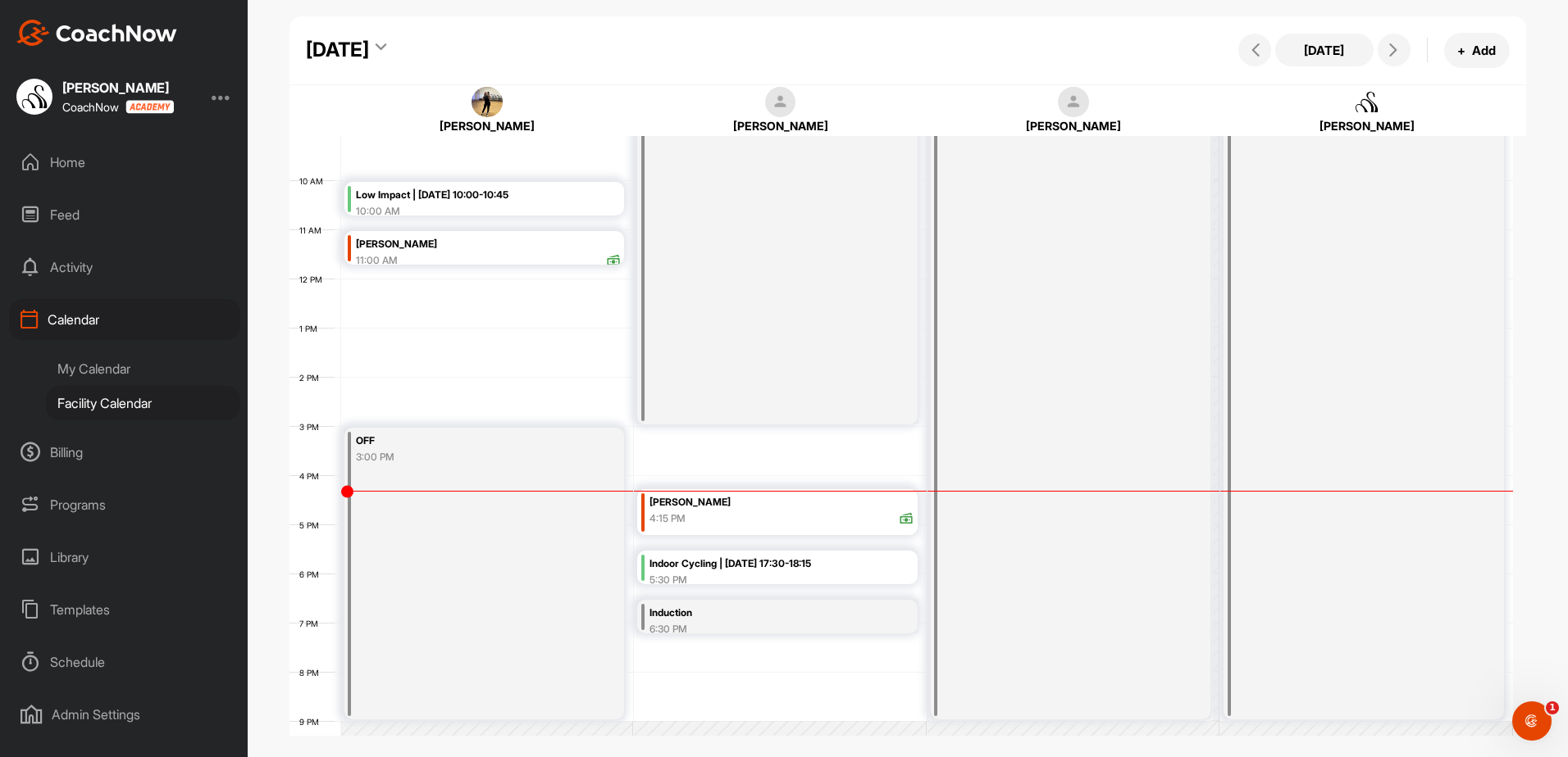
click at [794, 622] on div "6:30 PM" at bounding box center [758, 629] width 218 height 15
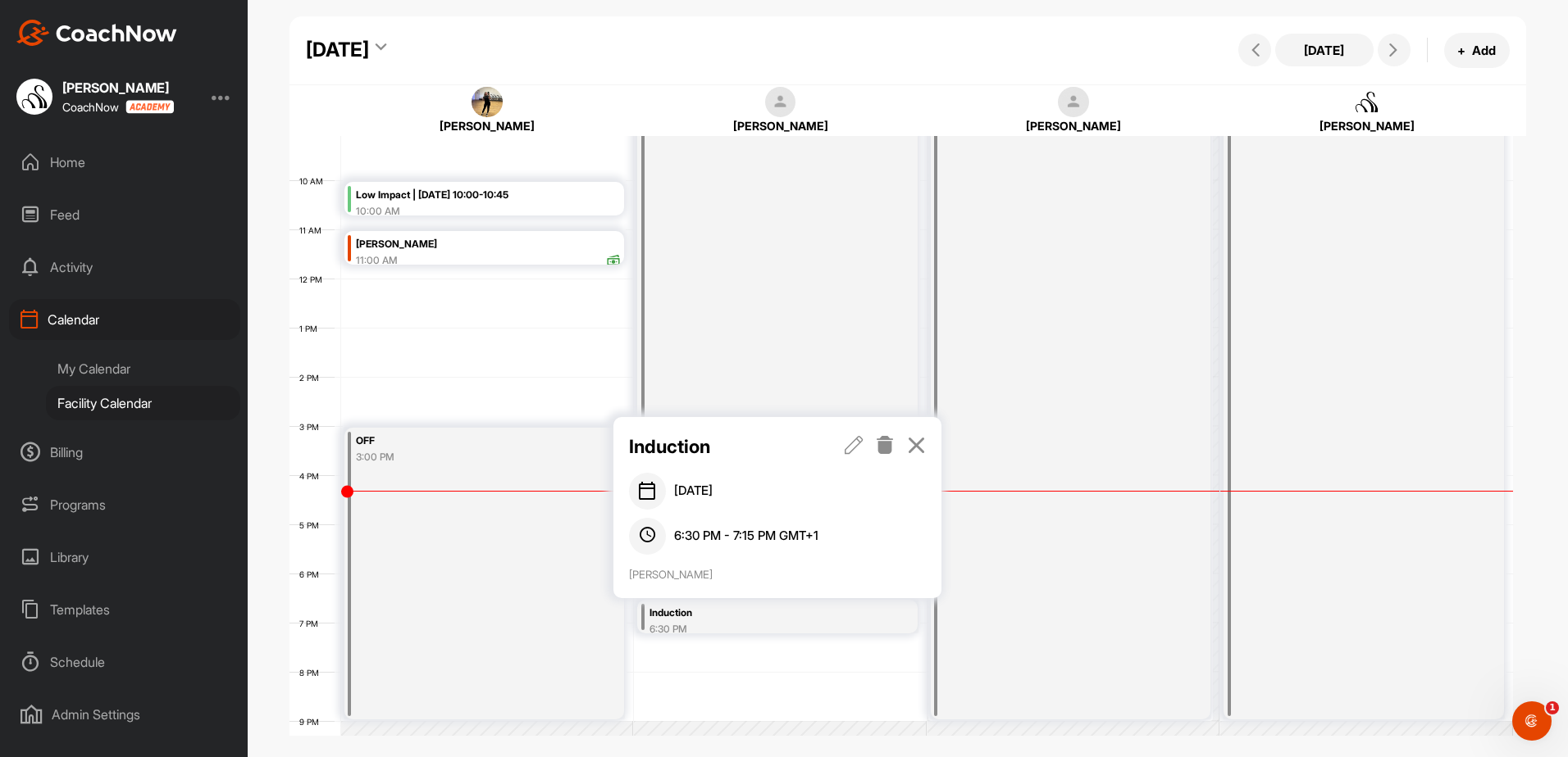
click at [847, 446] on icon at bounding box center [853, 445] width 19 height 18
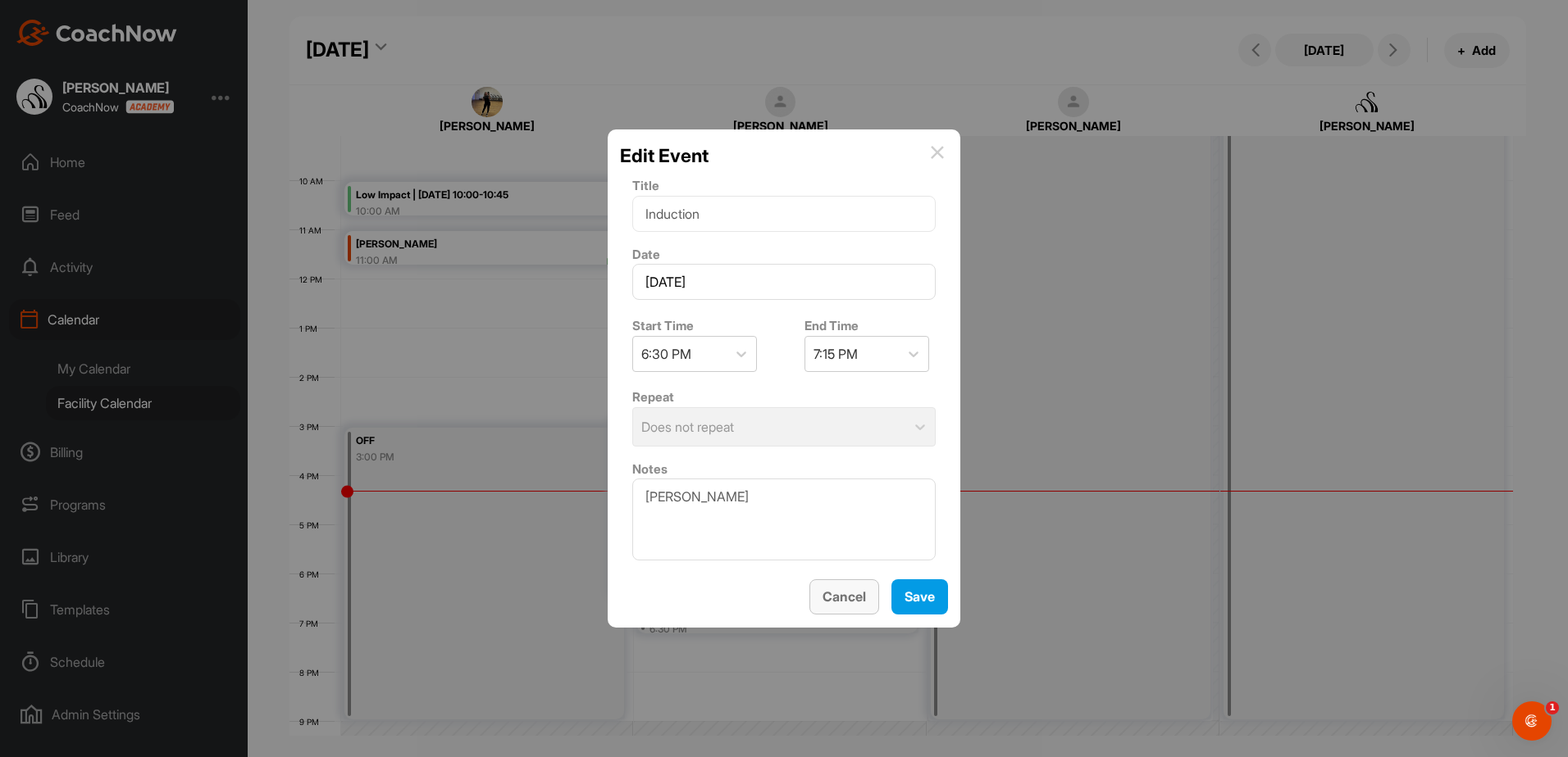
click at [858, 604] on span "Cancel" at bounding box center [844, 596] width 44 height 17
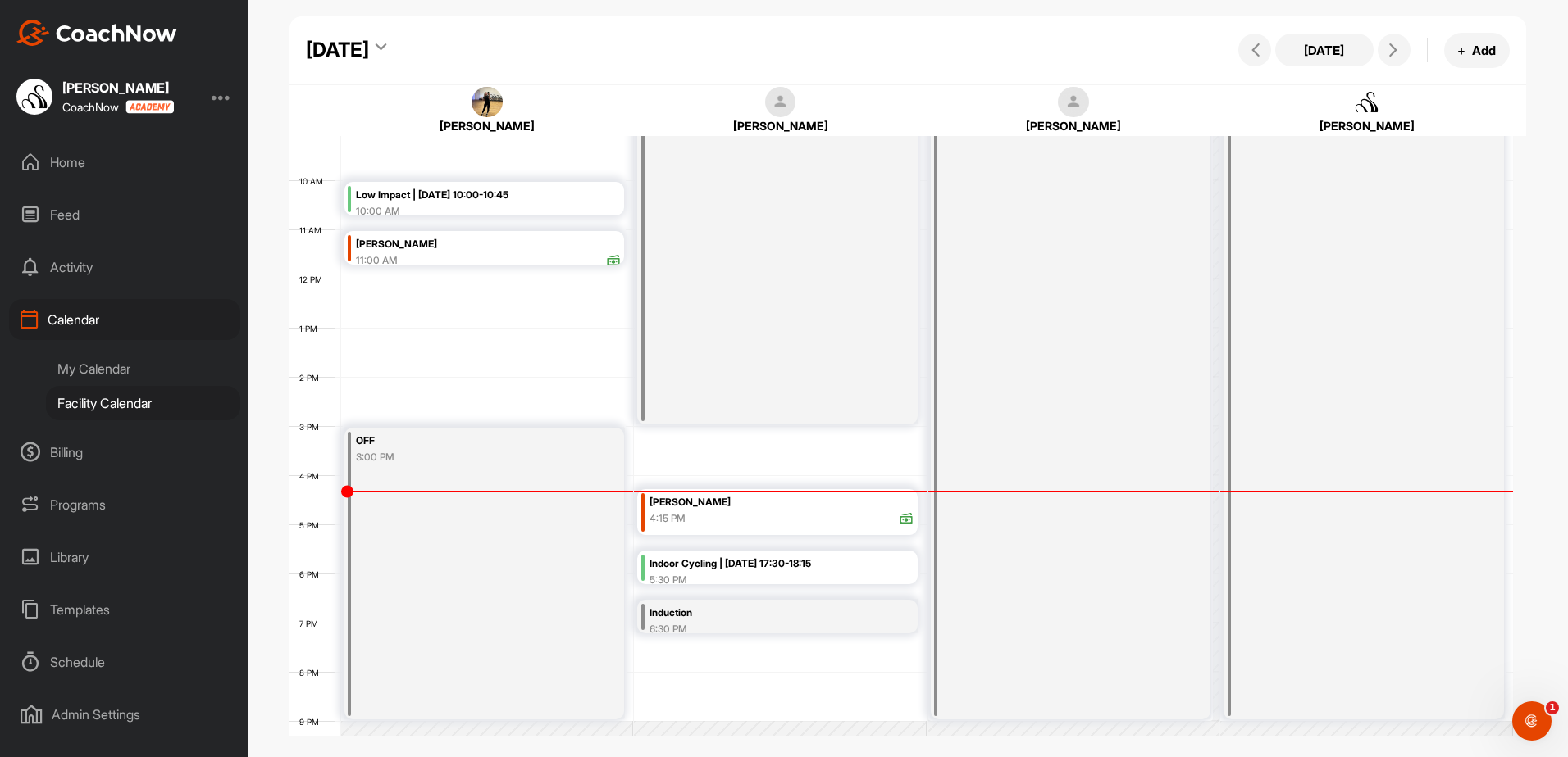
click at [821, 628] on div "6:30 PM" at bounding box center [758, 629] width 218 height 15
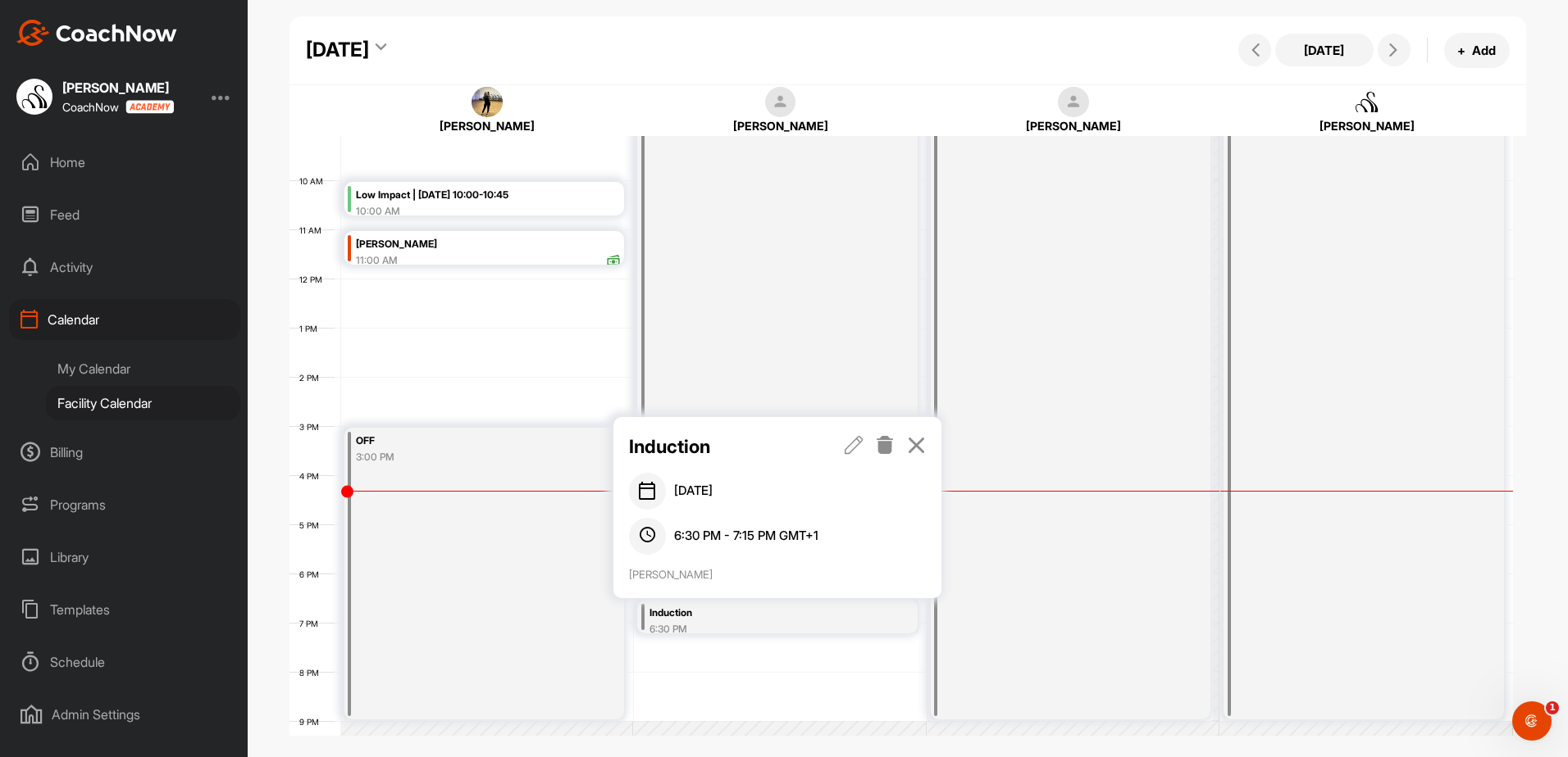
click at [912, 446] on icon at bounding box center [916, 445] width 19 height 18
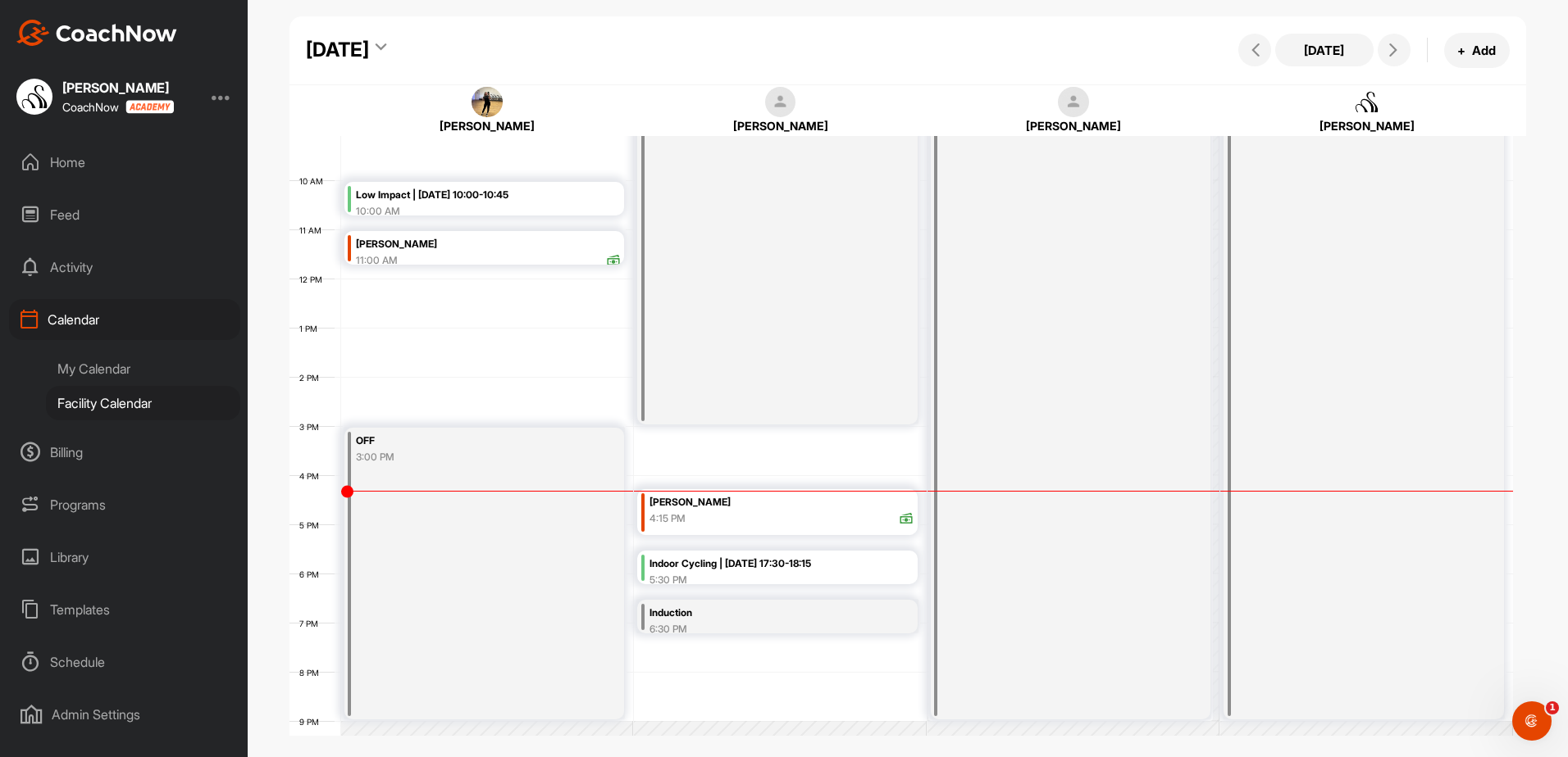
click at [504, 247] on div "[PERSON_NAME]" at bounding box center [488, 244] width 265 height 19
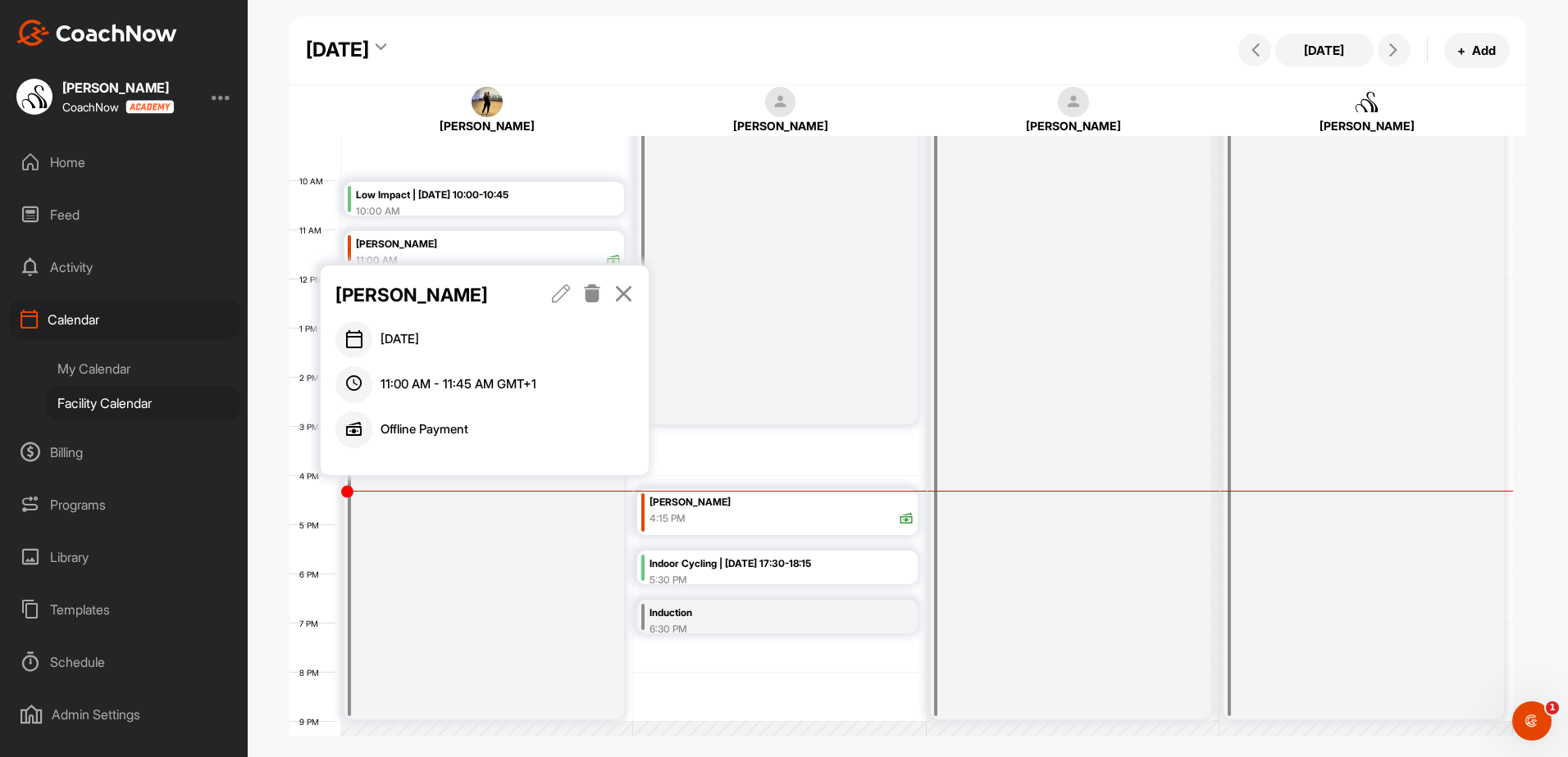
click at [565, 291] on icon at bounding box center [561, 293] width 19 height 18
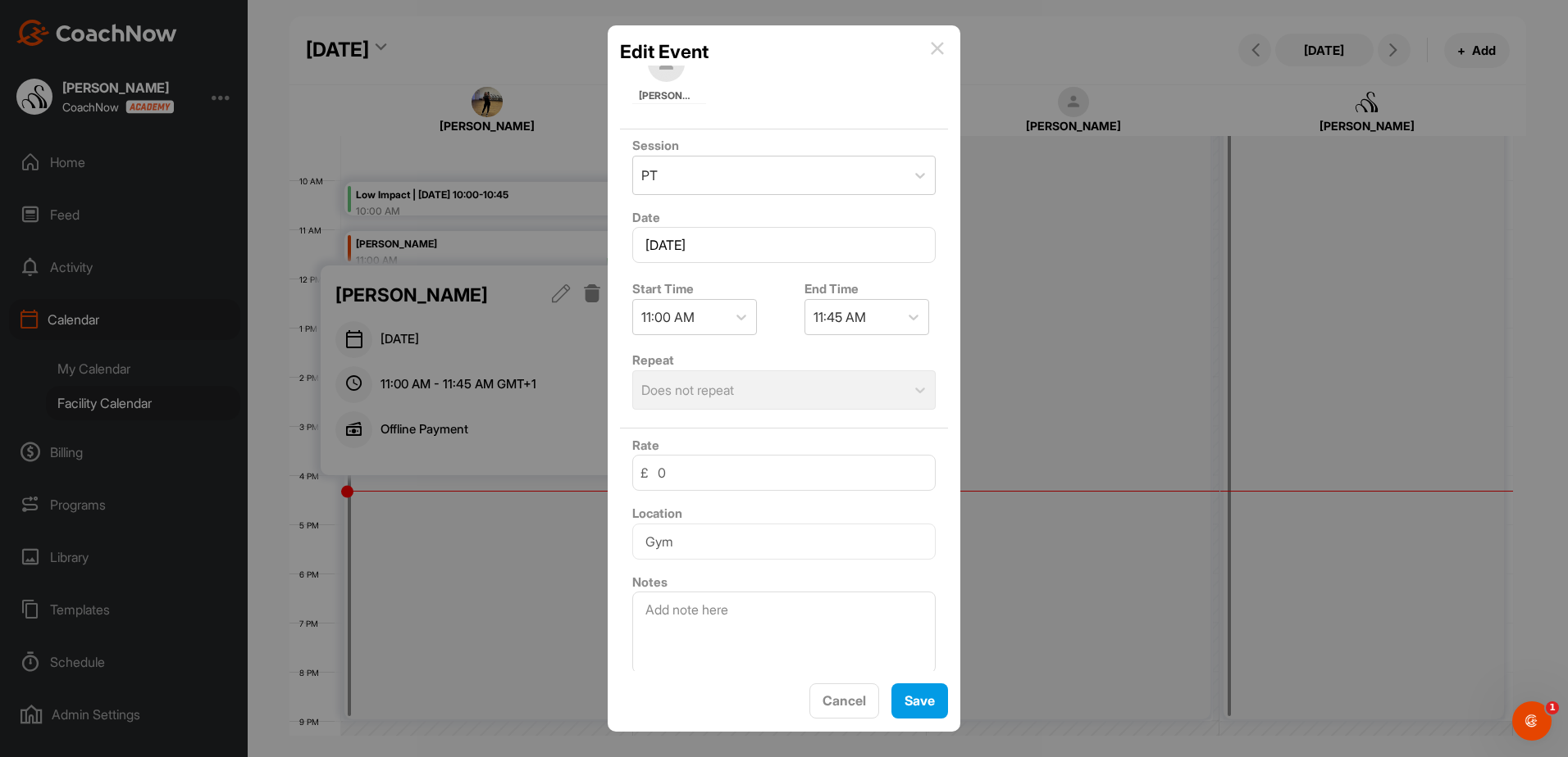
scroll to position [138, 0]
click at [838, 702] on span "Cancel" at bounding box center [844, 701] width 44 height 17
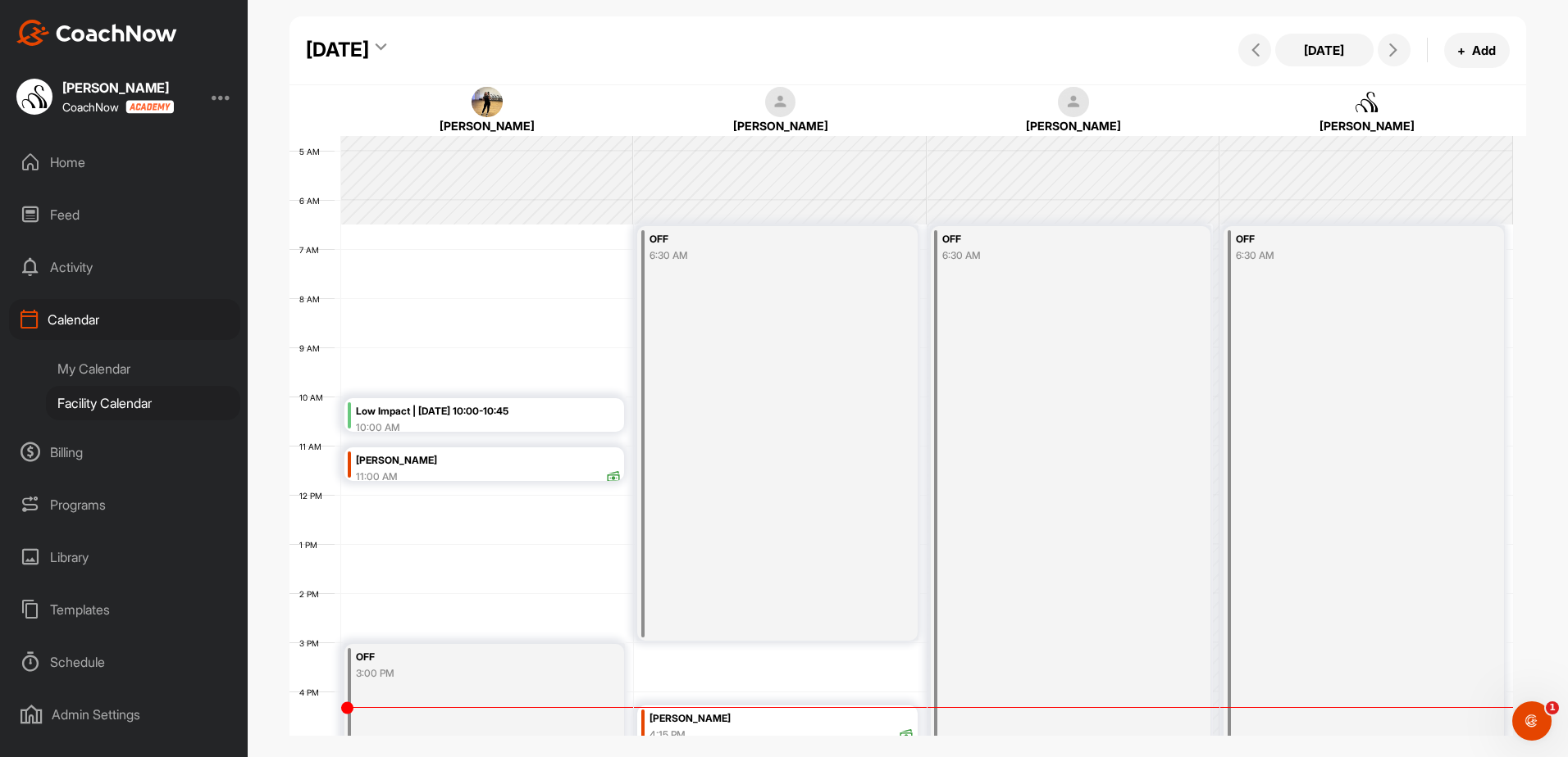
scroll to position [202, 0]
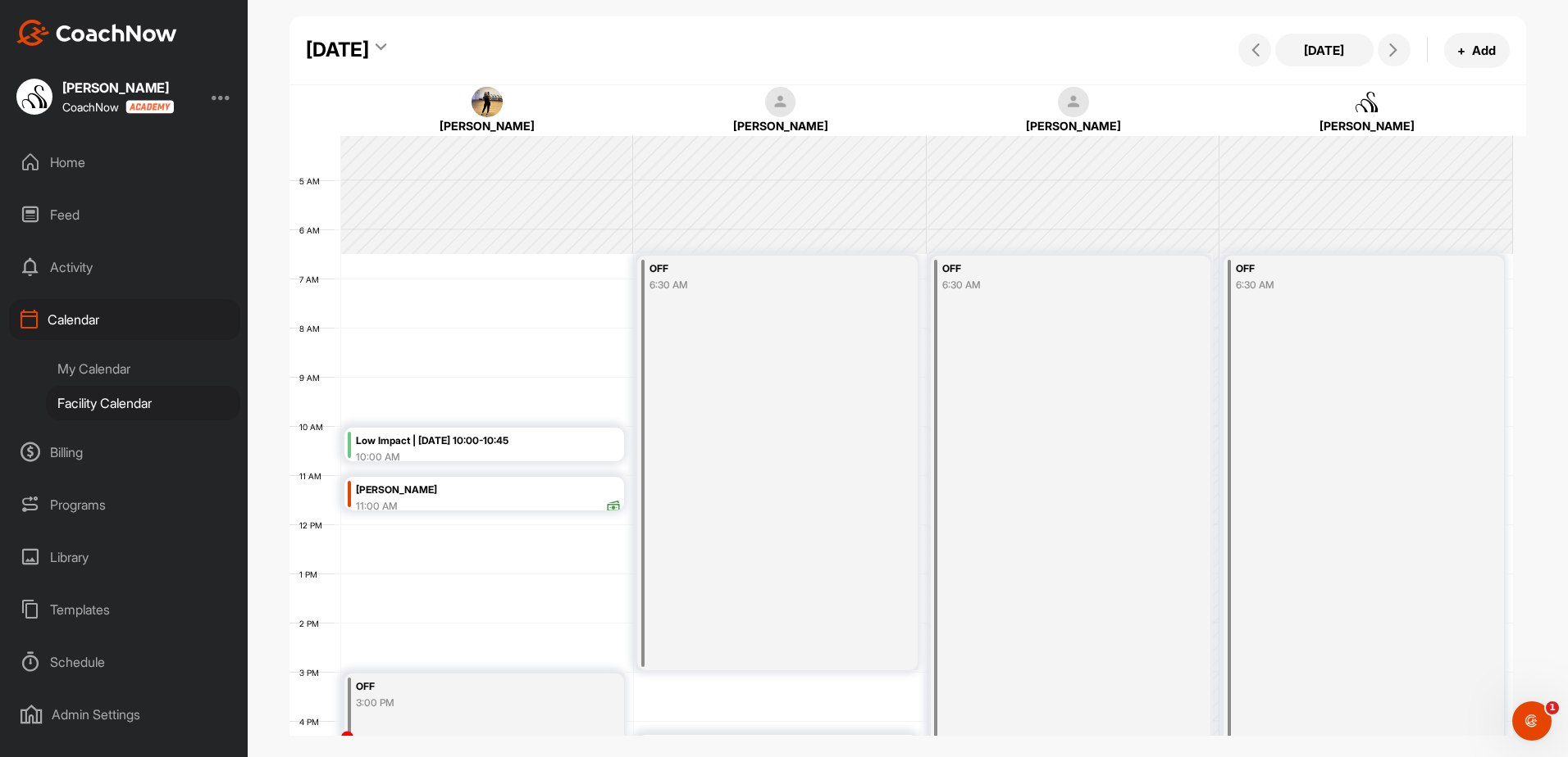
click at [595, 444] on div "Low Impact | [DATE] 10:00-10:45" at bounding box center [488, 441] width 265 height 19
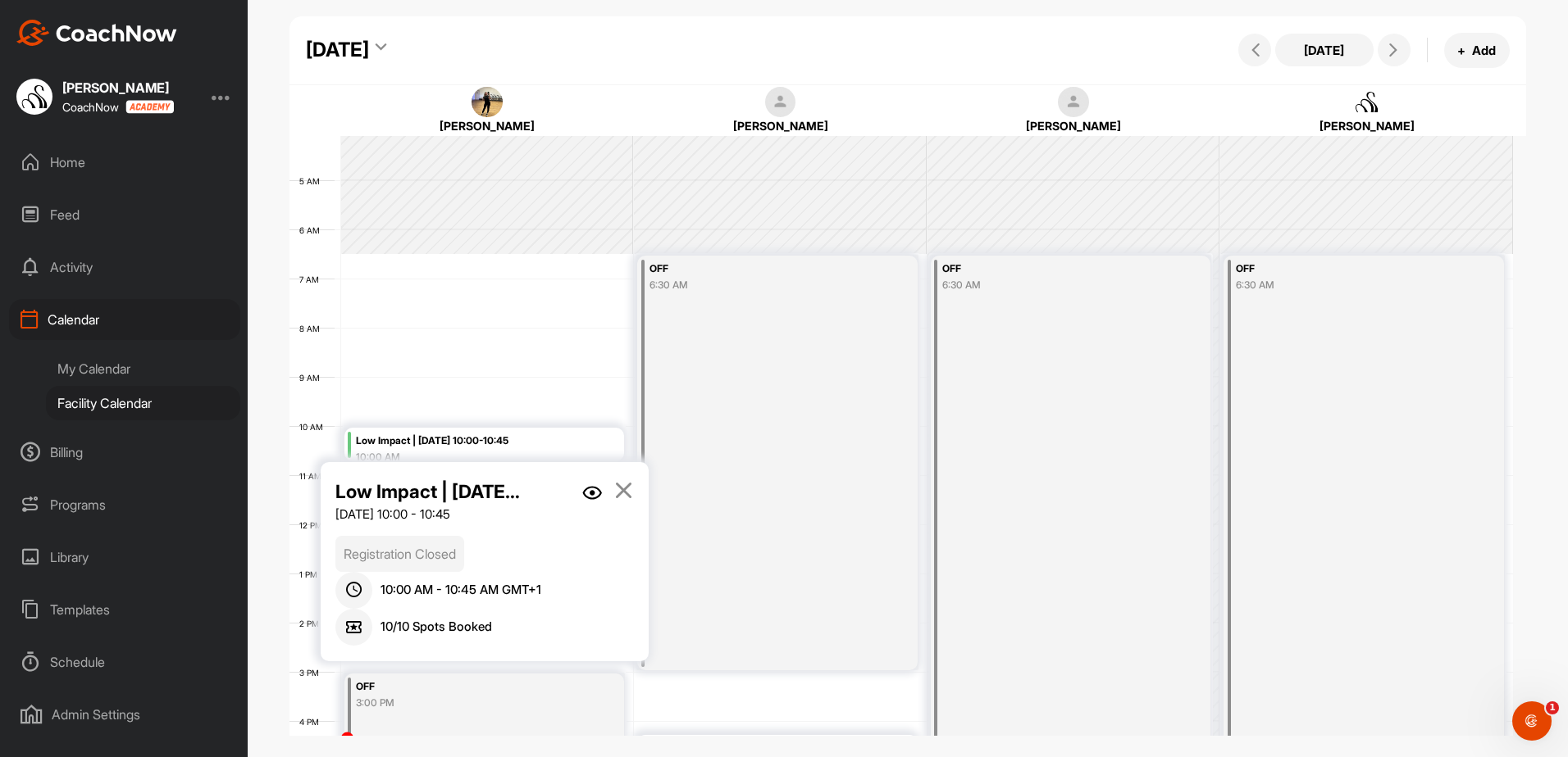
click at [590, 493] on img at bounding box center [592, 493] width 20 height 14
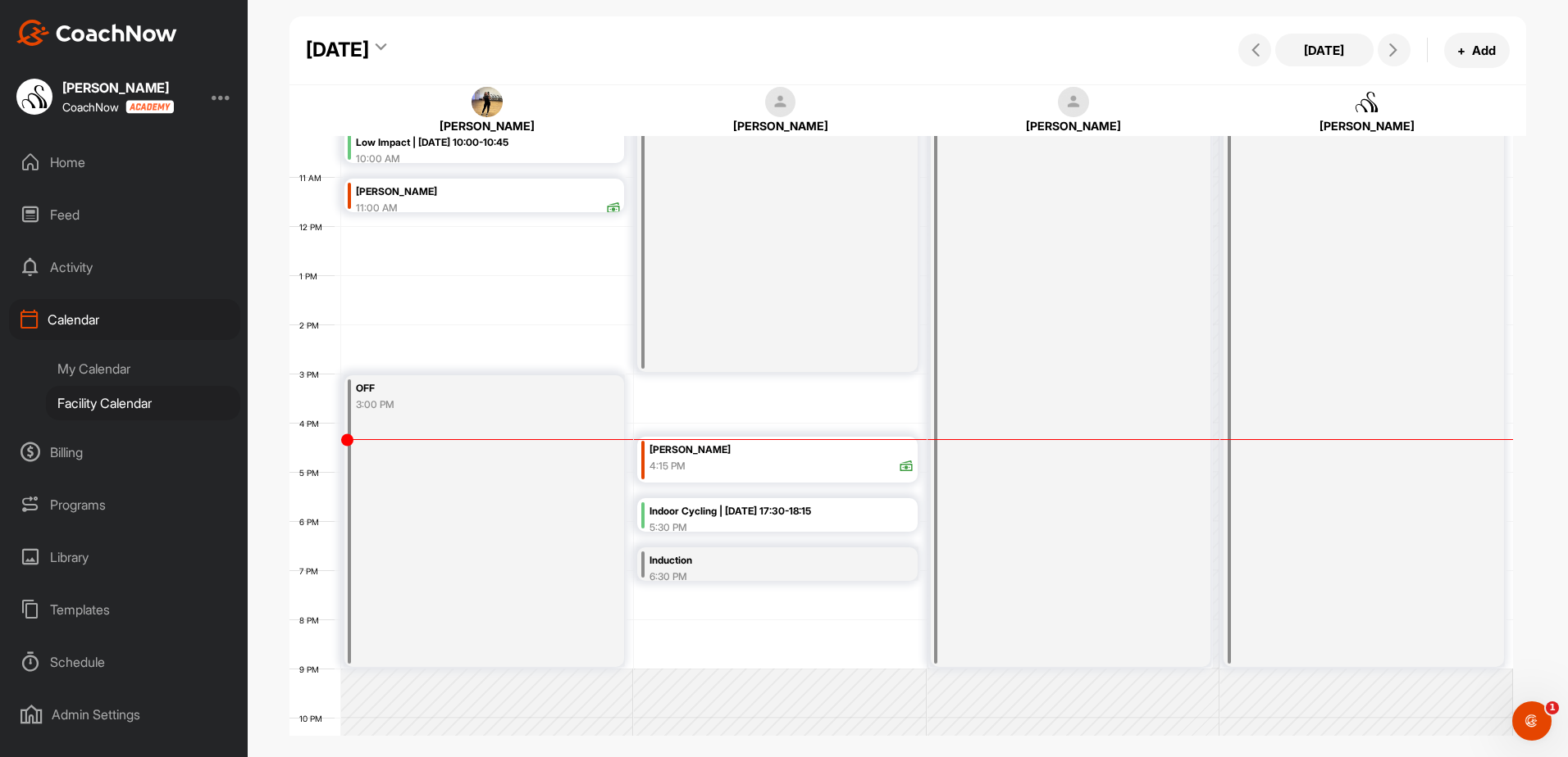
scroll to position [529, 0]
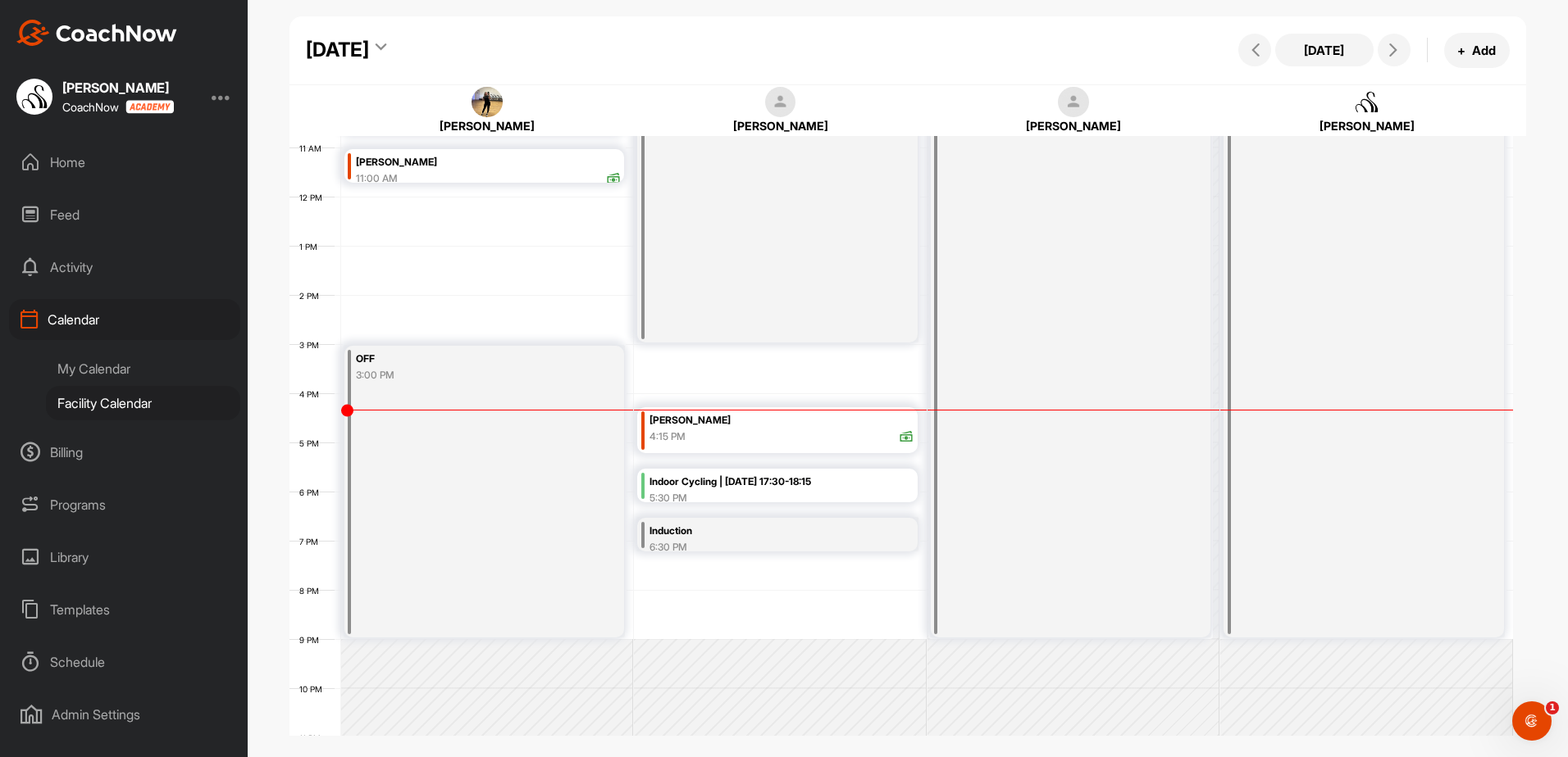
click at [1422, 550] on div "OFF 6:30 AM" at bounding box center [1363, 282] width 280 height 709
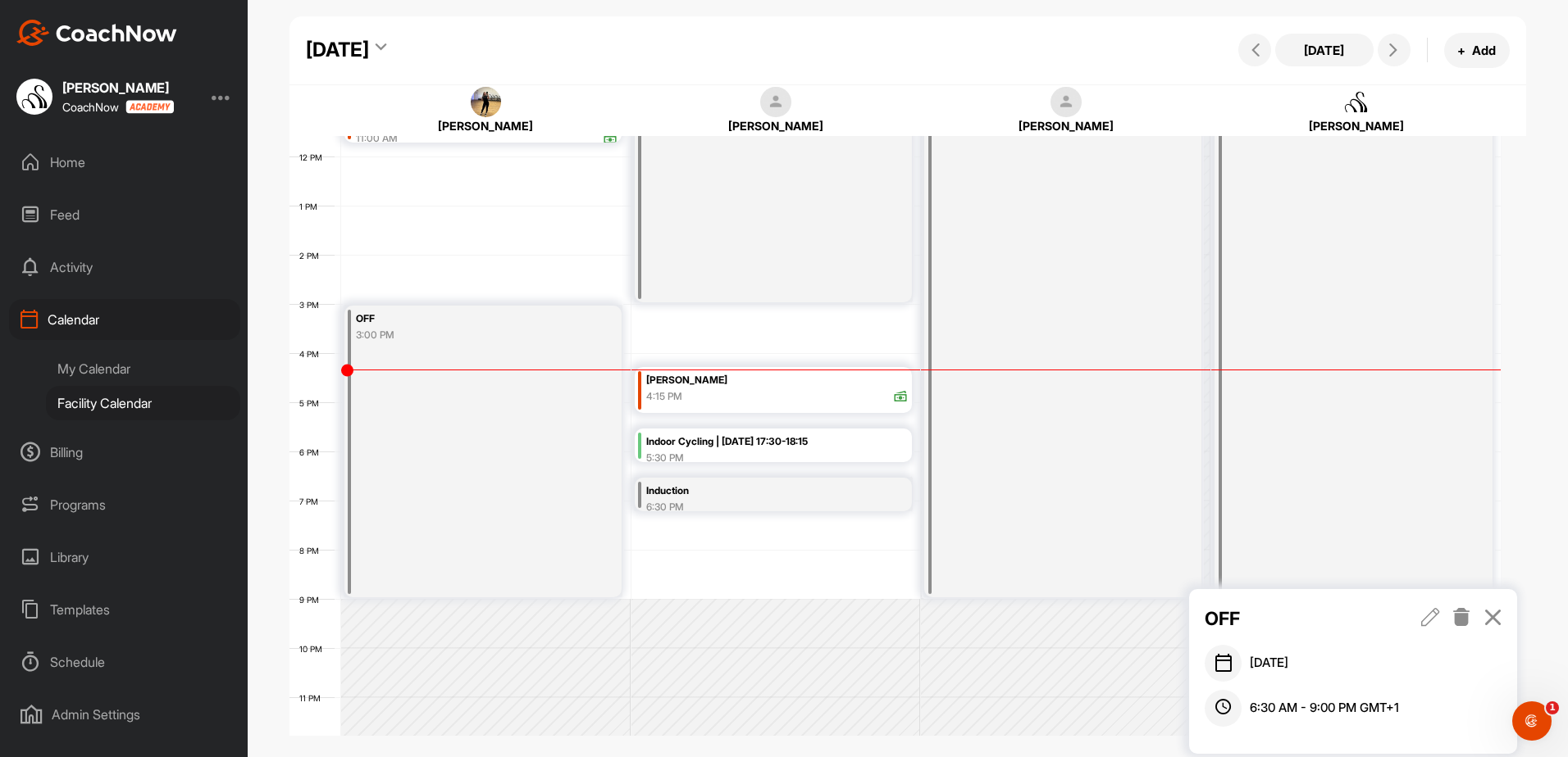
scroll to position [581, 0]
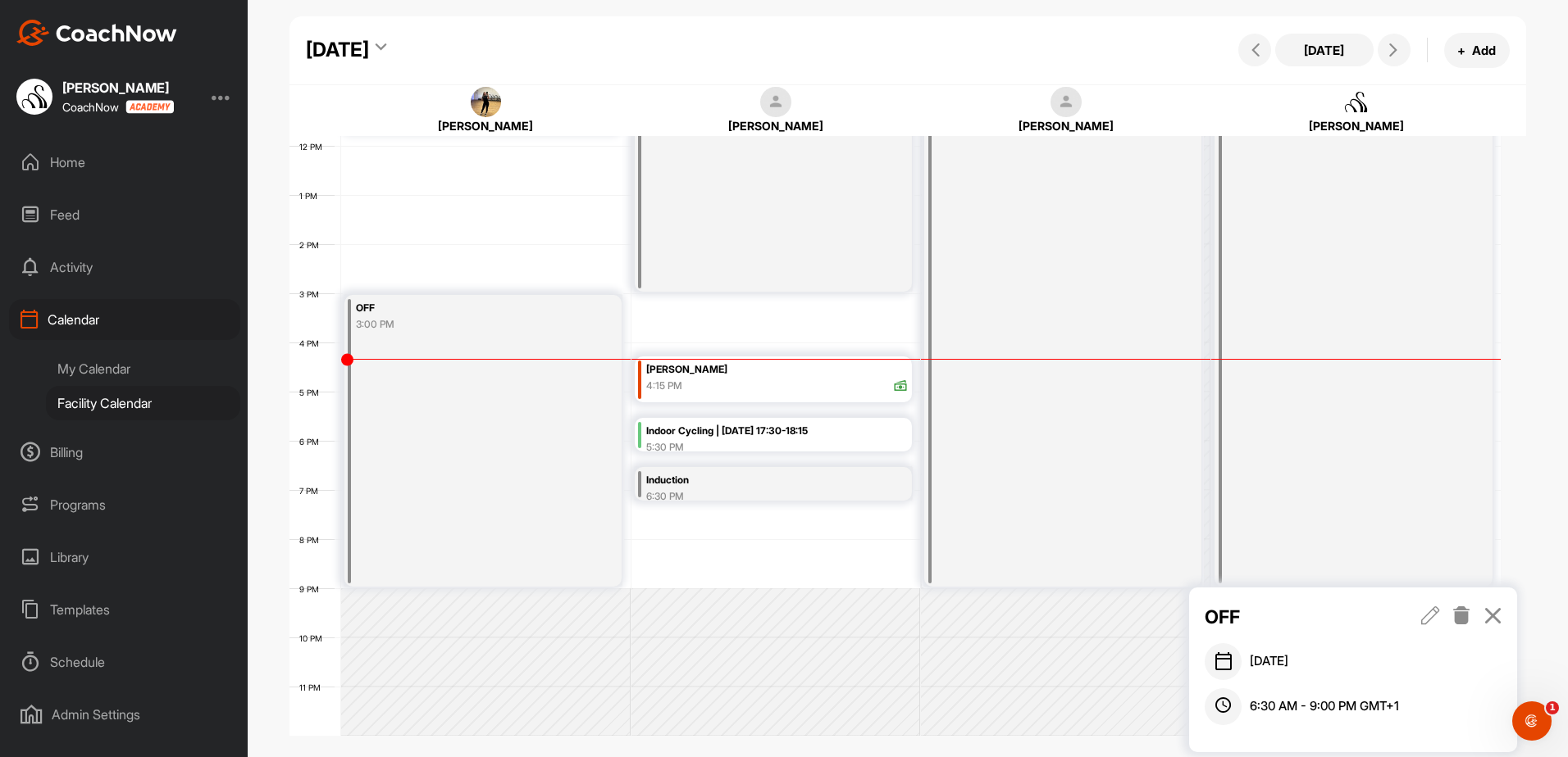
click at [1183, 44] on div "[DATE] [DATE] + Add" at bounding box center [907, 51] width 1236 height 68
click at [1498, 610] on icon at bounding box center [1493, 615] width 19 height 18
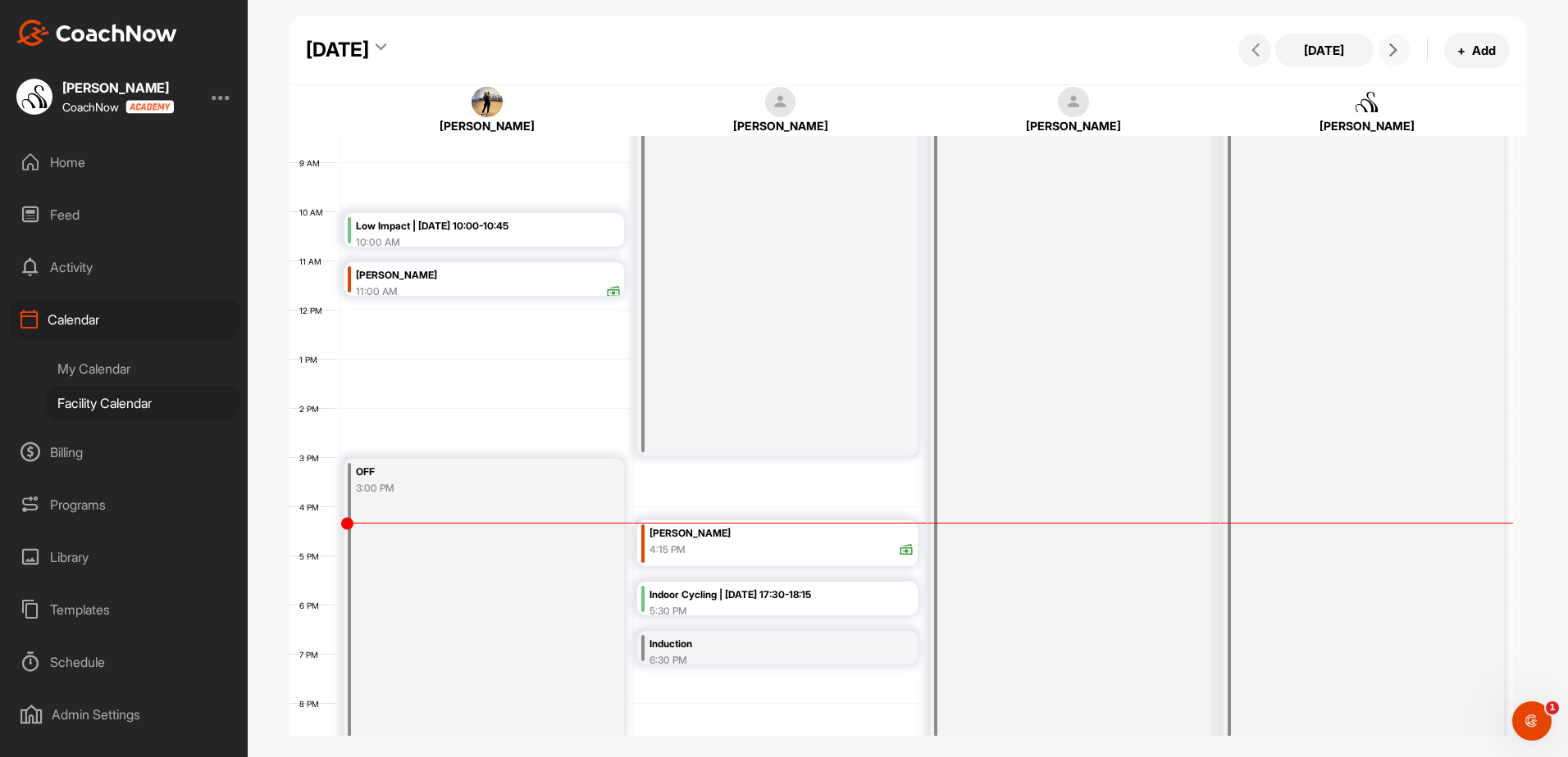
click at [1398, 45] on icon at bounding box center [1393, 50] width 13 height 13
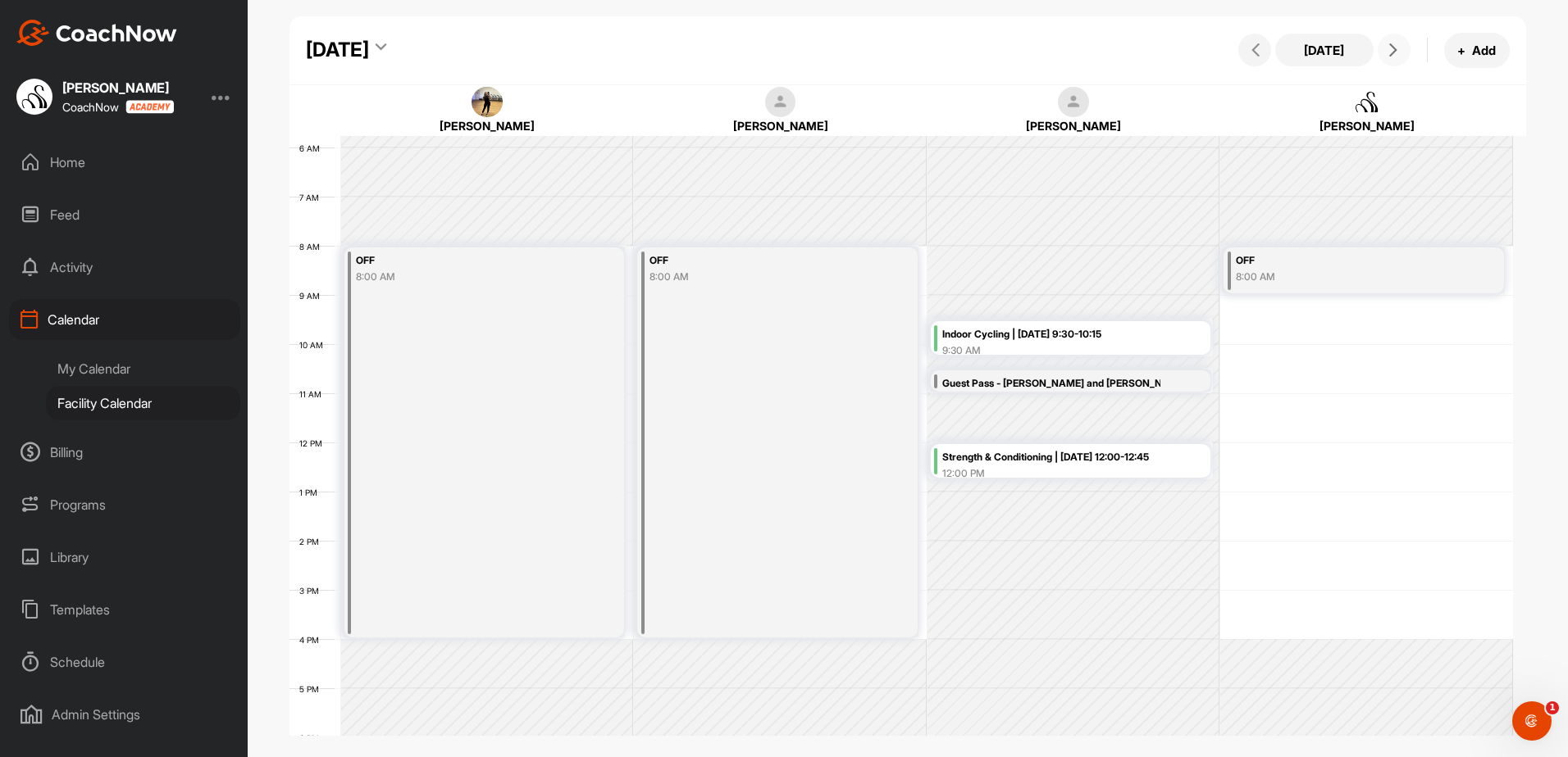
click at [1398, 45] on icon at bounding box center [1393, 50] width 13 height 13
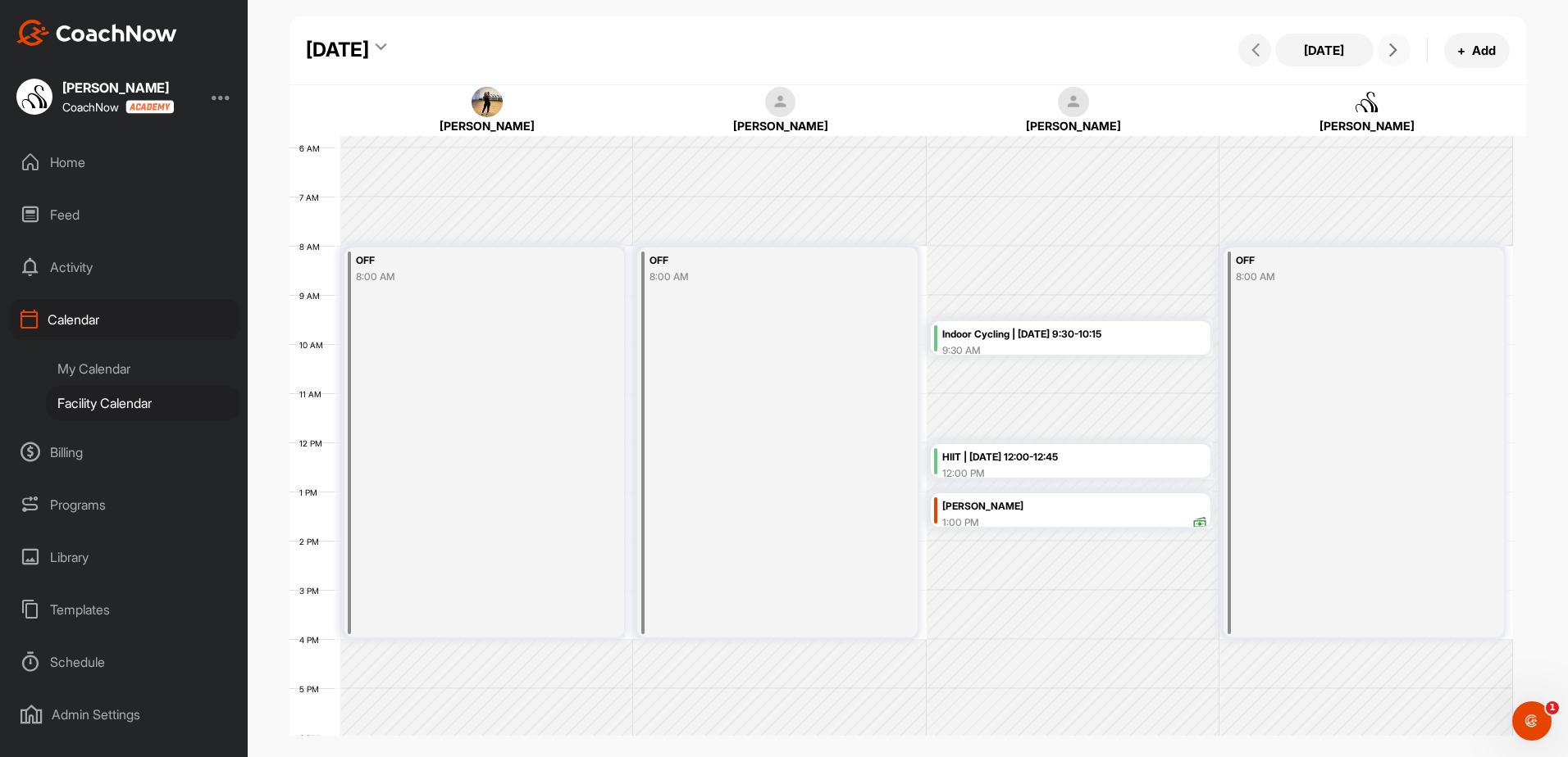
click at [1398, 45] on icon at bounding box center [1393, 50] width 13 height 13
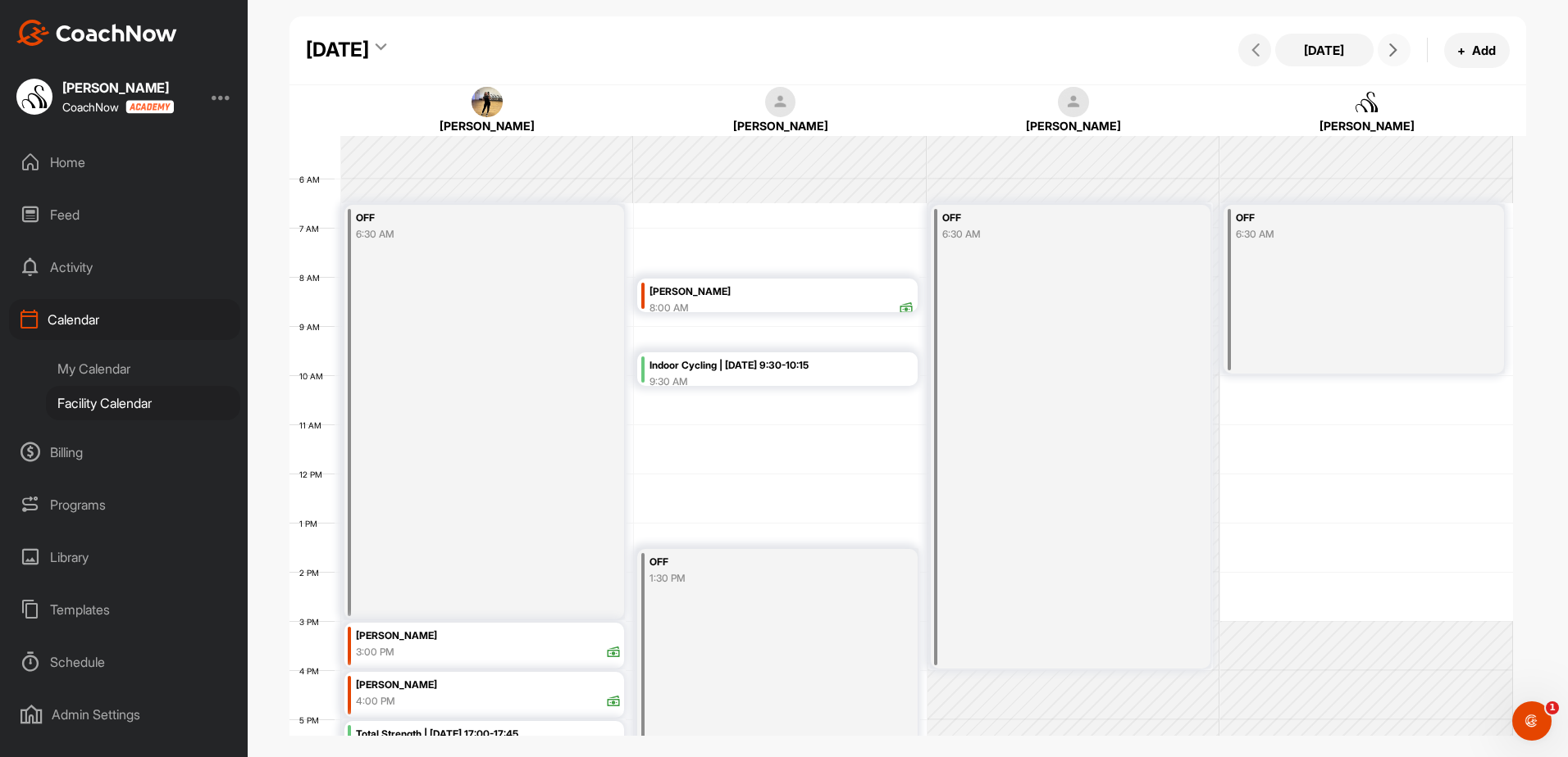
click at [1389, 48] on icon at bounding box center [1393, 50] width 13 height 13
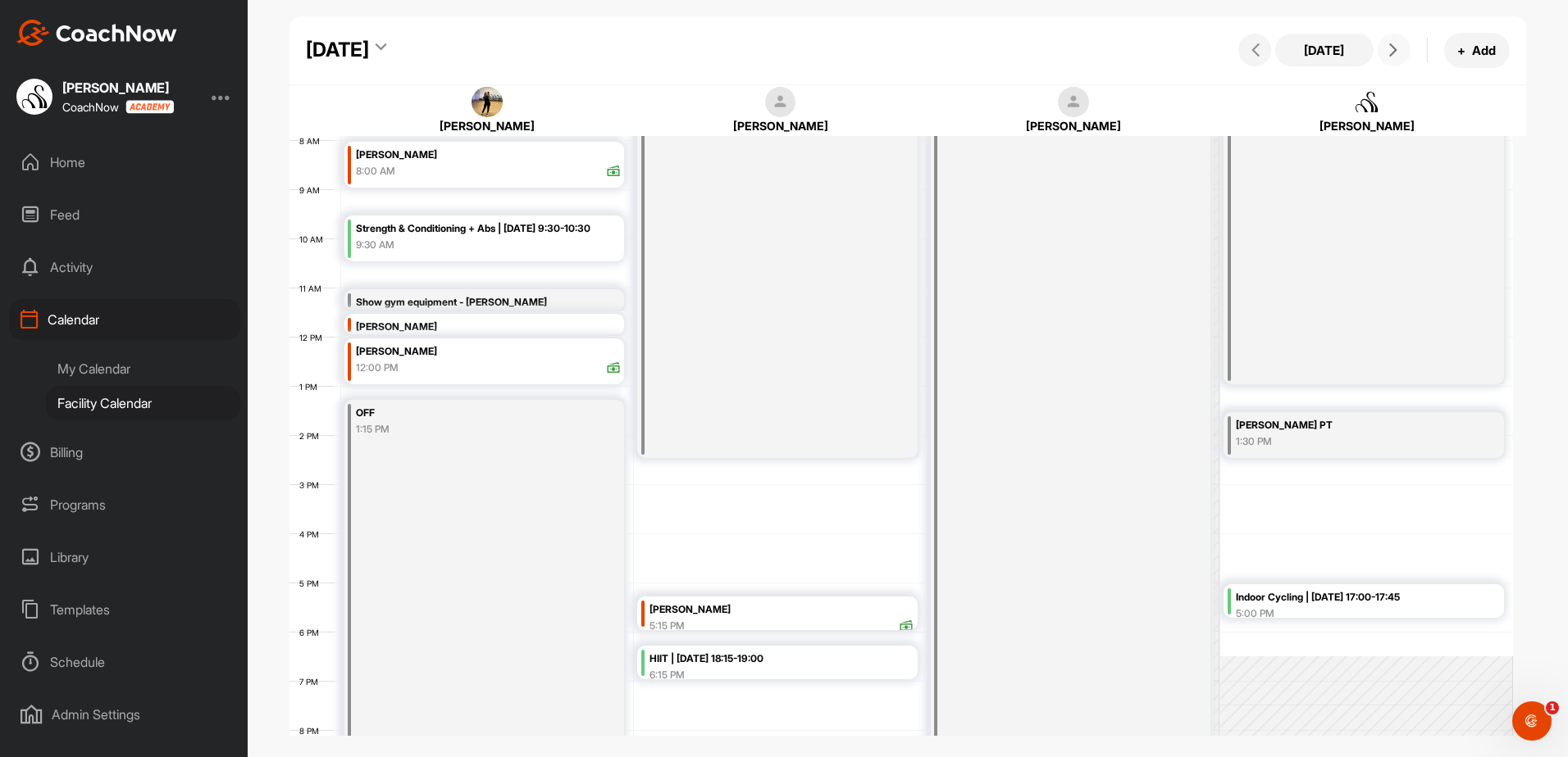
scroll to position [335, 0]
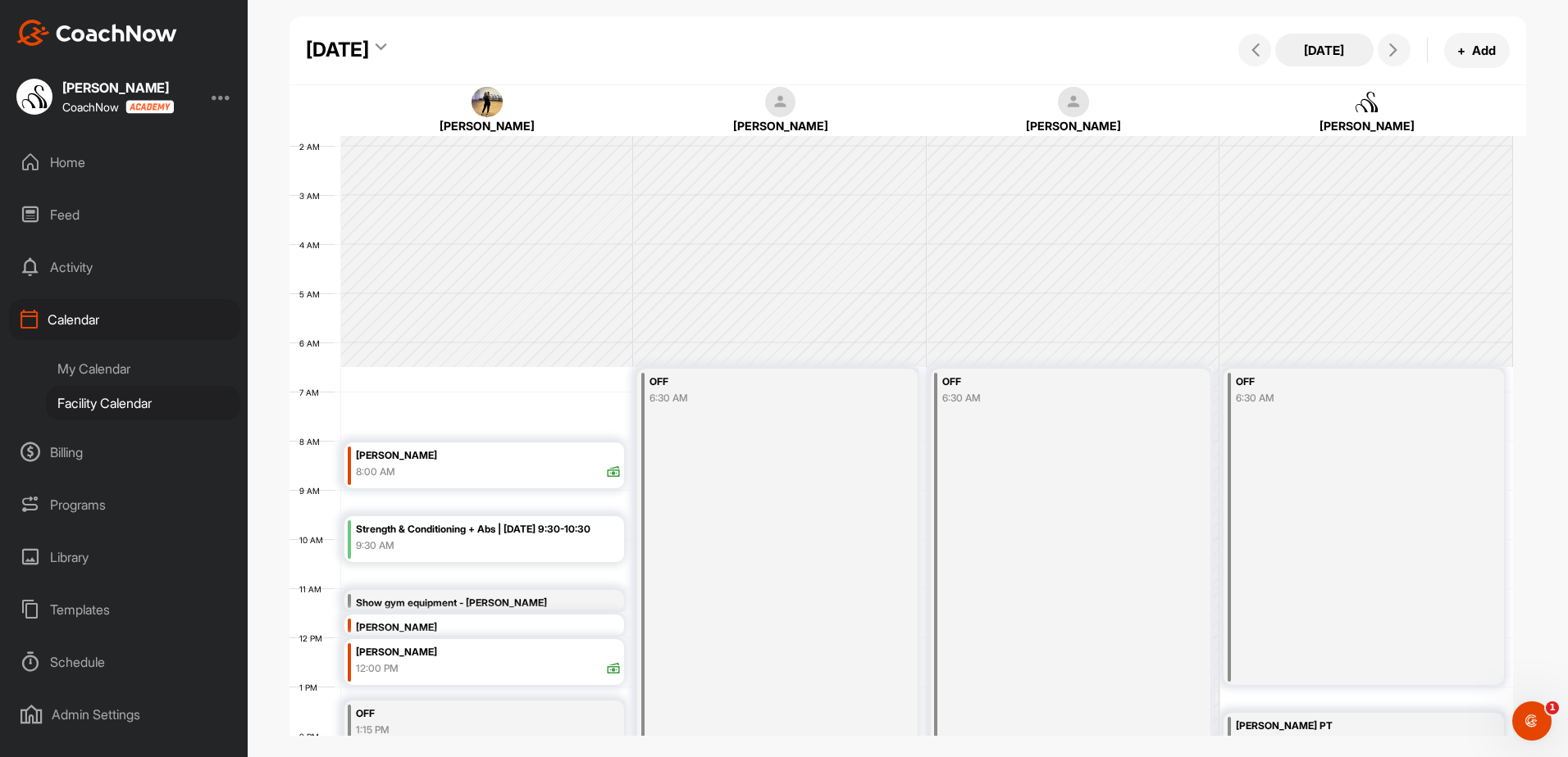
click at [1324, 54] on button "[DATE]" at bounding box center [1323, 50] width 98 height 33
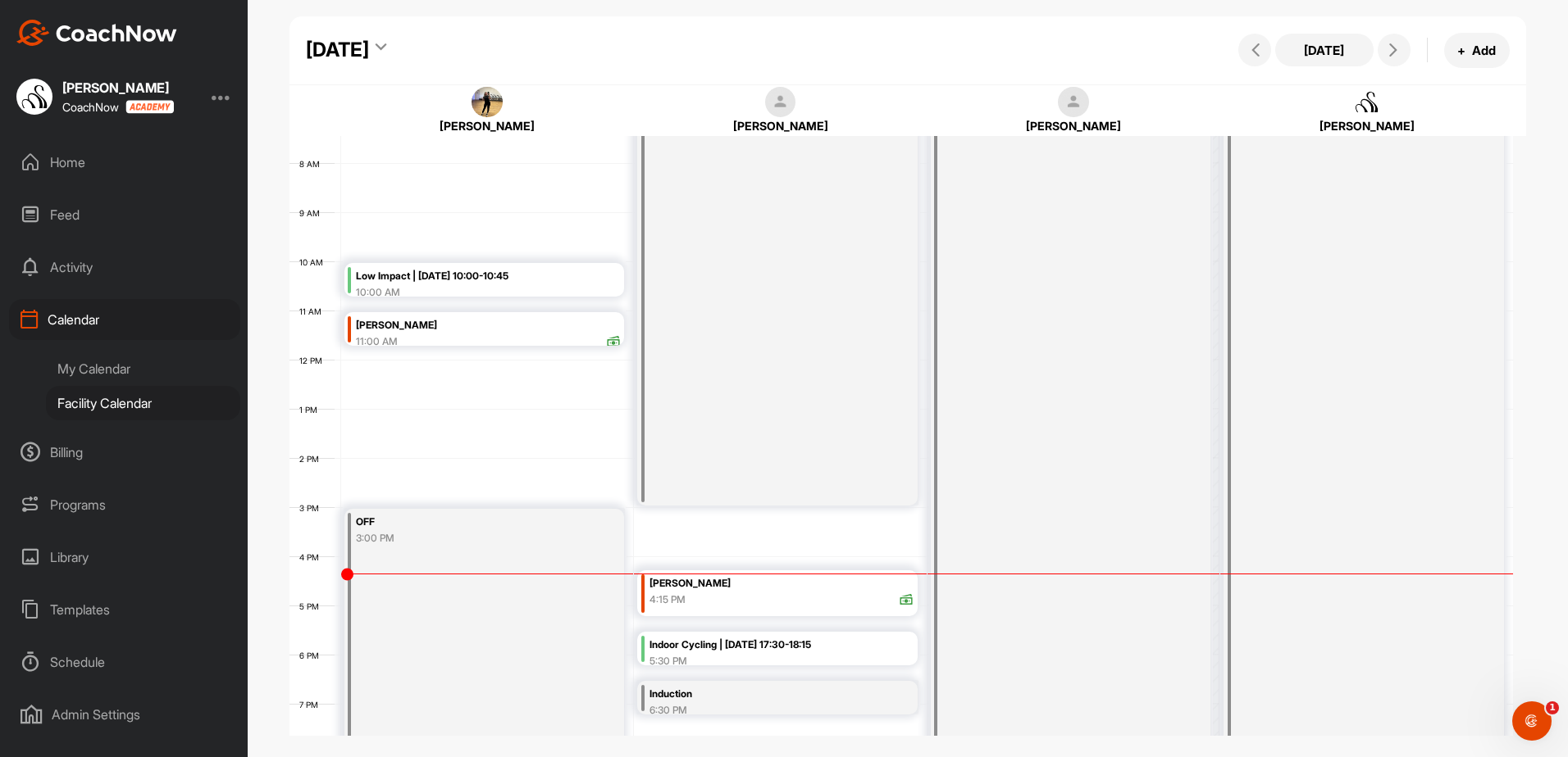
scroll to position [377, 0]
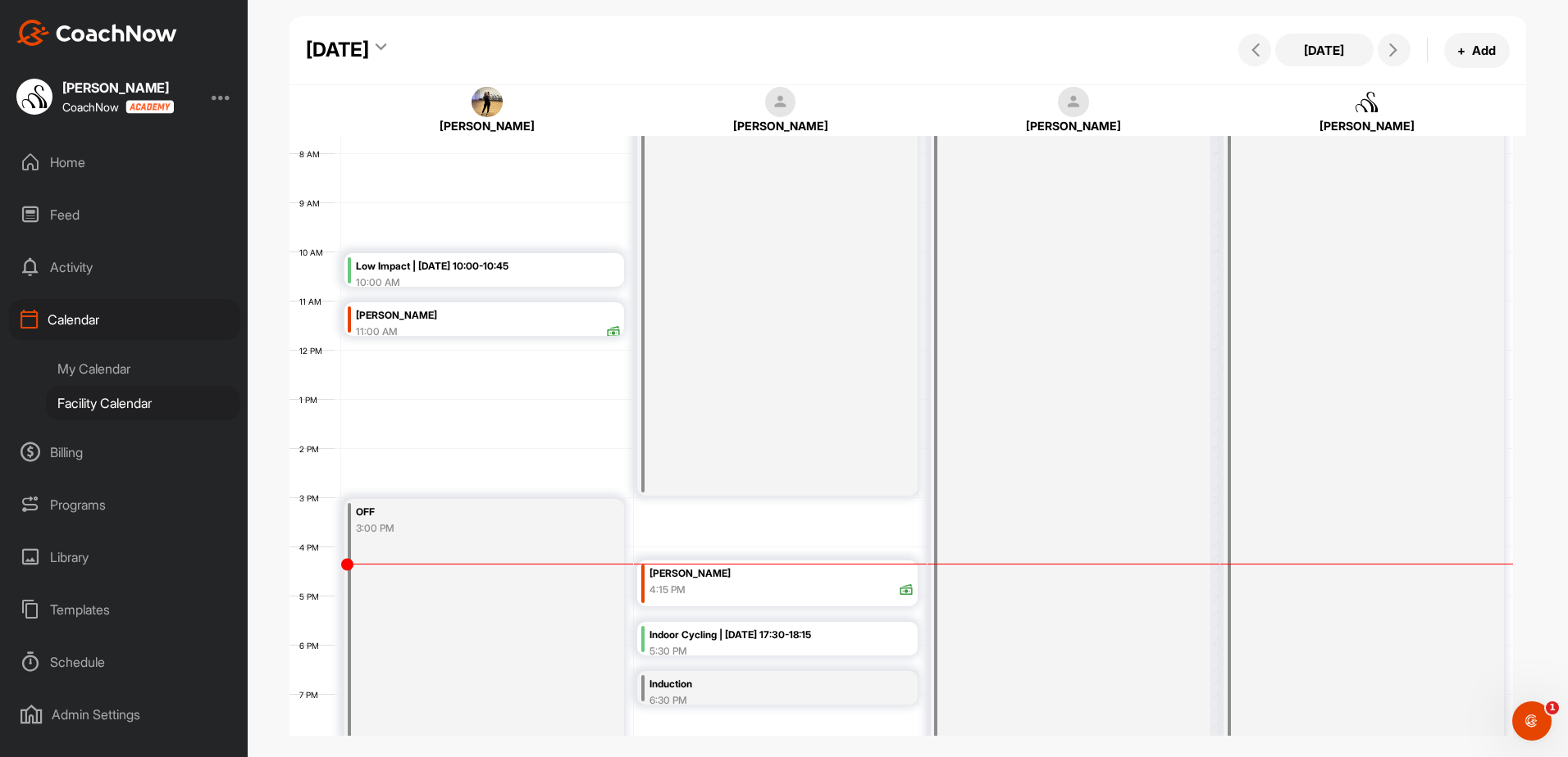
click at [1526, 349] on div "[DATE] [DATE] + Add [PERSON_NAME] [PERSON_NAME] [PERSON_NAME] [PERSON_NAME] 12 …" at bounding box center [908, 340] width 1320 height 681
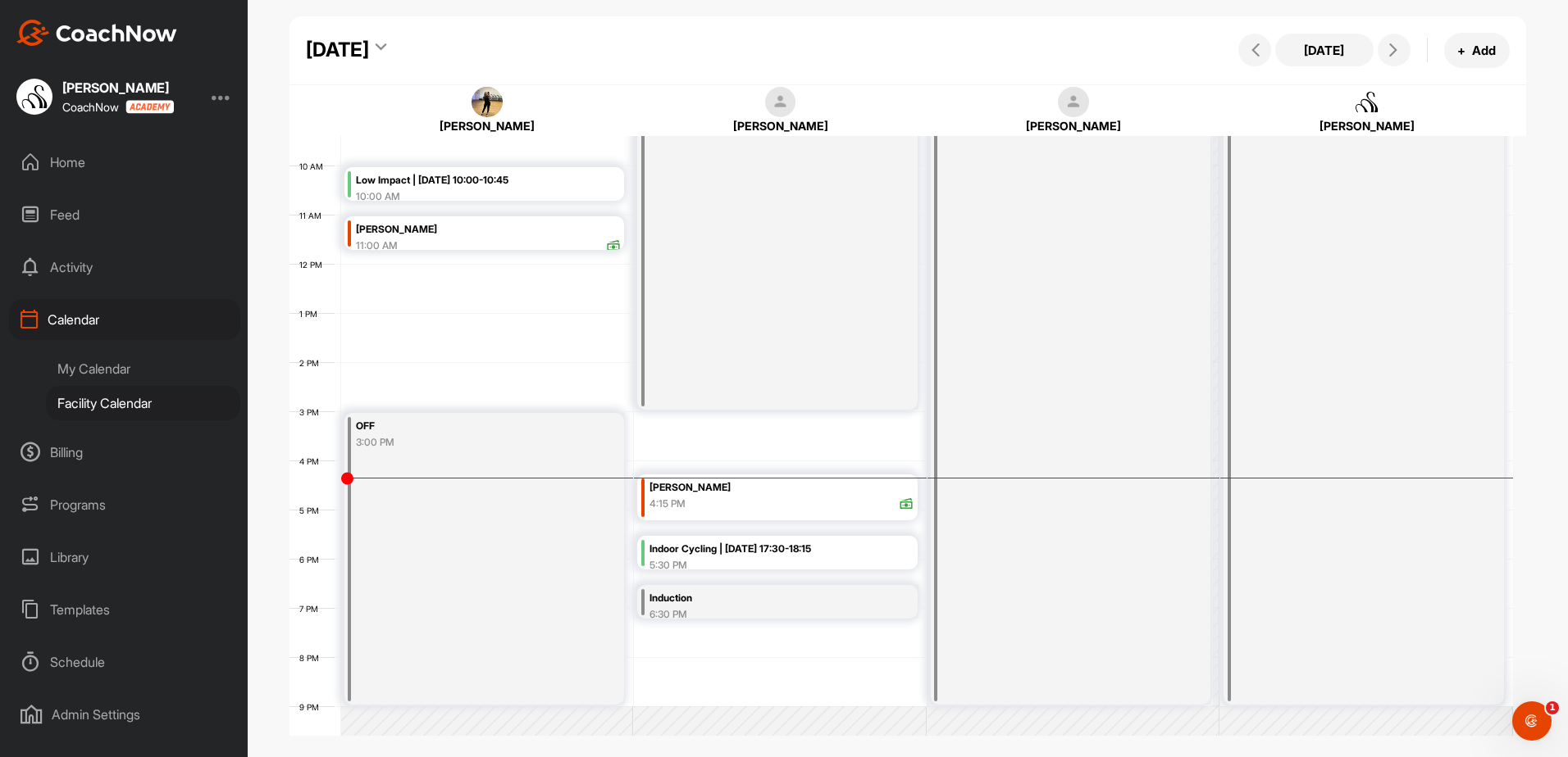
scroll to position [442, 0]
